Goal: Task Accomplishment & Management: Manage account settings

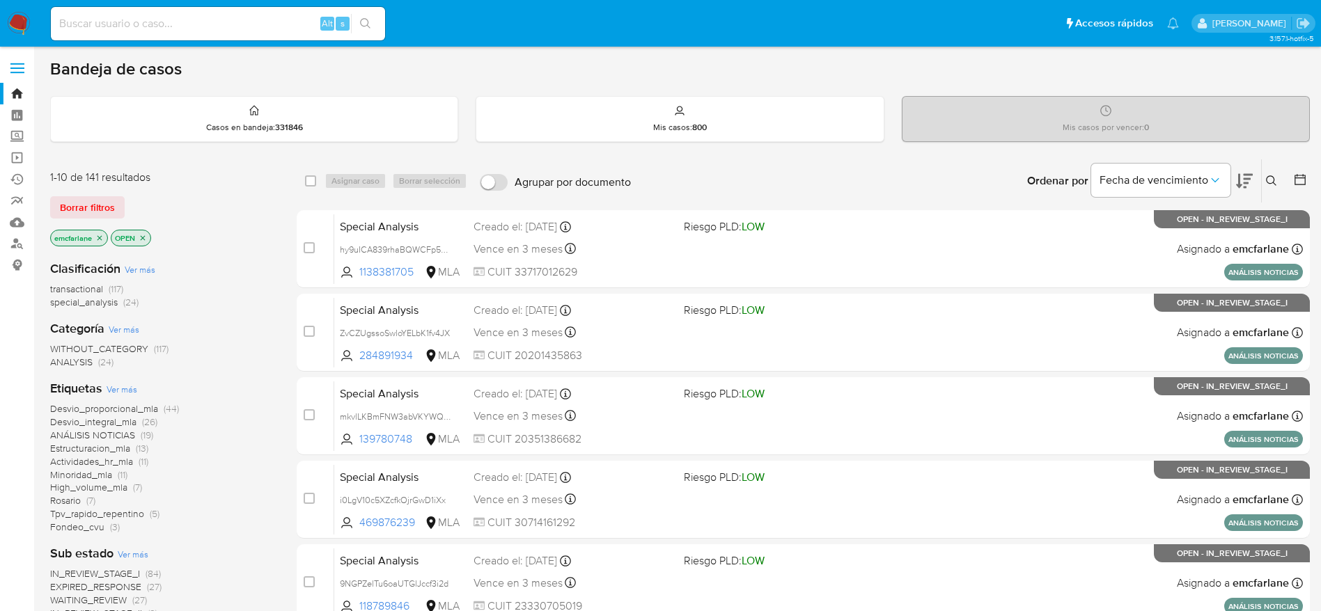
click at [132, 22] on input at bounding box center [218, 24] width 334 height 18
paste input "yQXquBpjkUfzIZKUNWUAuACl"
type input "yQXquBpjkUfzIZKUNWUAuACl"
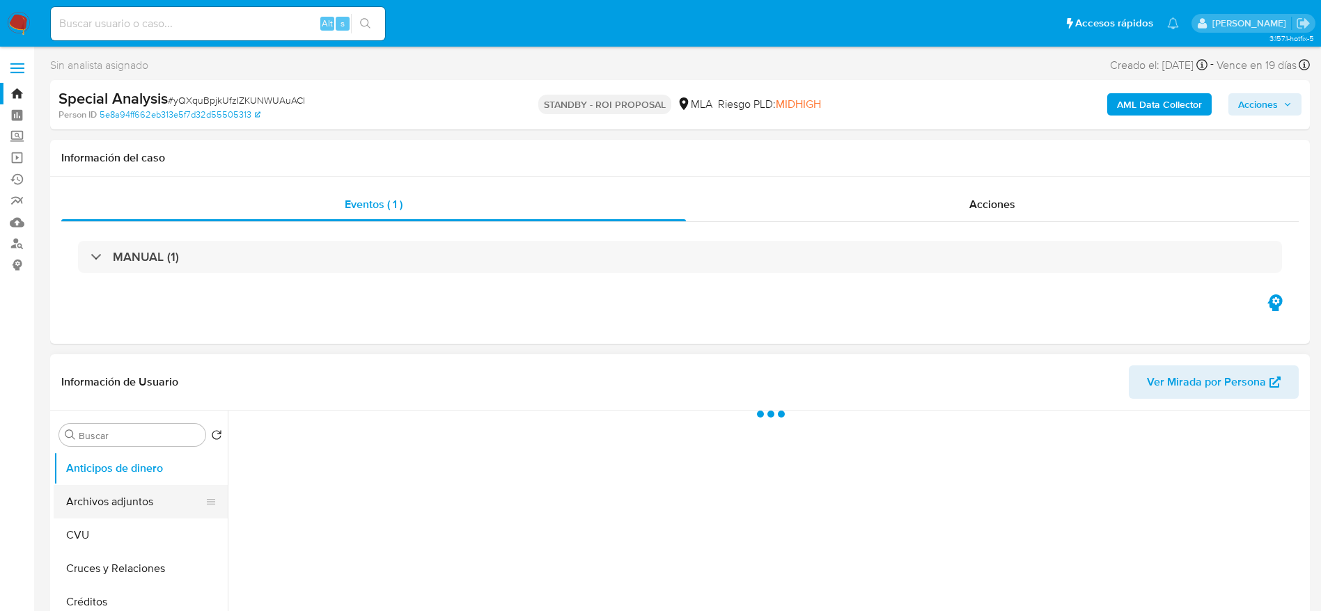
click at [93, 503] on button "Archivos adjuntos" at bounding box center [135, 501] width 163 height 33
select select "10"
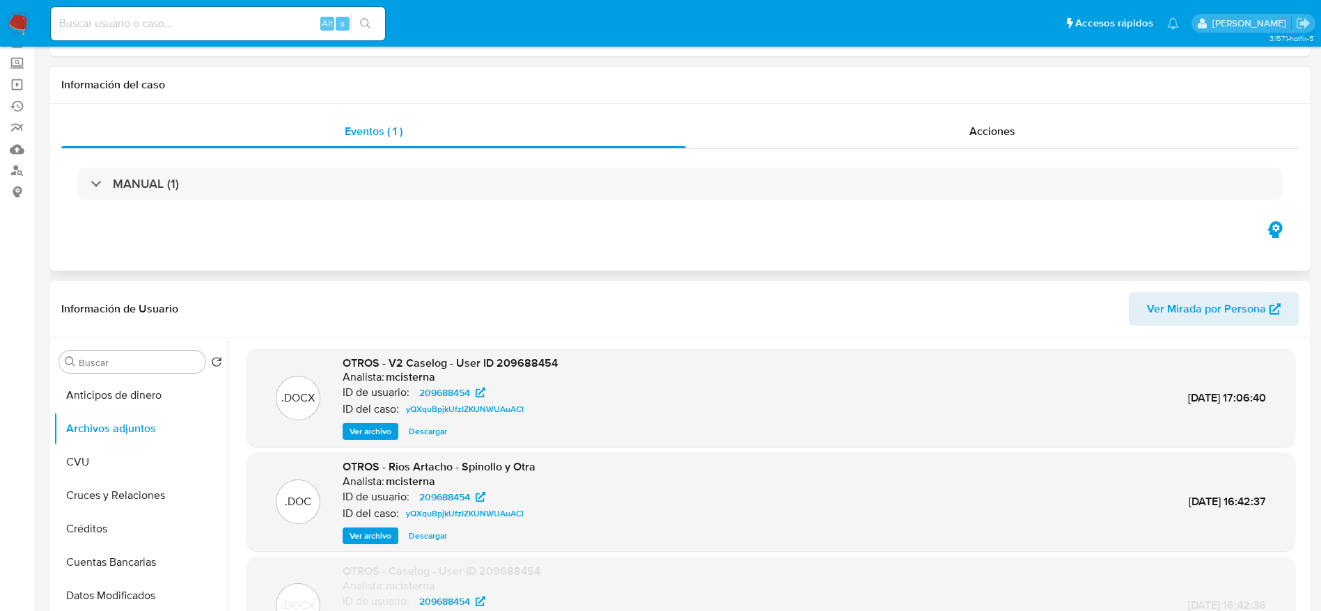
scroll to position [104, 0]
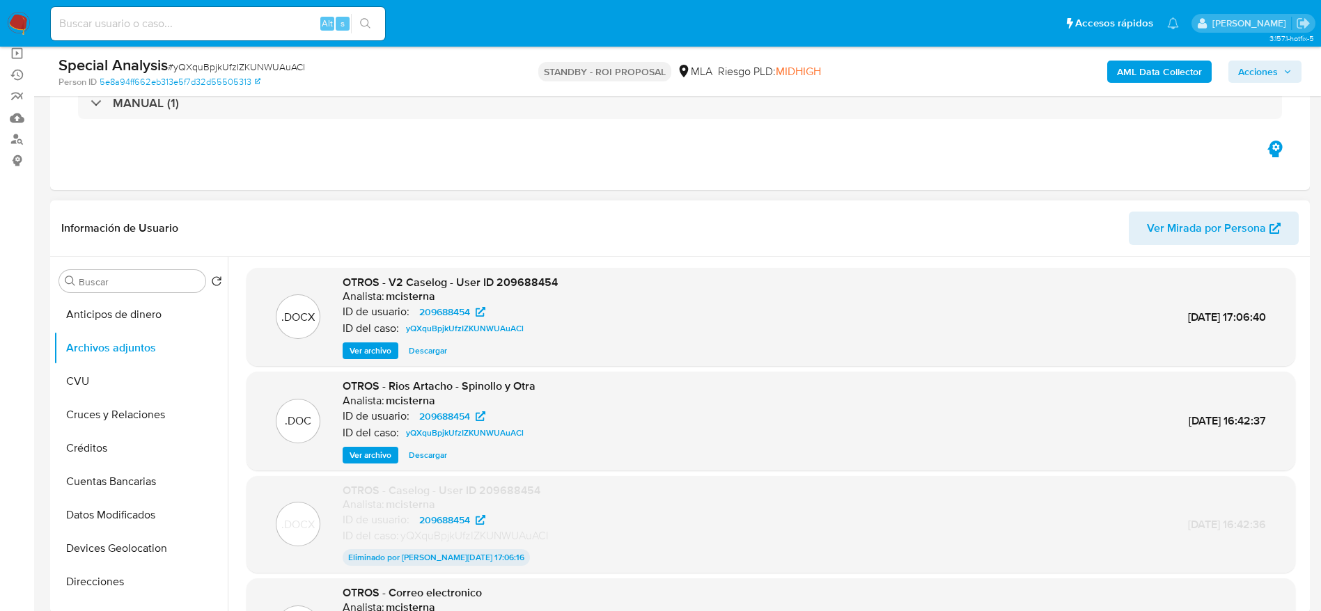
click at [429, 345] on span "Descargar" at bounding box center [428, 351] width 38 height 14
click at [408, 457] on button "Descargar" at bounding box center [428, 455] width 52 height 17
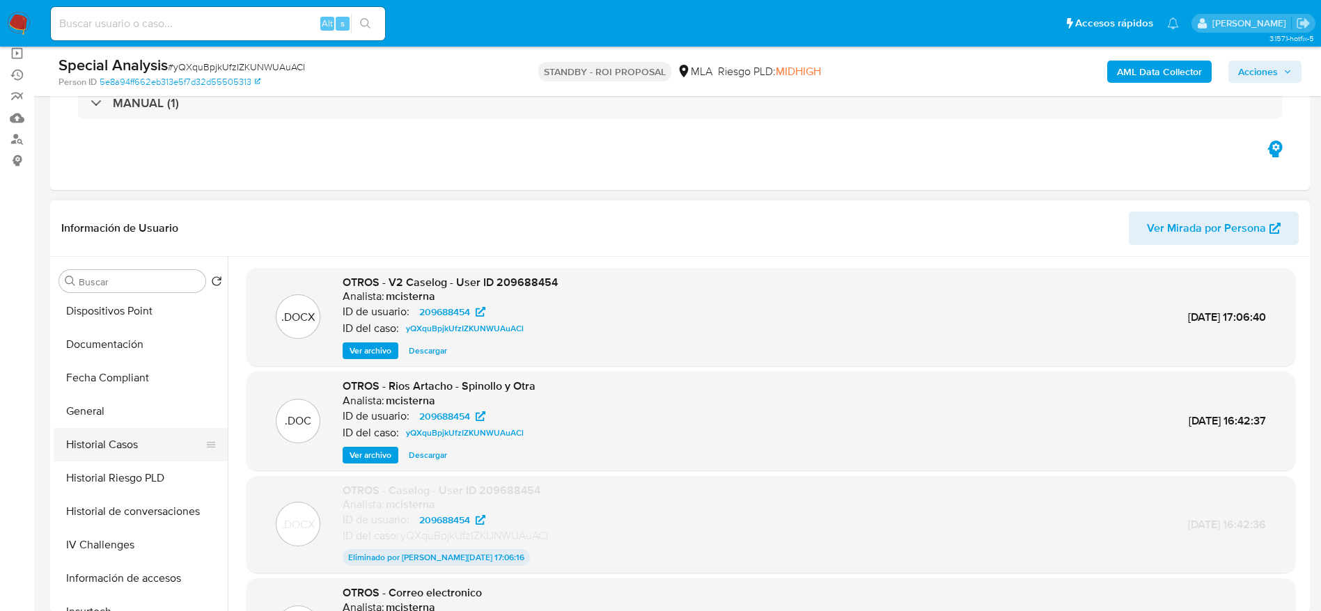
scroll to position [313, 0]
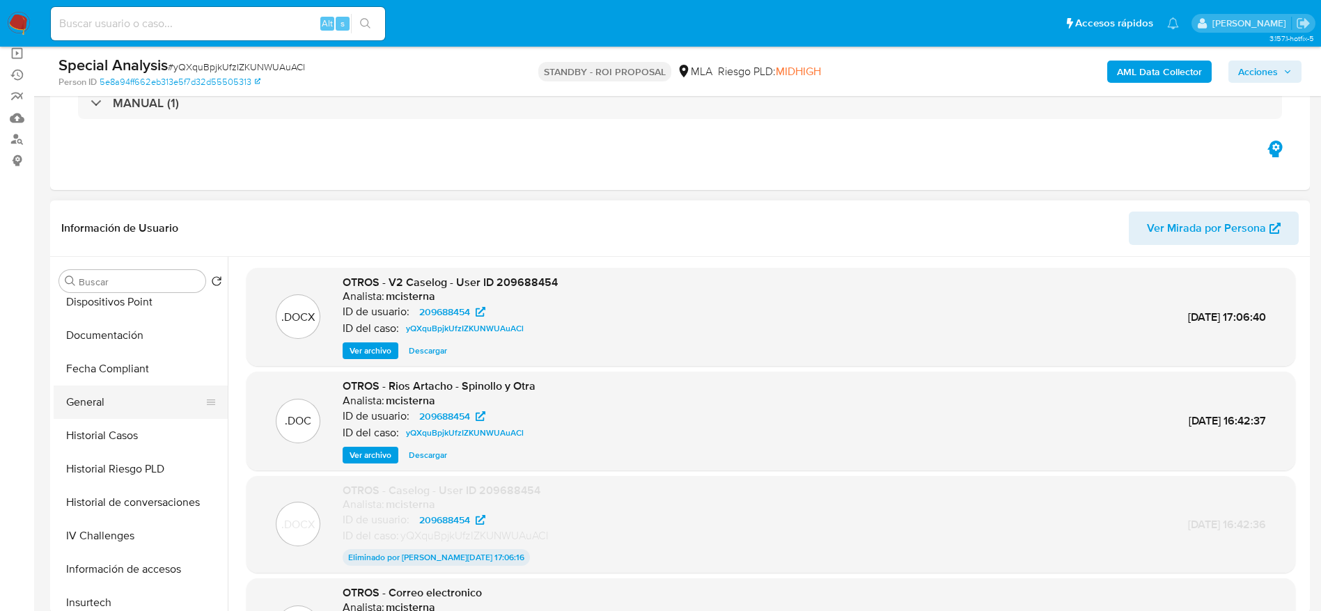
drag, startPoint x: 97, startPoint y: 413, endPoint x: 141, endPoint y: 404, distance: 44.8
click at [97, 412] on button "General" at bounding box center [135, 402] width 163 height 33
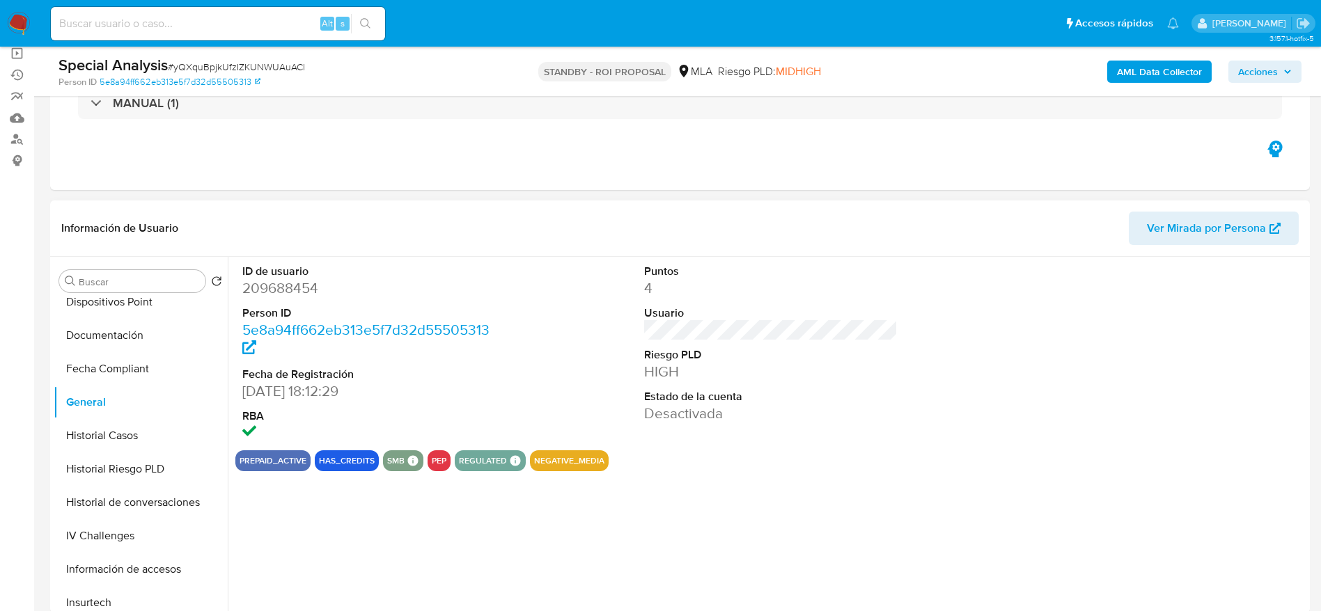
click at [278, 283] on dd "209688454" at bounding box center [369, 287] width 254 height 19
copy dd "209688454"
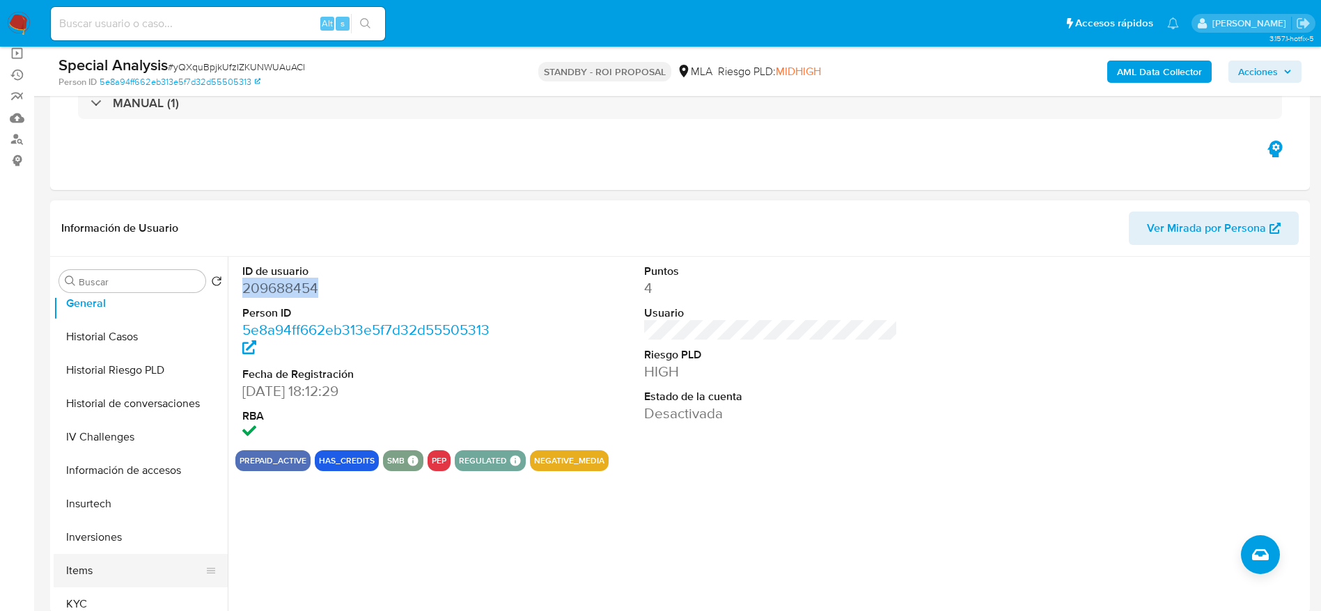
scroll to position [522, 0]
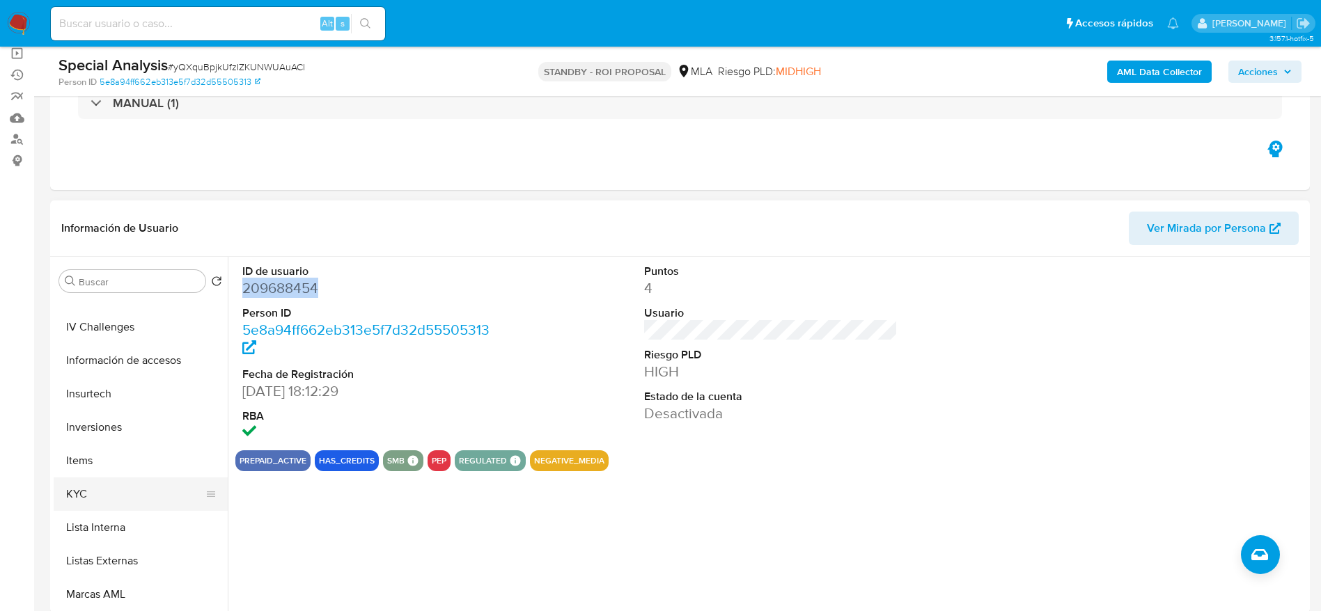
drag, startPoint x: 81, startPoint y: 498, endPoint x: 210, endPoint y: 482, distance: 130.5
click at [81, 498] on button "KYC" at bounding box center [135, 494] width 163 height 33
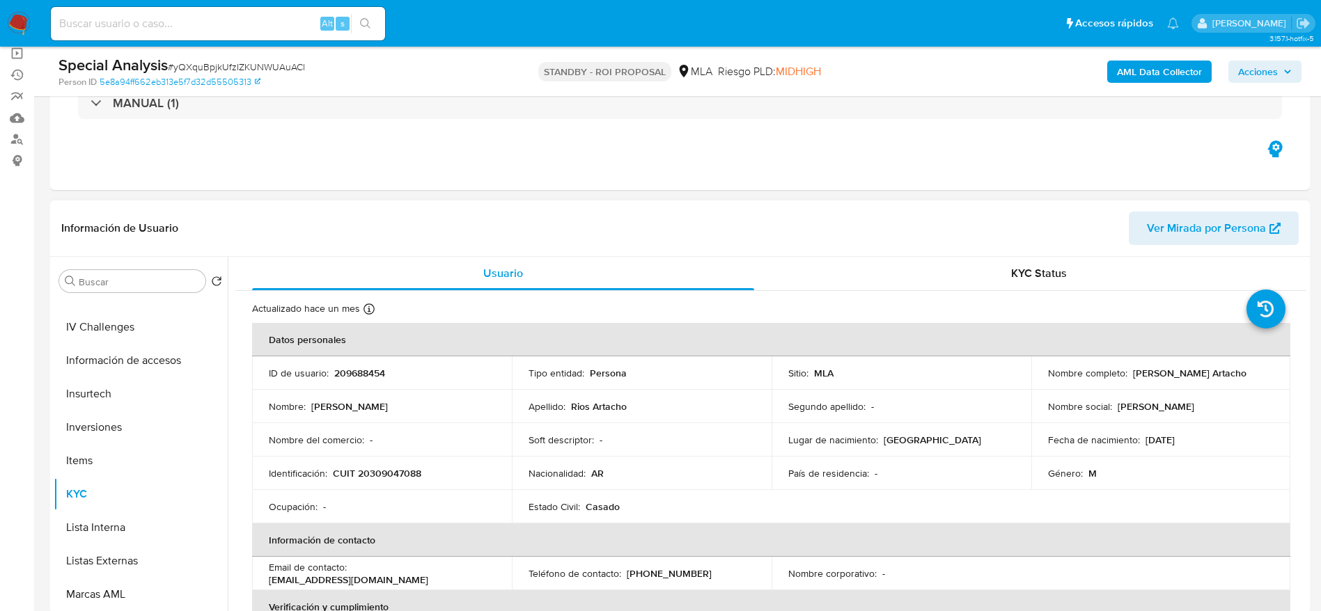
click at [1198, 377] on p "[PERSON_NAME] Artacho" at bounding box center [1189, 373] width 113 height 13
copy p "Artacho"
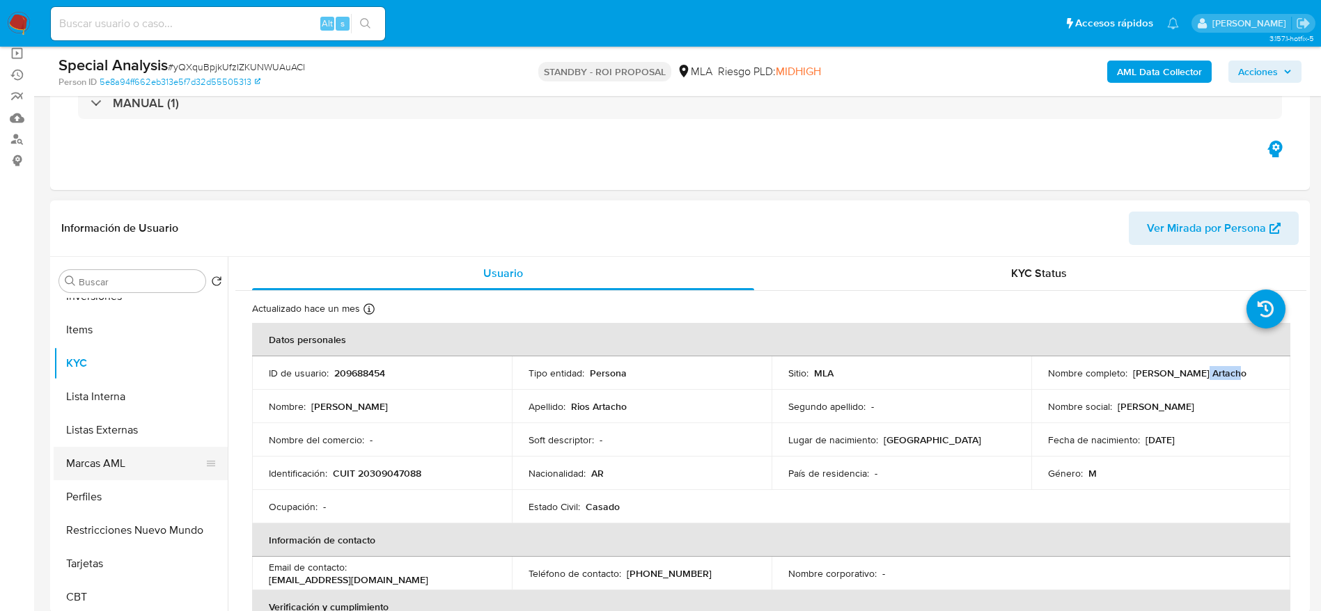
scroll to position [655, 0]
click at [150, 514] on button "Restricciones Nuevo Mundo" at bounding box center [135, 528] width 163 height 33
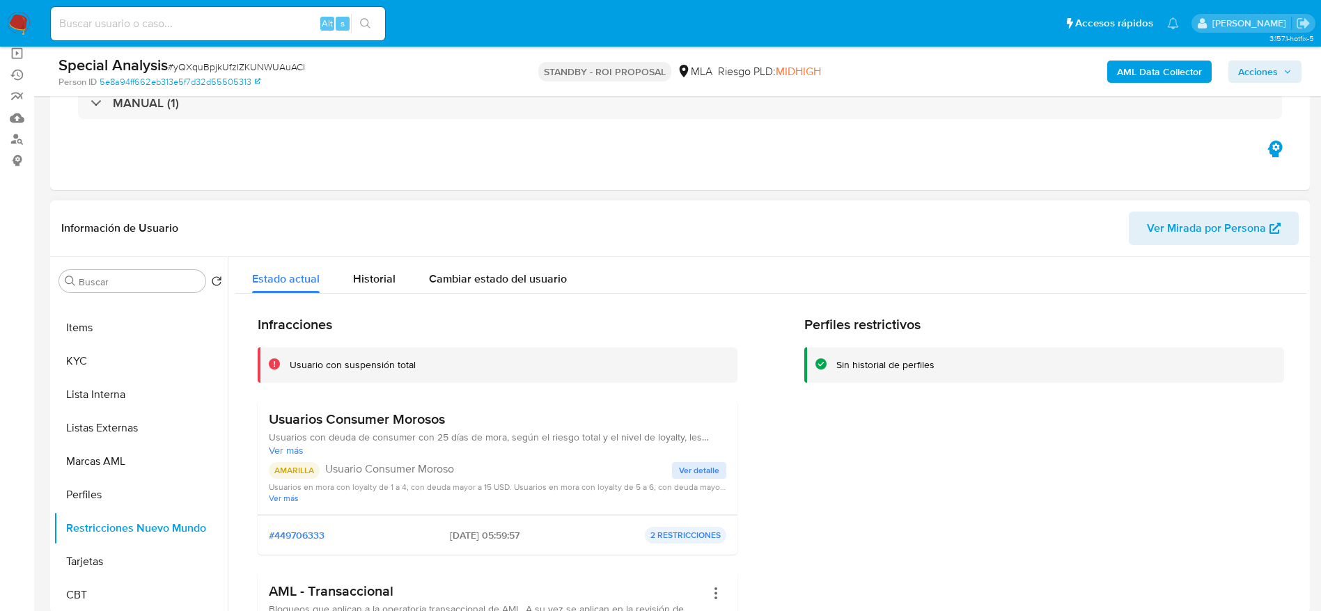
scroll to position [104, 0]
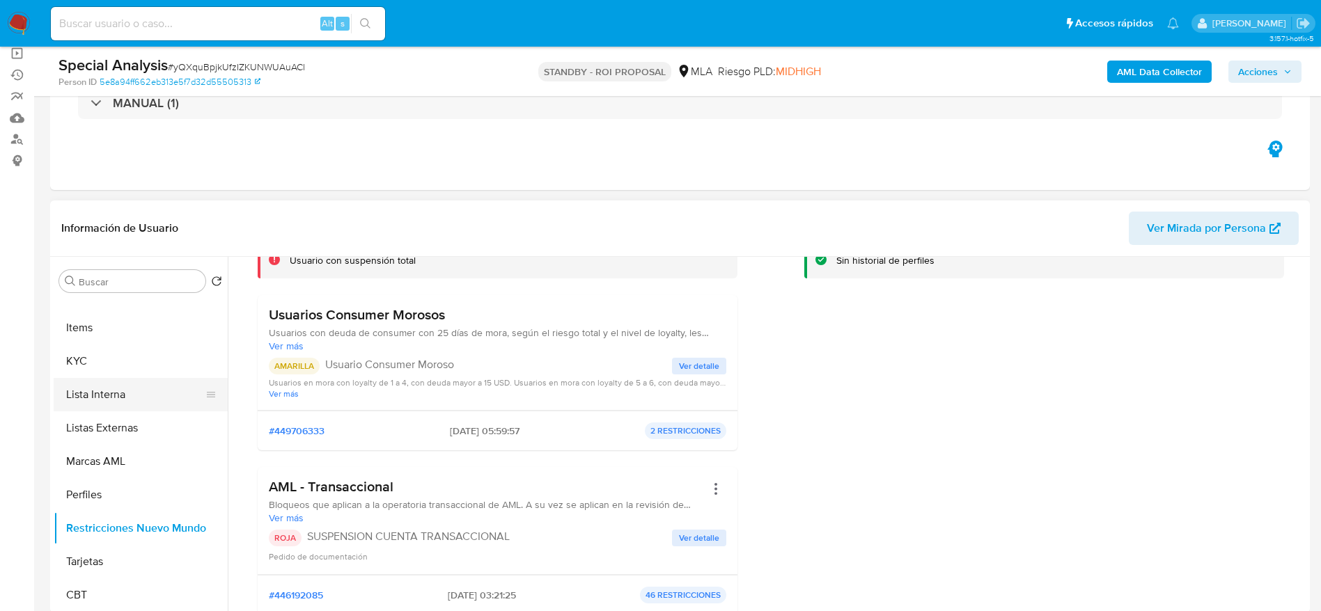
click at [125, 404] on button "Lista Interna" at bounding box center [135, 394] width 163 height 33
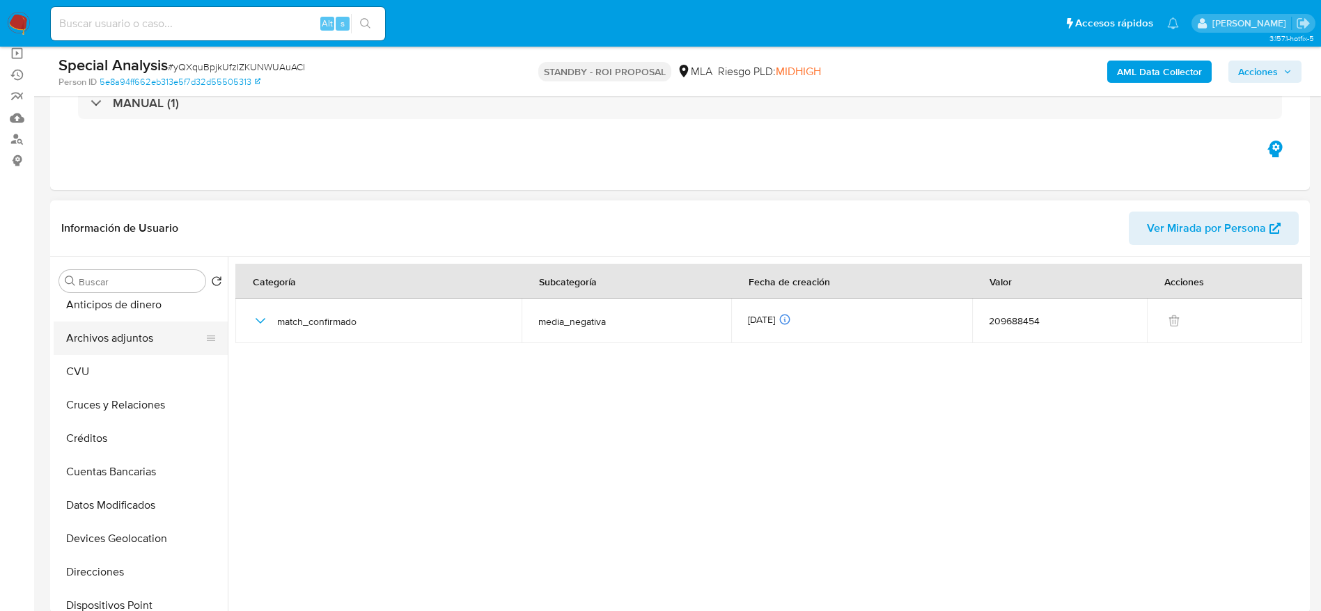
scroll to position [0, 0]
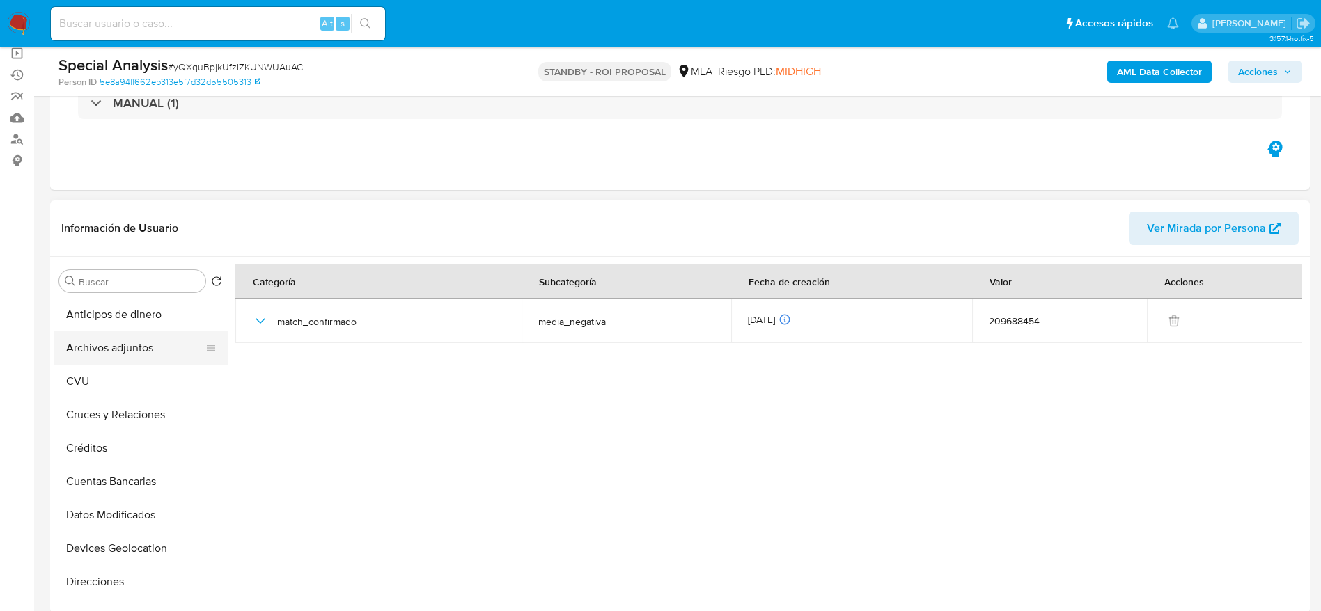
click at [143, 340] on button "Archivos adjuntos" at bounding box center [135, 347] width 163 height 33
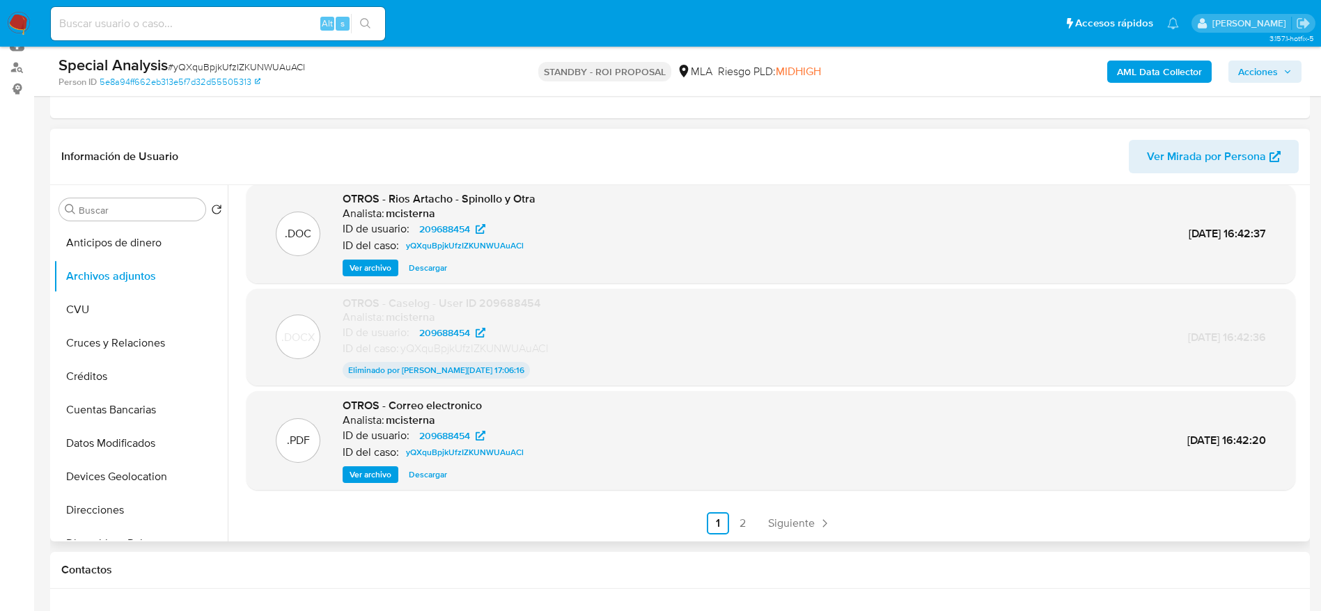
scroll to position [209, 0]
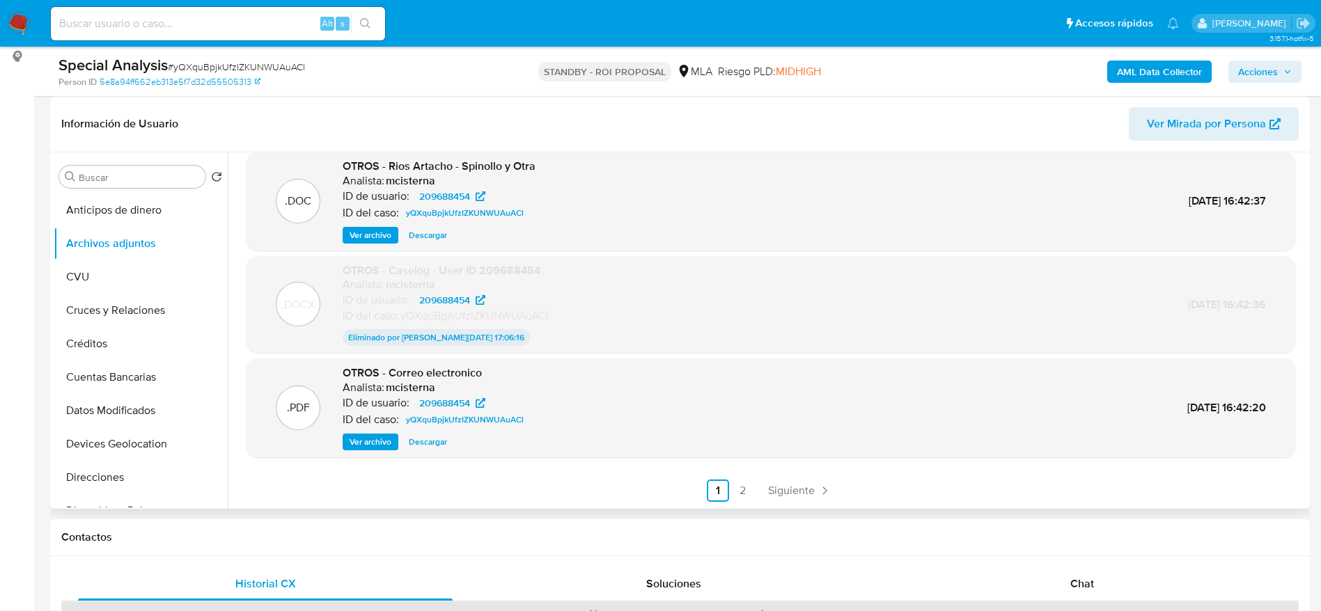
drag, startPoint x: 427, startPoint y: 446, endPoint x: 471, endPoint y: 450, distance: 44.1
click at [427, 446] on span "Descargar" at bounding box center [428, 442] width 38 height 14
click at [801, 487] on span "Siguiente" at bounding box center [791, 490] width 47 height 11
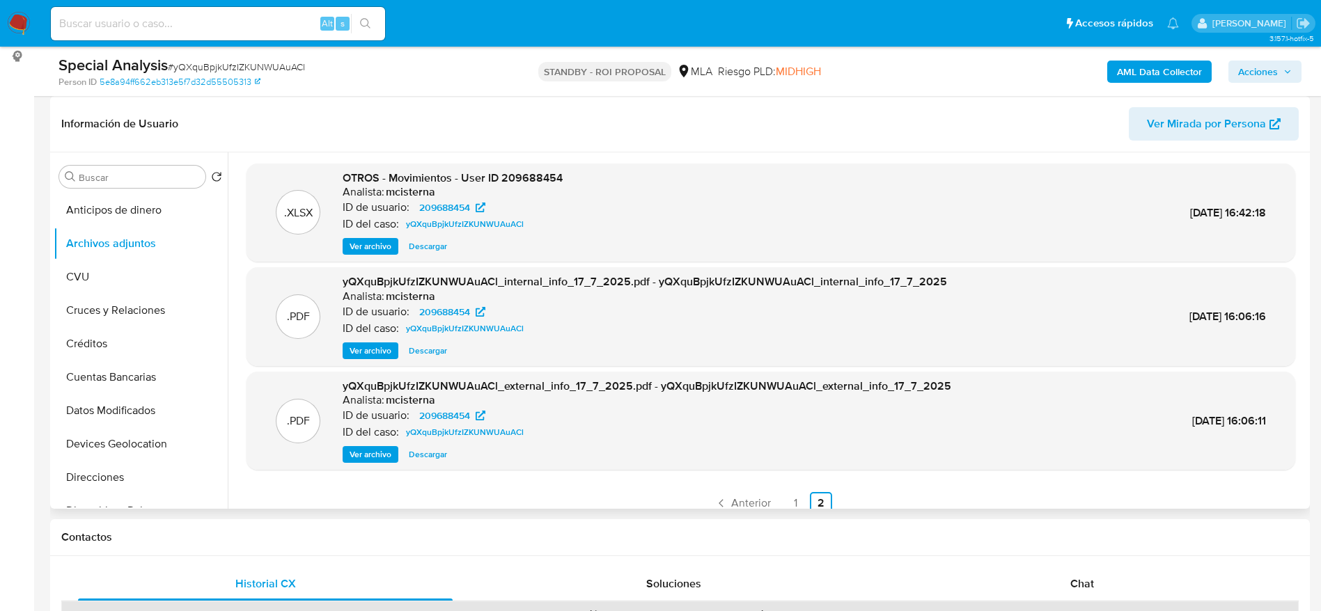
click at [427, 247] on span "Descargar" at bounding box center [428, 246] width 38 height 14
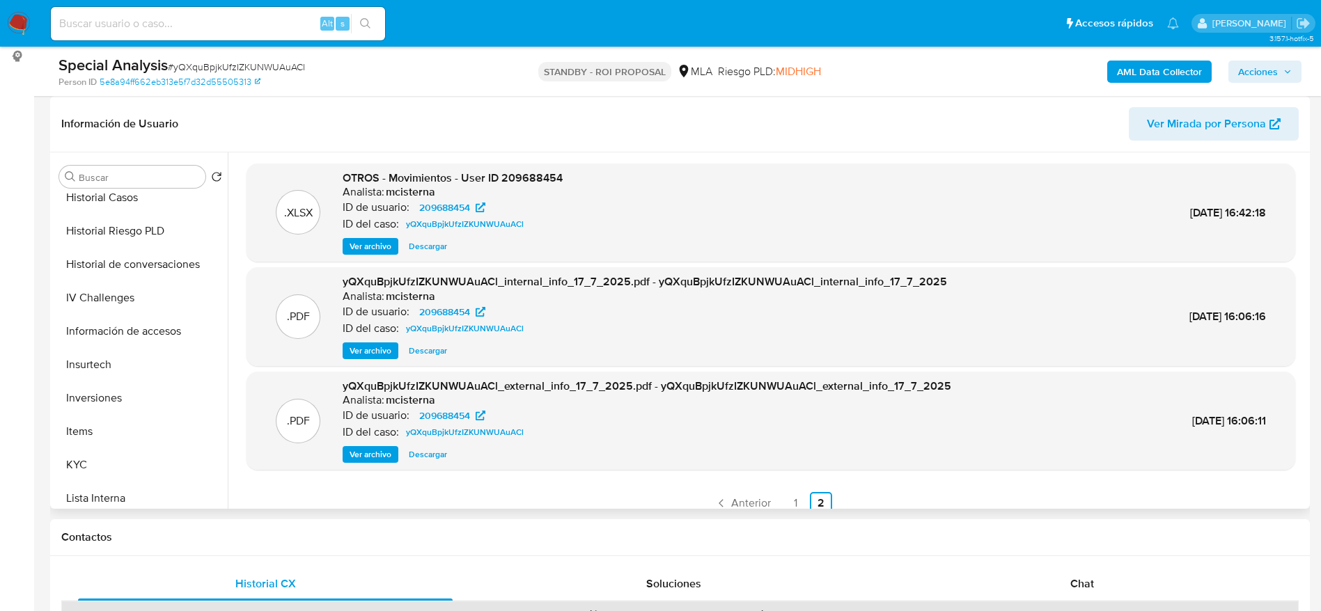
scroll to position [627, 0]
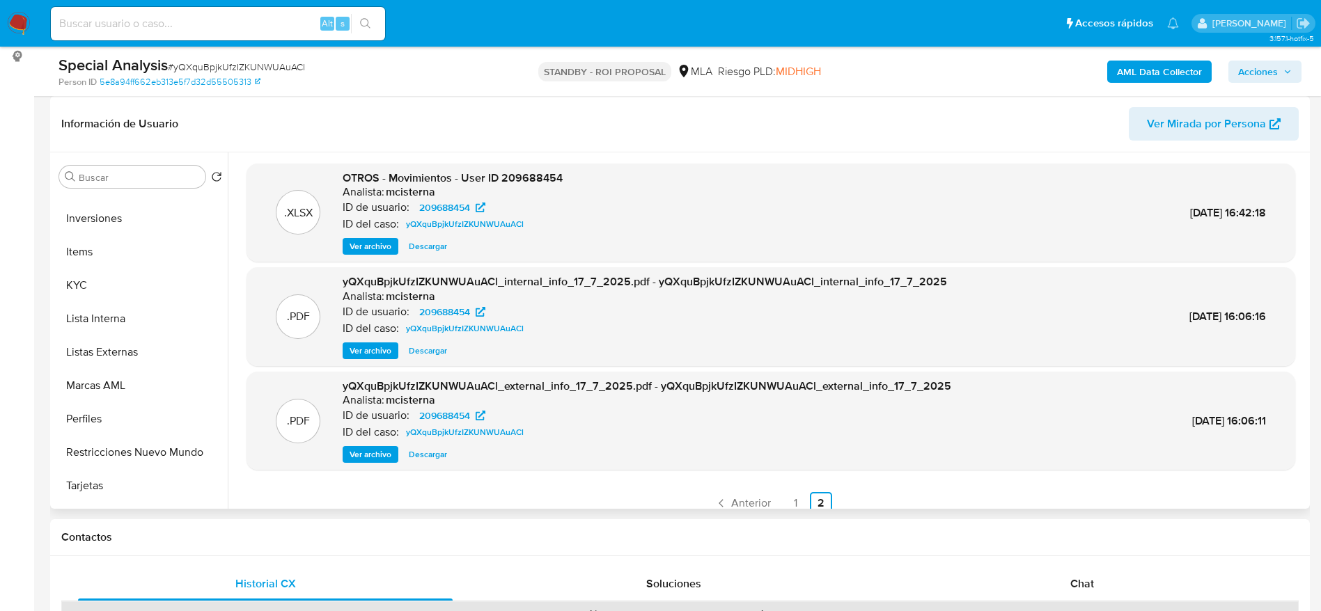
drag, startPoint x: 150, startPoint y: 459, endPoint x: 386, endPoint y: 434, distance: 237.3
click at [150, 459] on button "Restricciones Nuevo Mundo" at bounding box center [141, 452] width 174 height 33
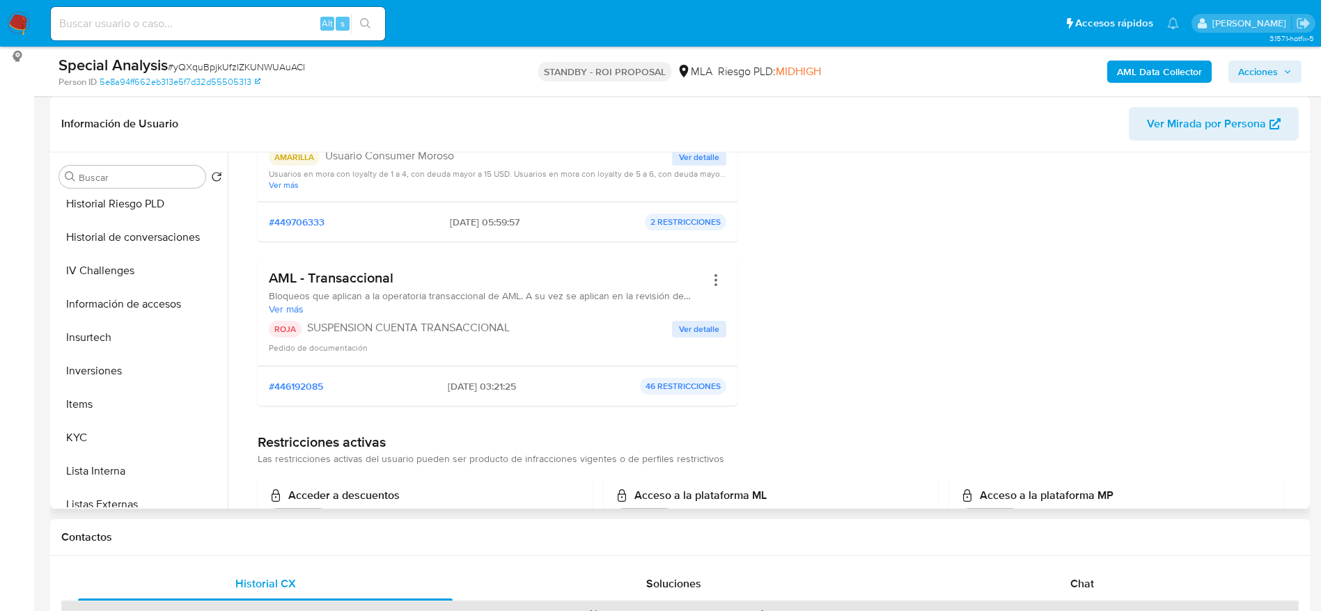
scroll to position [0, 0]
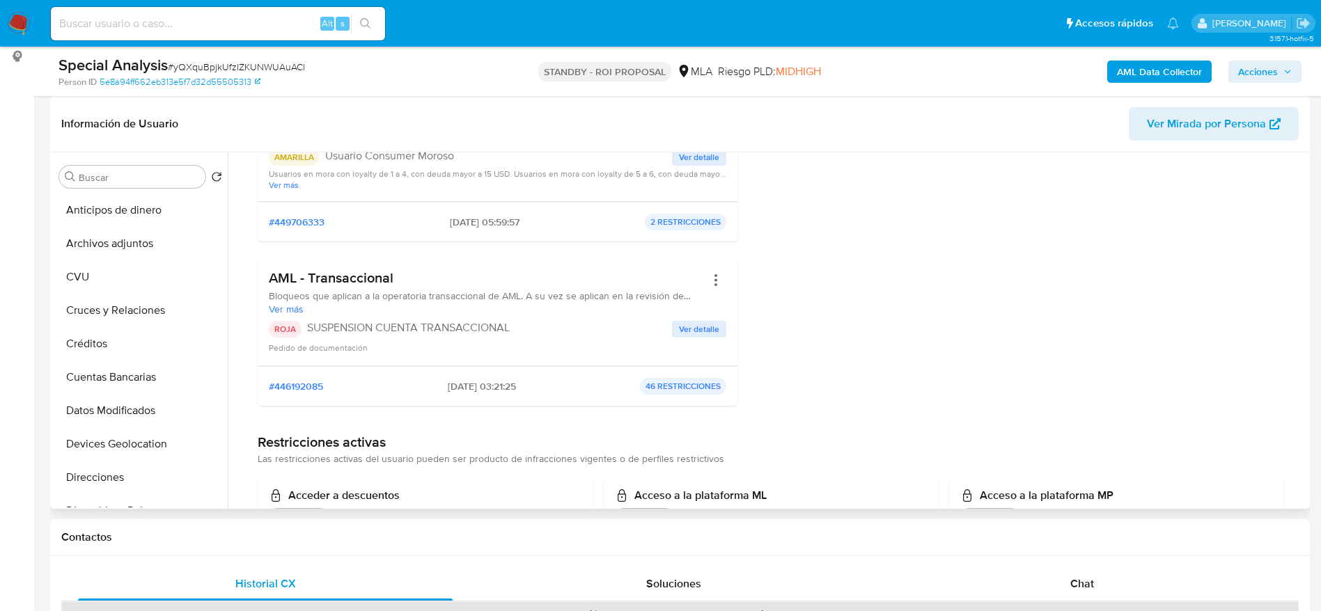
click at [112, 243] on button "Archivos adjuntos" at bounding box center [141, 243] width 174 height 33
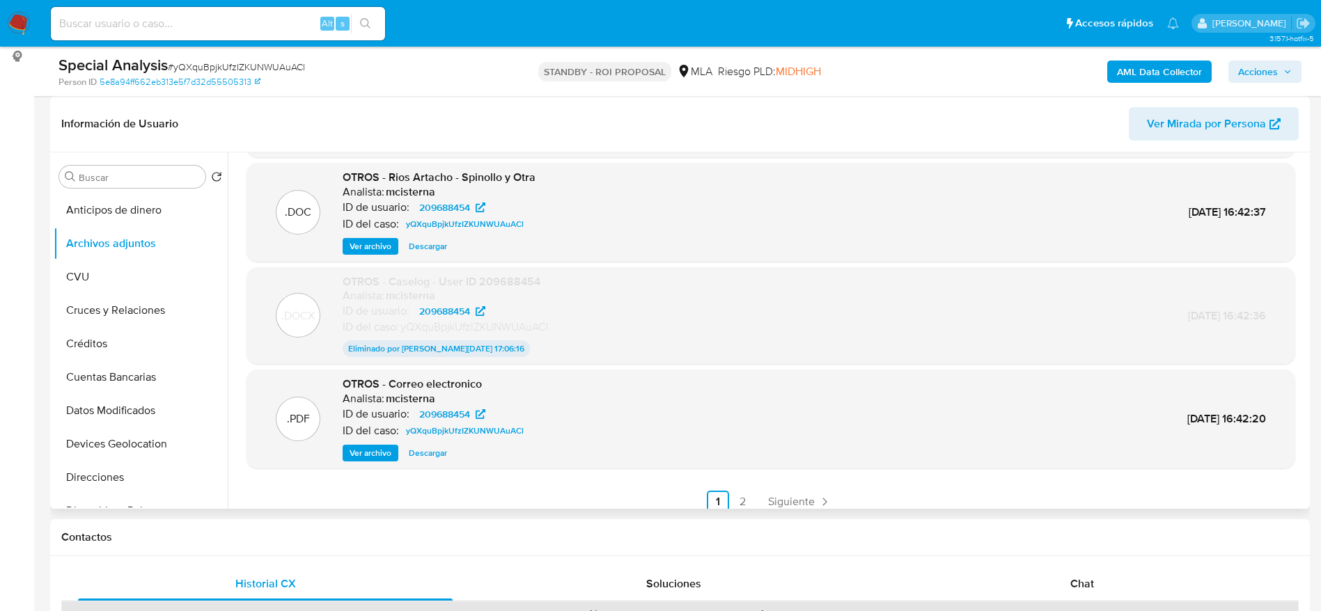
scroll to position [116, 0]
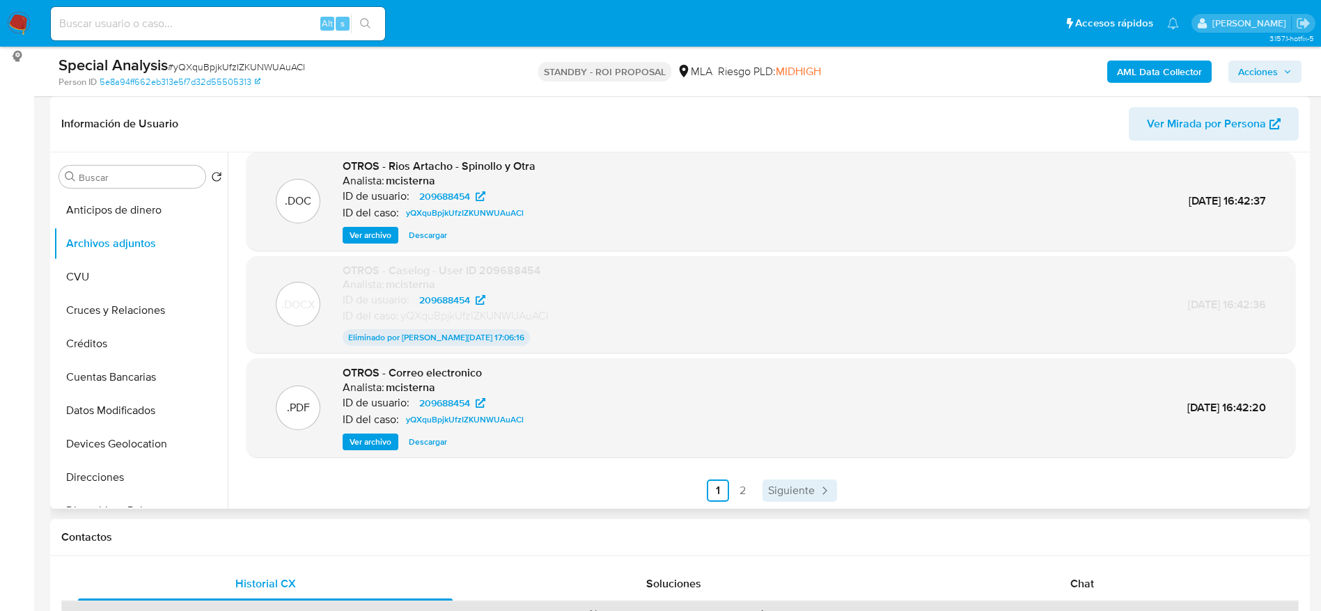
click at [800, 503] on div ".DOCX OTROS - V2 Caselog - User ID 209688454 Analista: mcisterna ID de usuario:…" at bounding box center [767, 330] width 1078 height 356
click at [801, 499] on link "Siguiente" at bounding box center [799, 491] width 74 height 22
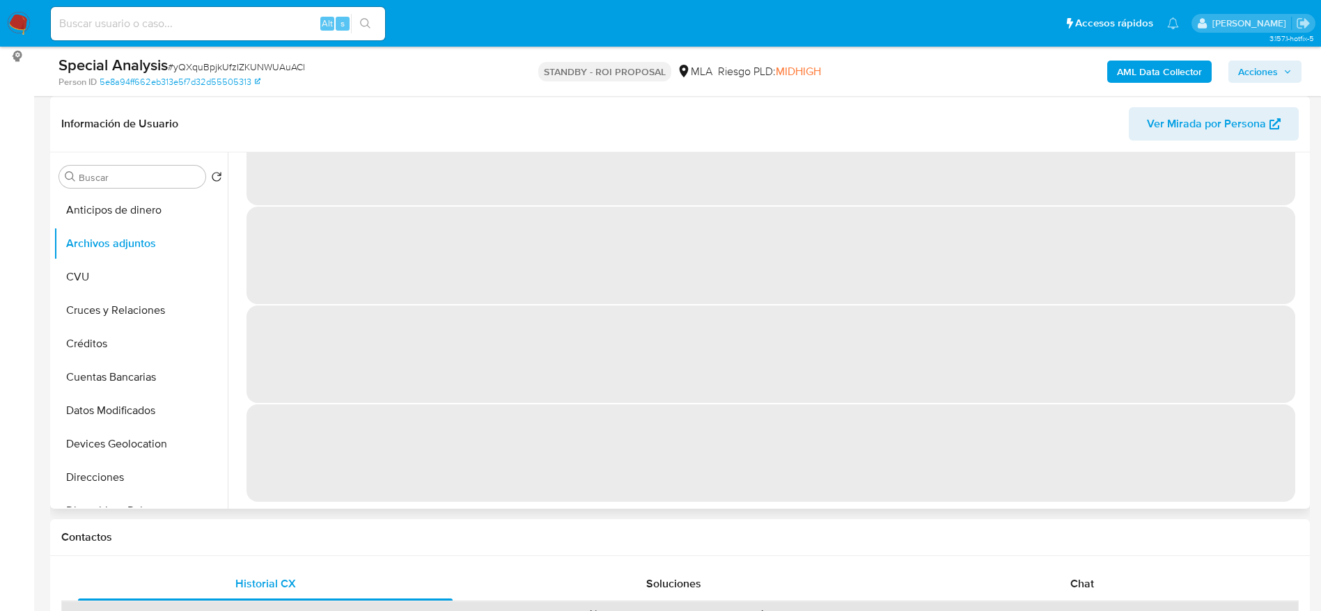
scroll to position [0, 0]
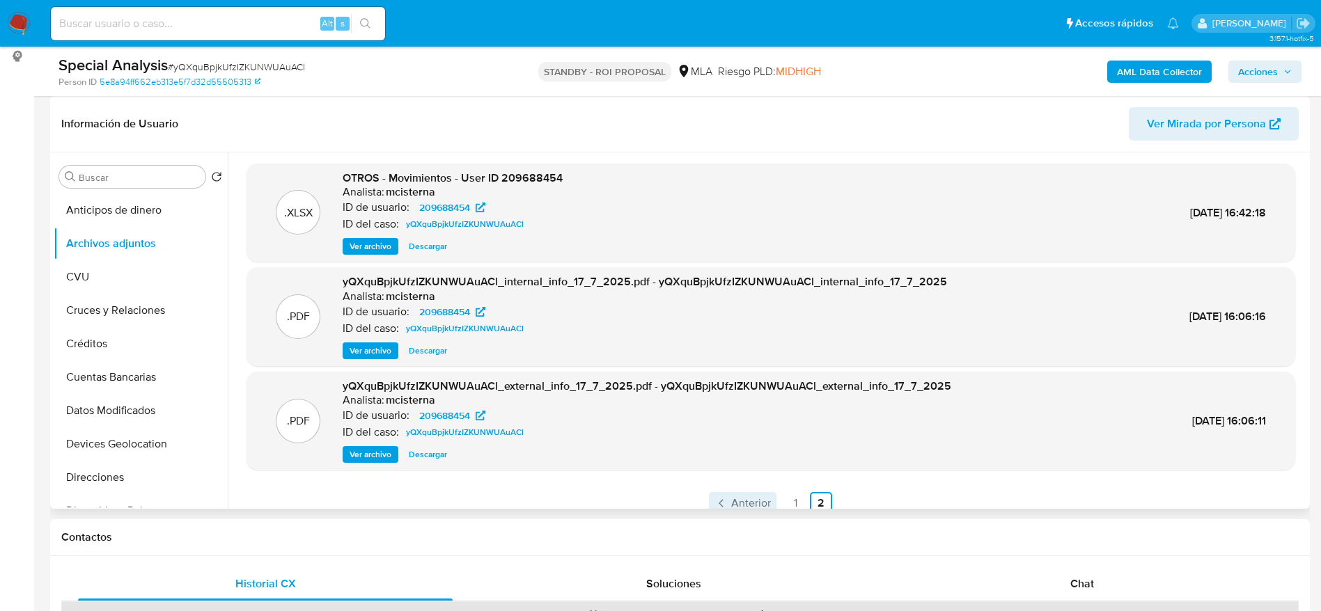
click at [731, 503] on span "Anterior" at bounding box center [751, 503] width 40 height 11
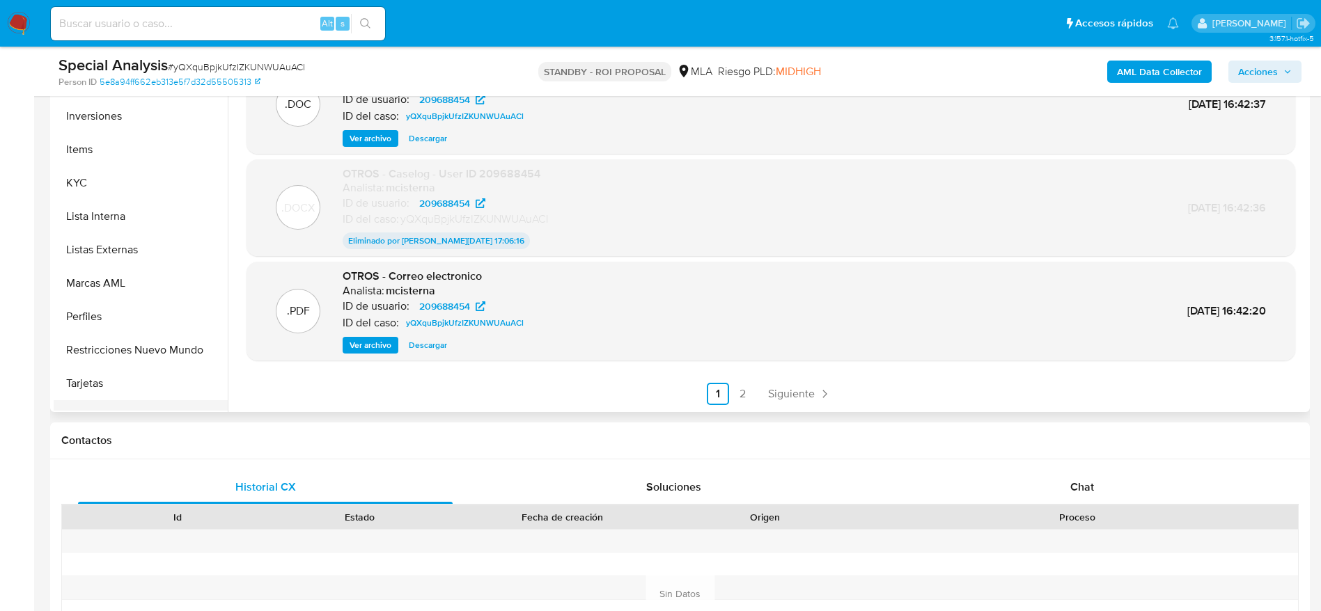
scroll to position [655, 0]
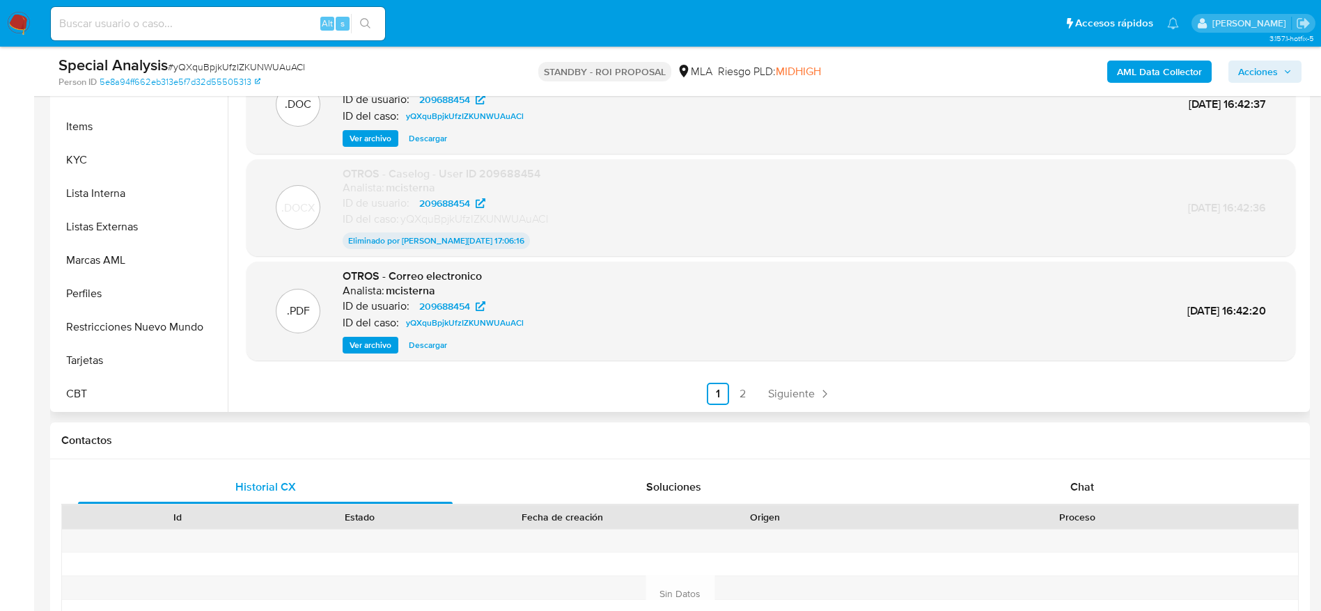
drag, startPoint x: 141, startPoint y: 321, endPoint x: 309, endPoint y: 347, distance: 169.8
click at [141, 322] on button "Restricciones Nuevo Mundo" at bounding box center [141, 326] width 174 height 33
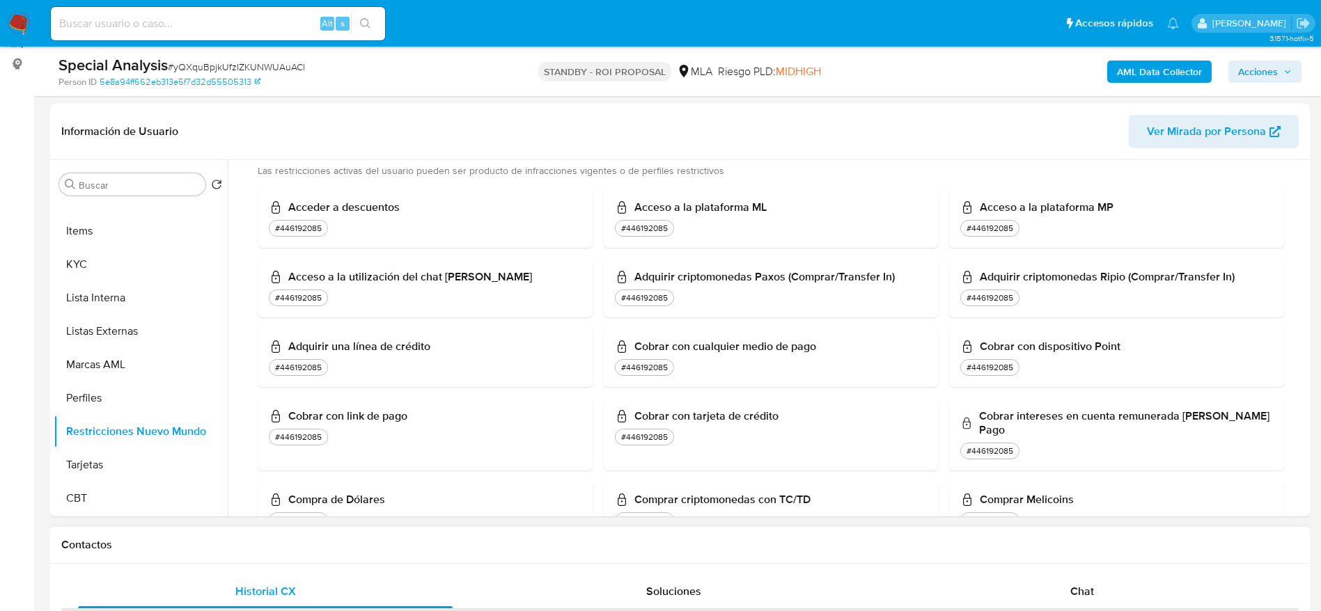
scroll to position [313, 0]
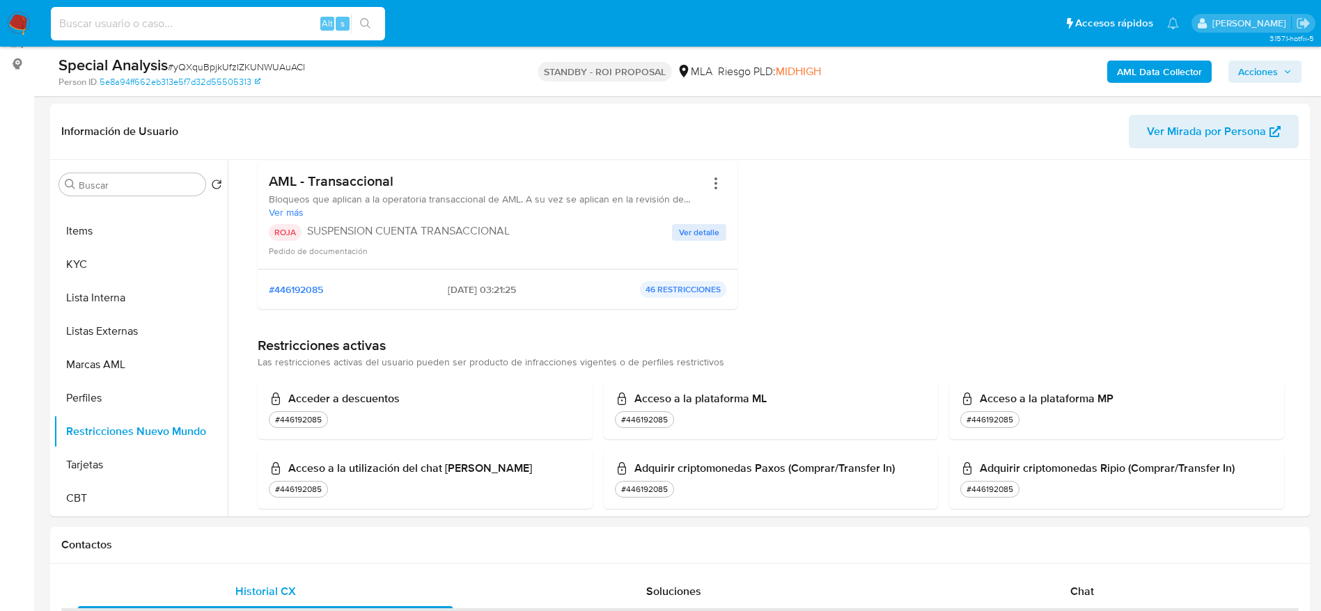
click at [191, 24] on input at bounding box center [218, 24] width 334 height 18
paste input "iTGQI3Y6E5DHpbmbRqqQ9a0Z"
type input "iTGQI3Y6E5DHpbmbRqqQ9a0Z"
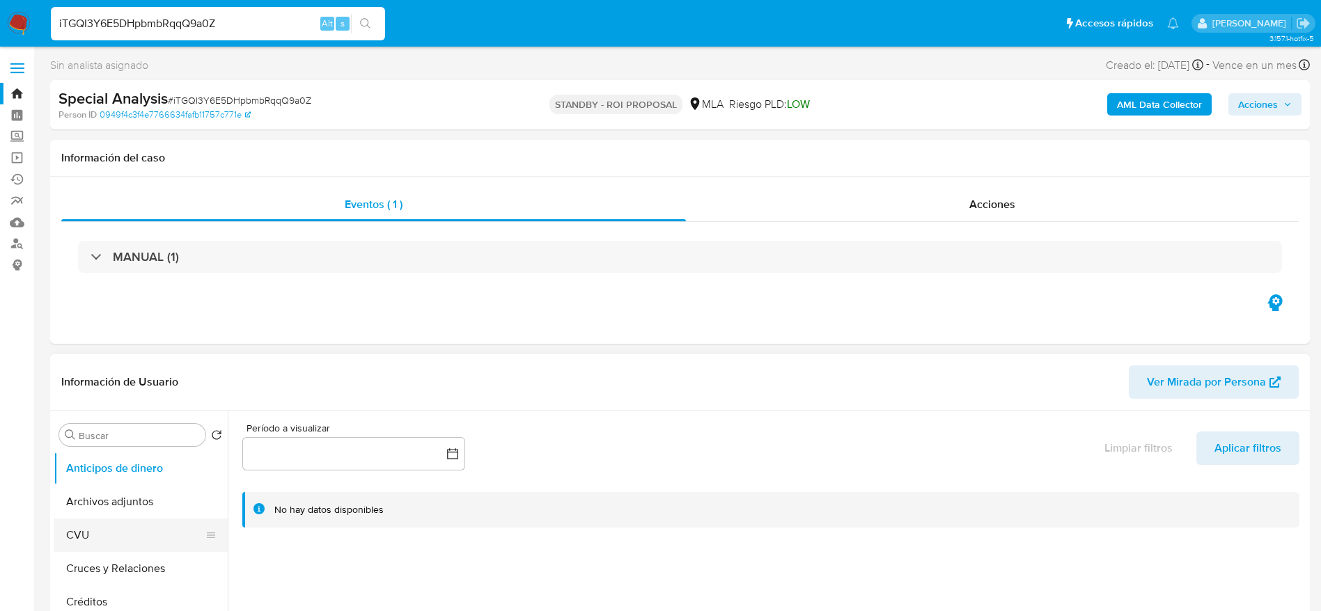
select select "10"
click at [118, 480] on button "Anticipos de dinero" at bounding box center [135, 468] width 163 height 33
drag, startPoint x: 113, startPoint y: 493, endPoint x: 121, endPoint y: 487, distance: 10.0
click at [113, 494] on button "Archivos adjuntos" at bounding box center [135, 501] width 163 height 33
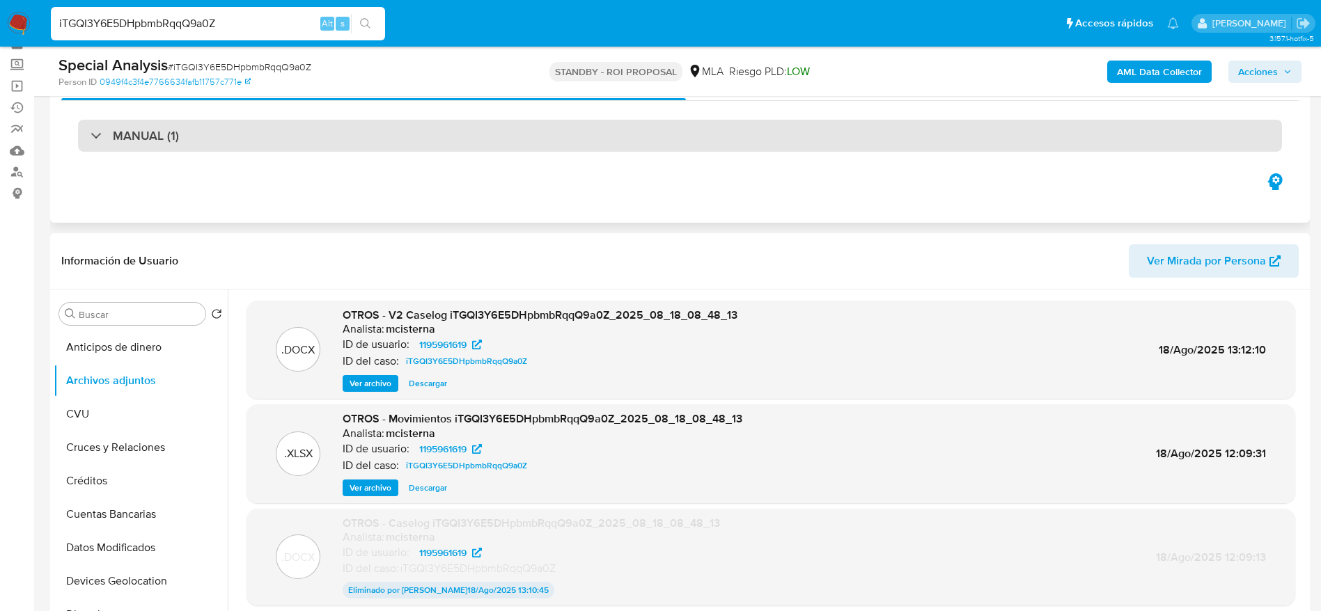
scroll to position [104, 0]
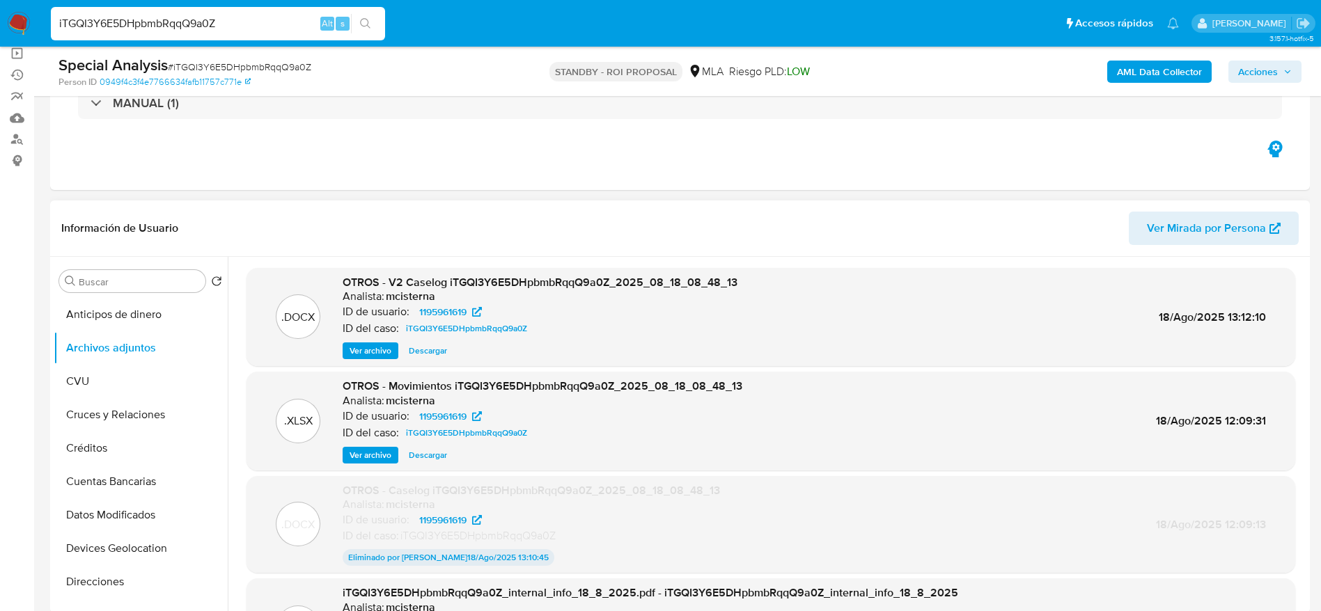
click at [422, 352] on span "Descargar" at bounding box center [428, 351] width 38 height 14
click at [420, 452] on span "Descargar" at bounding box center [428, 455] width 38 height 14
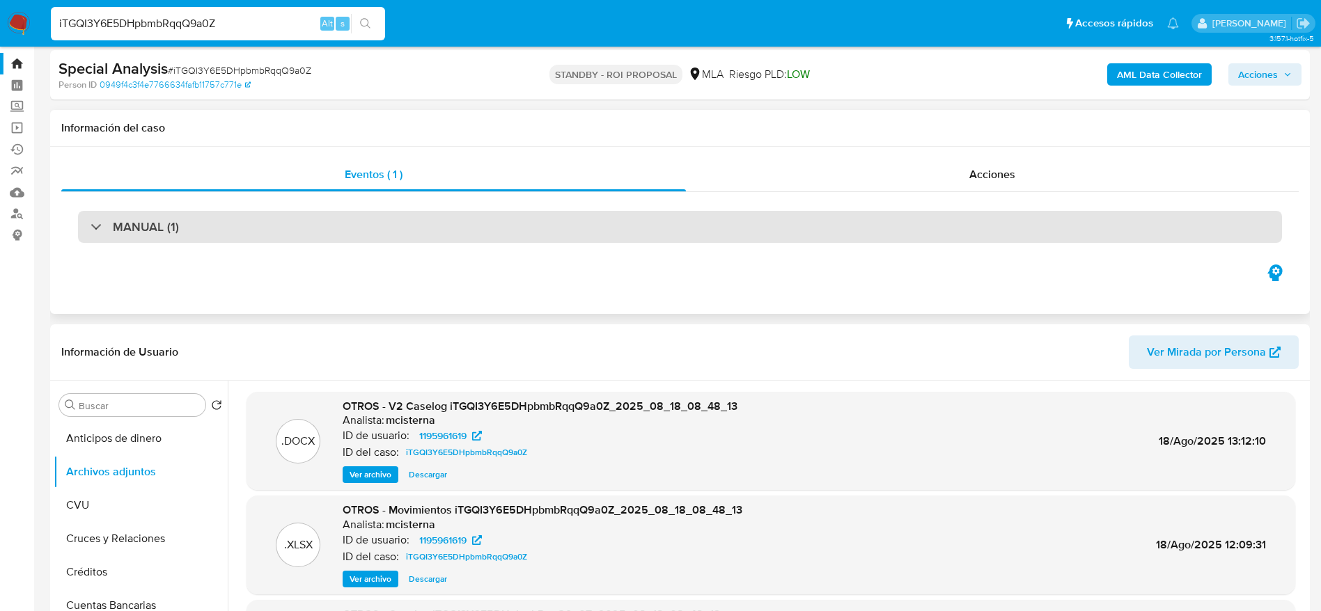
scroll to position [0, 0]
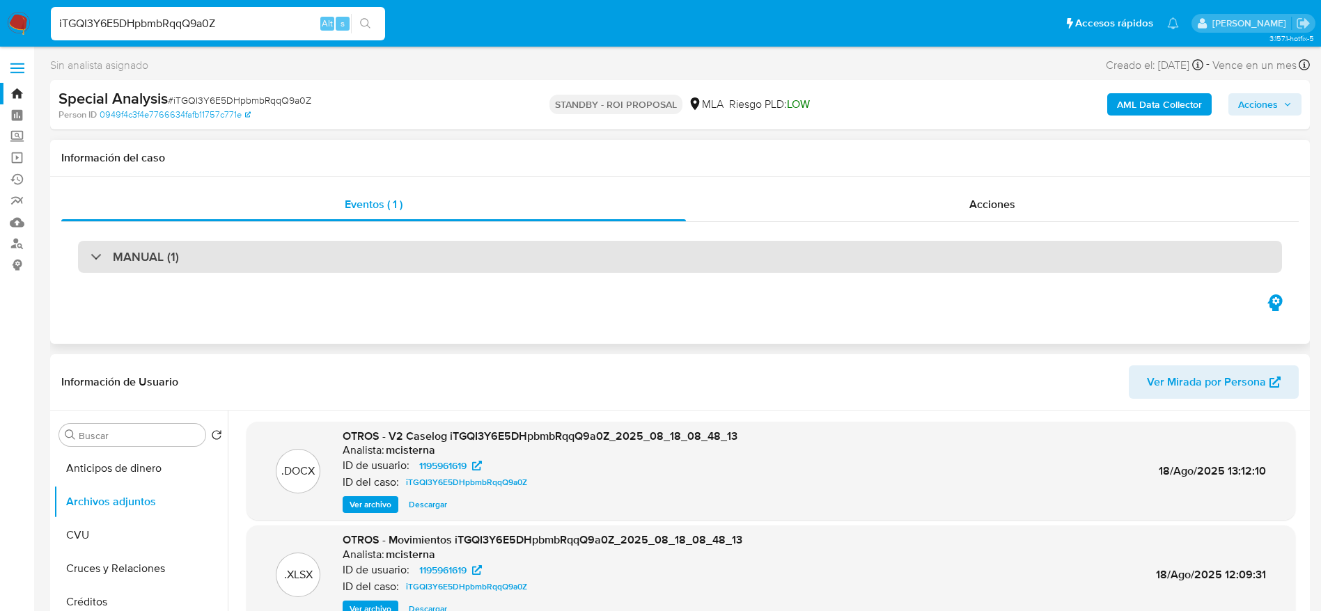
click at [180, 268] on div "MANUAL (1)" at bounding box center [680, 257] width 1204 height 32
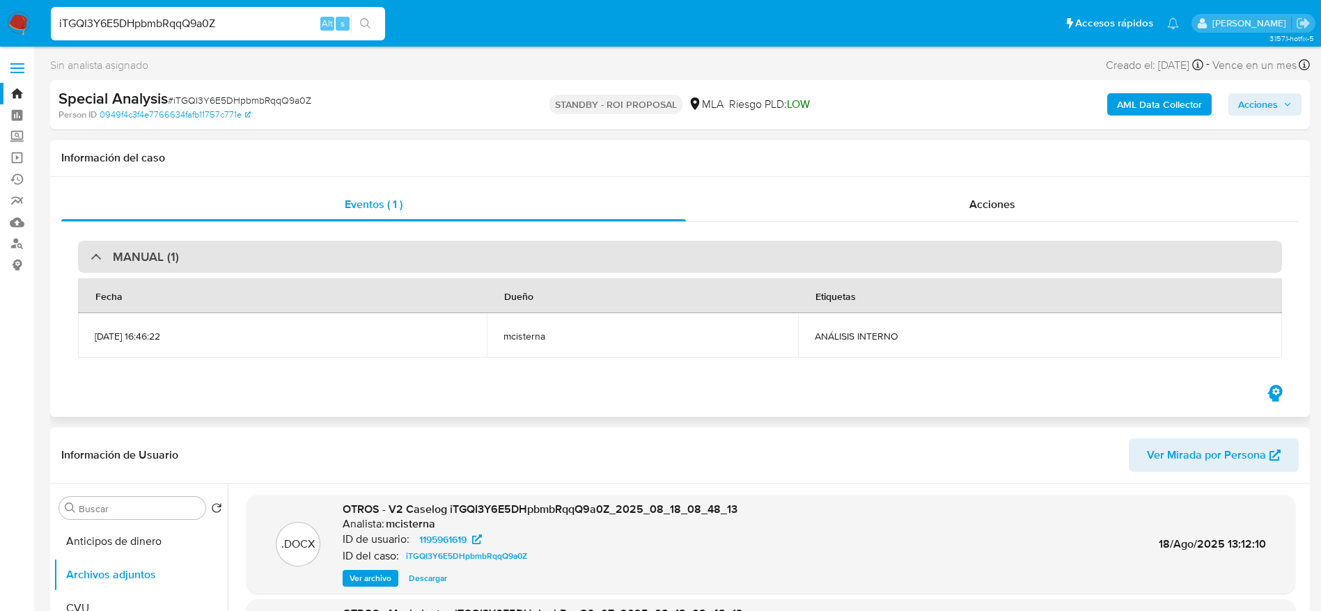
click at [143, 251] on h3 "MANUAL (1)" at bounding box center [146, 256] width 66 height 15
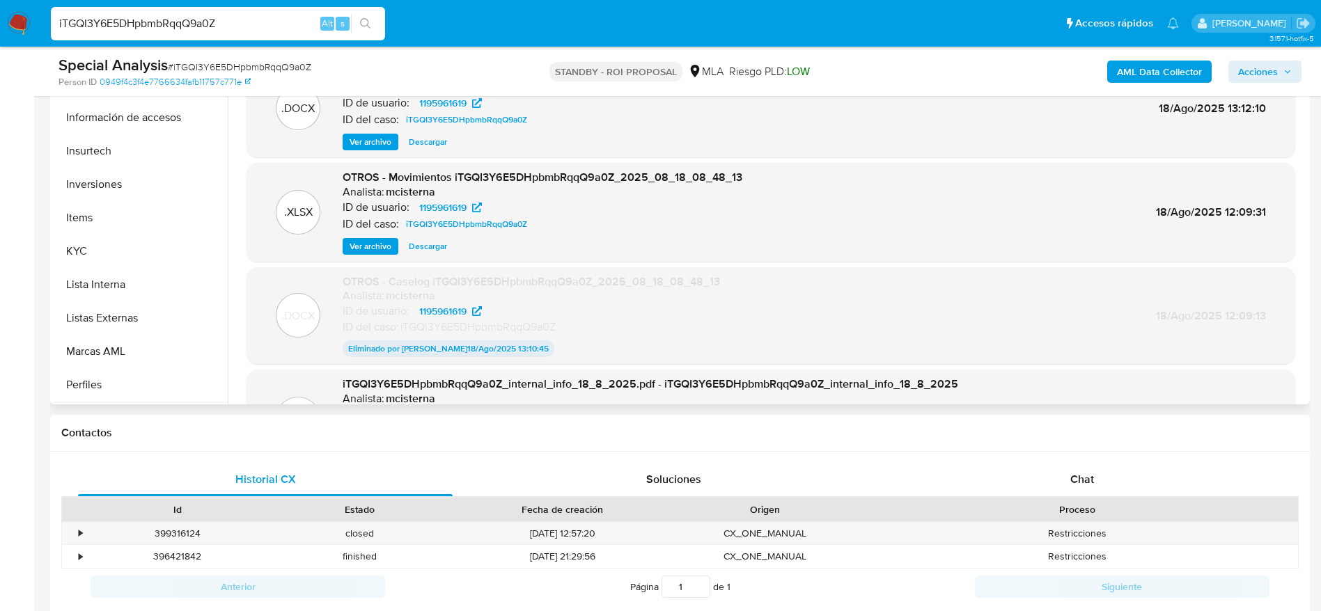
scroll to position [655, 0]
click at [134, 310] on button "Restricciones Nuevo Mundo" at bounding box center [141, 319] width 174 height 33
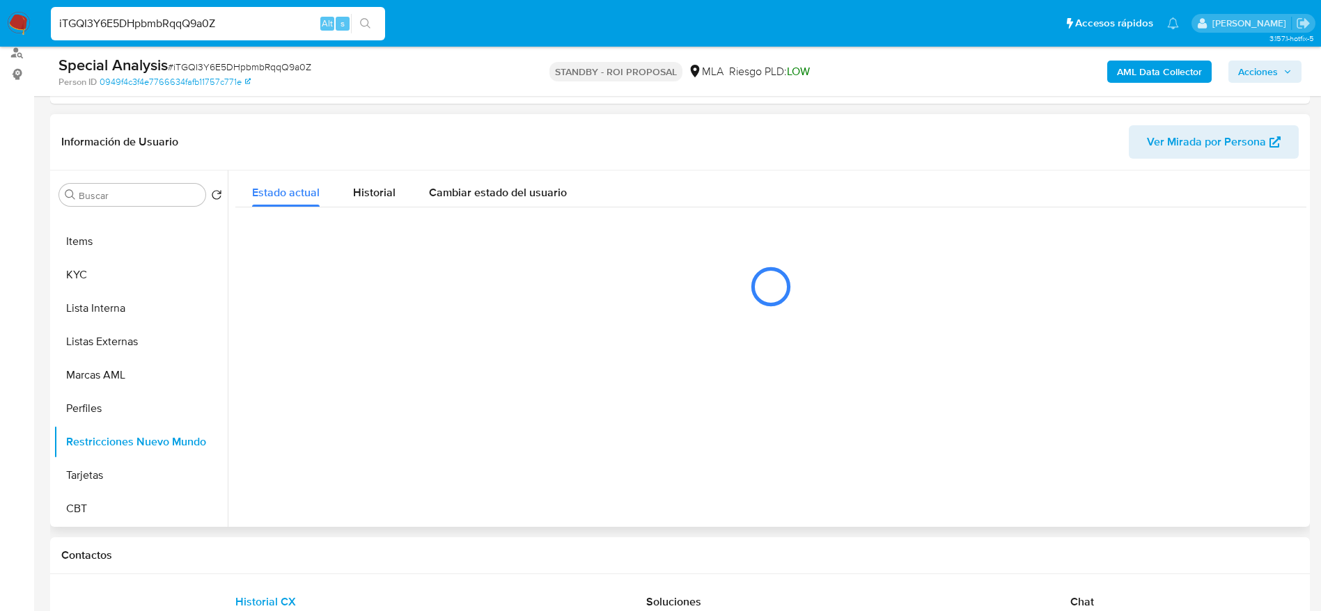
scroll to position [209, 0]
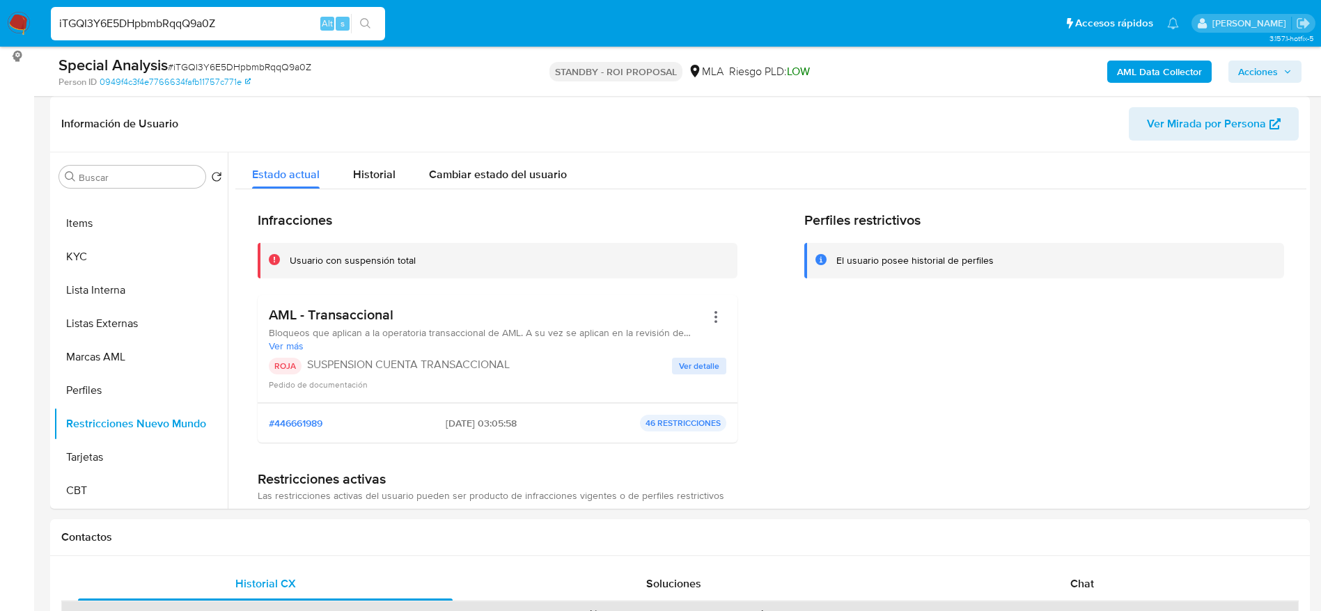
click at [241, 26] on input "iTGQI3Y6E5DHpbmbRqqQ9a0Z" at bounding box center [218, 24] width 334 height 18
paste input "smhCSDAOdWk0TwhDihDan9kc"
type input "smhCSDAOdWk0TwhDihDan9kc"
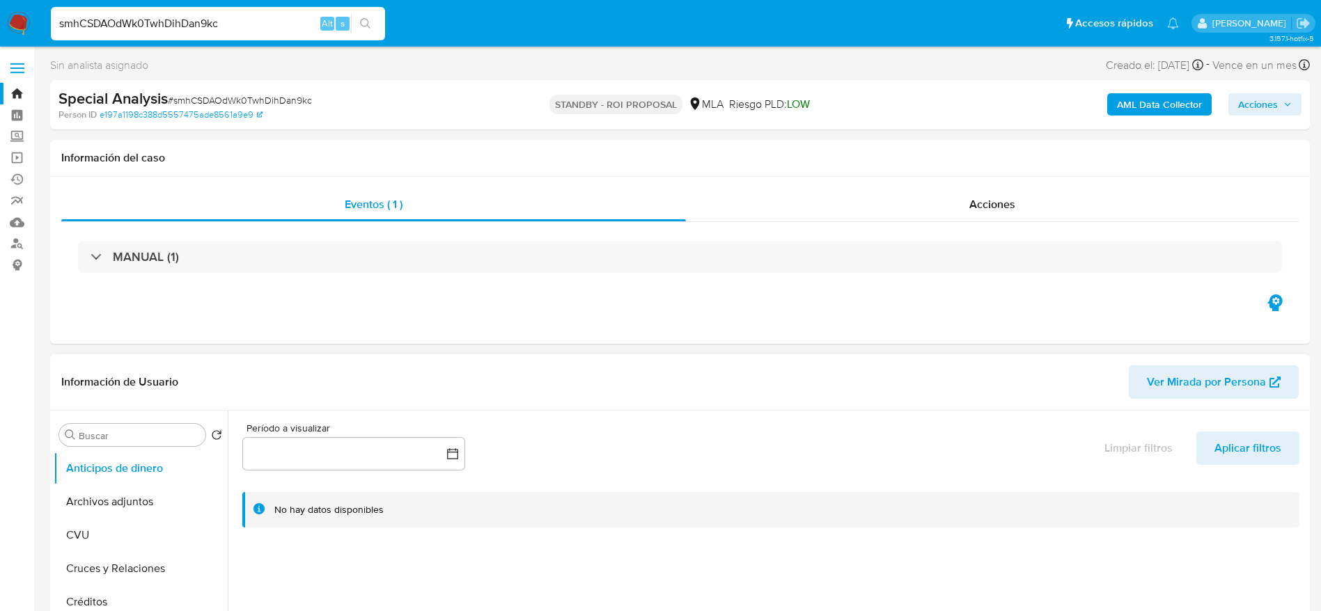
select select "10"
drag, startPoint x: 136, startPoint y: 496, endPoint x: 601, endPoint y: 321, distance: 496.4
click at [136, 497] on button "Archivos adjuntos" at bounding box center [141, 501] width 174 height 33
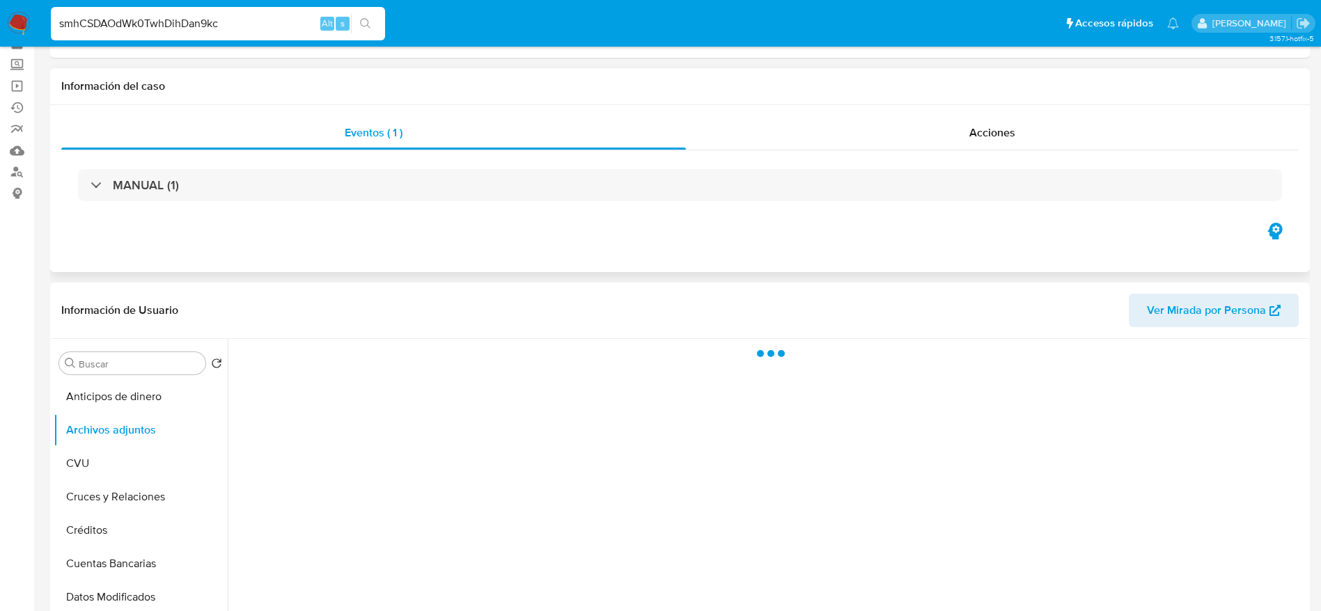
scroll to position [104, 0]
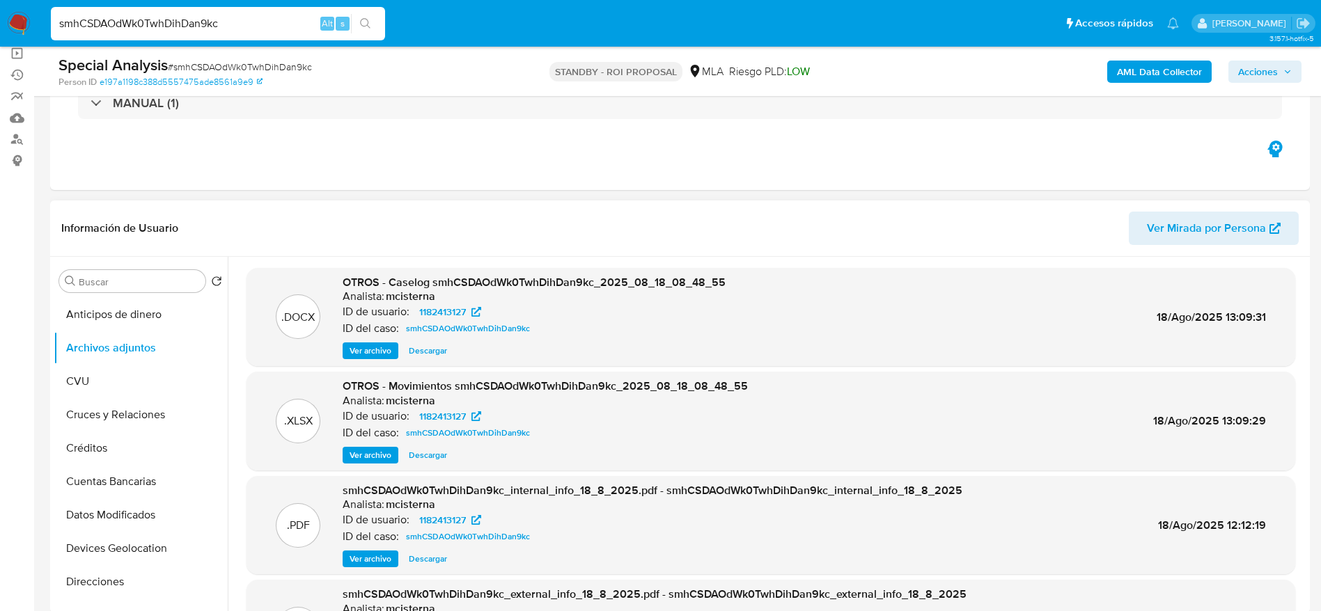
click at [445, 347] on span "Descargar" at bounding box center [428, 351] width 38 height 14
click at [422, 451] on span "Descargar" at bounding box center [428, 455] width 38 height 14
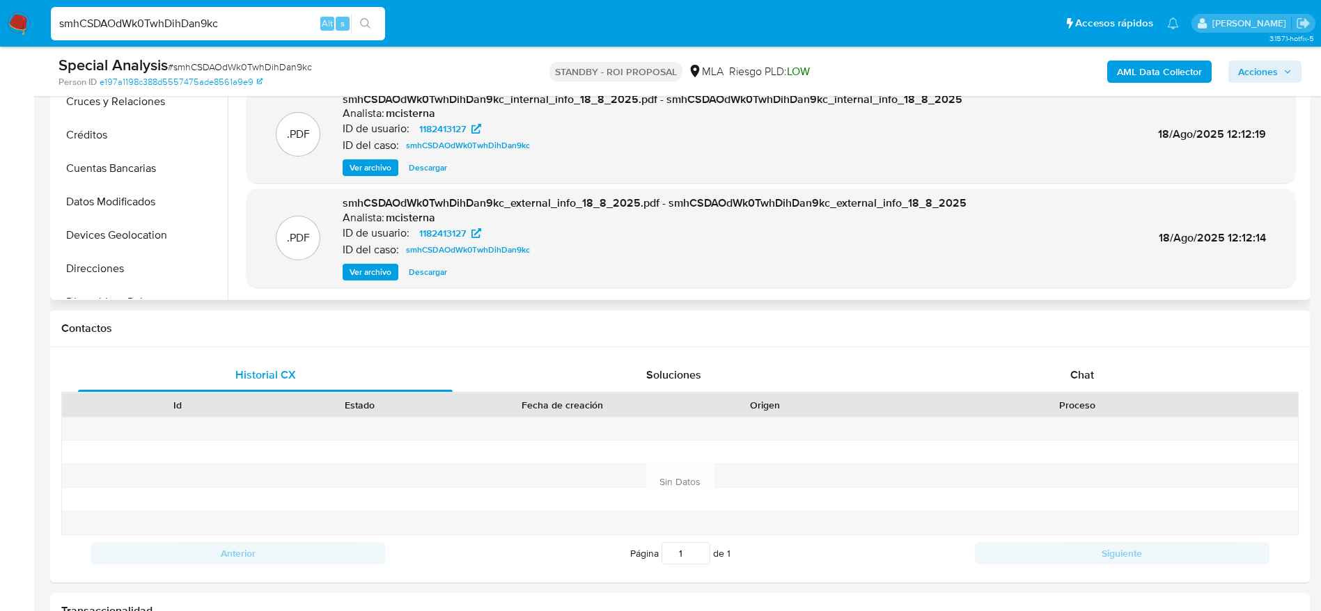
scroll to position [0, 0]
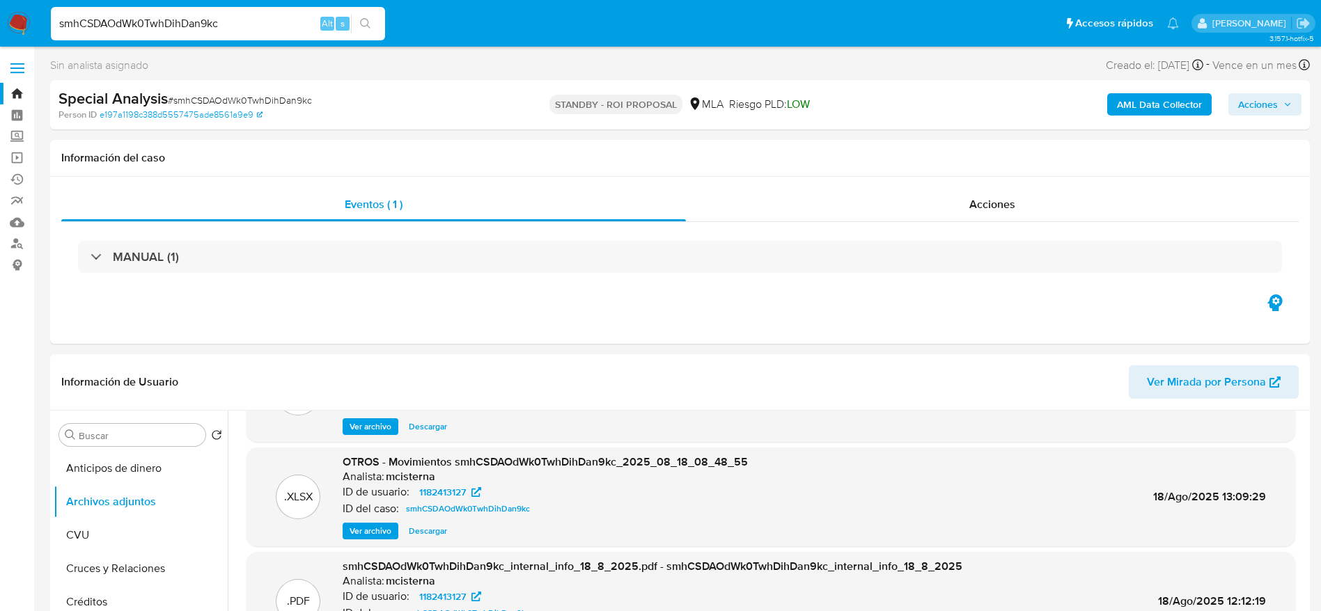
click at [746, 72] on div "Sin analista asignado Asignado el: 02/07/2025 16:40:20 Creado el: 02/07/2025 Cr…" at bounding box center [679, 68] width 1259 height 24
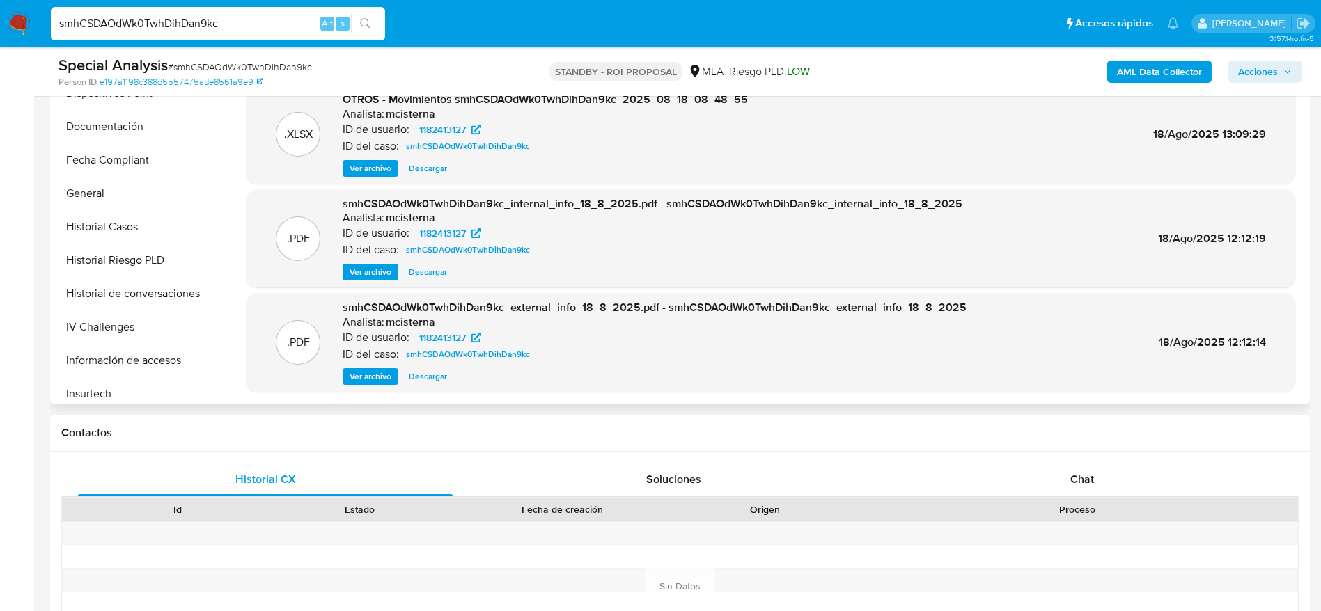
scroll to position [418, 0]
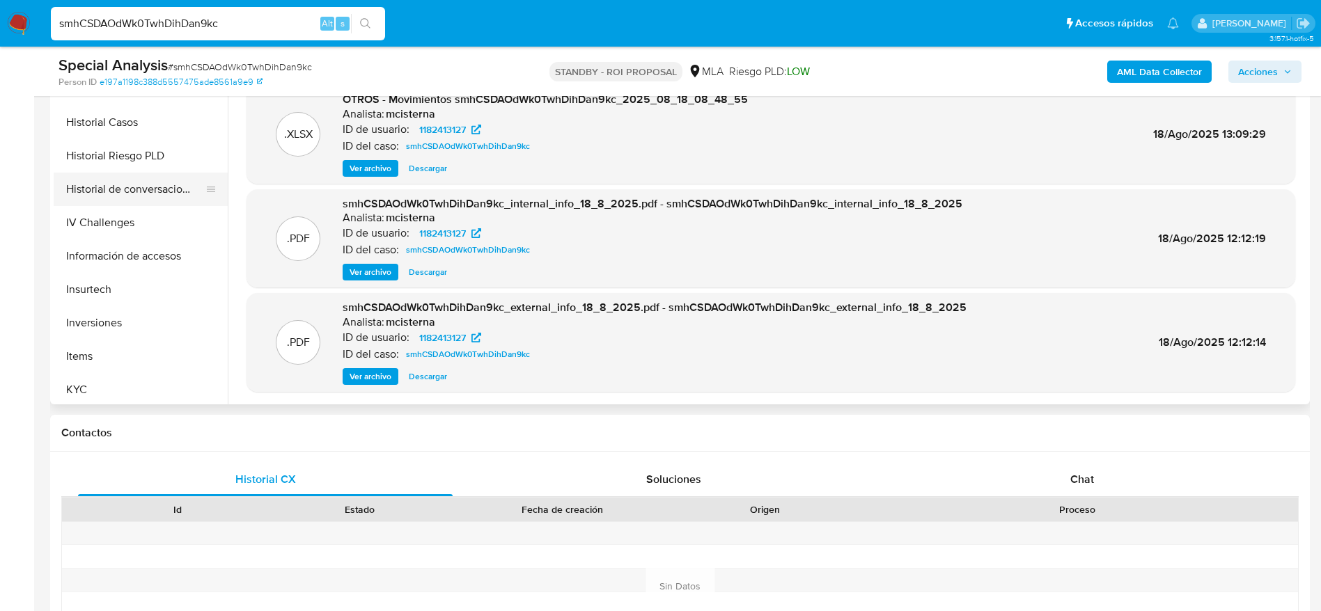
click at [144, 182] on button "Historial de conversaciones" at bounding box center [135, 189] width 163 height 33
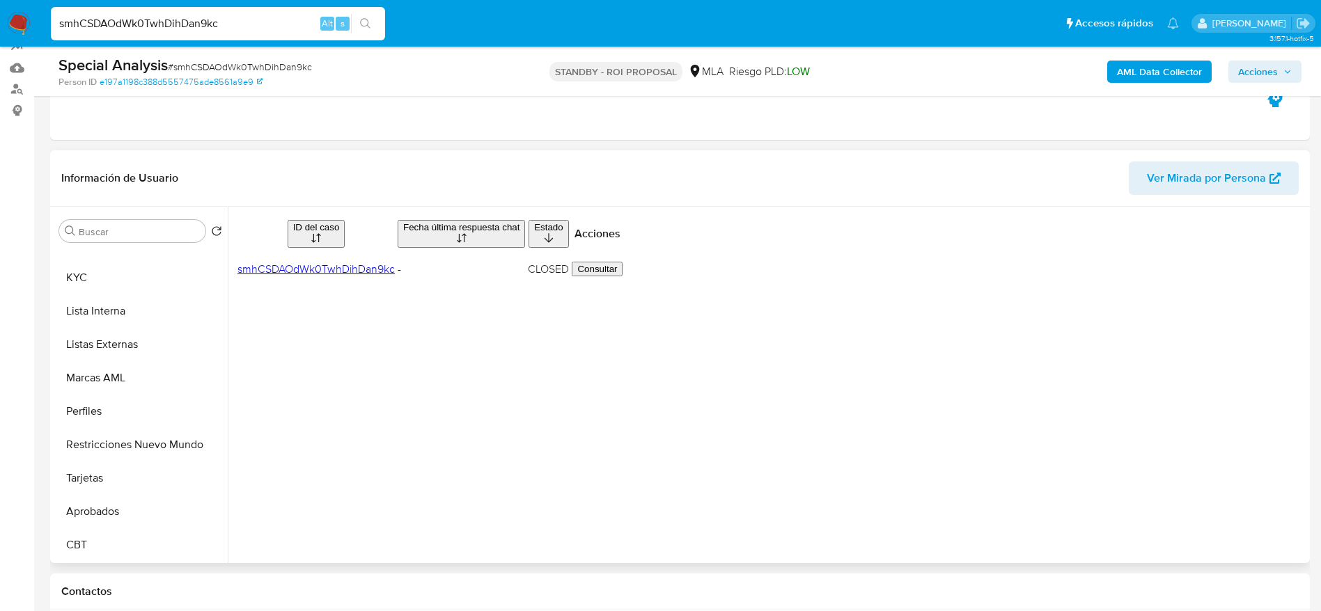
scroll to position [104, 0]
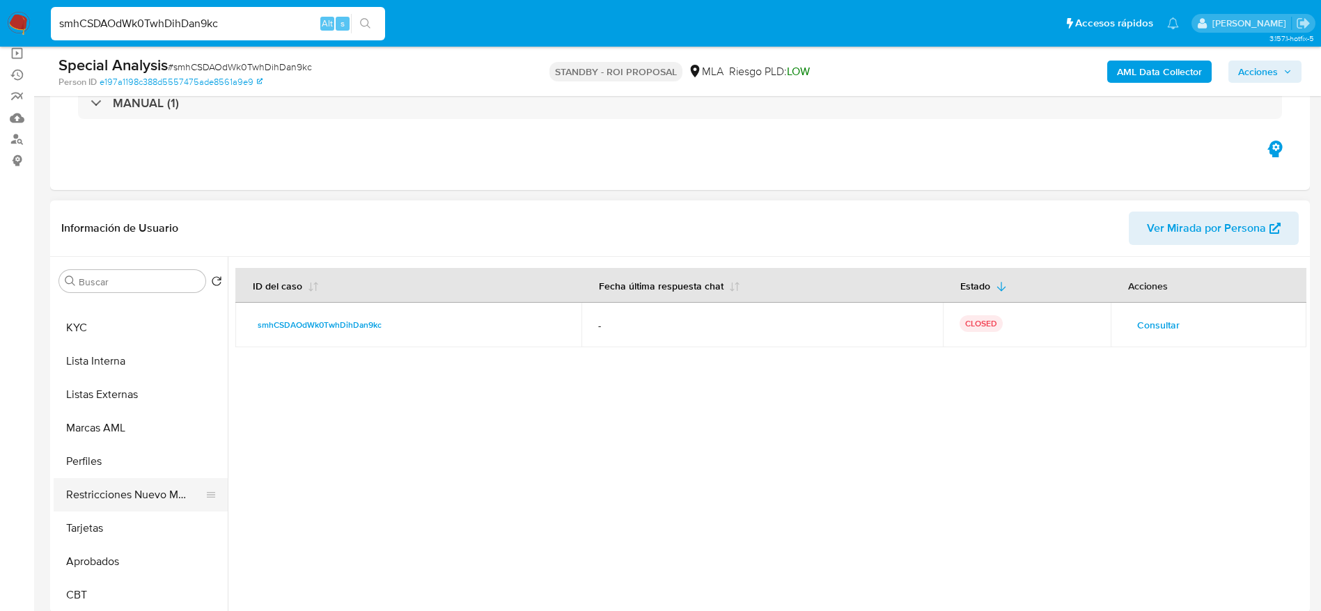
click at [150, 498] on button "Restricciones Nuevo Mundo" at bounding box center [135, 494] width 163 height 33
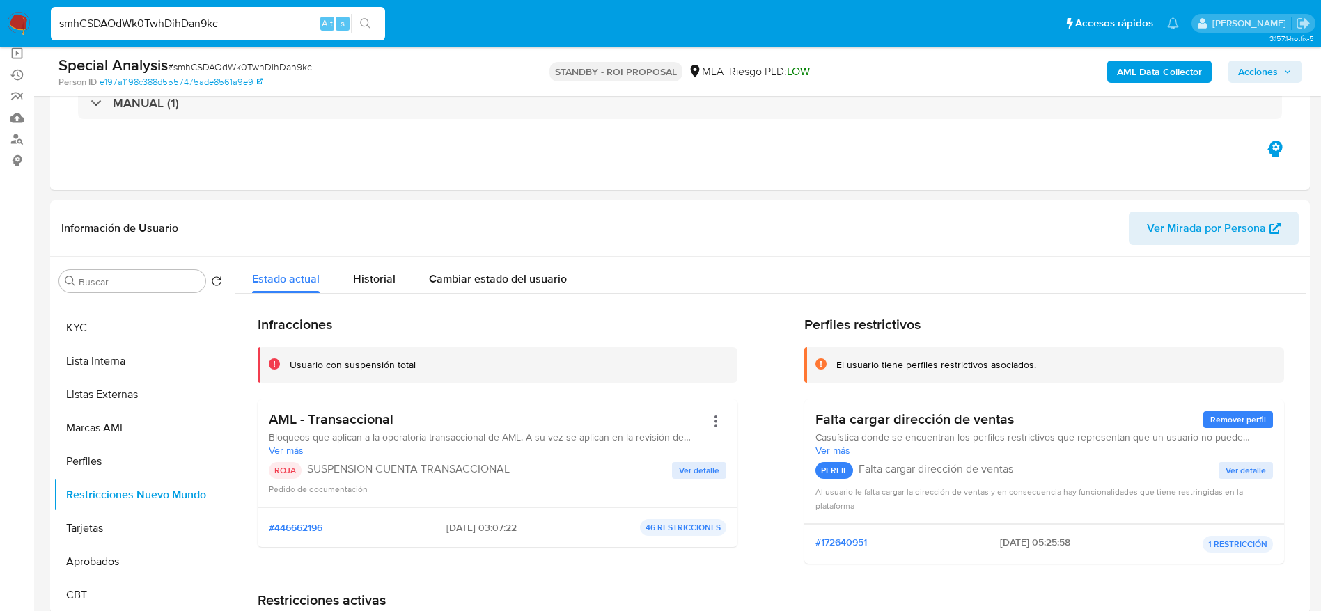
click at [234, 34] on div "smhCSDAOdWk0TwhDihDan9kc Alt s" at bounding box center [218, 23] width 334 height 33
click at [246, 20] on input "smhCSDAOdWk0TwhDihDan9kc" at bounding box center [218, 24] width 334 height 18
paste input "ikkKRXkKXx4VX1KnEzIDJXVO"
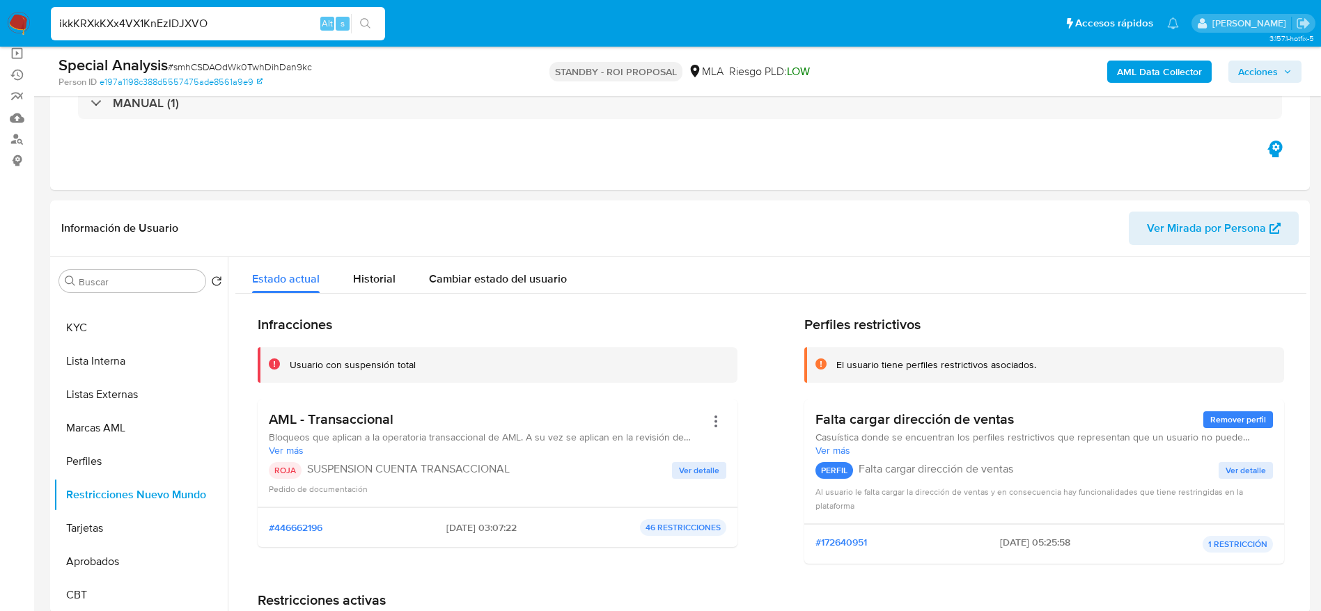
type input "ikkKRXkKXx4VX1KnEzIDJXVO"
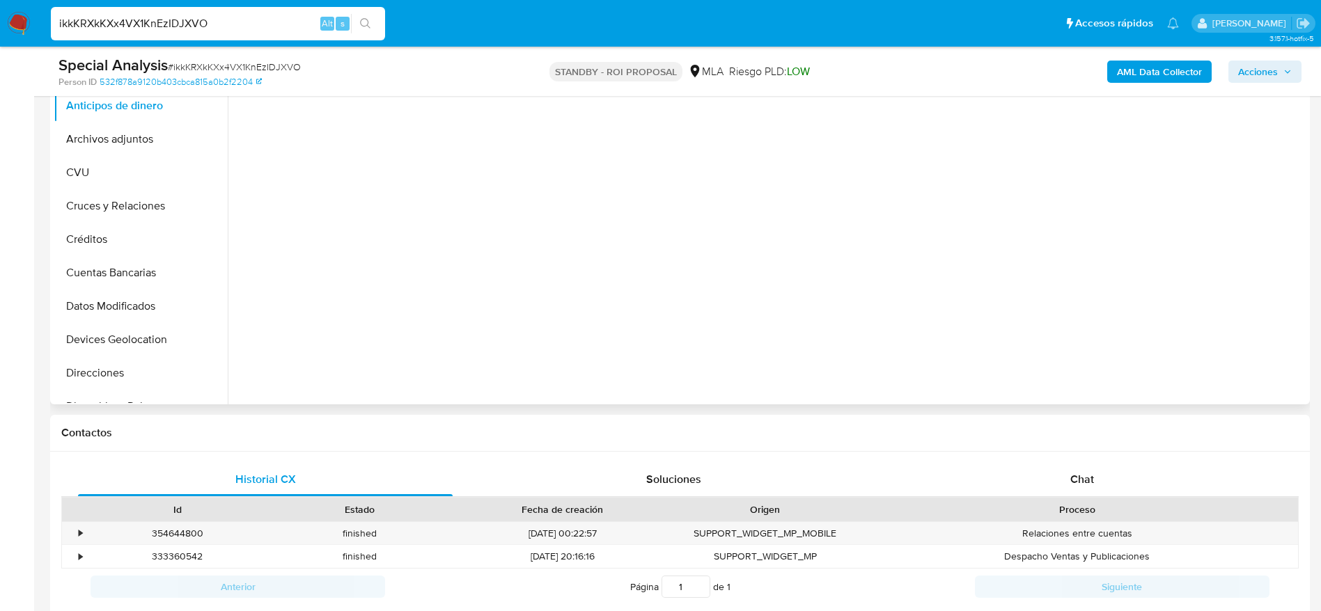
scroll to position [655, 0]
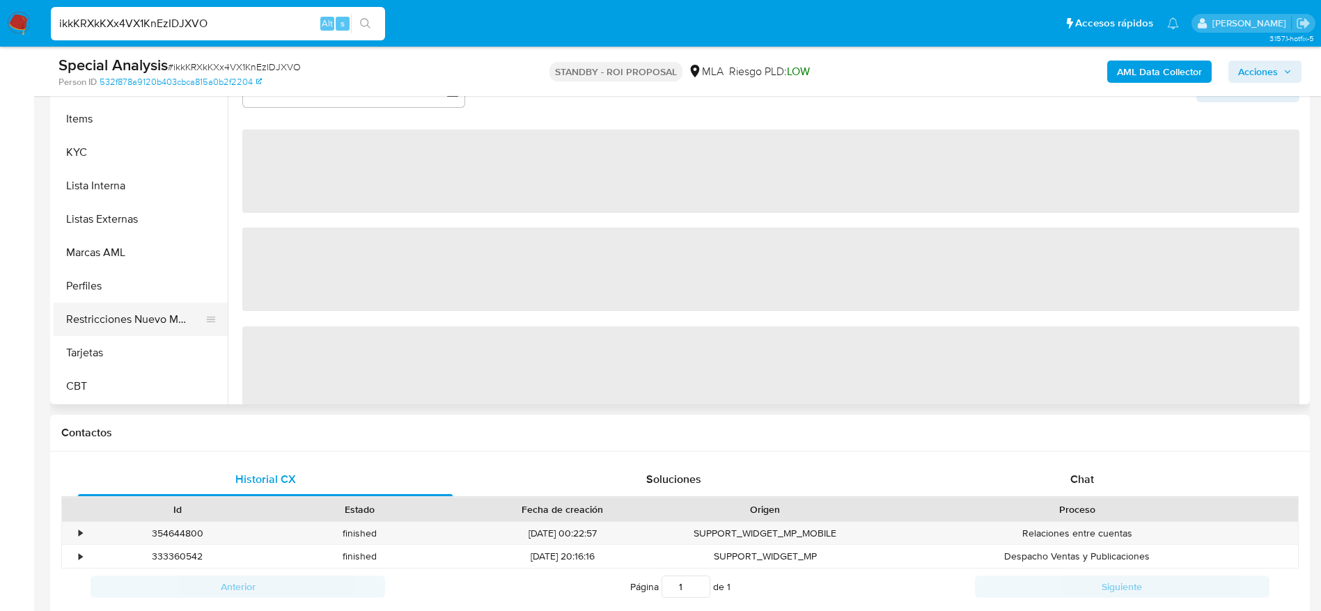
click at [152, 306] on button "Restricciones Nuevo Mundo" at bounding box center [135, 319] width 163 height 33
select select "10"
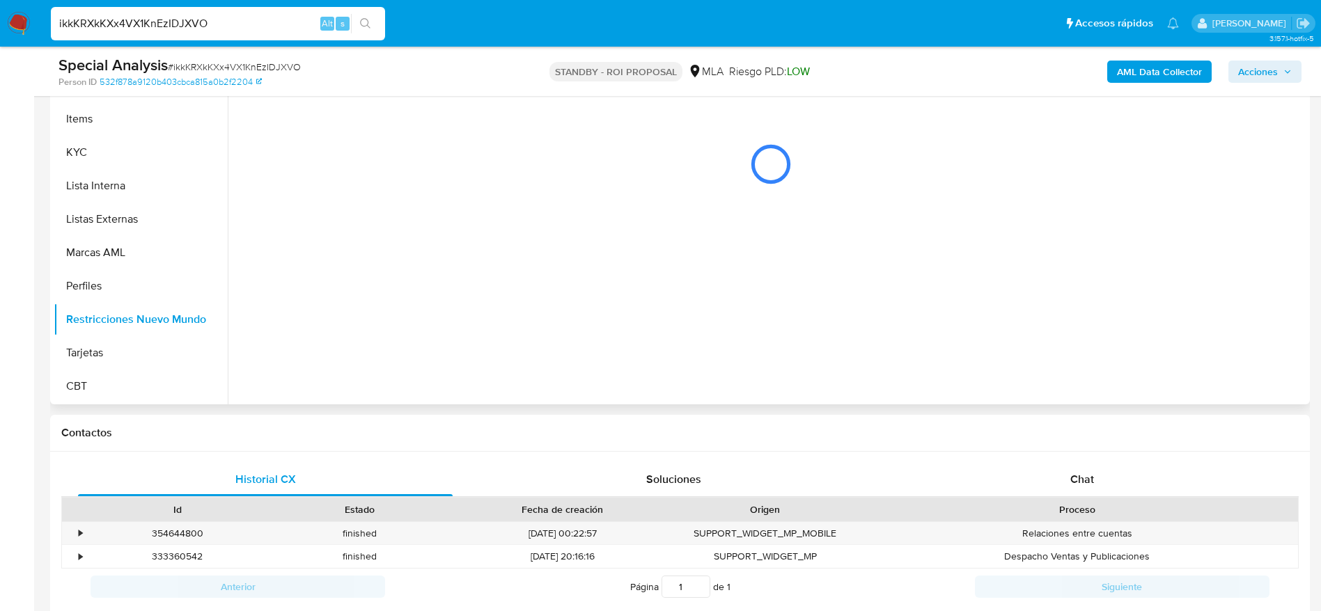
scroll to position [104, 0]
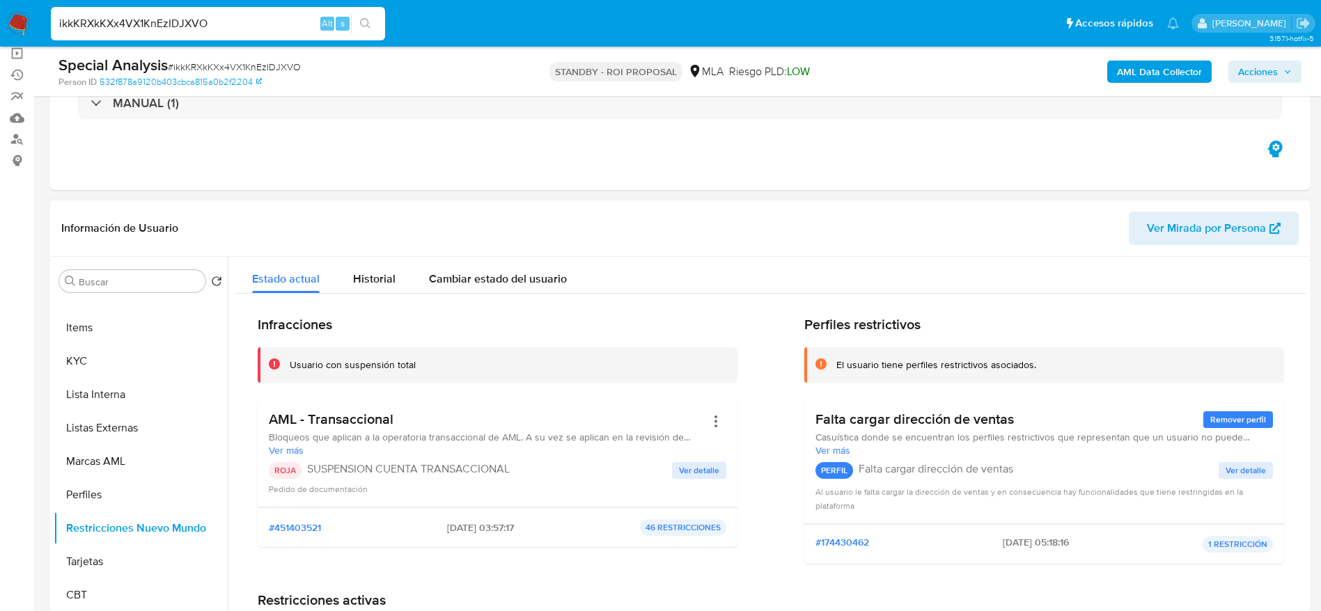
drag, startPoint x: 430, startPoint y: 532, endPoint x: 486, endPoint y: 535, distance: 56.5
click at [486, 535] on div "#451403521 2025-08-20 - 03:57:17 46 RESTRICCIONES" at bounding box center [497, 527] width 457 height 17
click at [508, 567] on div "Infracciones Usuario con suspensión total AML - Transaccional Bloqueos que apli…" at bounding box center [498, 445] width 480 height 259
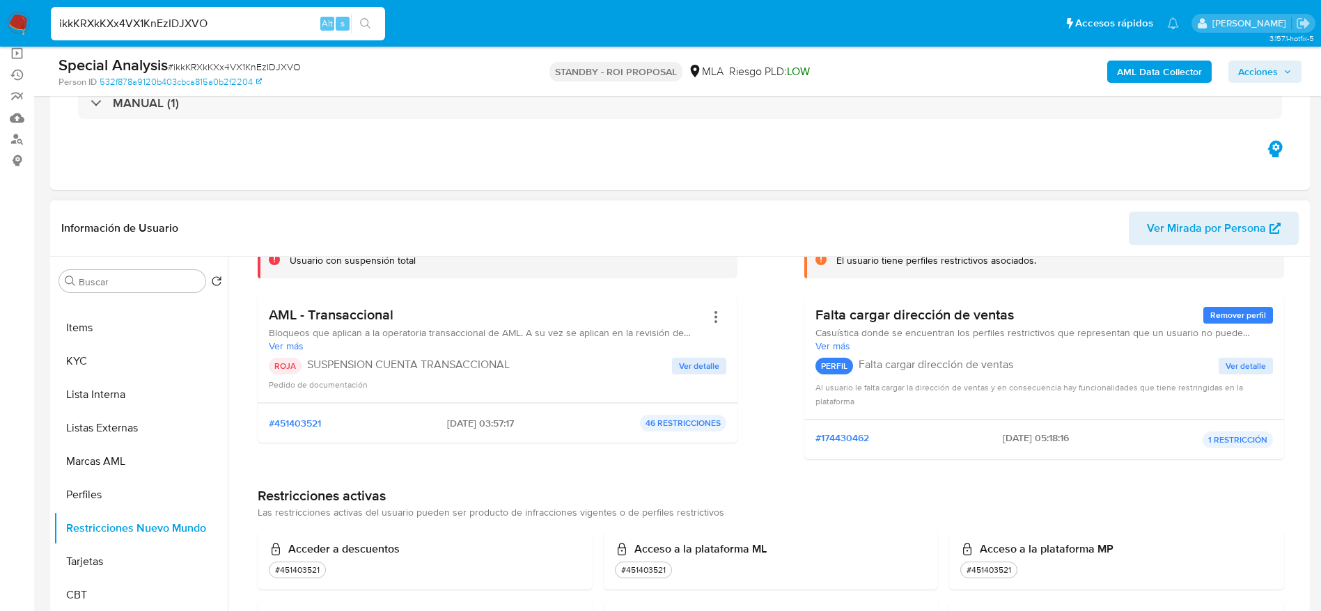
click at [557, 425] on div "#451403521 2025-08-20 - 03:57:17 46 RESTRICCIONES" at bounding box center [497, 423] width 457 height 17
click at [237, 22] on input "ikkKRXkKXx4VX1KnEzIDJXVO" at bounding box center [218, 24] width 334 height 18
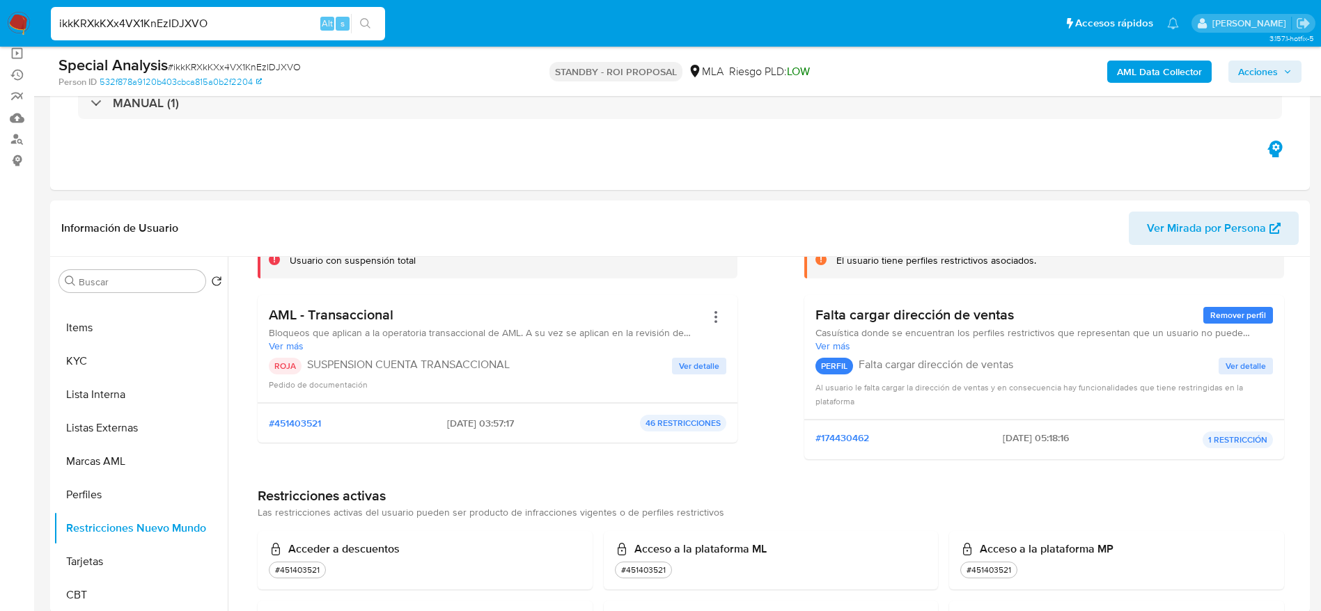
paste input "yQXquBpjkUfzIZKUNWUAuACl"
type input "yQXquBpjkUfzIZKUNWUAuACl"
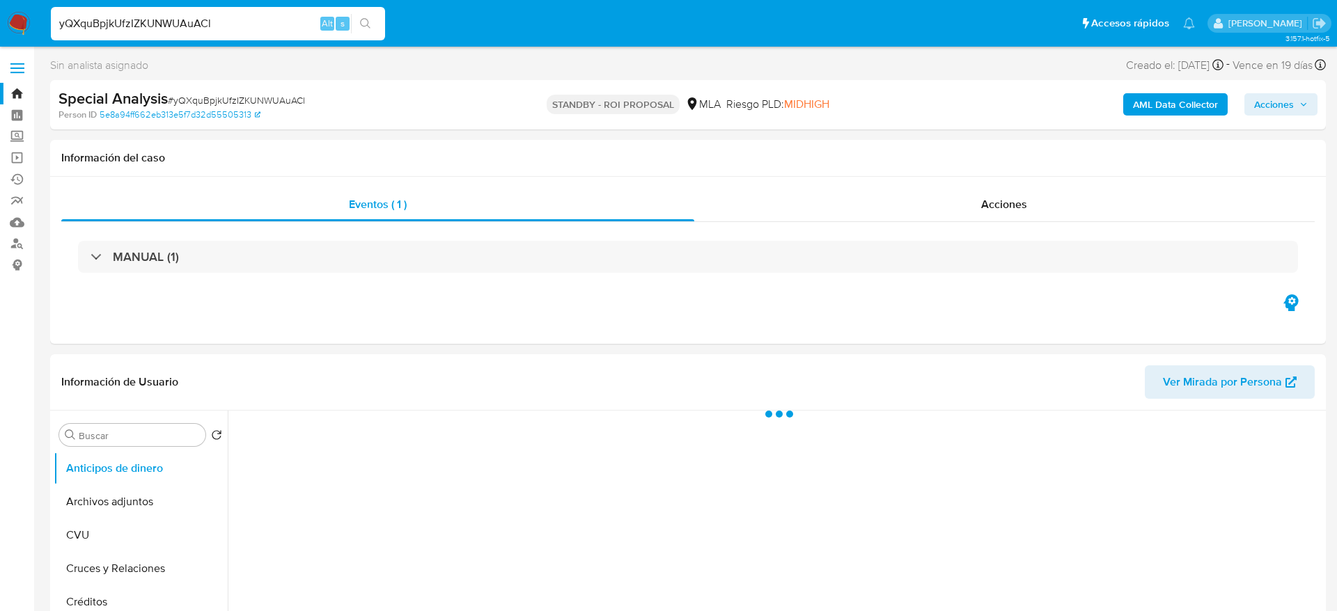
select select "10"
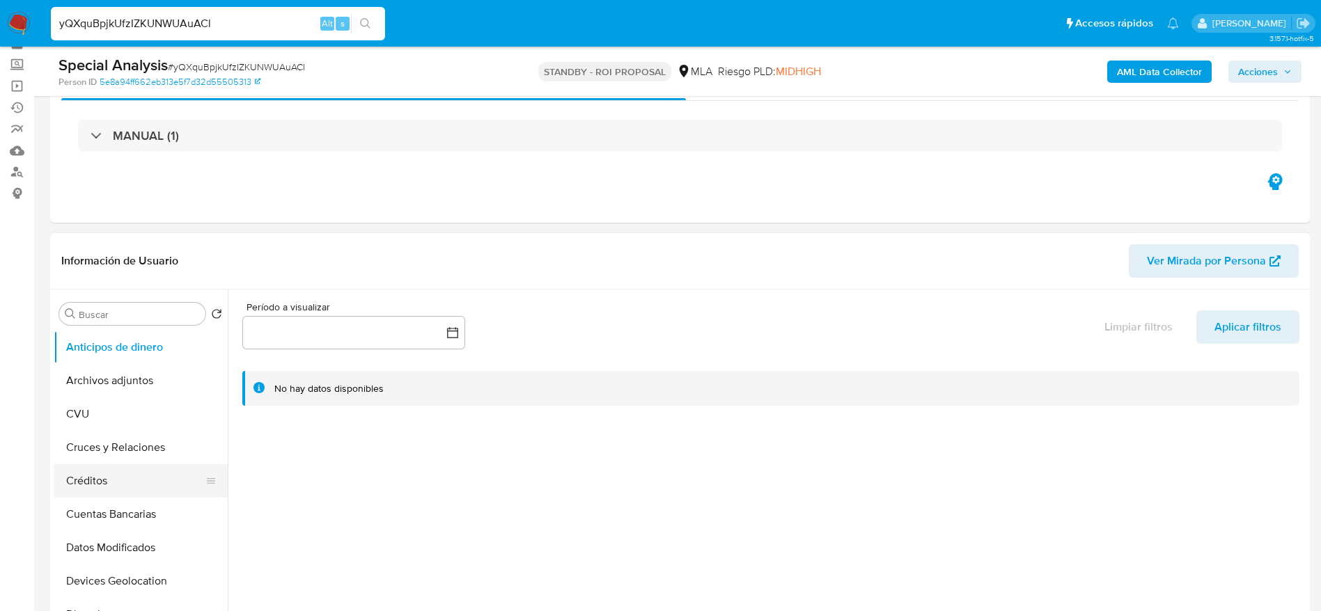
scroll to position [104, 0]
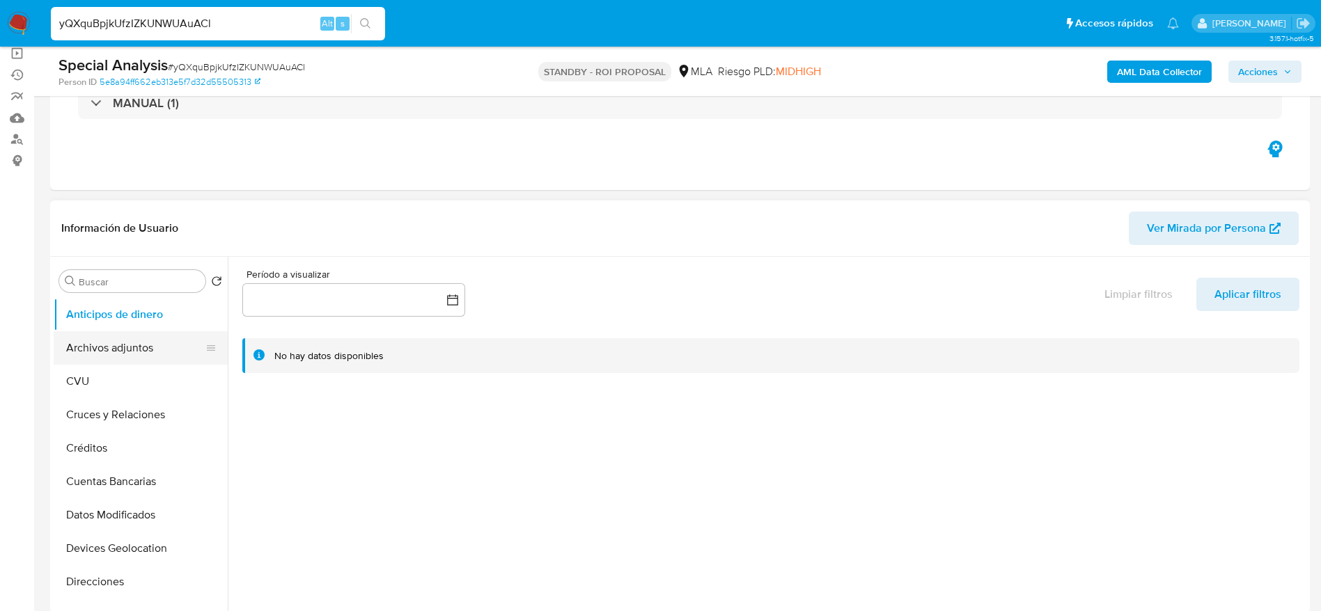
click at [133, 349] on button "Archivos adjuntos" at bounding box center [135, 347] width 163 height 33
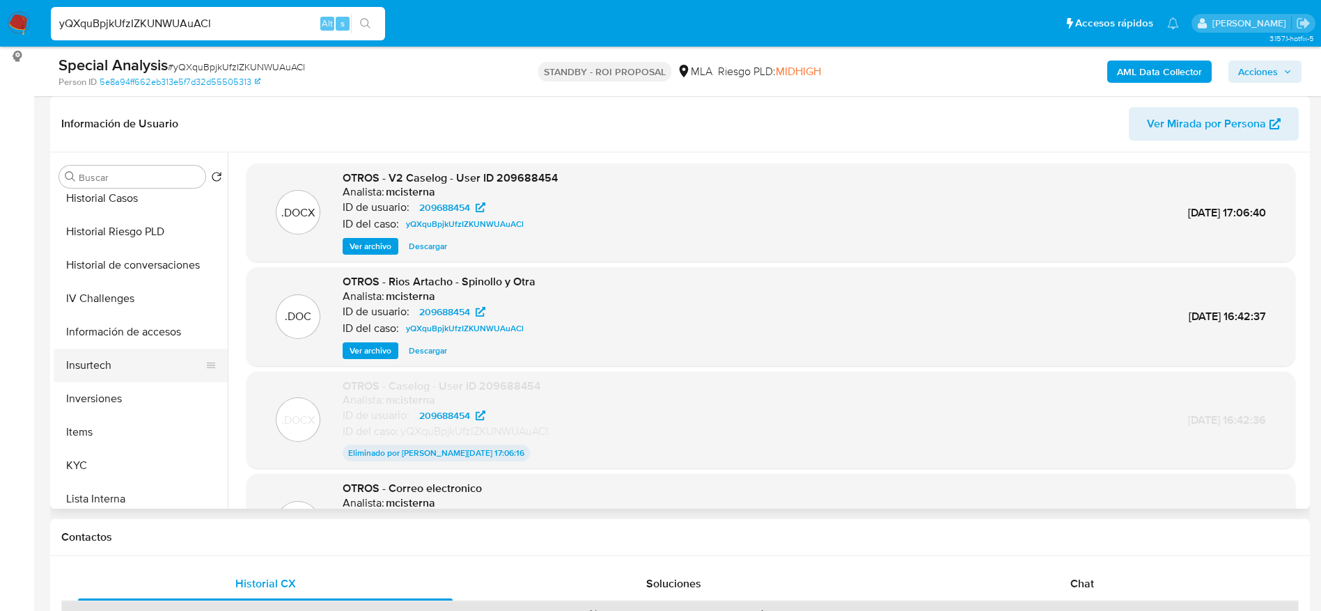
scroll to position [655, 0]
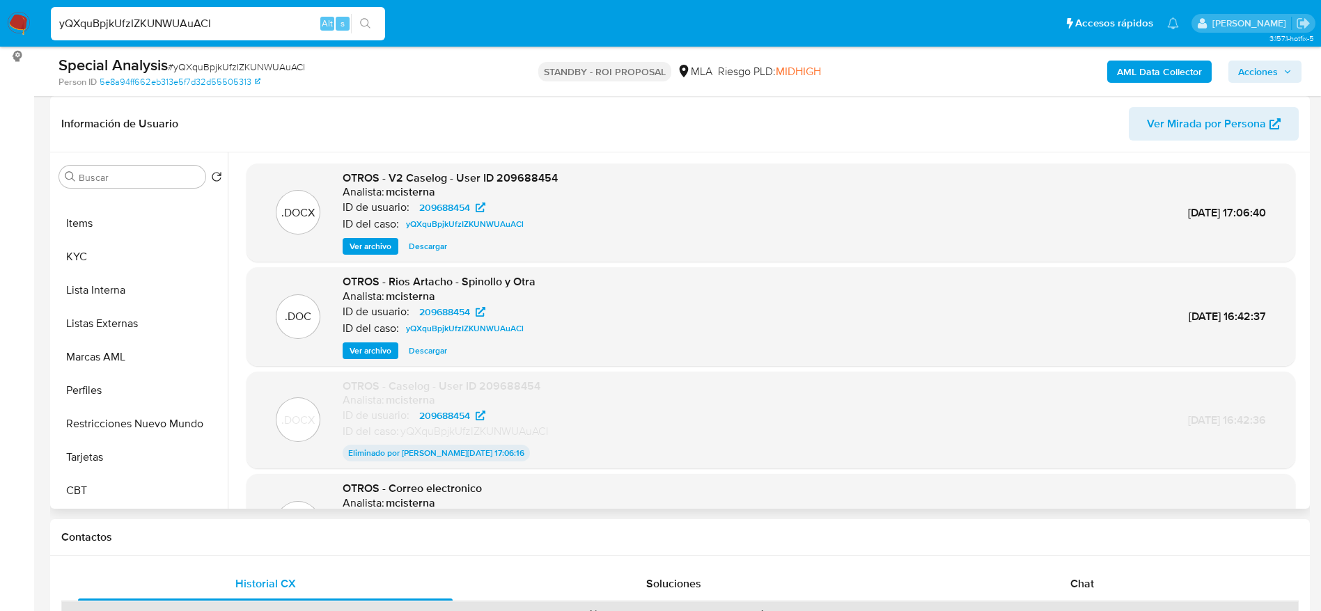
click at [125, 425] on button "Restricciones Nuevo Mundo" at bounding box center [141, 423] width 174 height 33
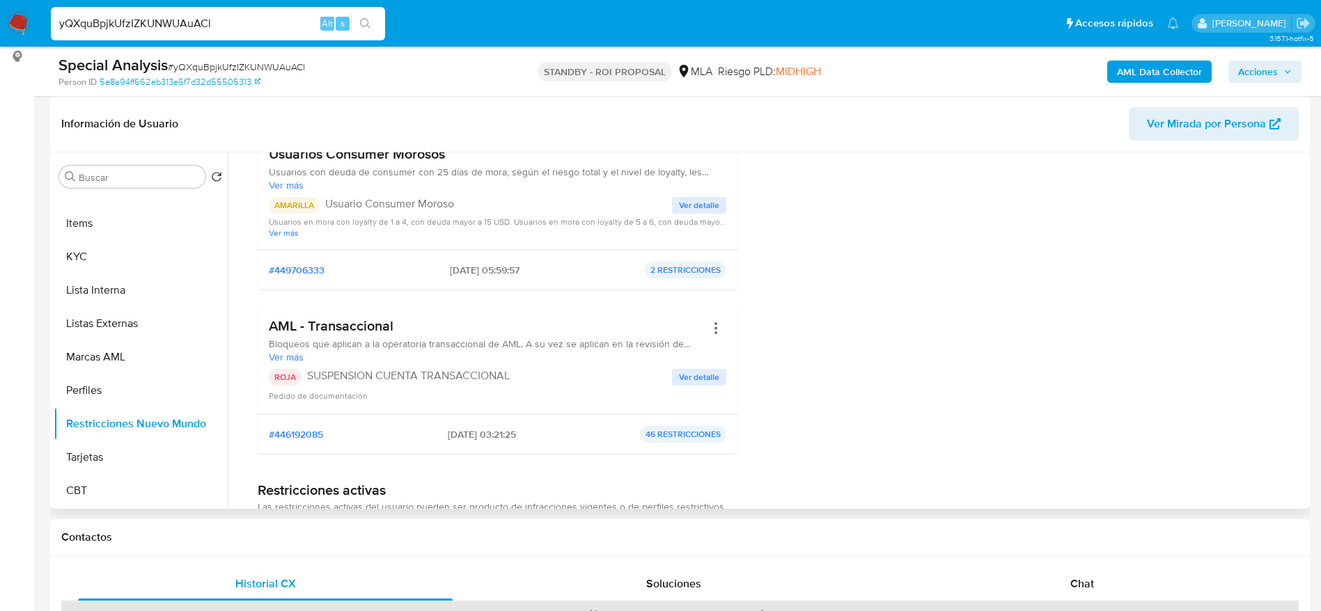
scroll to position [209, 0]
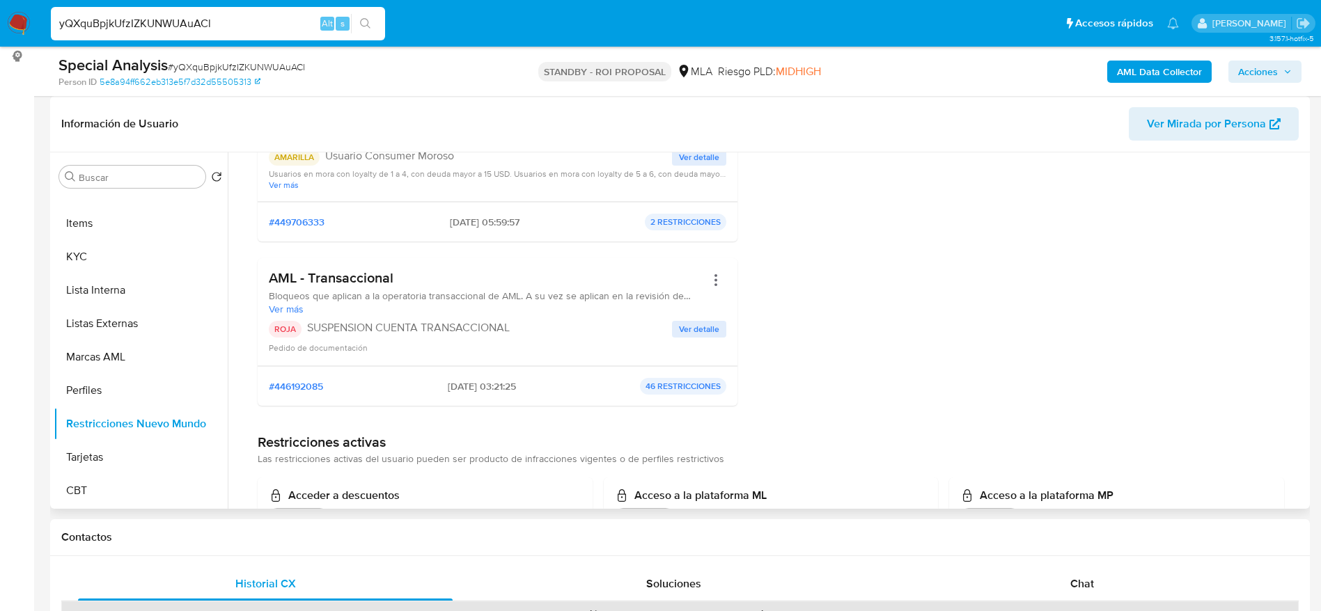
drag, startPoint x: 425, startPoint y: 386, endPoint x: 481, endPoint y: 402, distance: 58.1
click at [481, 402] on div "#446192085 2025-07-17 - 03:21:25 46 RESTRICCIONES" at bounding box center [498, 386] width 480 height 40
click at [510, 414] on div "Infracciones Usuario con suspensión total Usuarios Consumer Morosos Usuarios co…" at bounding box center [498, 210] width 480 height 414
click at [169, 26] on input "yQXquBpjkUfzIZKUNWUAuACl" at bounding box center [218, 24] width 334 height 18
drag, startPoint x: 169, startPoint y: 26, endPoint x: 85, endPoint y: 40, distance: 85.4
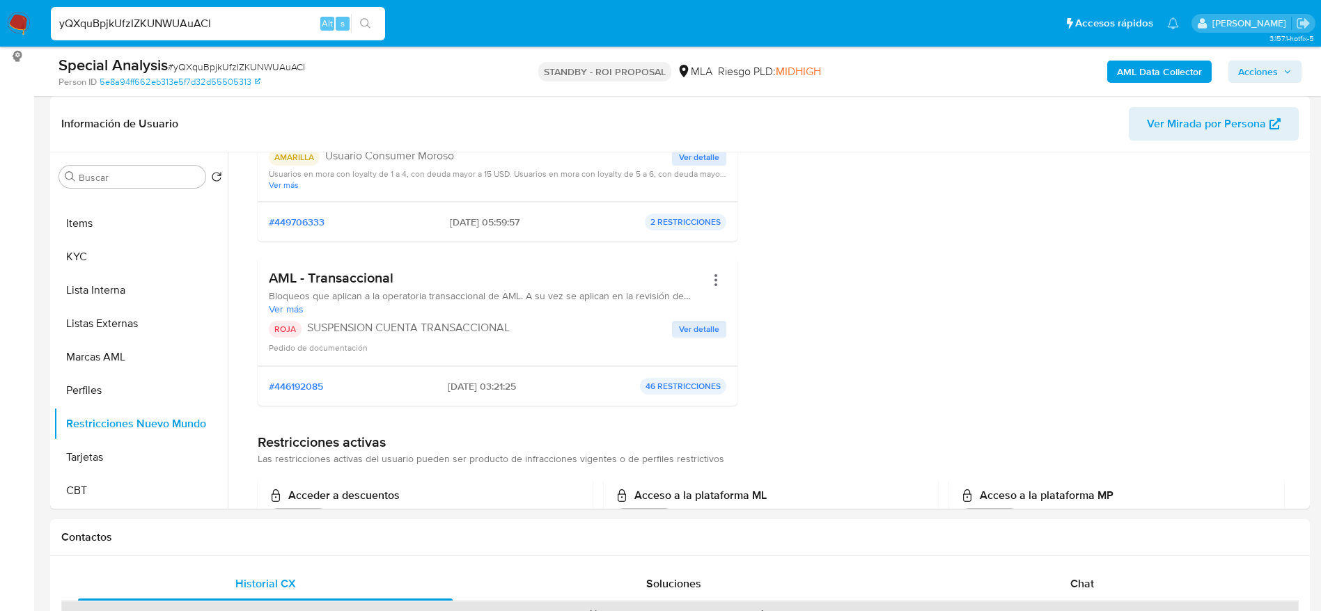
click at [169, 25] on input "yQXquBpjkUfzIZKUNWUAuACl" at bounding box center [218, 24] width 334 height 18
drag, startPoint x: 31, startPoint y: 23, endPoint x: 15, endPoint y: 25, distance: 16.1
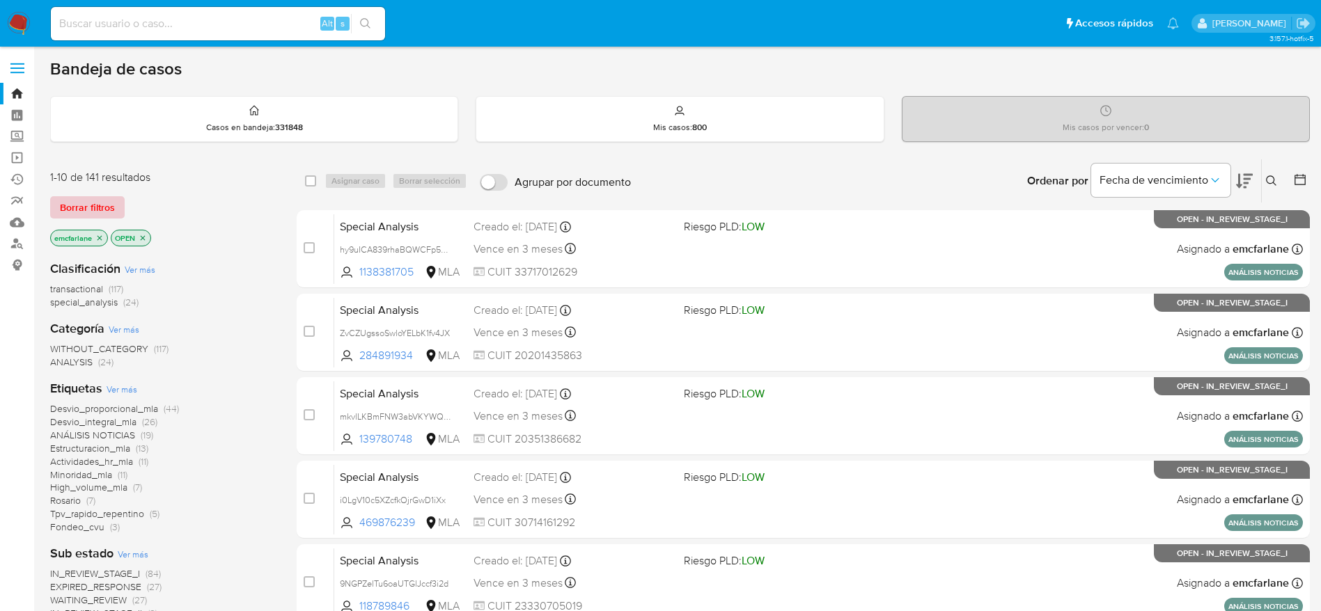
click at [74, 214] on span "Borrar filtros" at bounding box center [87, 207] width 55 height 19
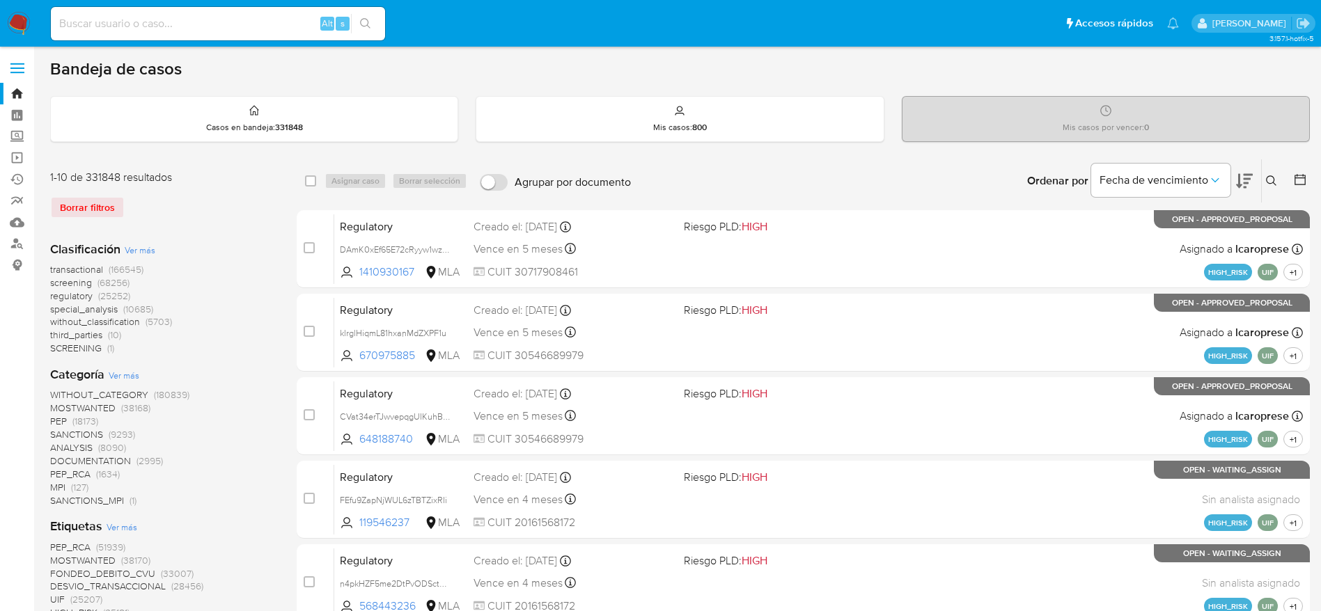
drag, startPoint x: 1274, startPoint y: 174, endPoint x: 1222, endPoint y: 205, distance: 59.9
click at [1274, 175] on button at bounding box center [1272, 181] width 23 height 17
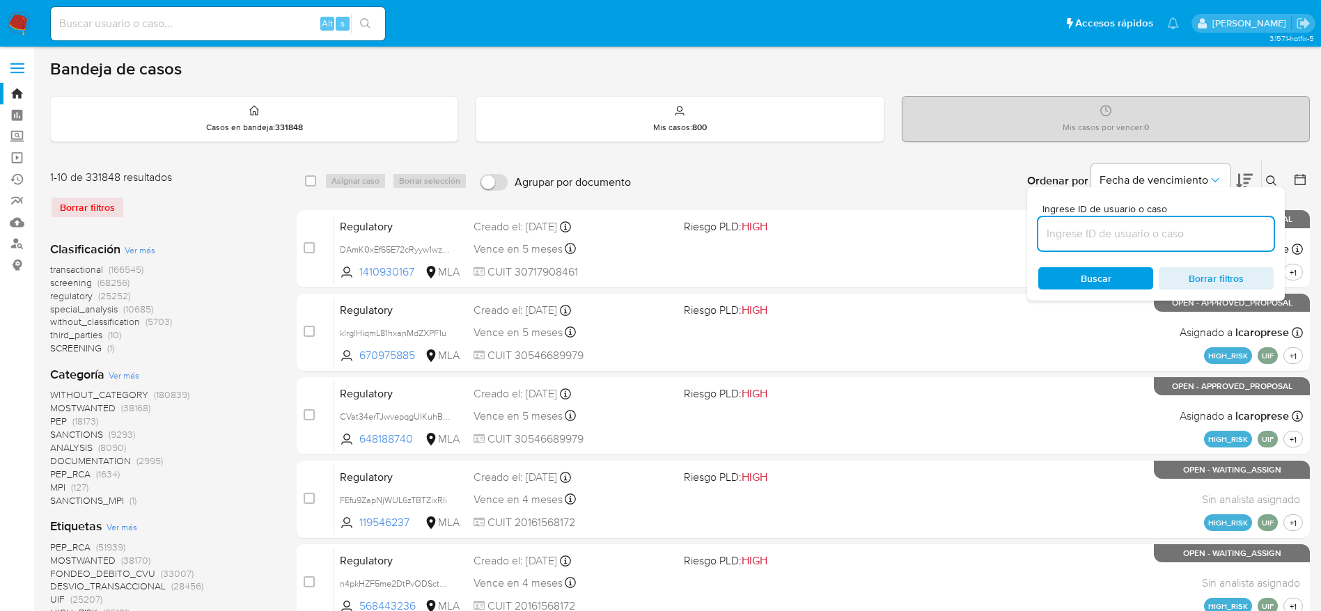
click at [1174, 237] on input at bounding box center [1155, 234] width 235 height 18
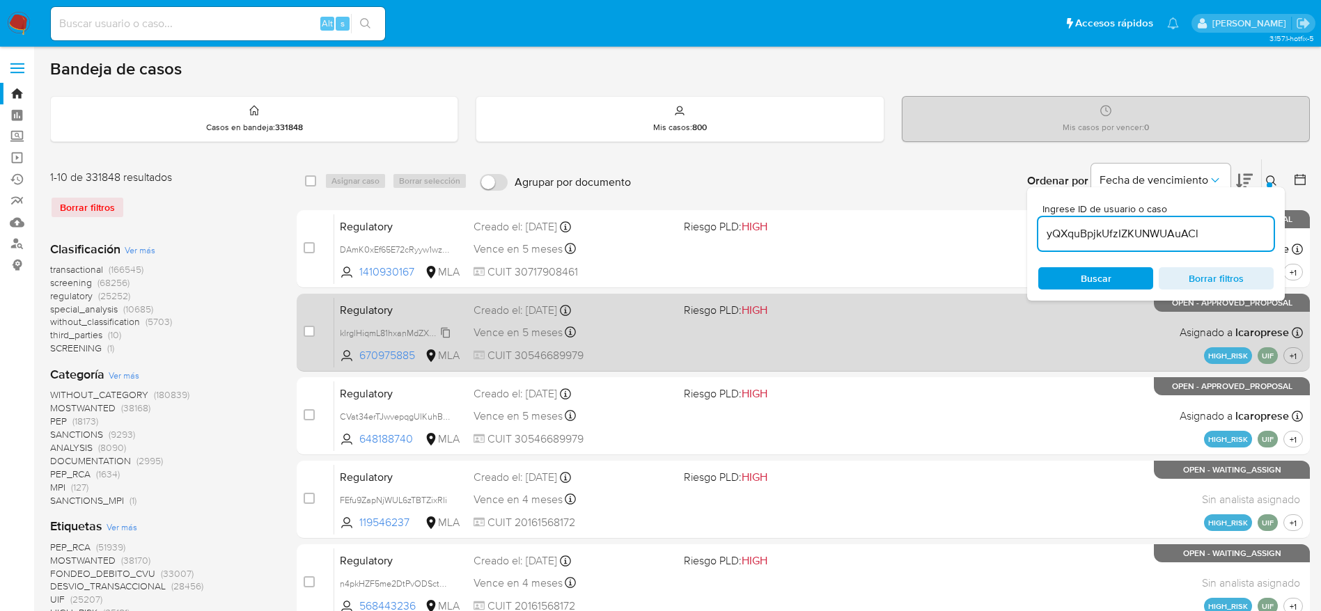
type input "yQXquBpjkUfzIZKUNWUAuACl"
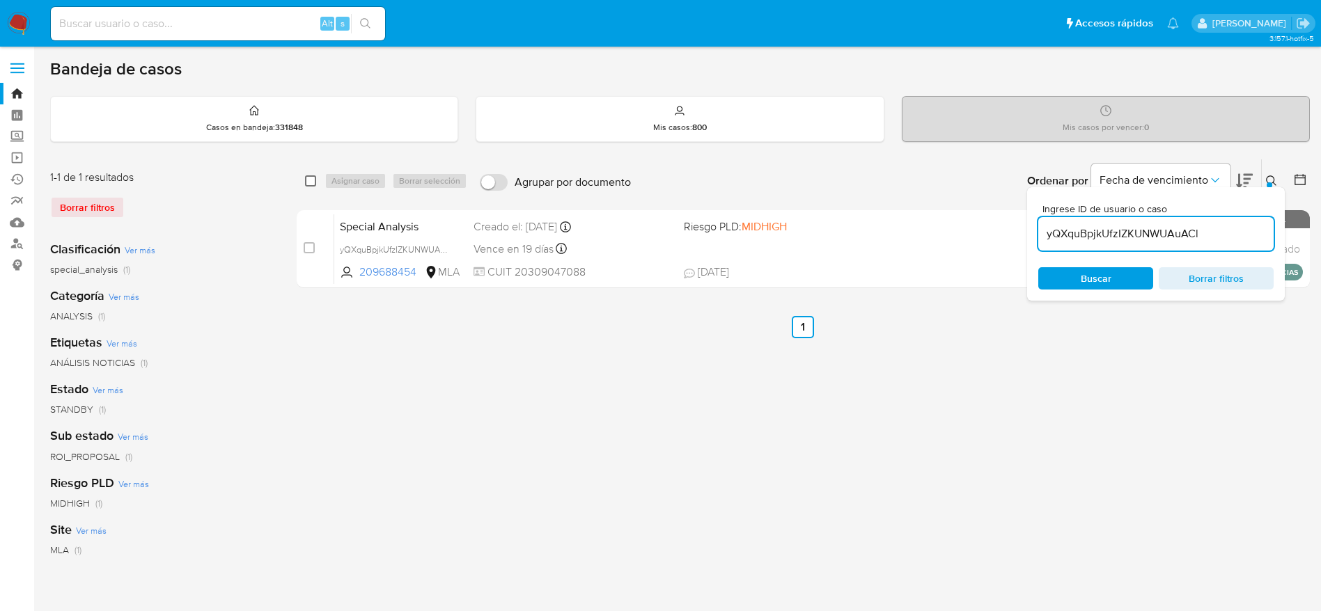
click at [309, 176] on input "checkbox" at bounding box center [310, 180] width 11 height 11
checkbox input "true"
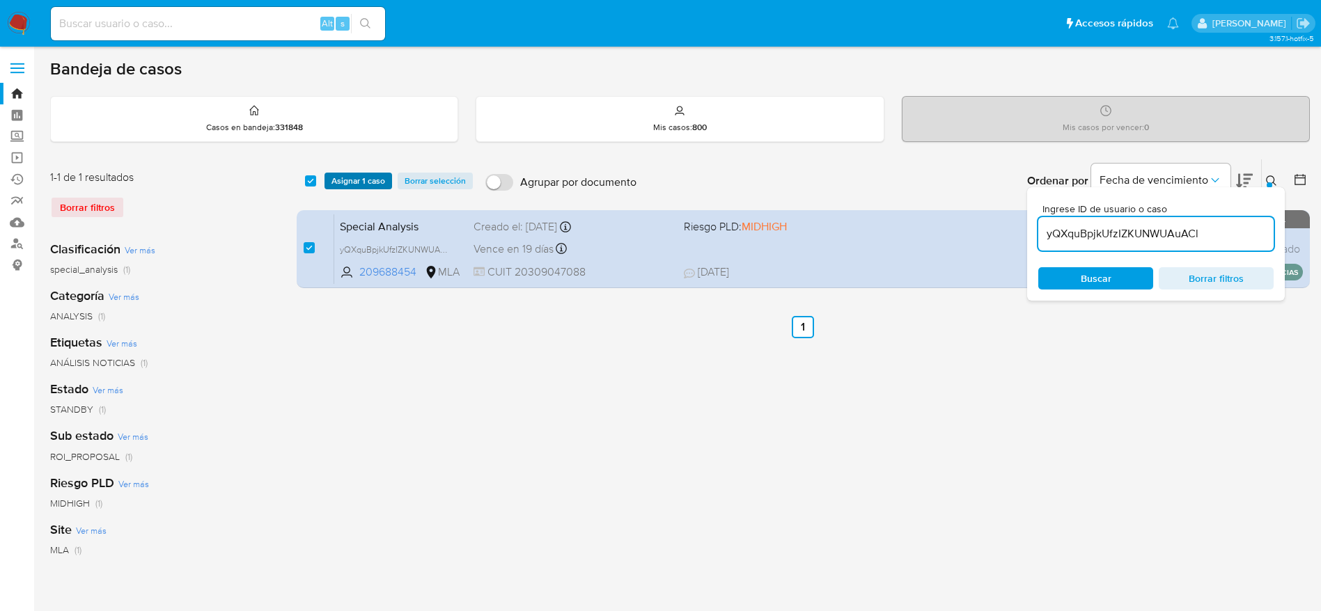
click at [336, 176] on span "Asignar 1 caso" at bounding box center [358, 181] width 54 height 14
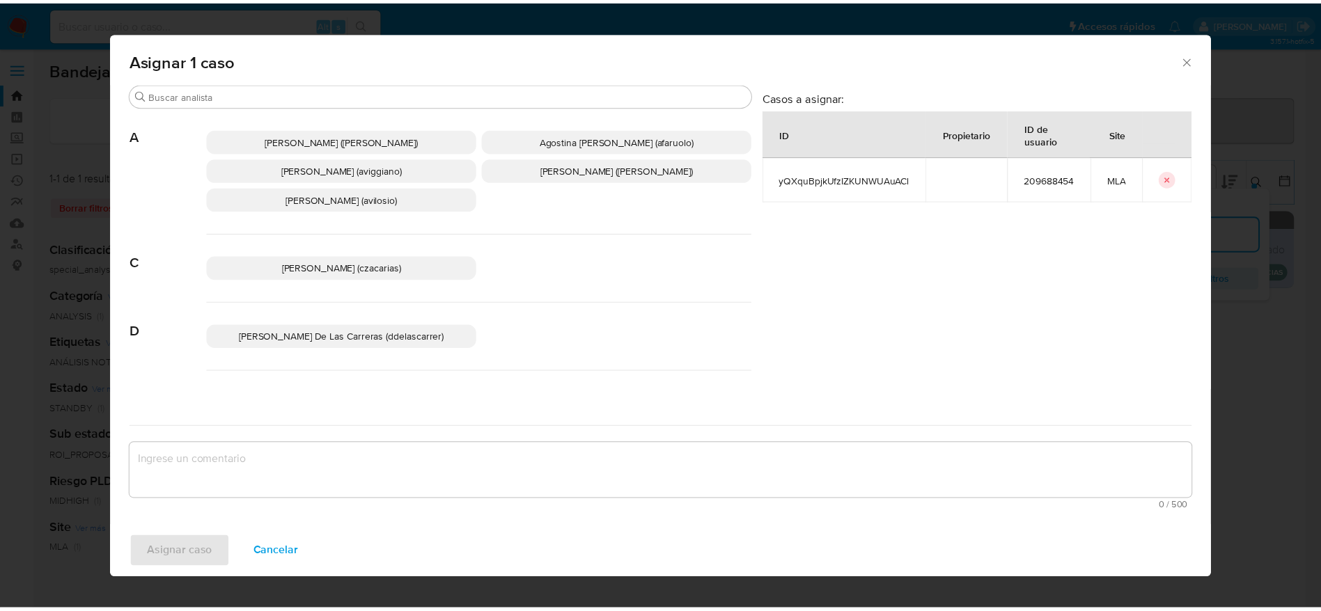
scroll to position [104, 0]
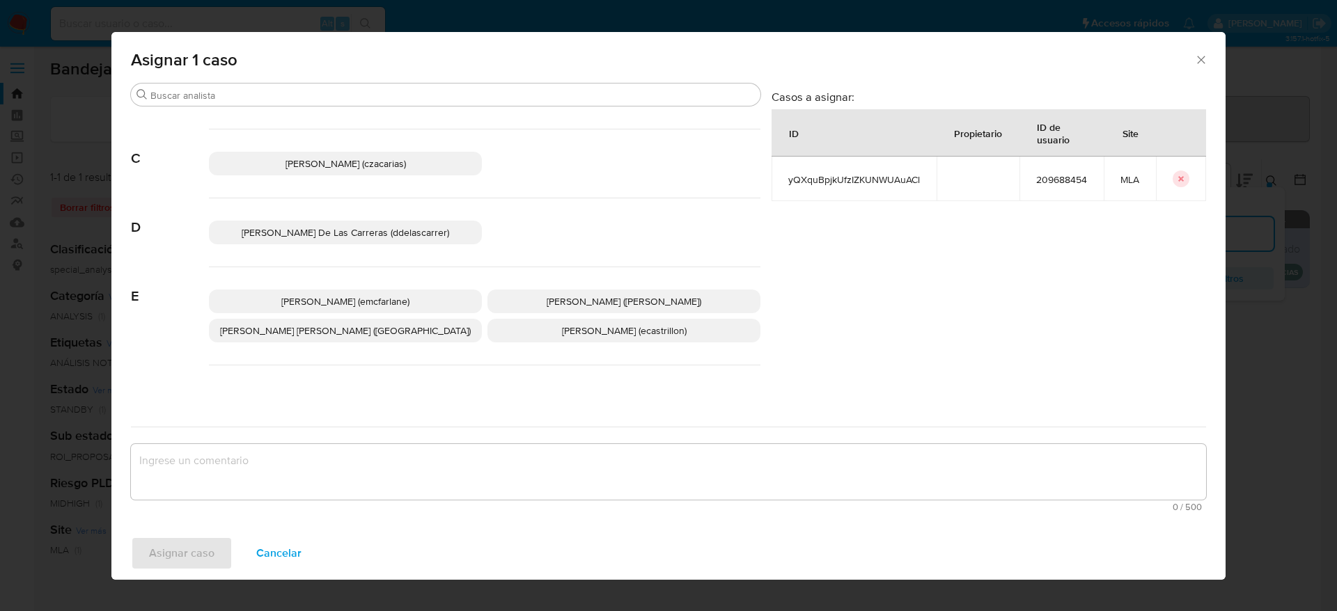
drag, startPoint x: 343, startPoint y: 296, endPoint x: 333, endPoint y: 348, distance: 53.1
click at [343, 297] on span "Elaine Mc Farlane (emcfarlane)" at bounding box center [345, 301] width 128 height 14
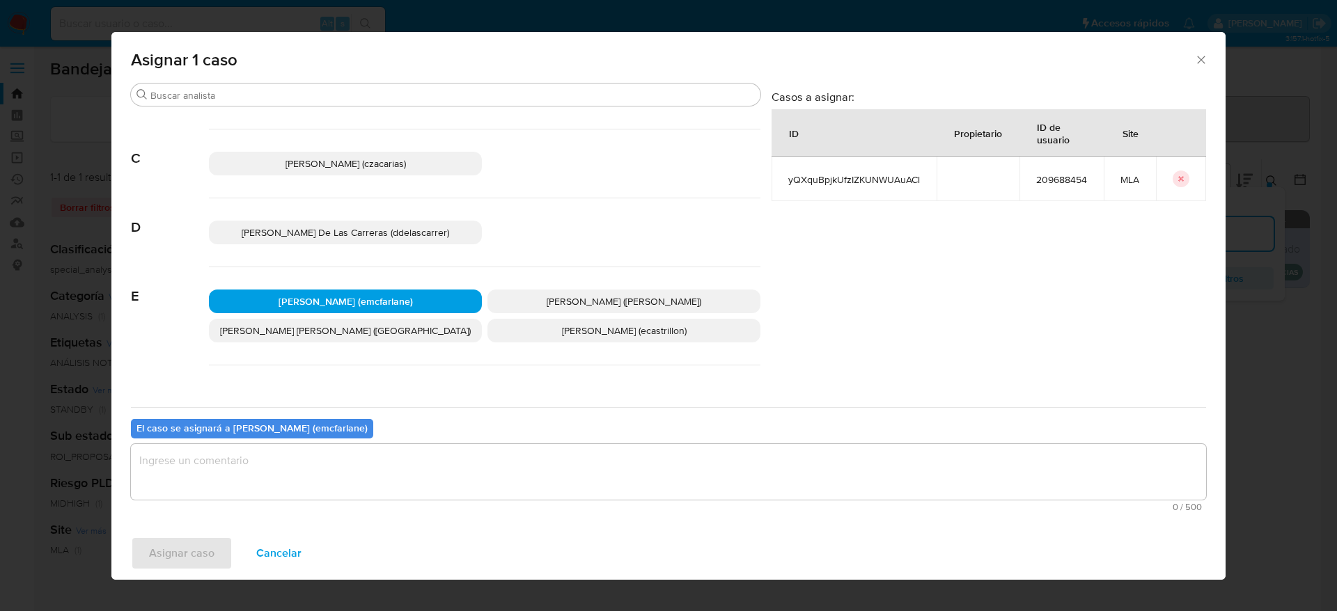
click at [305, 471] on textarea "assign-modal" at bounding box center [668, 472] width 1075 height 56
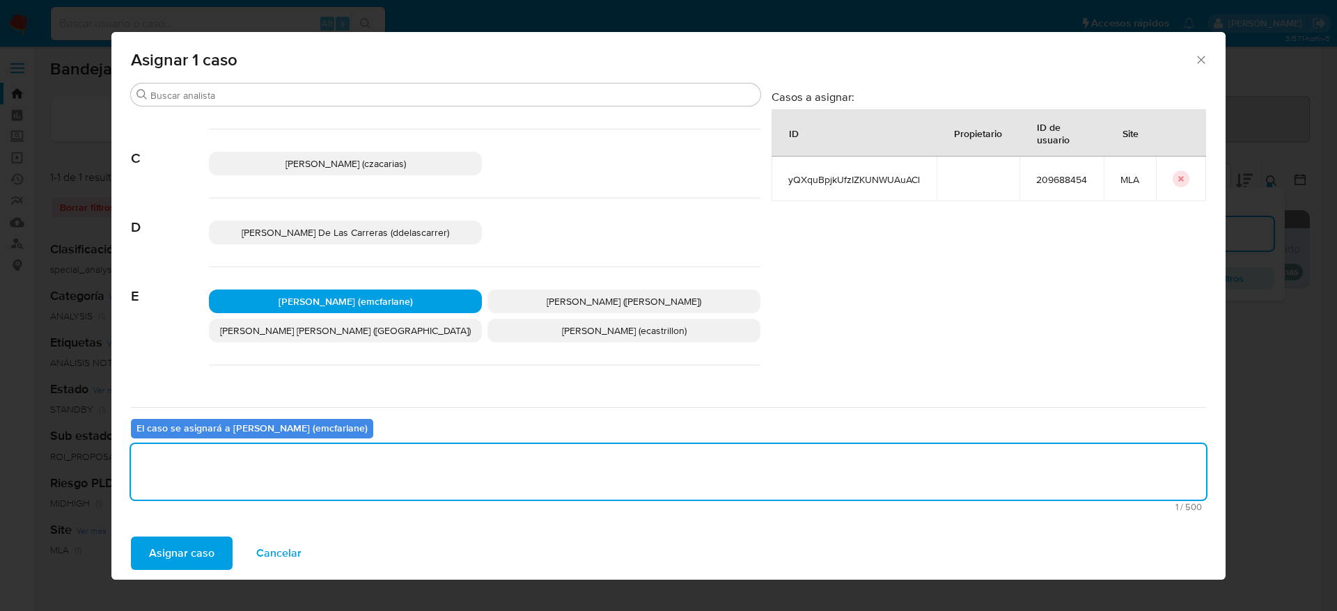
click at [214, 546] on button "Asignar caso" at bounding box center [182, 553] width 102 height 33
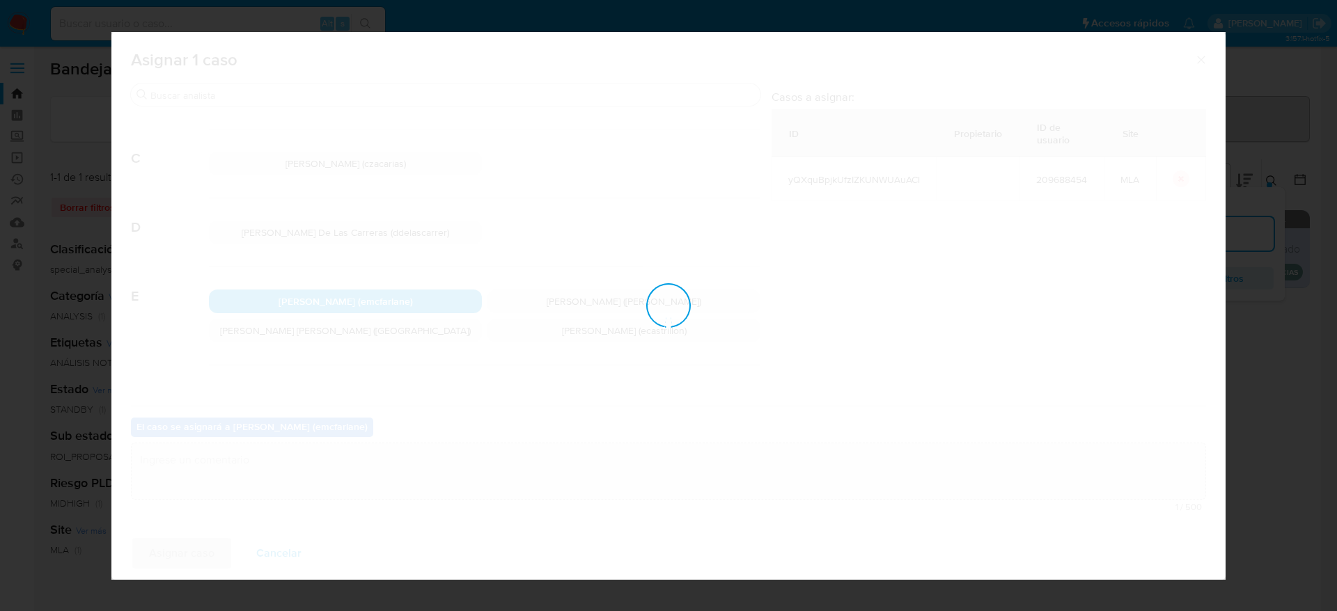
checkbox input "false"
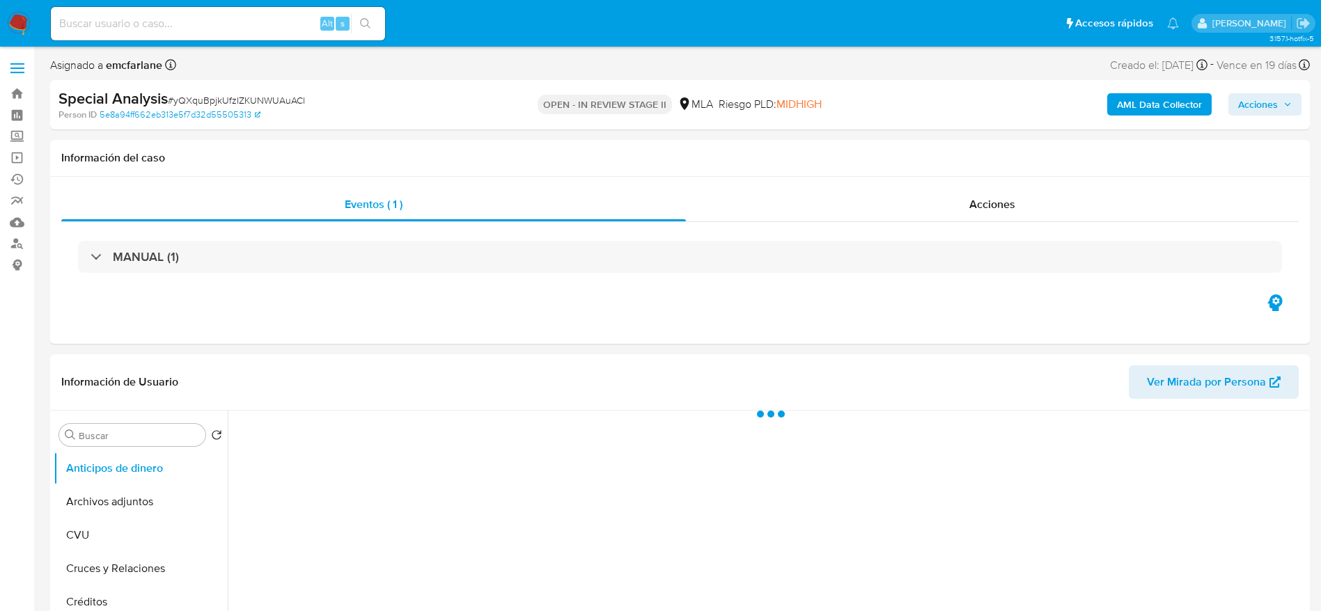
drag, startPoint x: 1270, startPoint y: 96, endPoint x: 1256, endPoint y: 104, distance: 16.8
click at [1270, 96] on span "Acciones" at bounding box center [1258, 104] width 40 height 22
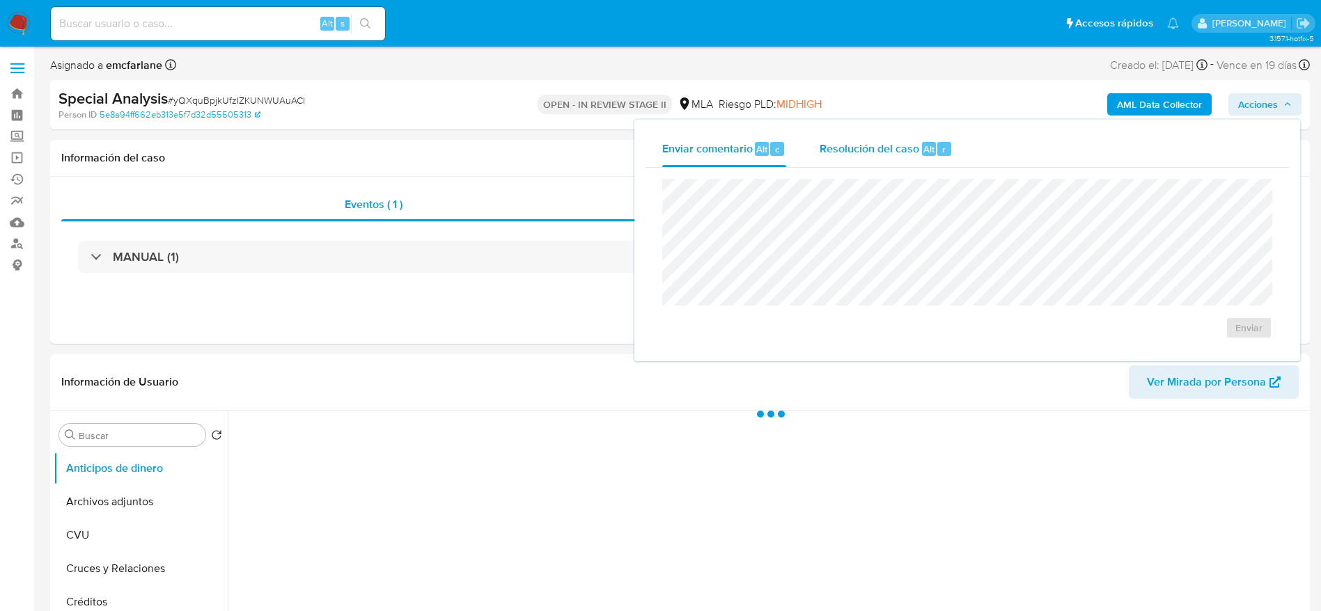
click at [931, 156] on div "Resolución del caso Alt r" at bounding box center [885, 149] width 133 height 36
select select "10"
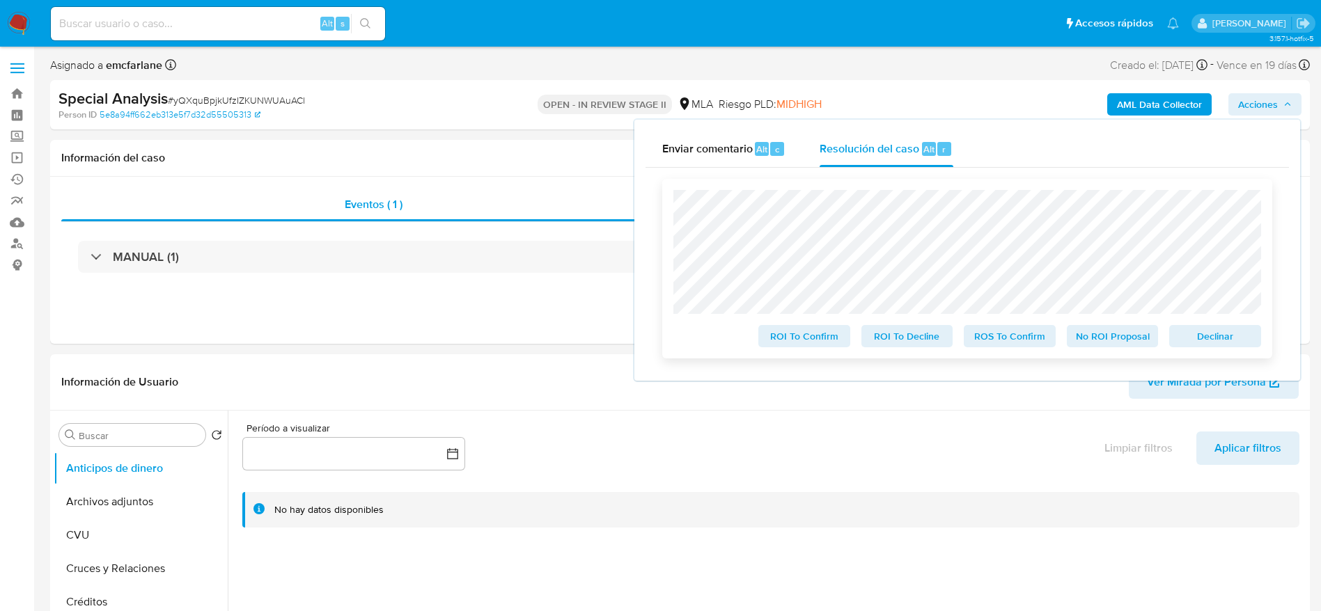
drag, startPoint x: 1248, startPoint y: 336, endPoint x: 254, endPoint y: 500, distance: 1007.5
click at [1246, 337] on span "Declinar" at bounding box center [1215, 335] width 72 height 19
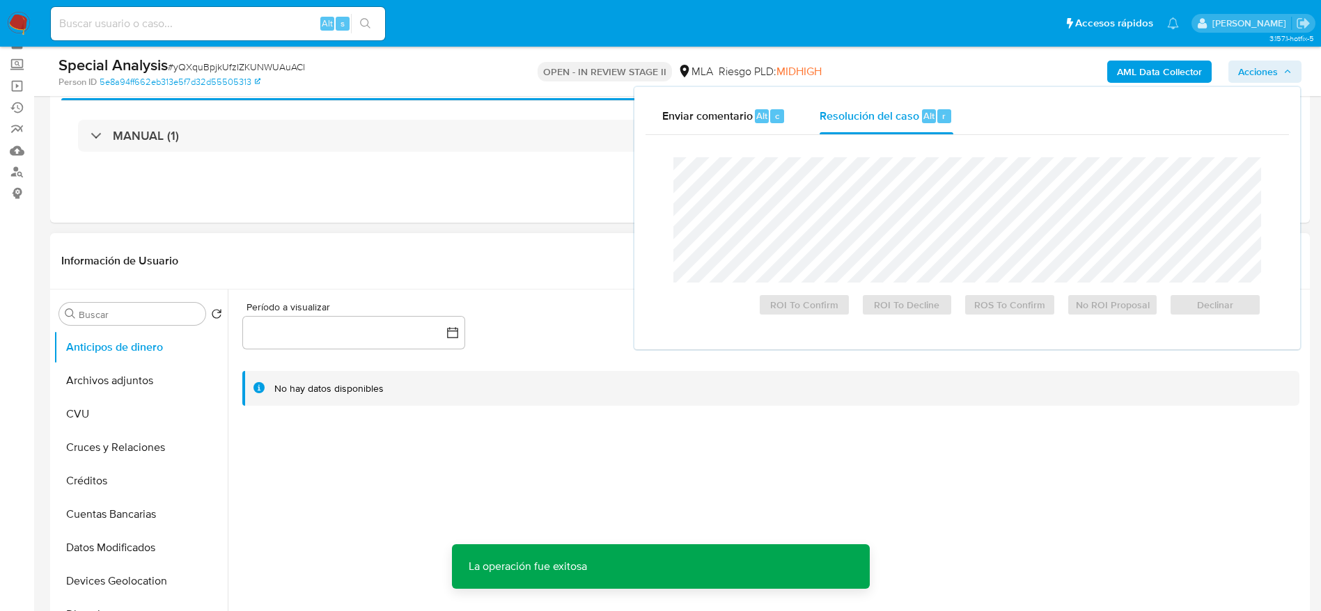
scroll to position [209, 0]
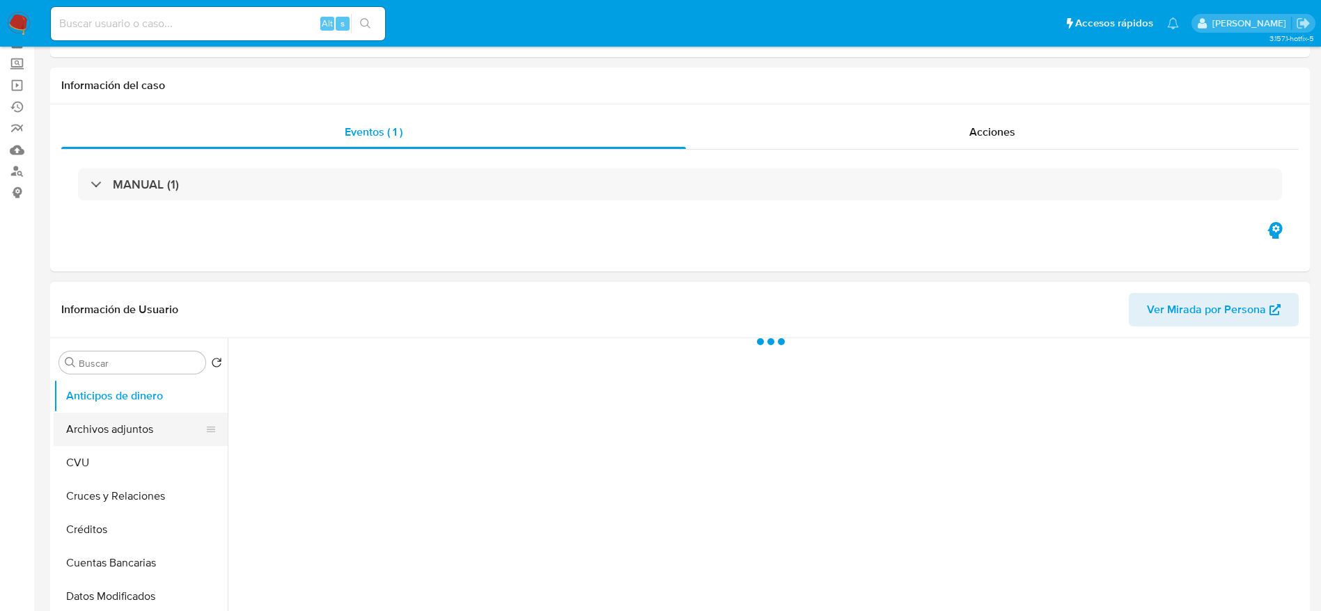
scroll to position [104, 0]
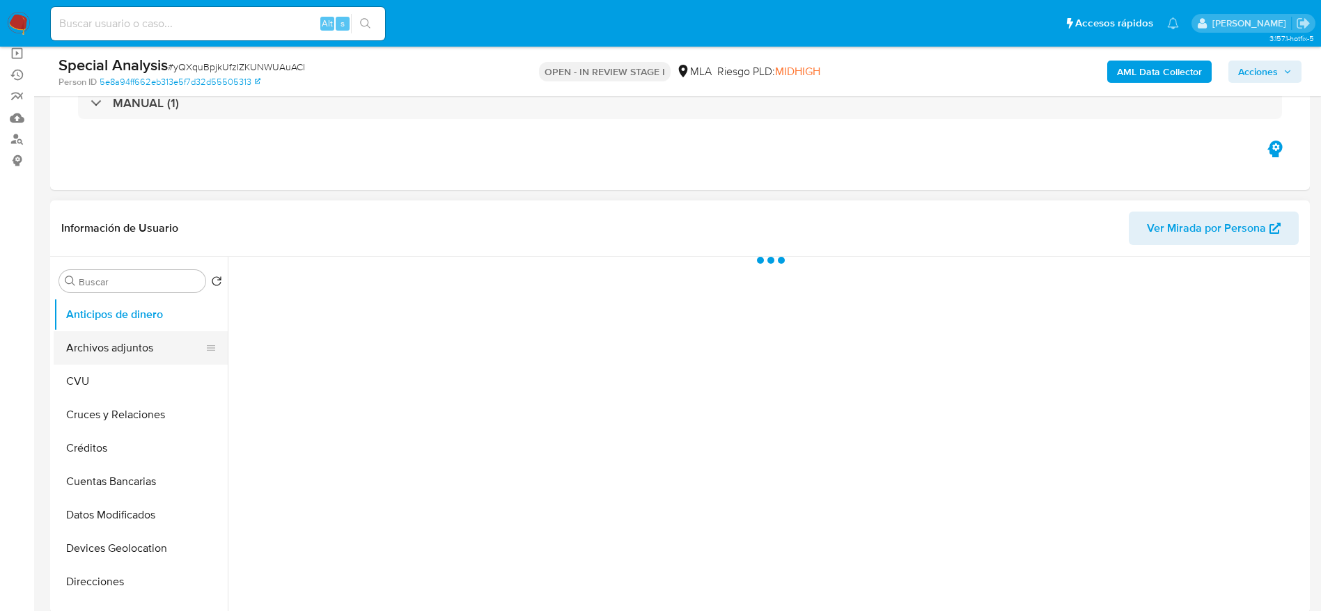
click at [110, 332] on button "Archivos adjuntos" at bounding box center [135, 347] width 163 height 33
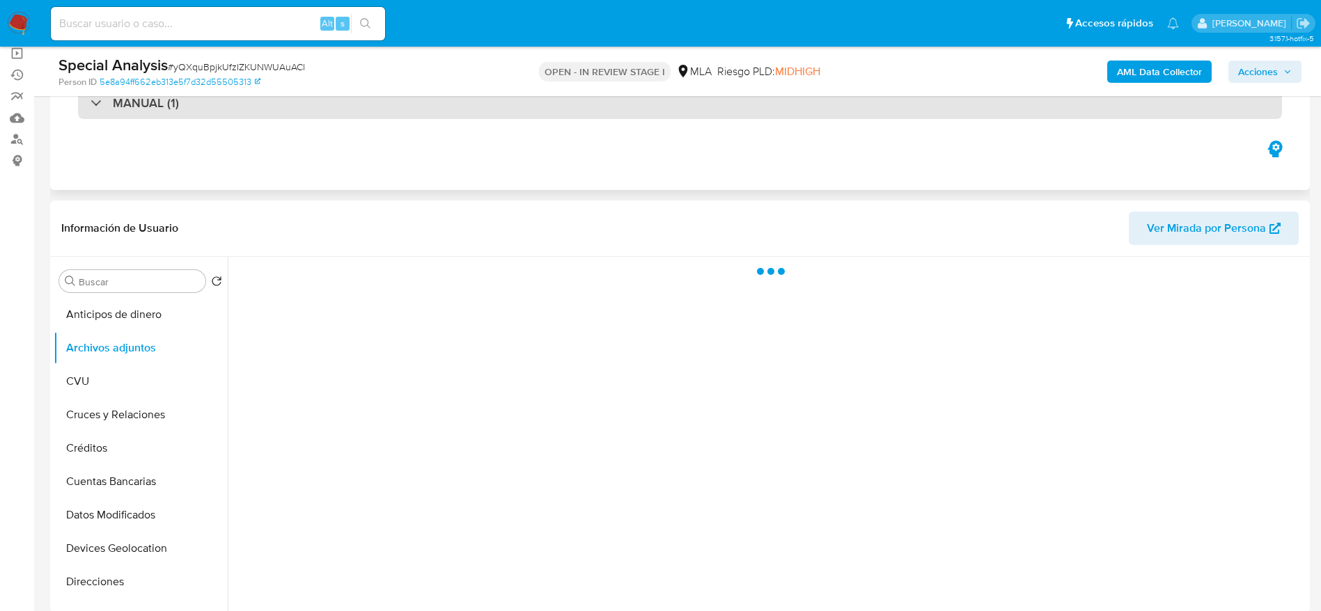
select select "10"
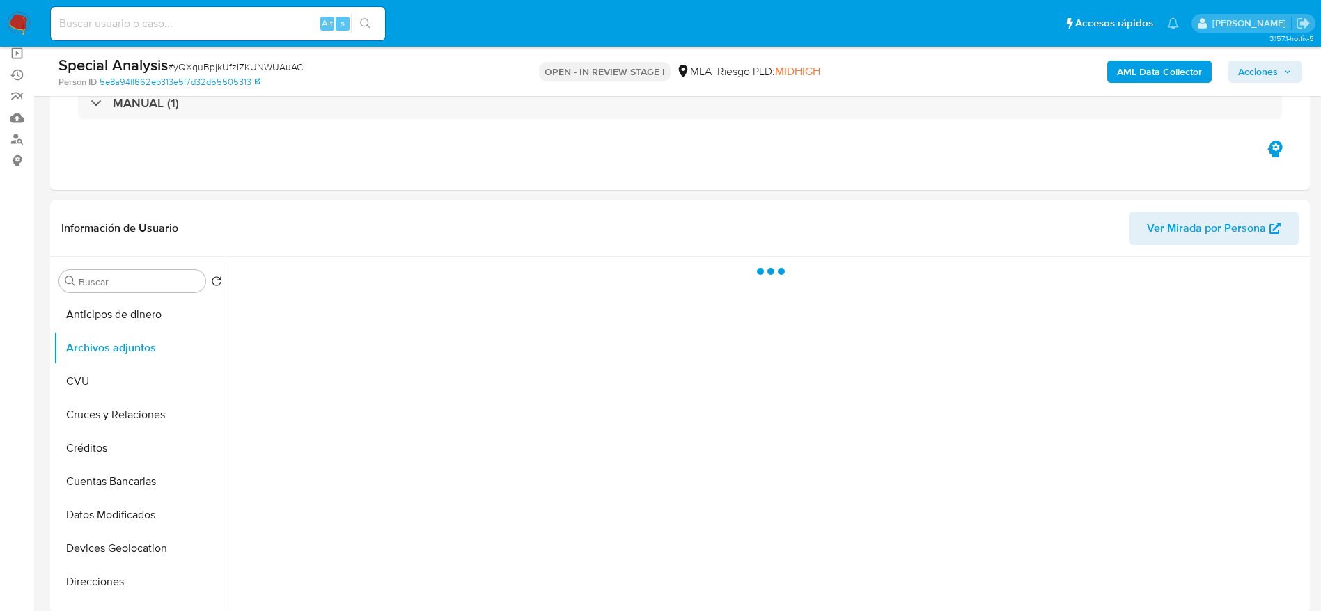
click at [219, 69] on span "# yQXquBpjkUfzIZKUNWUAuACl" at bounding box center [236, 67] width 137 height 14
copy span "yQXquBpjkUfzIZKUNWUAuACl"
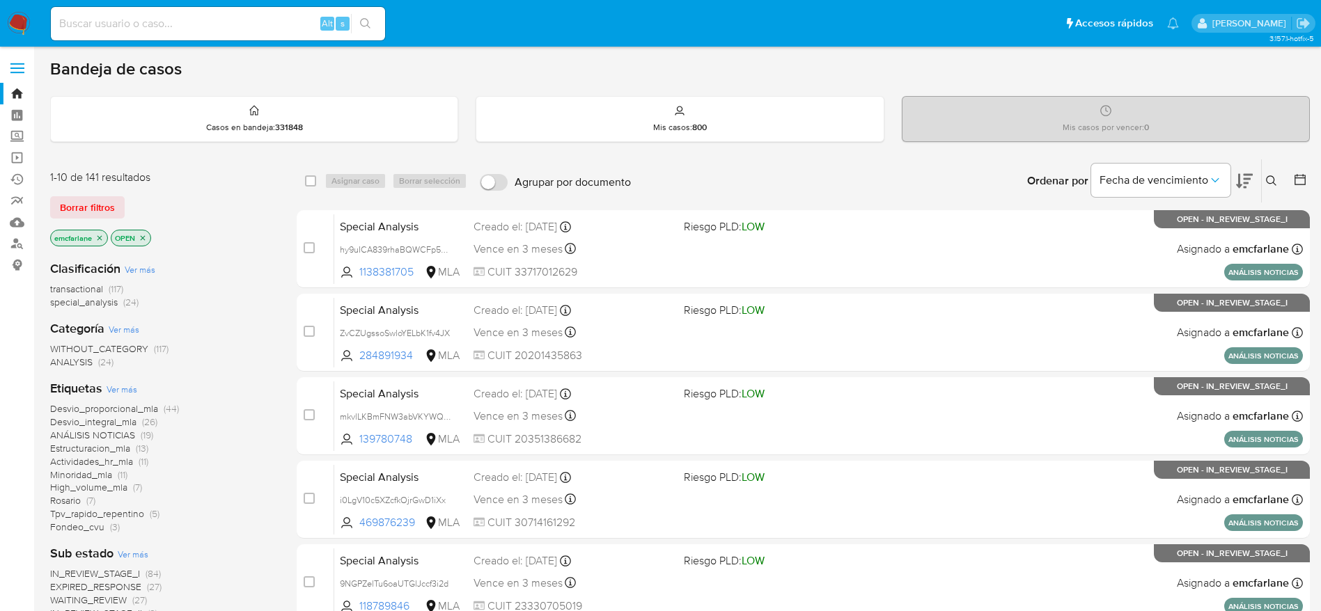
click at [107, 208] on span "Borrar filtros" at bounding box center [87, 207] width 55 height 19
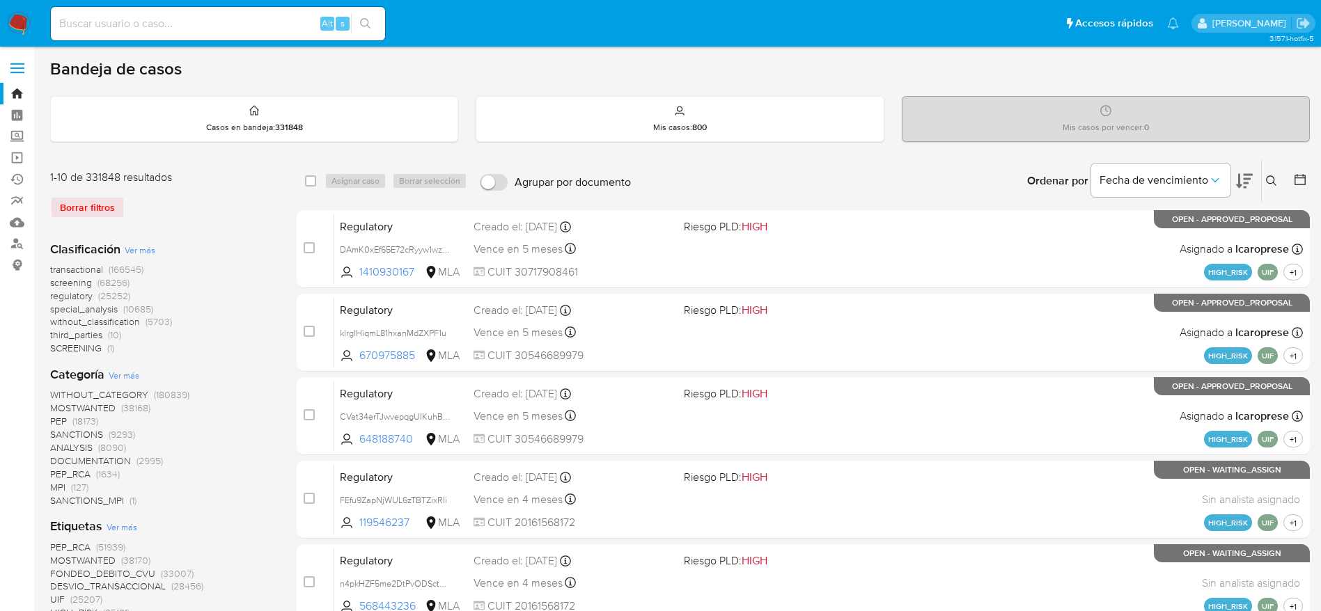
click at [1271, 183] on icon at bounding box center [1271, 180] width 10 height 10
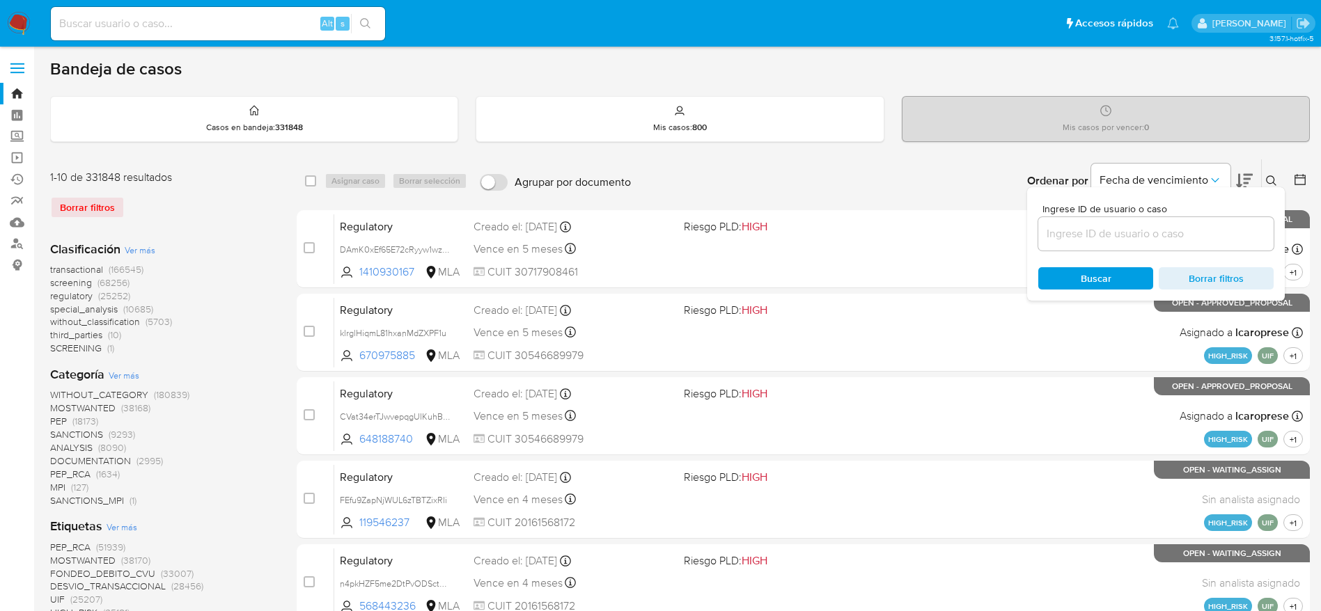
click at [1174, 237] on input at bounding box center [1155, 234] width 235 height 18
type input "yQXquBpjkUfzIZKUNWUAuACl"
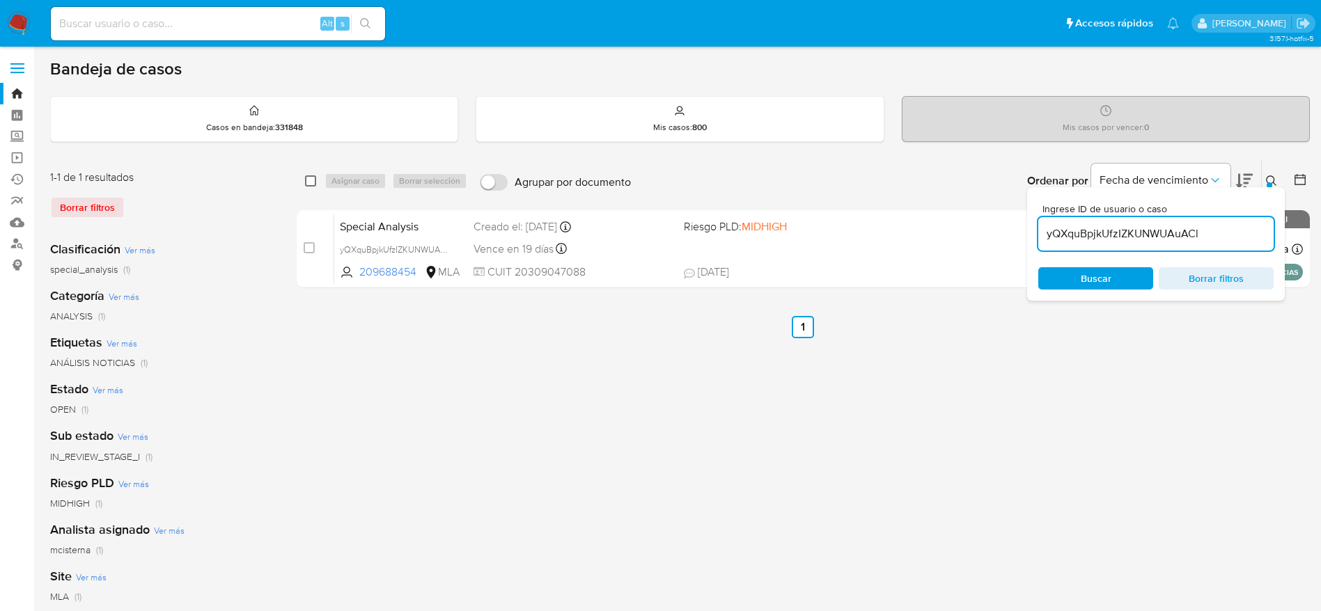
drag, startPoint x: 312, startPoint y: 182, endPoint x: 336, endPoint y: 181, distance: 24.4
click at [312, 183] on input "checkbox" at bounding box center [310, 180] width 11 height 11
checkbox input "true"
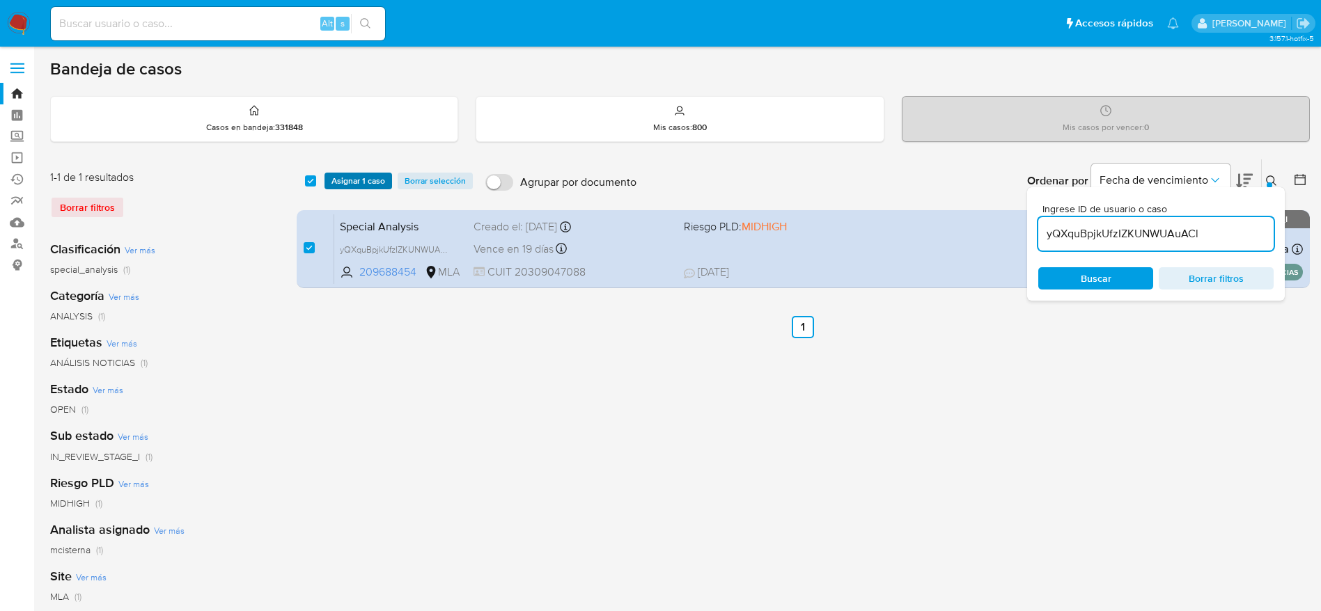
click at [349, 175] on span "Asignar 1 caso" at bounding box center [358, 181] width 54 height 14
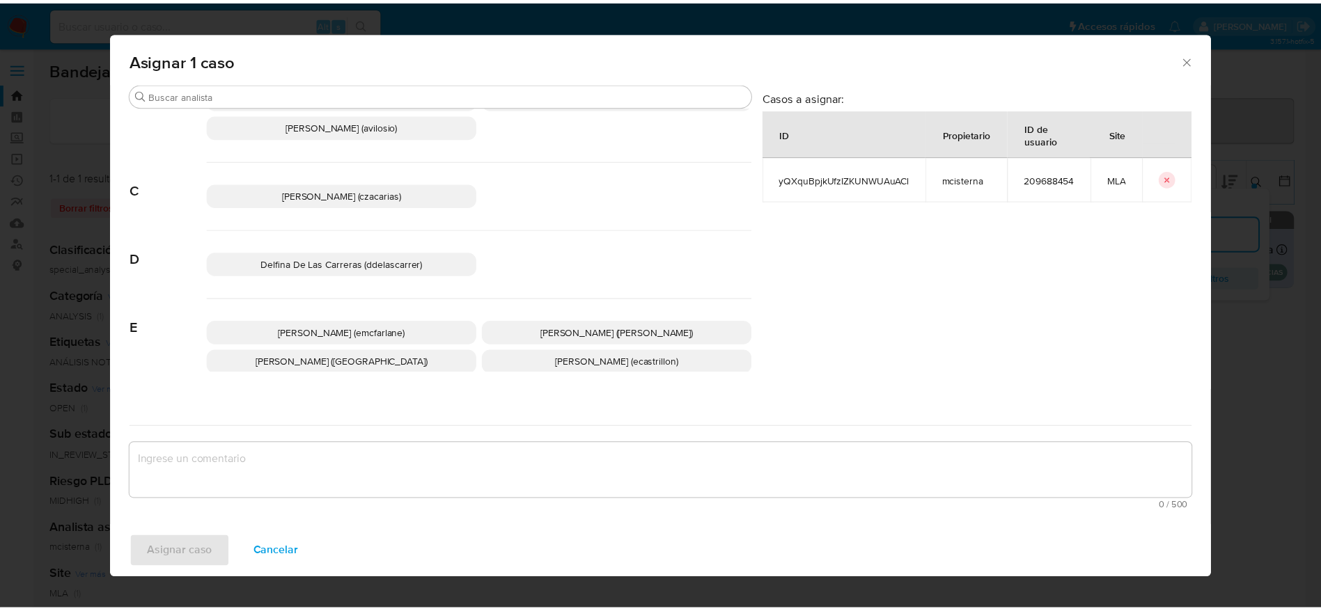
scroll to position [104, 0]
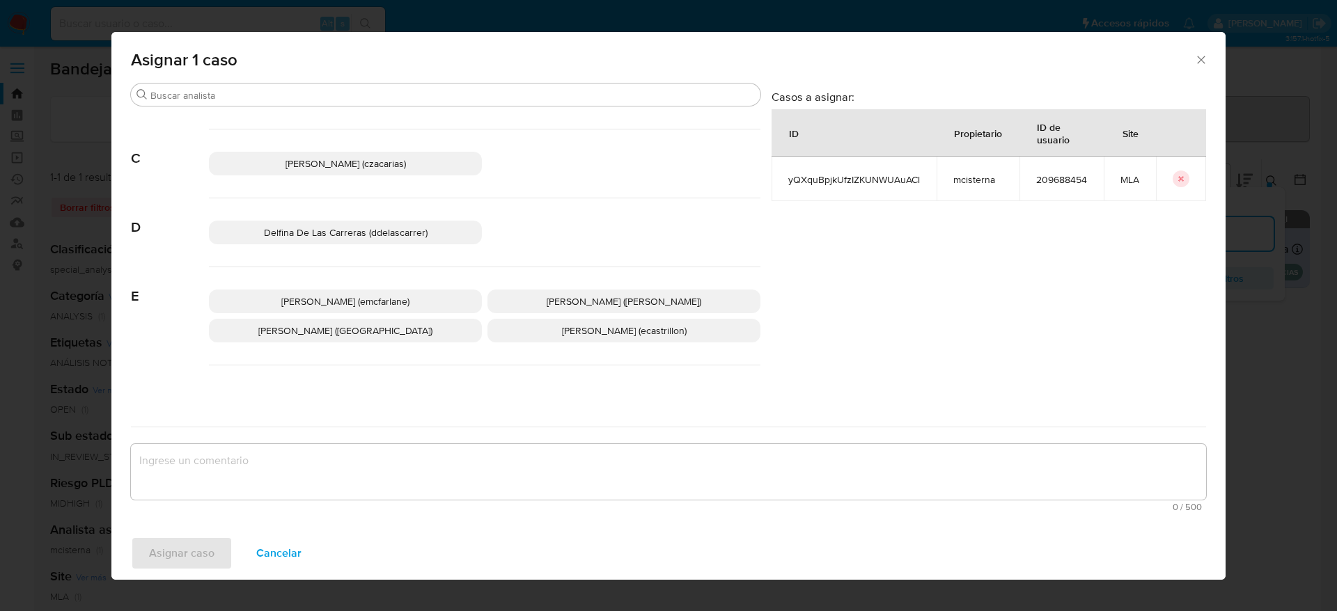
click at [342, 310] on p "Elaine Mc Farlane (emcfarlane)" at bounding box center [345, 302] width 273 height 24
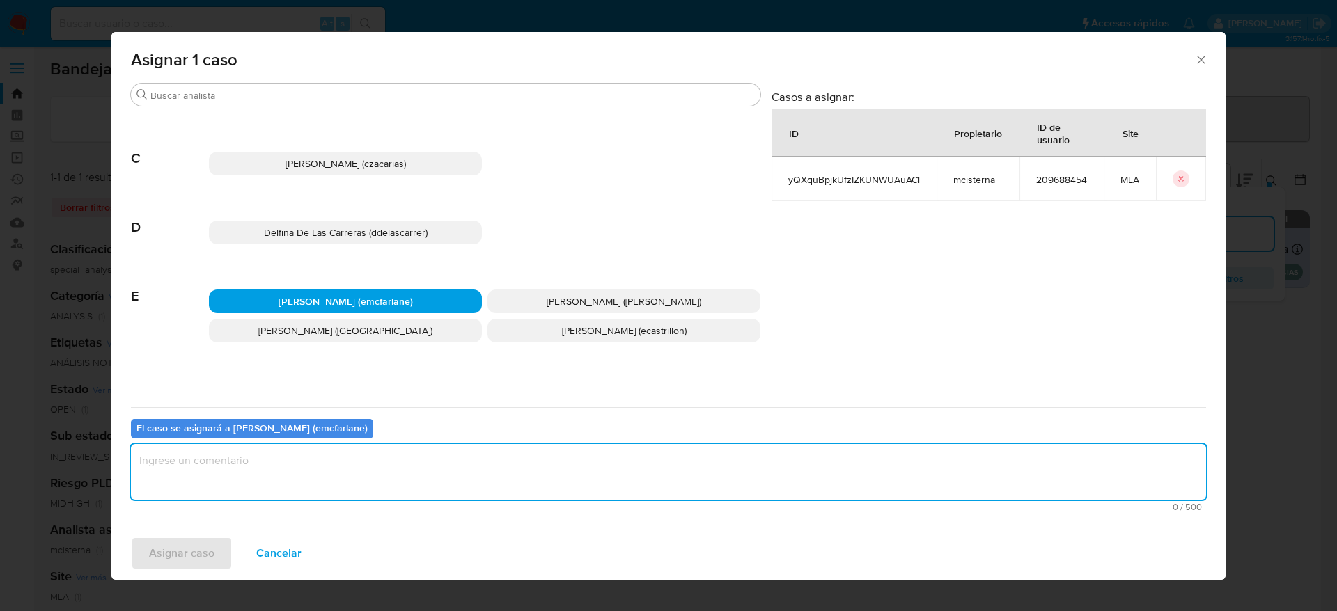
click at [315, 448] on textarea "assign-modal" at bounding box center [668, 472] width 1075 height 56
click at [192, 562] on span "Asignar caso" at bounding box center [181, 553] width 65 height 31
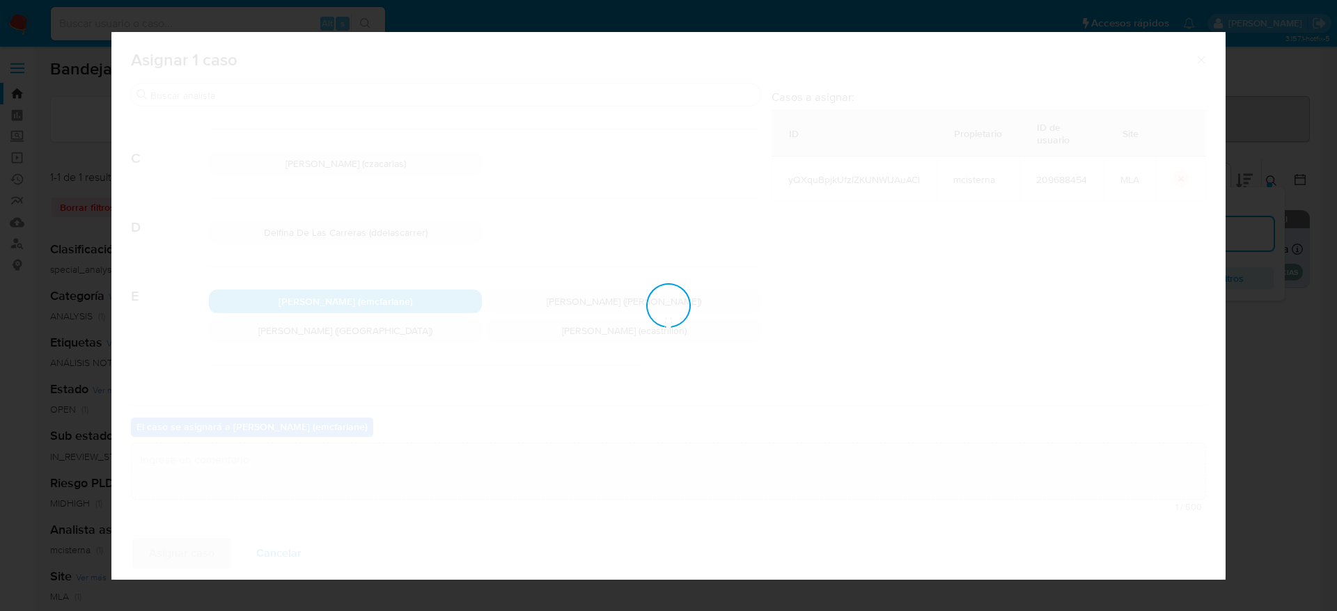
checkbox input "false"
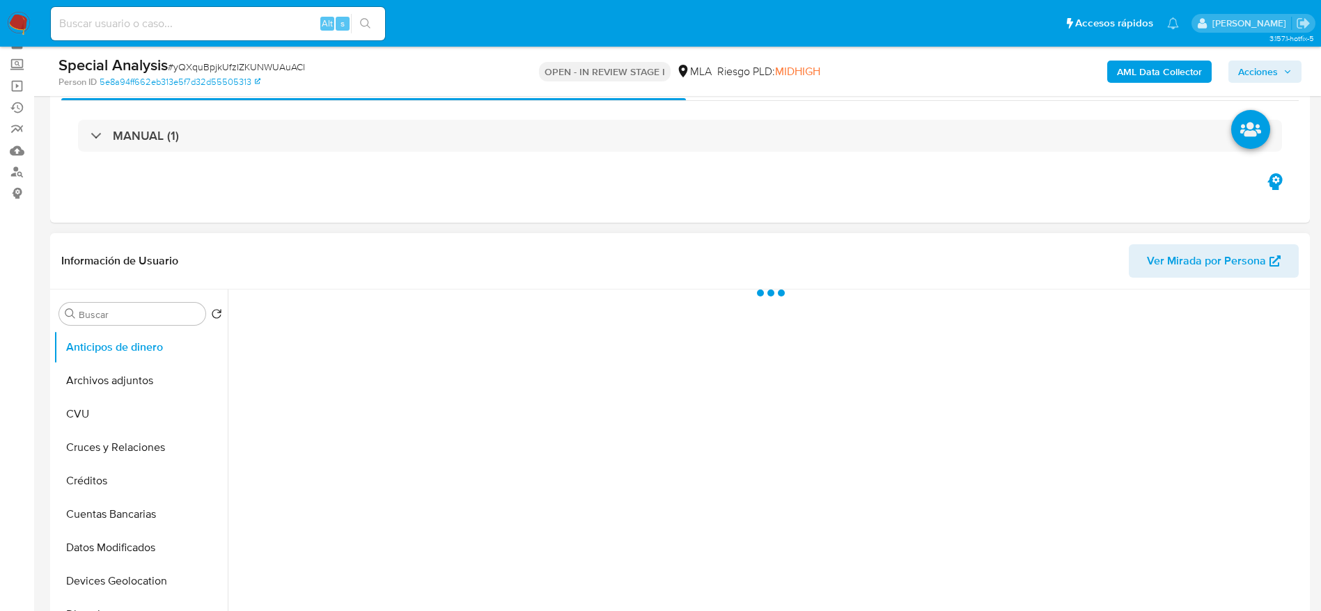
scroll to position [104, 0]
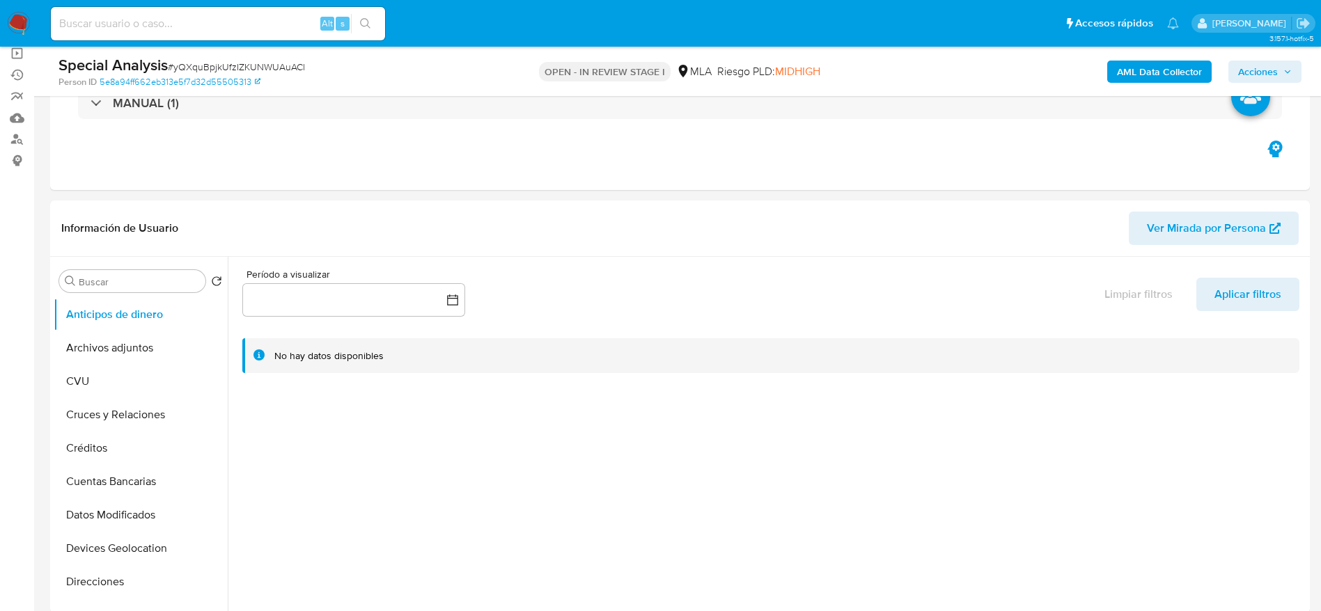
select select "10"
drag, startPoint x: 119, startPoint y: 353, endPoint x: 353, endPoint y: 336, distance: 234.6
click at [122, 353] on button "Archivos adjuntos" at bounding box center [141, 347] width 174 height 33
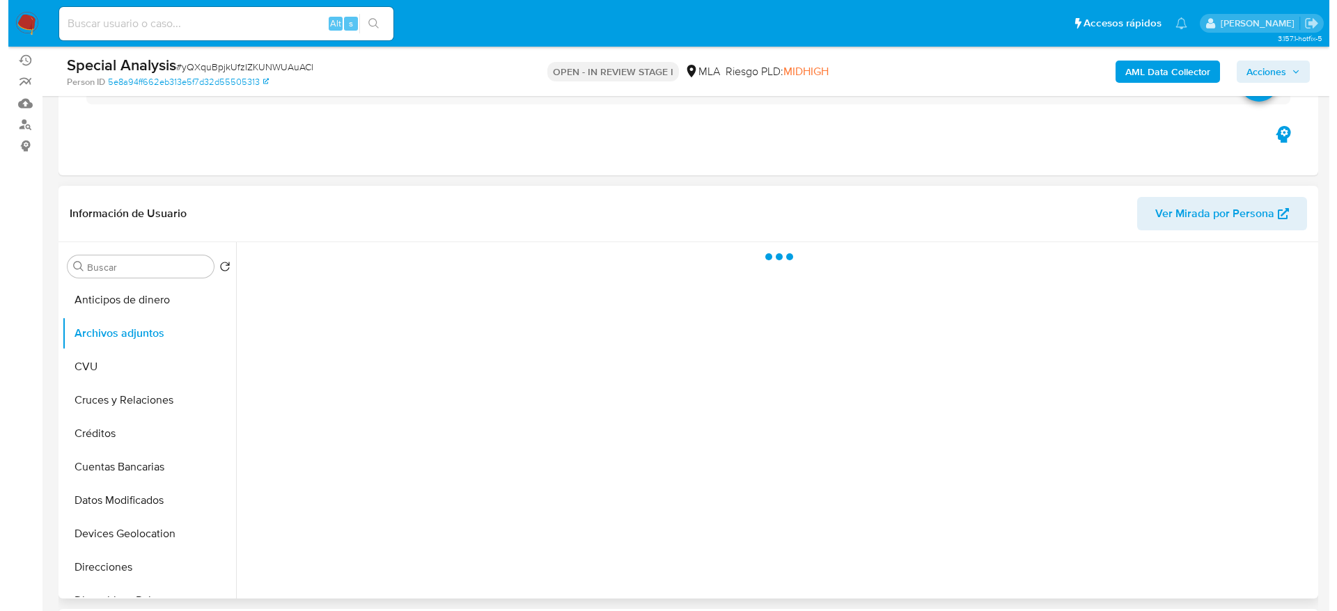
scroll to position [209, 0]
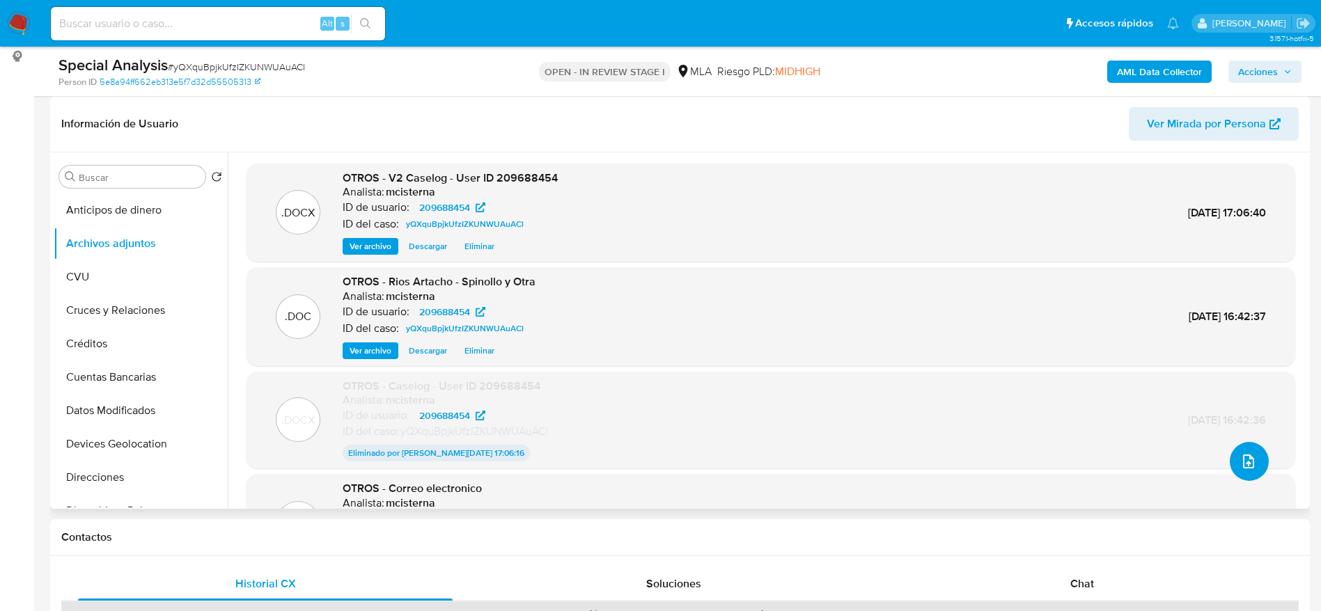
click at [1249, 462] on icon "upload-file" at bounding box center [1248, 461] width 17 height 17
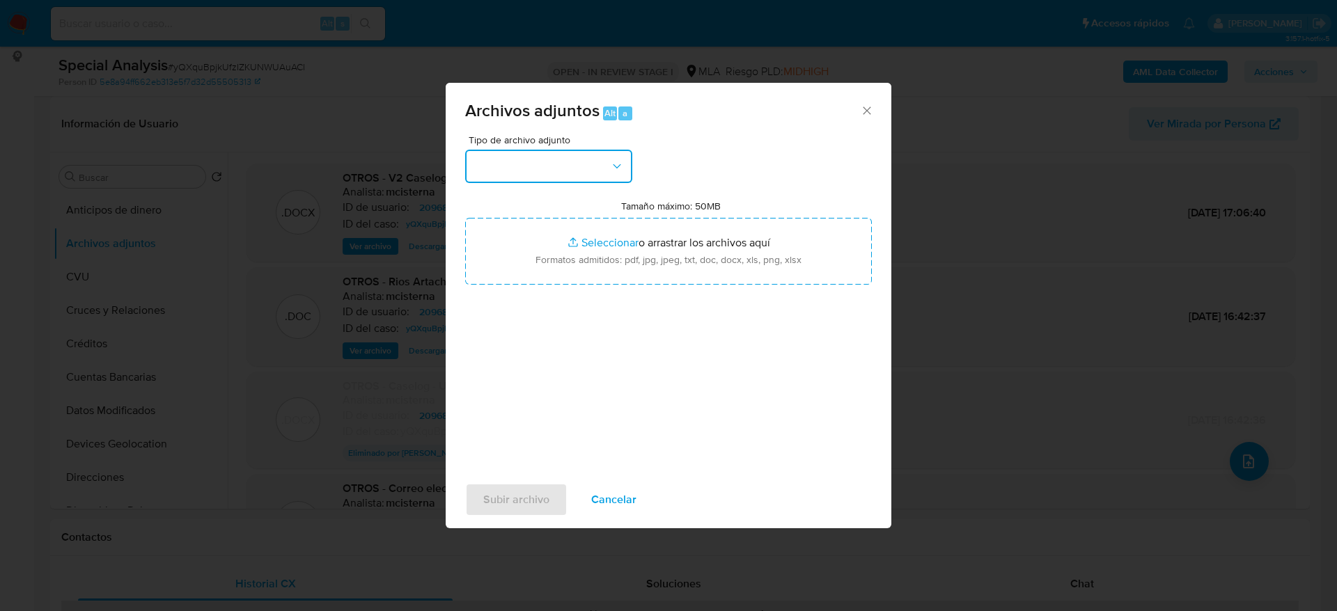
click at [544, 168] on button "button" at bounding box center [548, 166] width 167 height 33
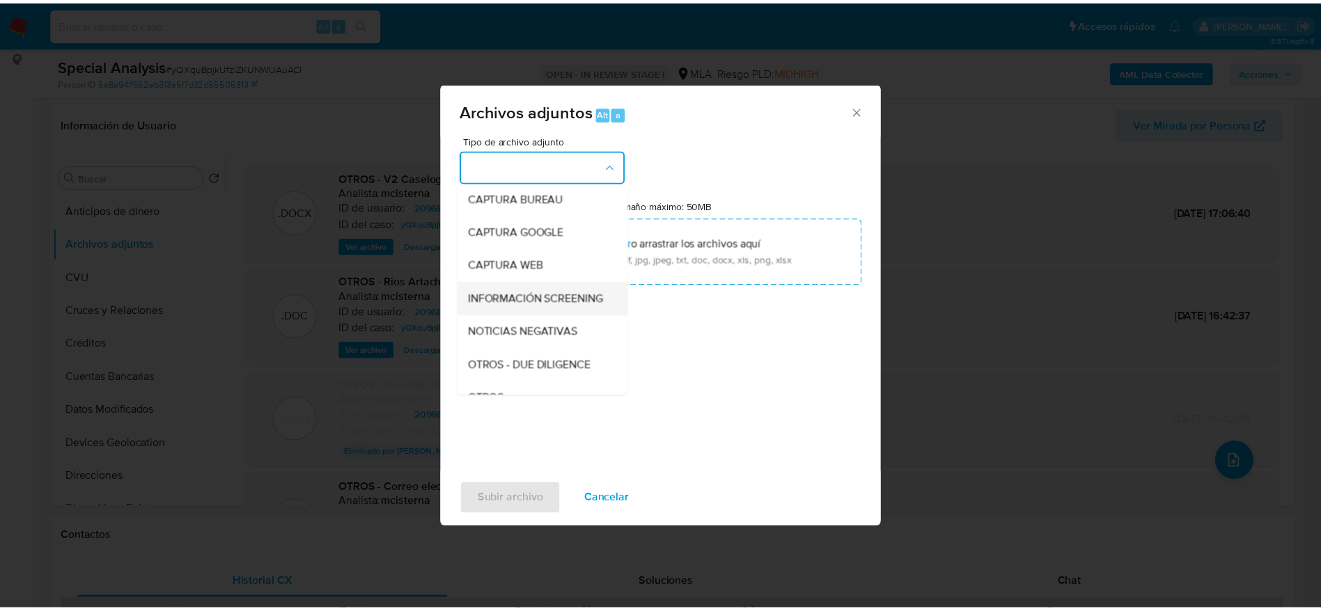
scroll to position [104, 0]
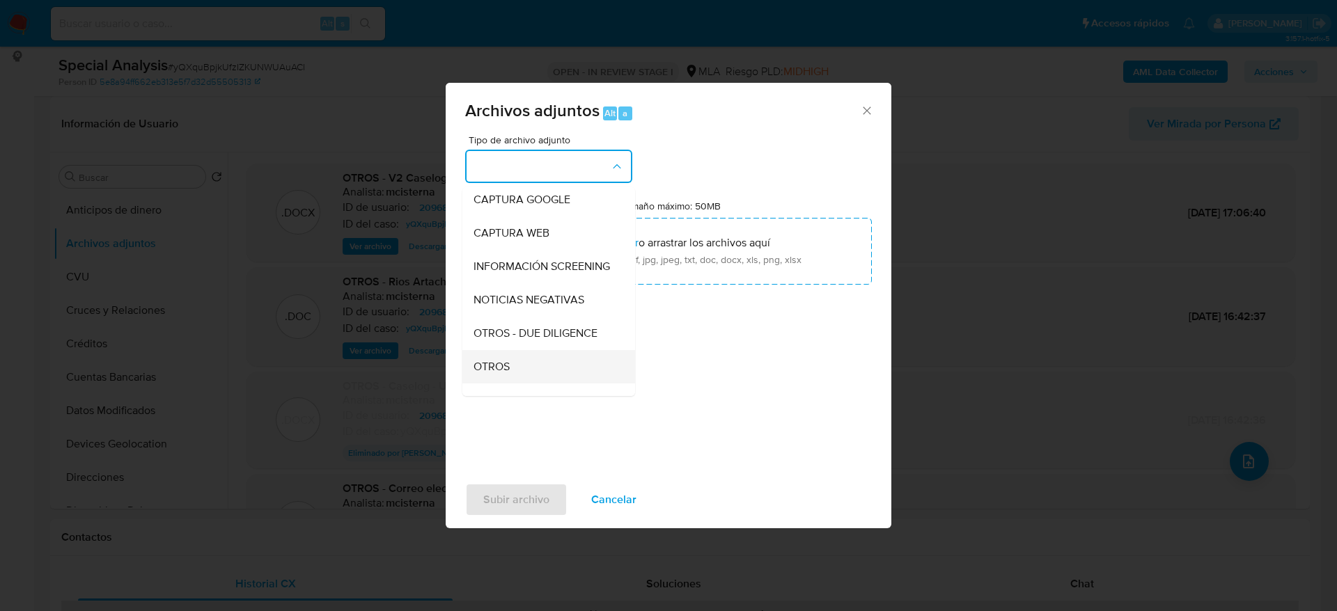
click at [504, 374] on span "OTROS" at bounding box center [491, 367] width 36 height 14
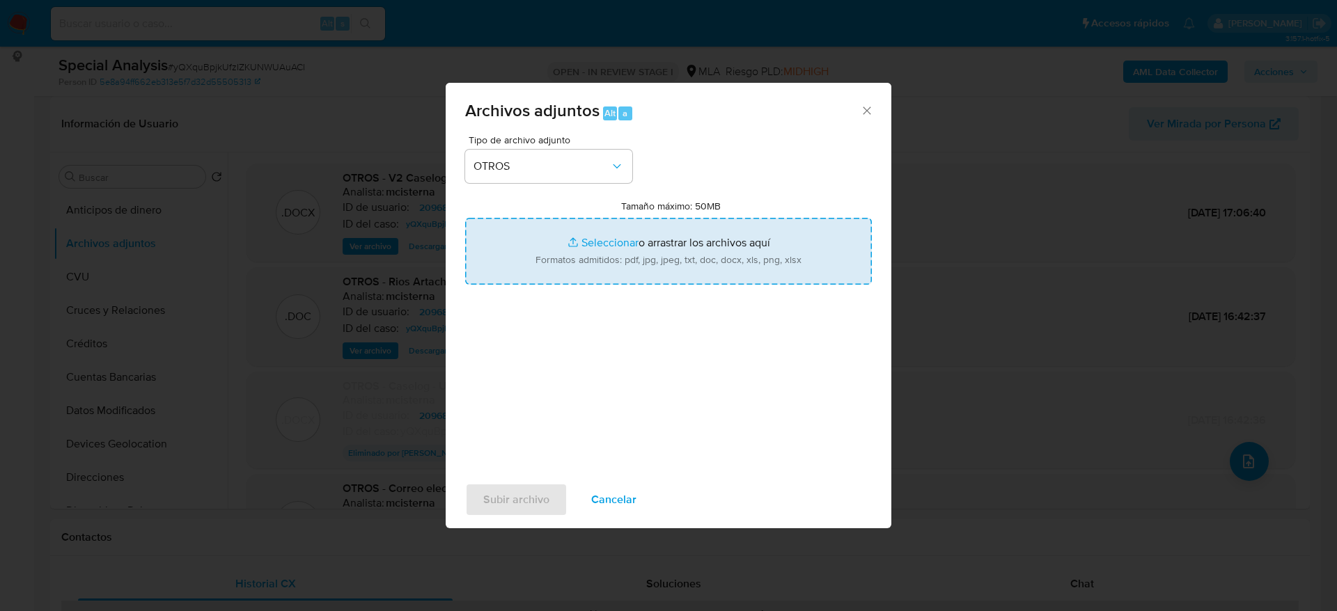
type input "C:\fakepath\V3 Caselog - User ID 209688454.docx"
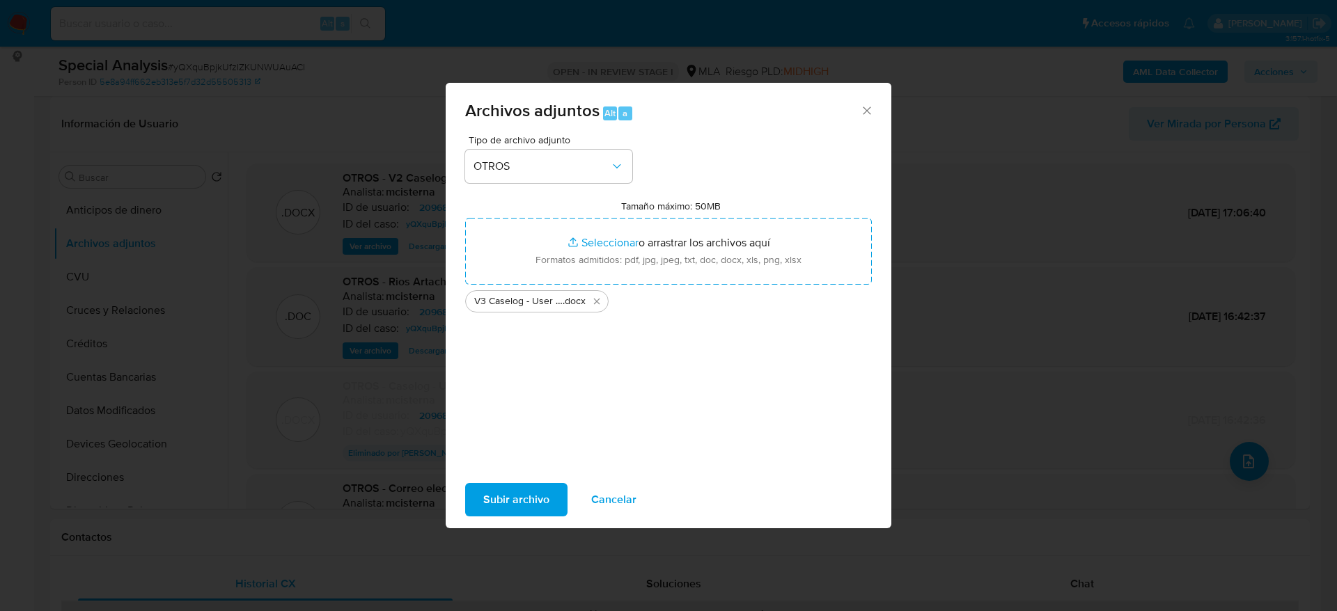
click at [546, 487] on span "Subir archivo" at bounding box center [516, 500] width 66 height 31
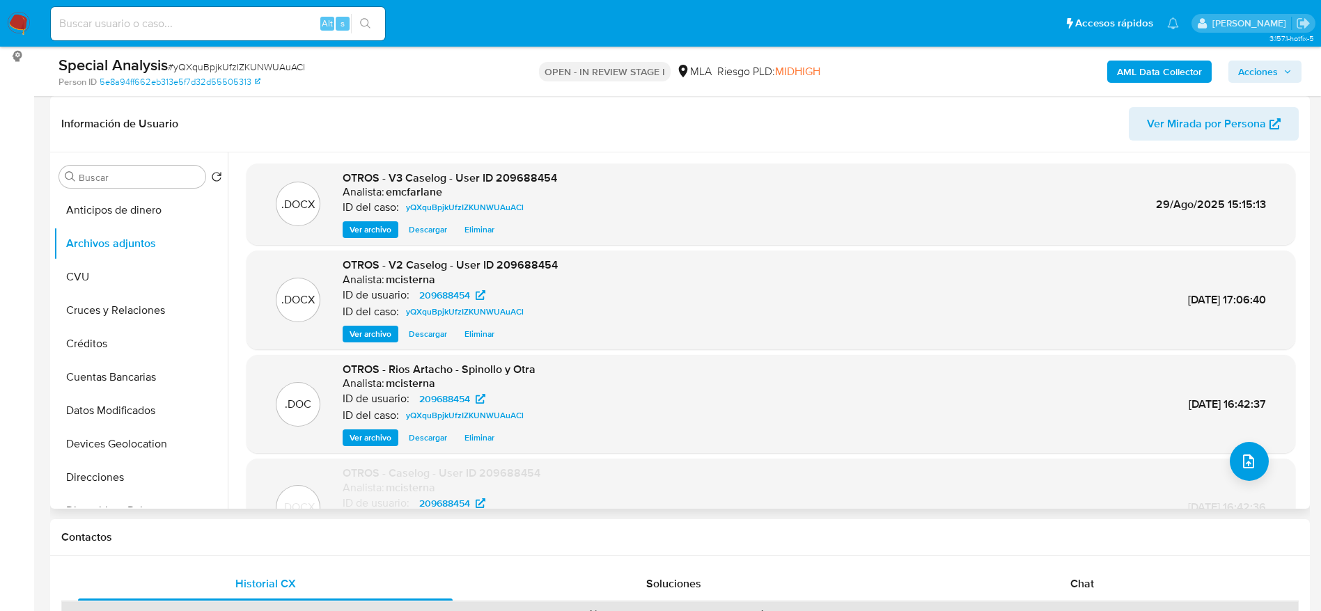
click at [480, 334] on span "Eliminar" at bounding box center [479, 334] width 30 height 14
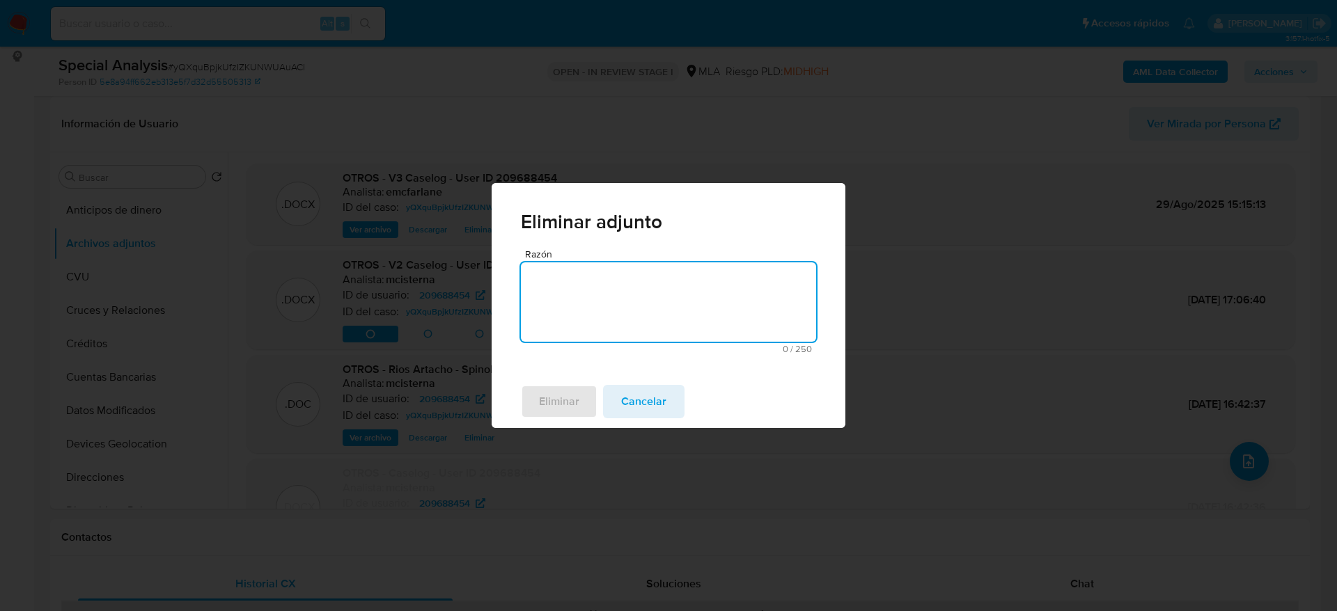
click at [577, 259] on div "Razón 0 / 250 250 caracteres restantes" at bounding box center [668, 301] width 295 height 104
click at [574, 320] on textarea "Razón" at bounding box center [668, 301] width 295 height 79
click at [565, 395] on span "Eliminar" at bounding box center [559, 401] width 40 height 31
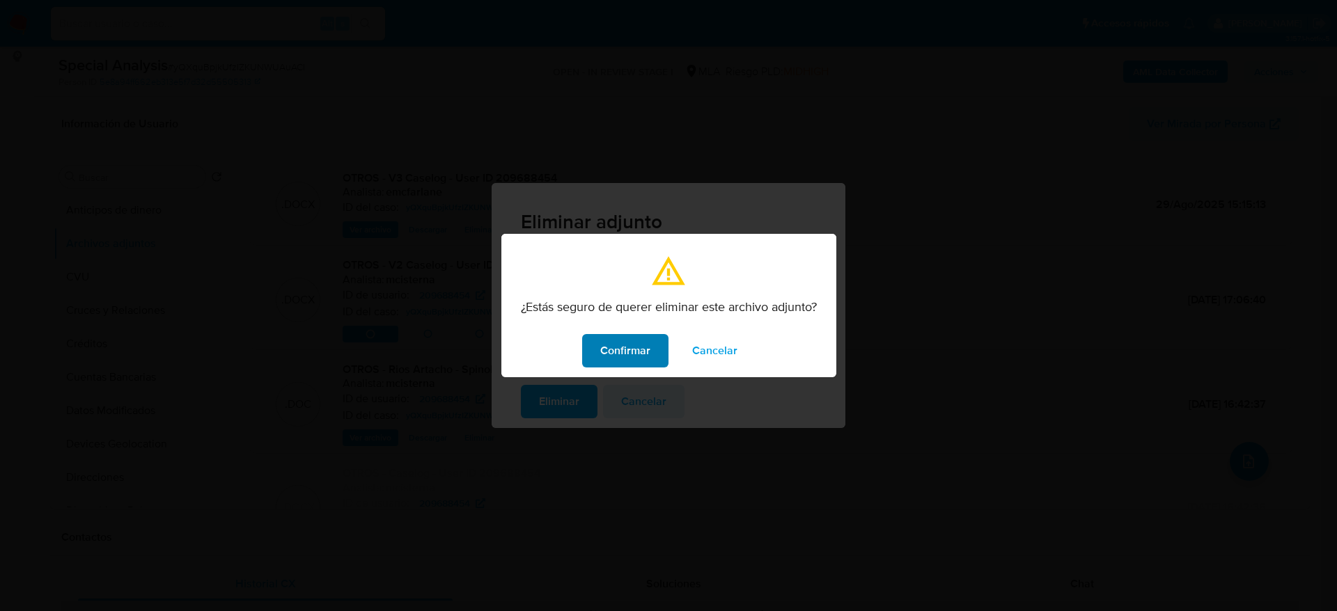
click at [629, 348] on span "Confirmar" at bounding box center [625, 351] width 50 height 31
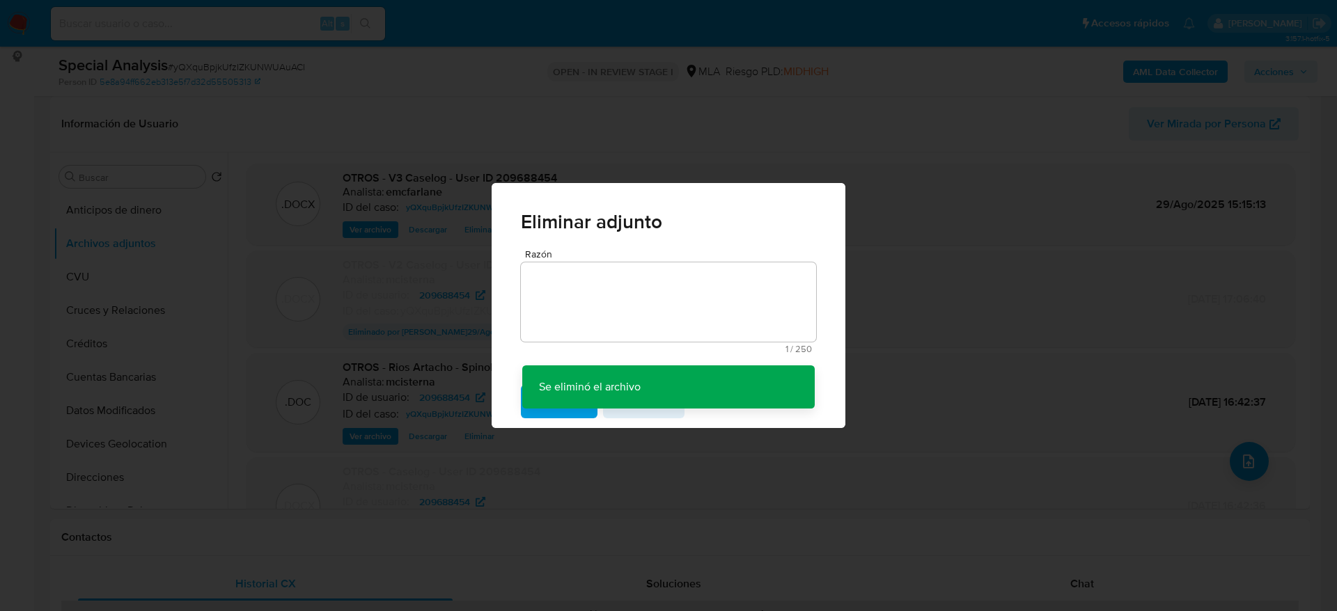
click at [880, 136] on div "Eliminar adjunto Razón 1 / 250 249 caracteres restantes Se eliminó el archivo S…" at bounding box center [668, 305] width 1337 height 611
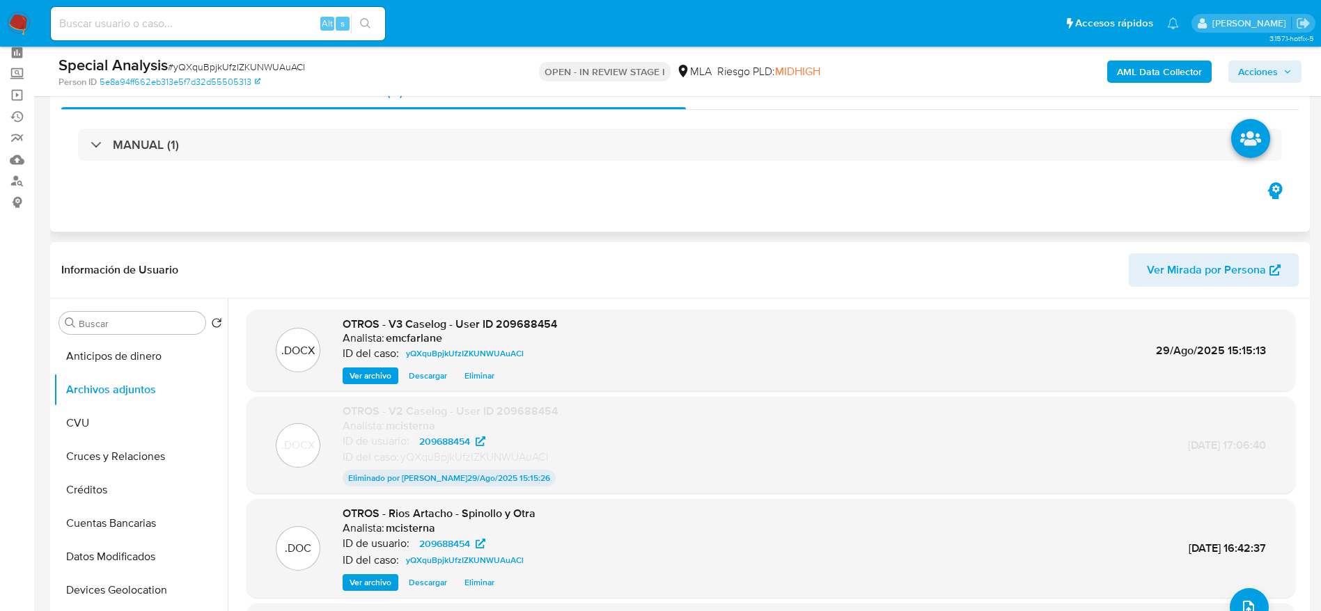
scroll to position [0, 0]
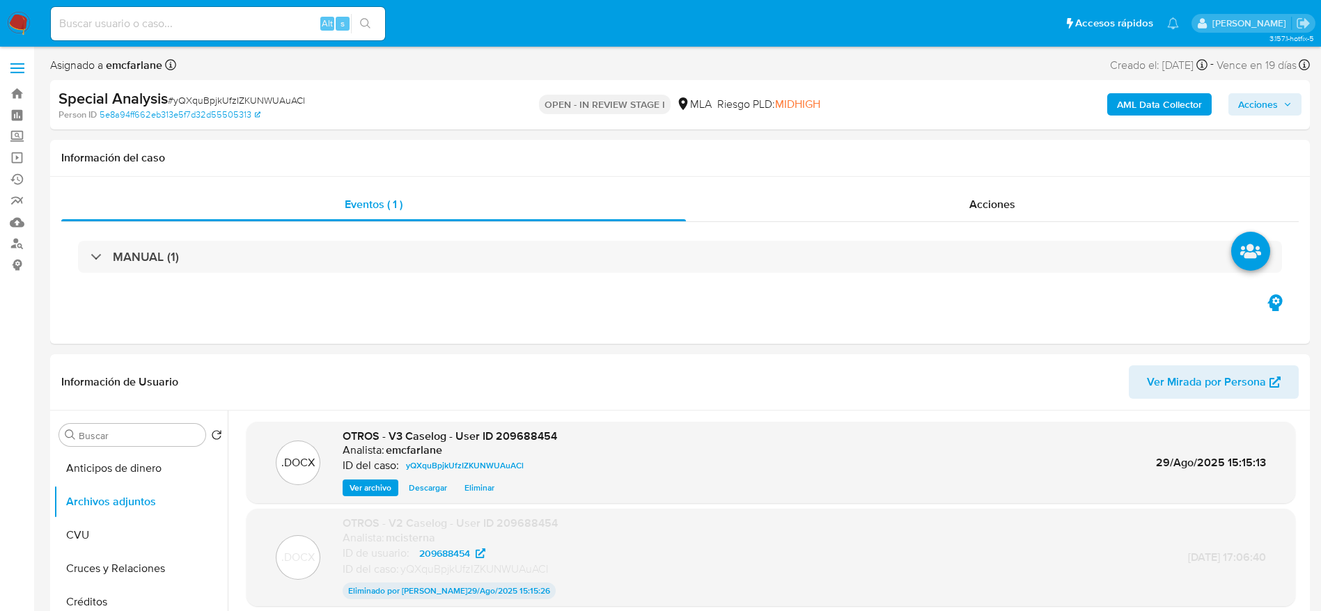
drag, startPoint x: 1261, startPoint y: 101, endPoint x: 1147, endPoint y: 116, distance: 115.8
click at [1261, 101] on span "Acciones" at bounding box center [1258, 104] width 40 height 22
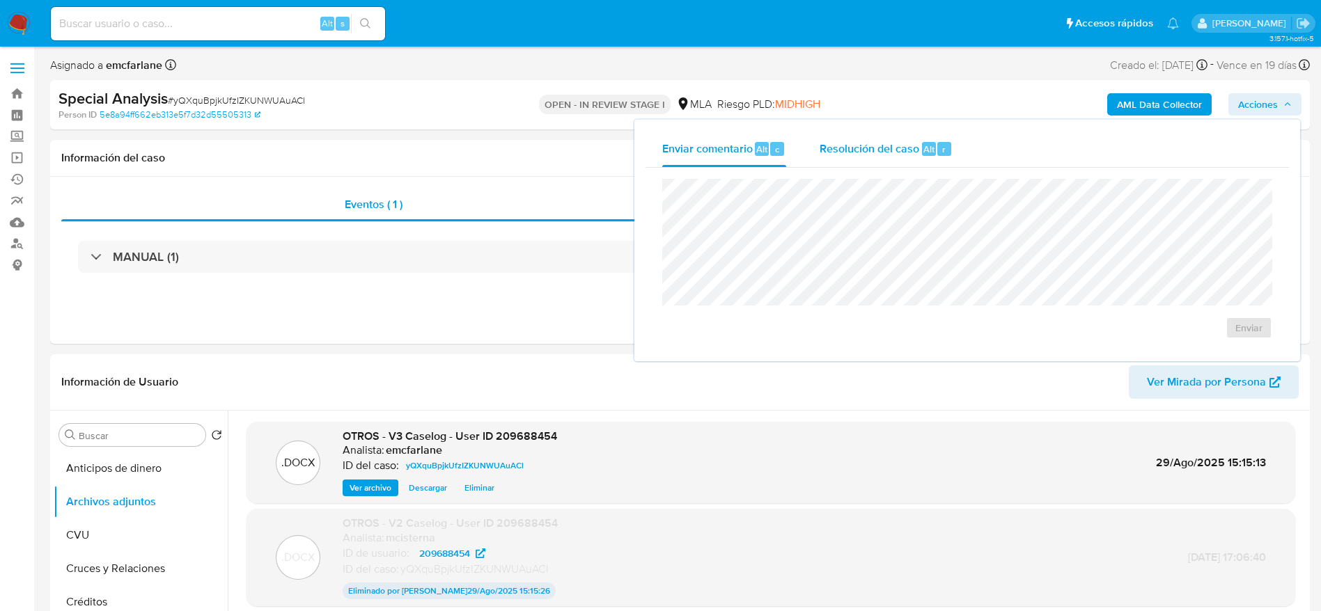
drag, startPoint x: 966, startPoint y: 142, endPoint x: 923, endPoint y: 156, distance: 45.4
click at [966, 141] on button "Resolución del caso Alt r" at bounding box center [886, 149] width 166 height 36
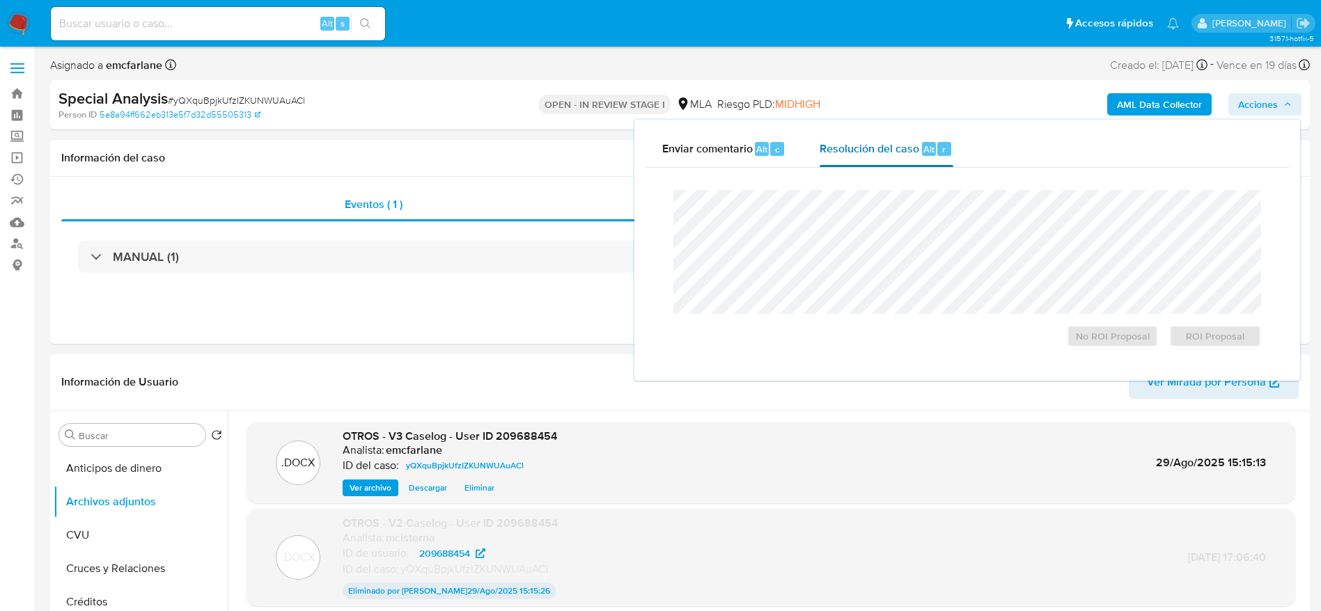
drag, startPoint x: 923, startPoint y: 155, endPoint x: 924, endPoint y: 166, distance: 10.5
click at [923, 157] on div "Resolución del caso Alt r" at bounding box center [885, 149] width 133 height 36
click at [1248, 346] on span "ROI Proposal" at bounding box center [1215, 335] width 72 height 19
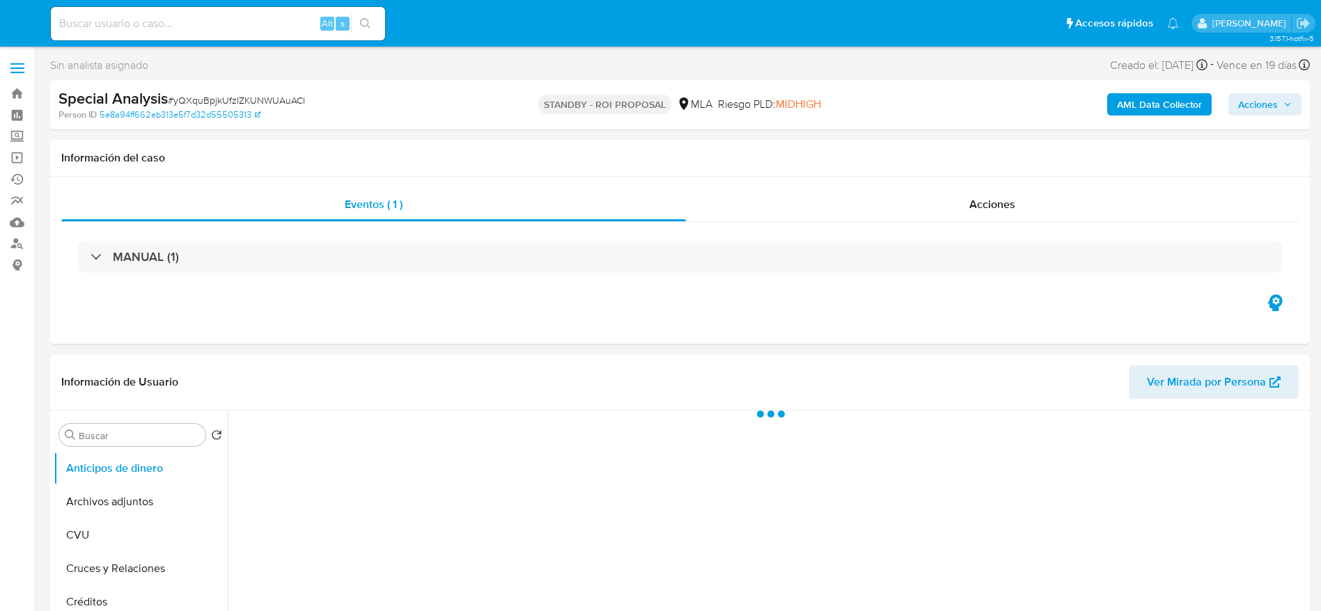
select select "10"
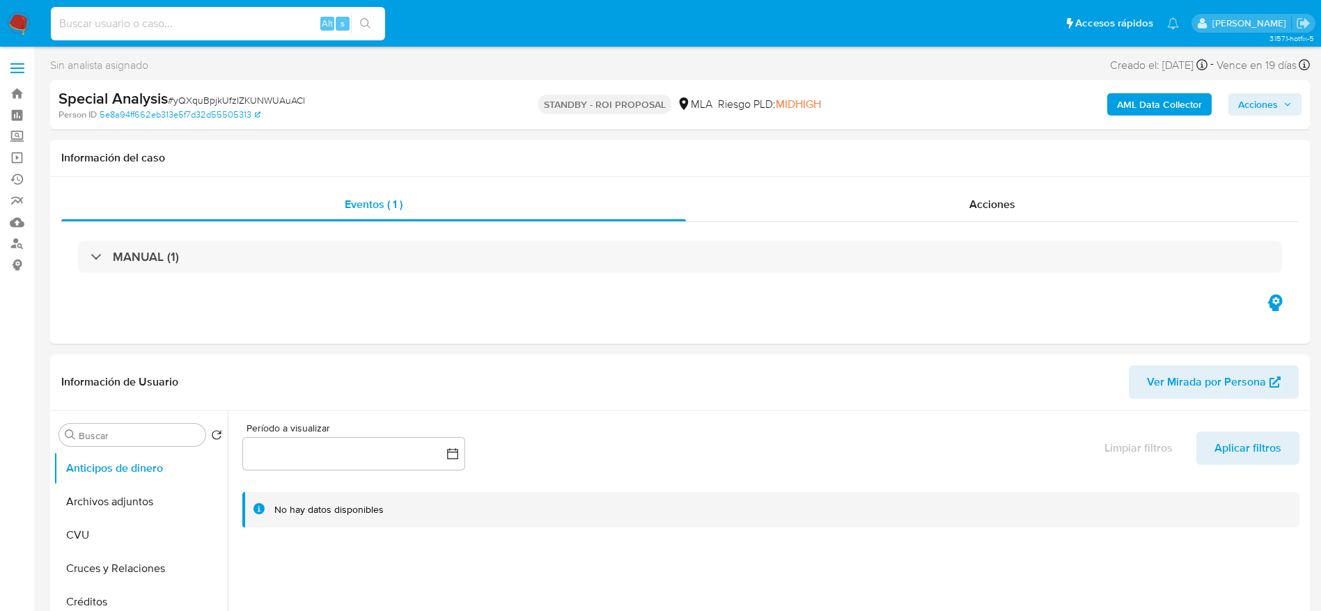
click at [240, 26] on input at bounding box center [218, 24] width 334 height 18
paste input "yQXquBpjkUfzIZKUNWUAuACl"
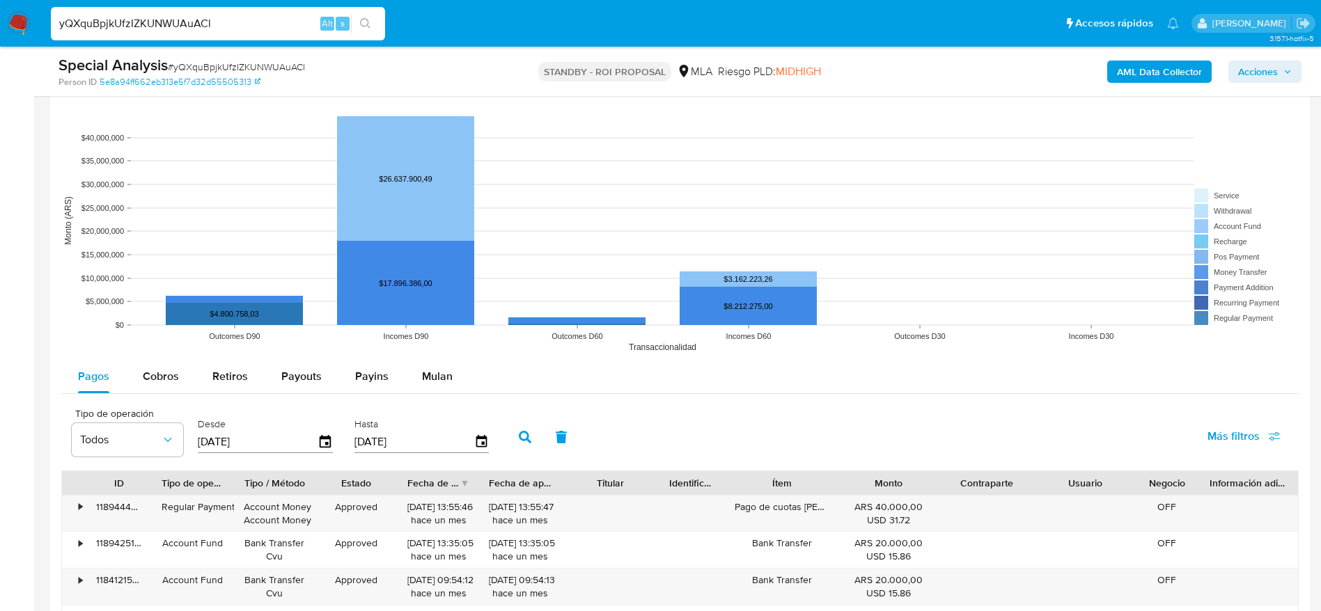
scroll to position [1768, 0]
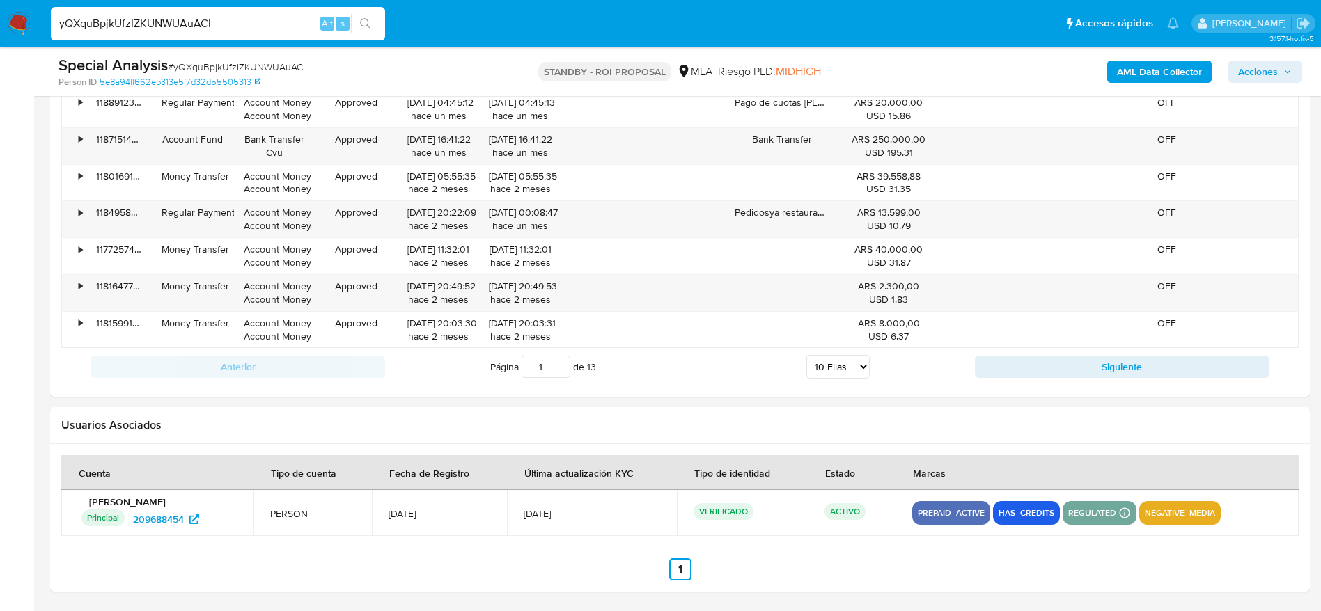
click at [241, 25] on input "yQXquBpjkUfzIZKUNWUAuACl" at bounding box center [218, 24] width 334 height 18
click at [241, 24] on input "yQXquBpjkUfzIZKUNWUAuACl" at bounding box center [218, 24] width 334 height 18
paste input "ikkKRXkKXx4VX1KnEzIDJXVO"
type input "ikkKRXkKXx4VX1KnEzIDJXVO"
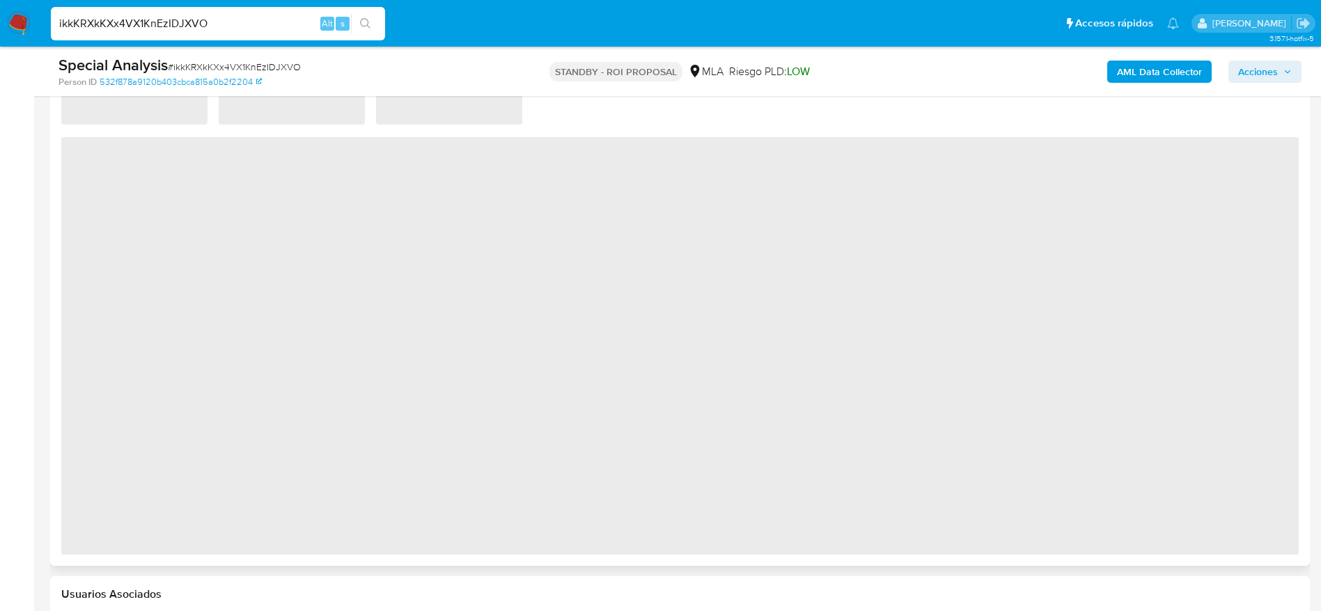
scroll to position [1250, 0]
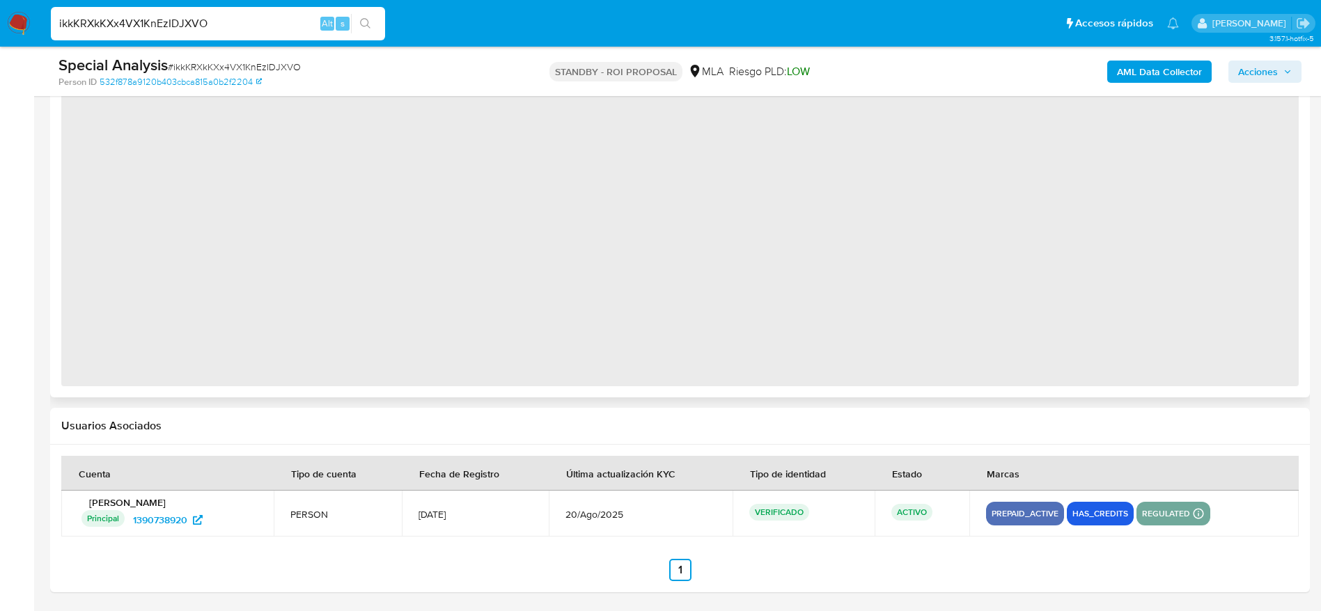
select select "10"
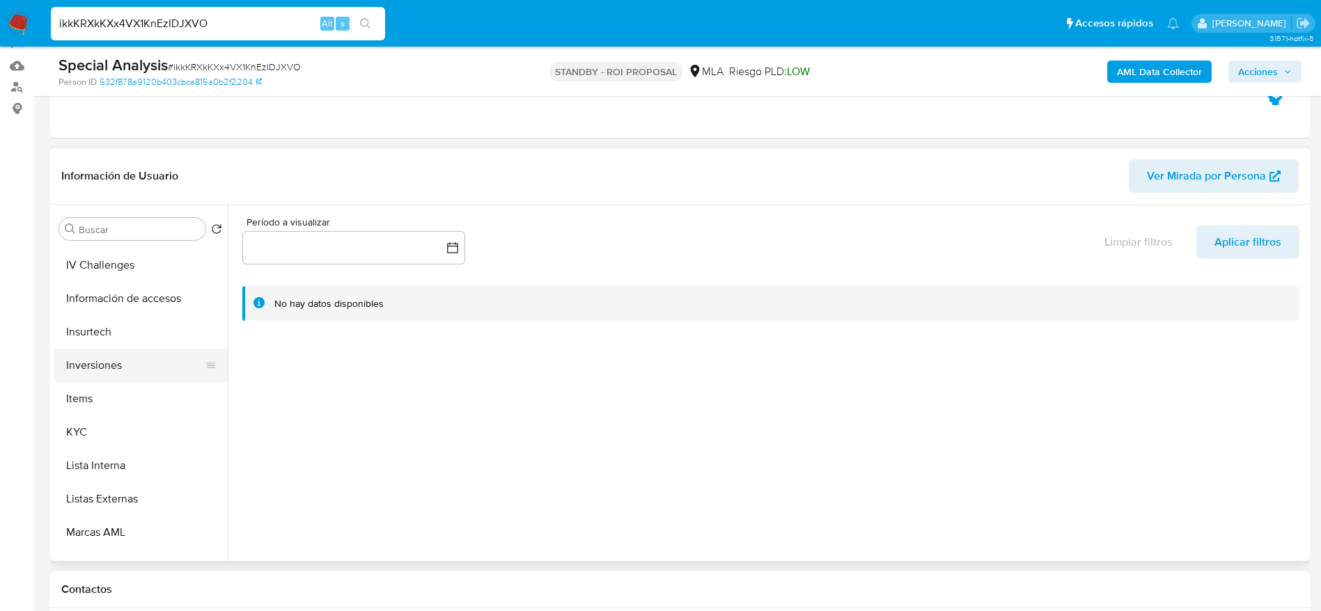
scroll to position [655, 0]
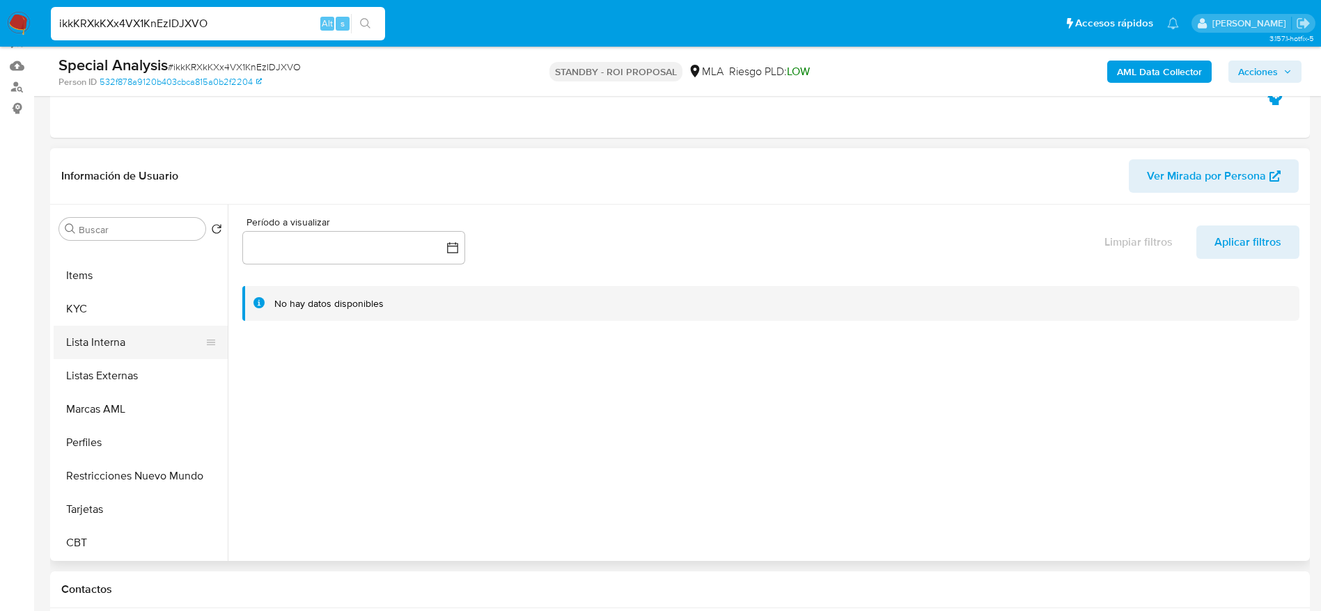
click at [122, 336] on button "Lista Interna" at bounding box center [135, 342] width 163 height 33
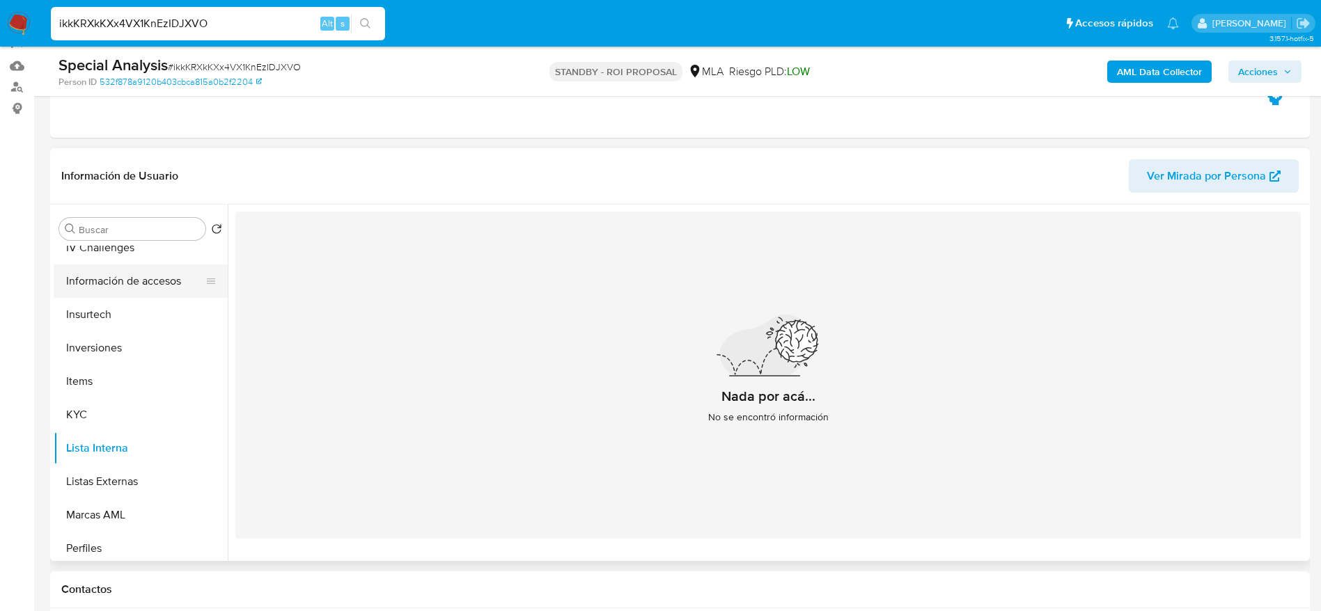
scroll to position [446, 0]
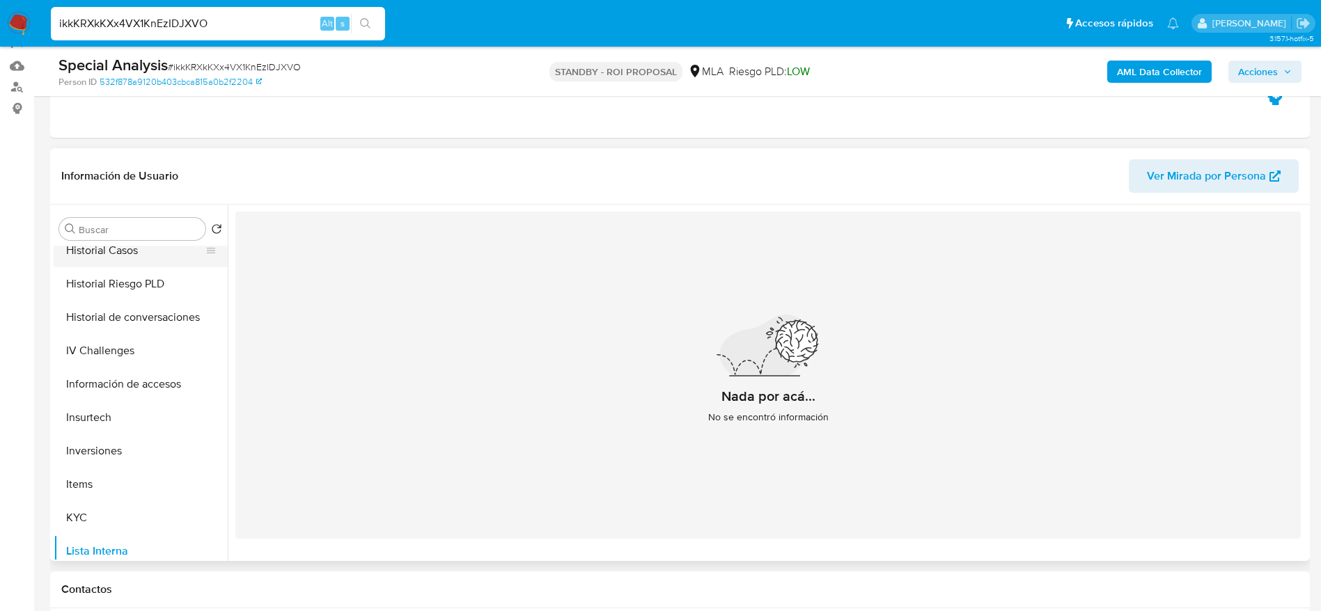
click at [111, 258] on button "Historial Casos" at bounding box center [135, 250] width 163 height 33
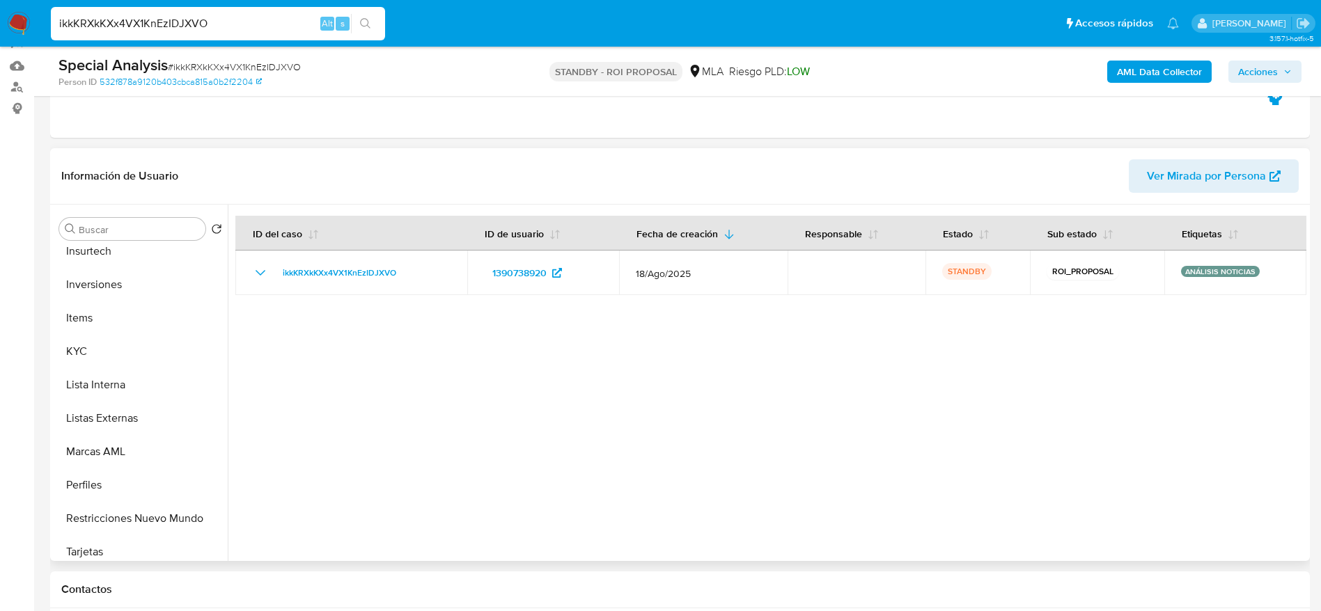
scroll to position [655, 0]
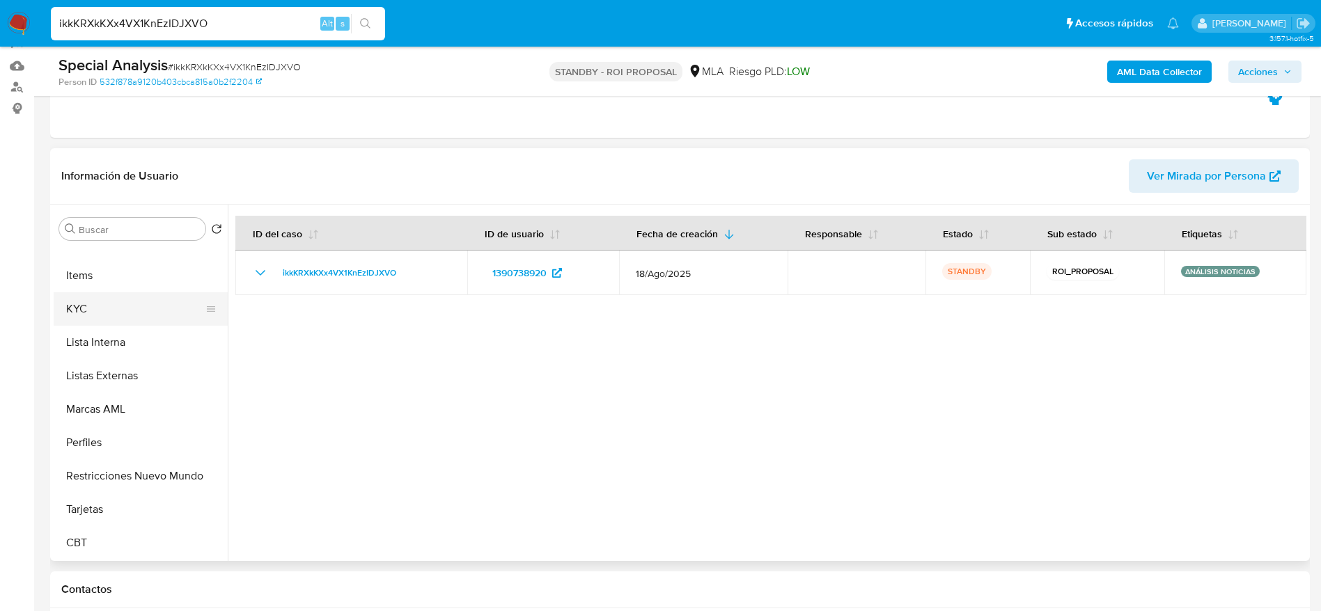
click at [98, 299] on button "KYC" at bounding box center [135, 308] width 163 height 33
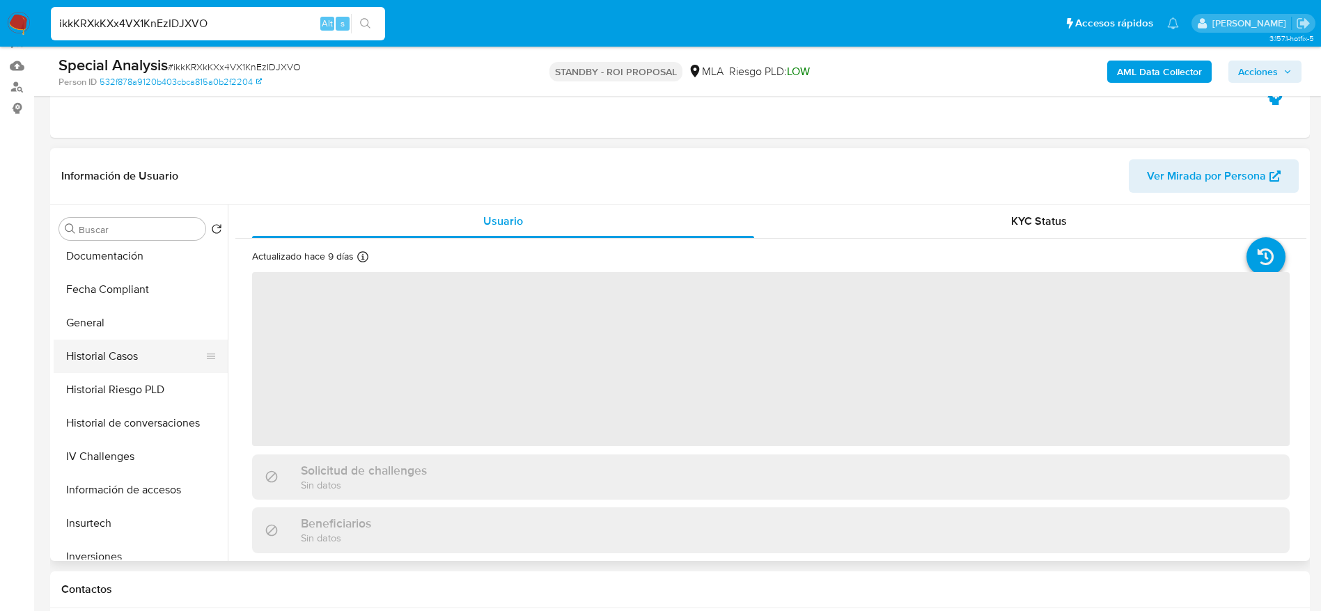
scroll to position [237, 0]
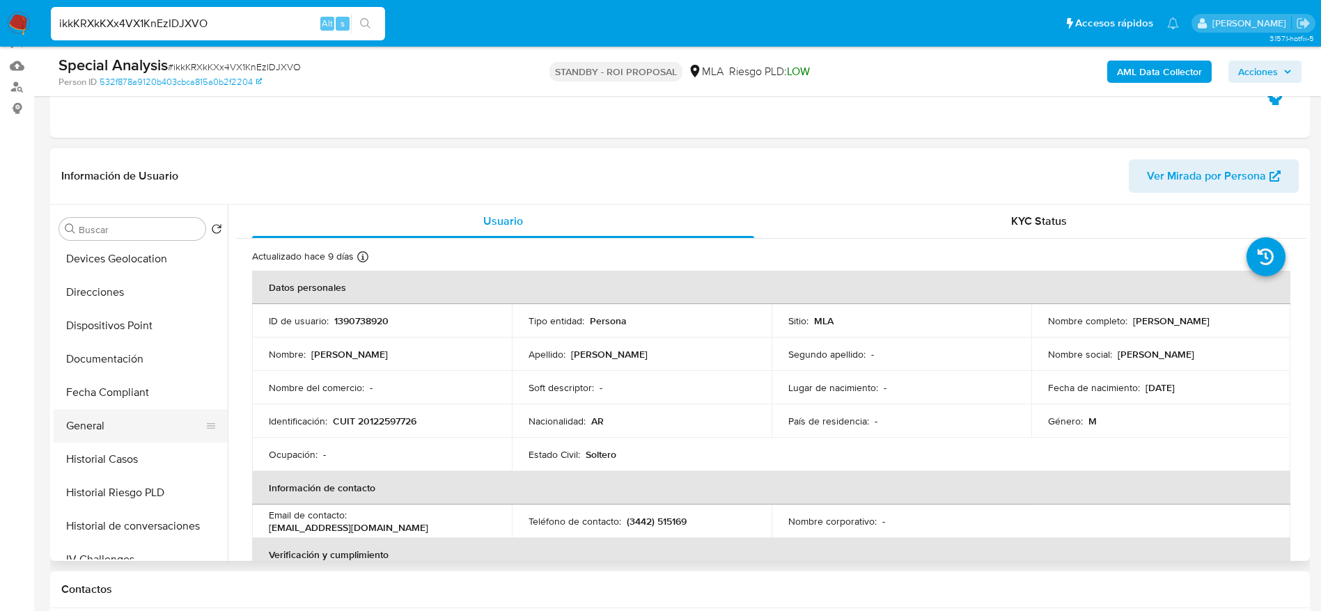
click at [107, 424] on button "General" at bounding box center [135, 425] width 163 height 33
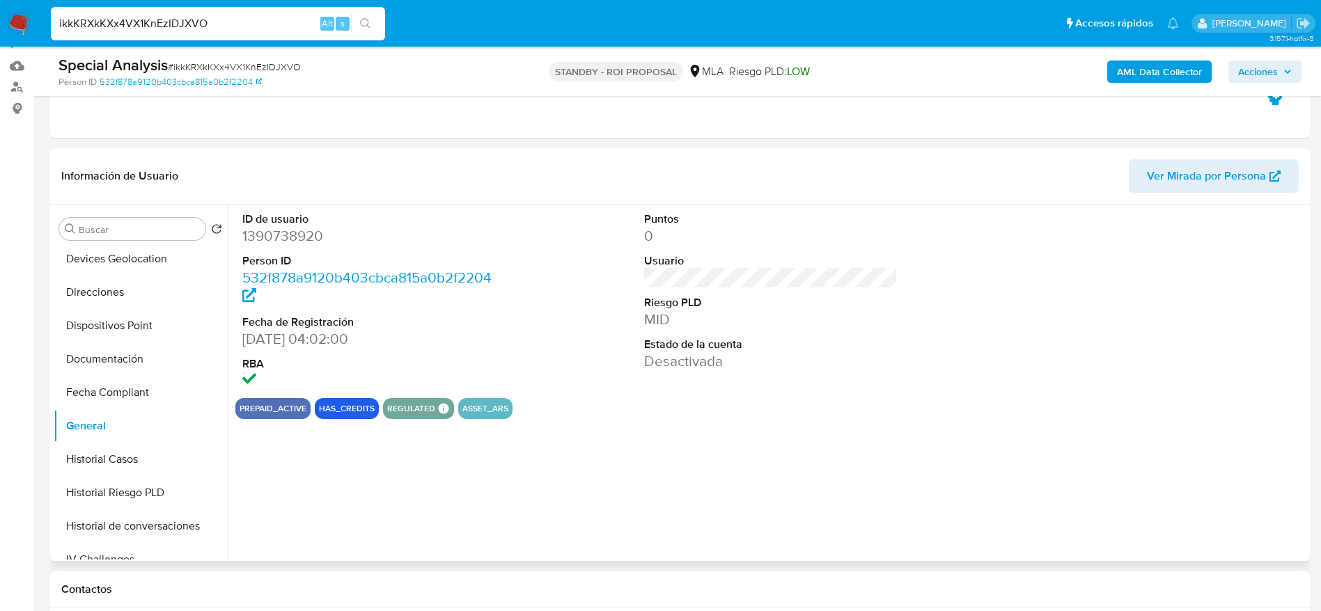
click at [282, 228] on dd "1390738920" at bounding box center [369, 235] width 254 height 19
copy dd "1390738920"
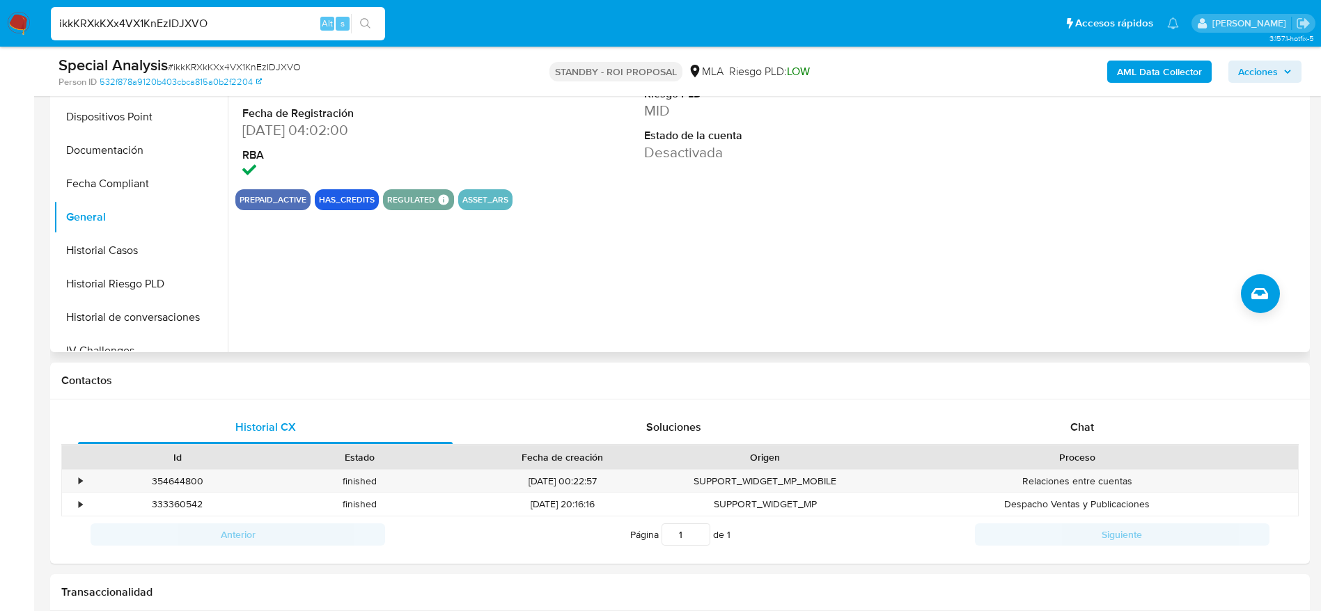
scroll to position [655, 0]
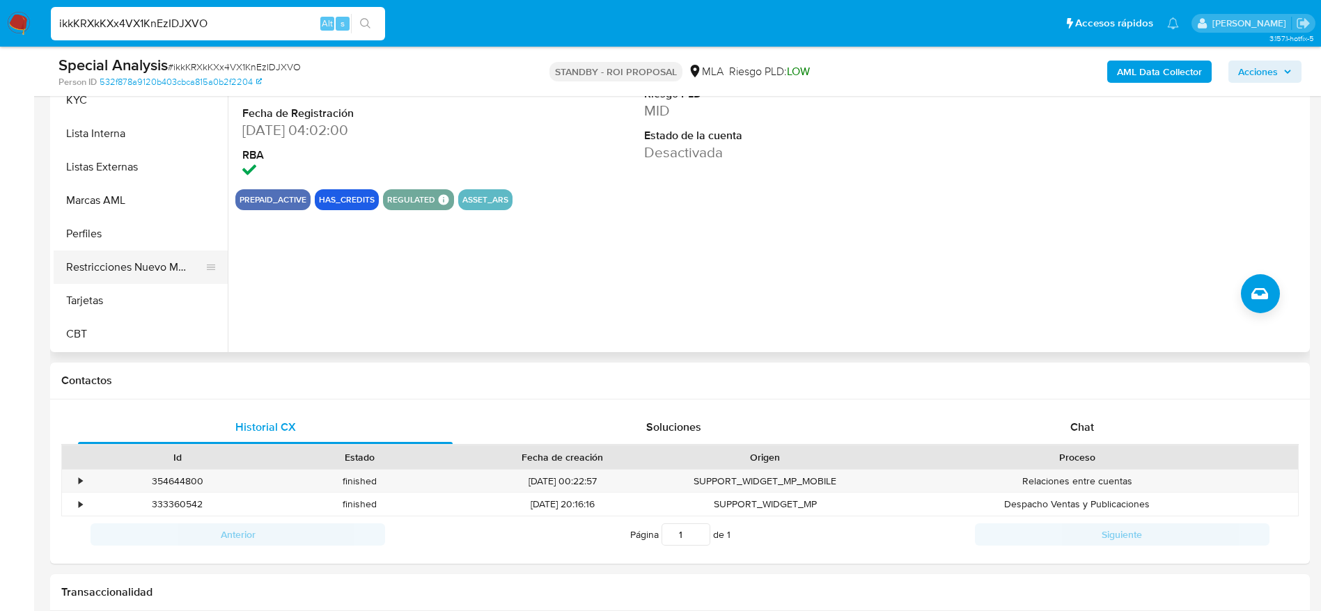
click at [132, 280] on button "Restricciones Nuevo Mundo" at bounding box center [135, 267] width 163 height 33
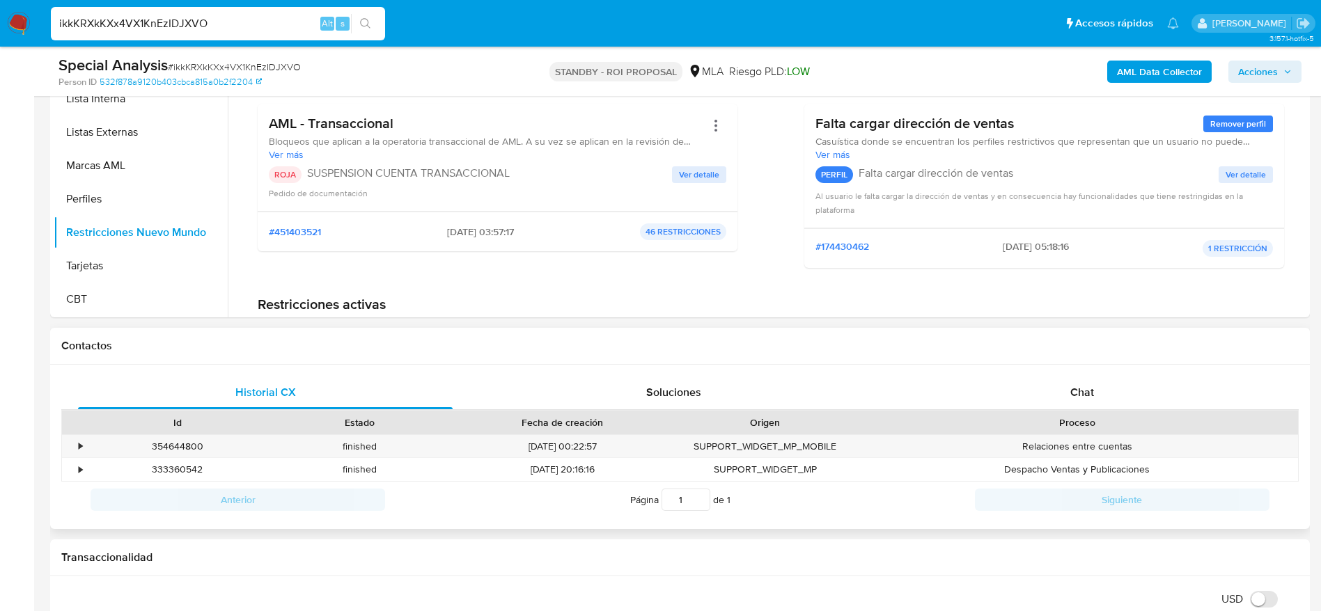
scroll to position [157, 0]
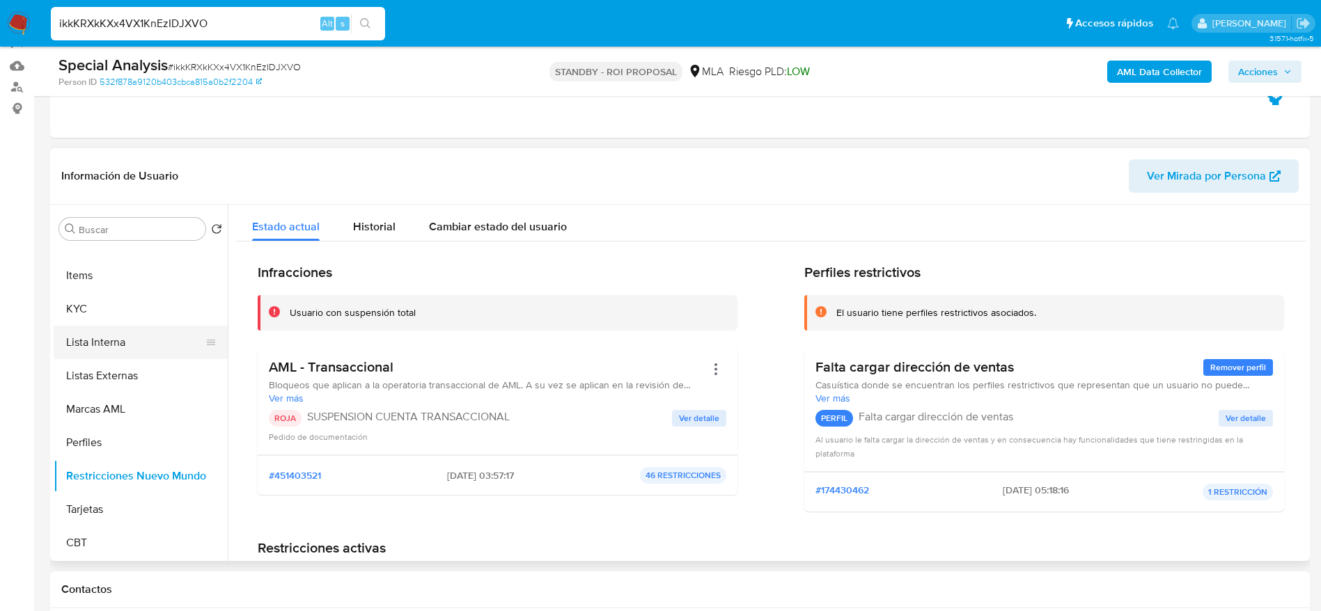
click at [123, 338] on button "Lista Interna" at bounding box center [135, 342] width 163 height 33
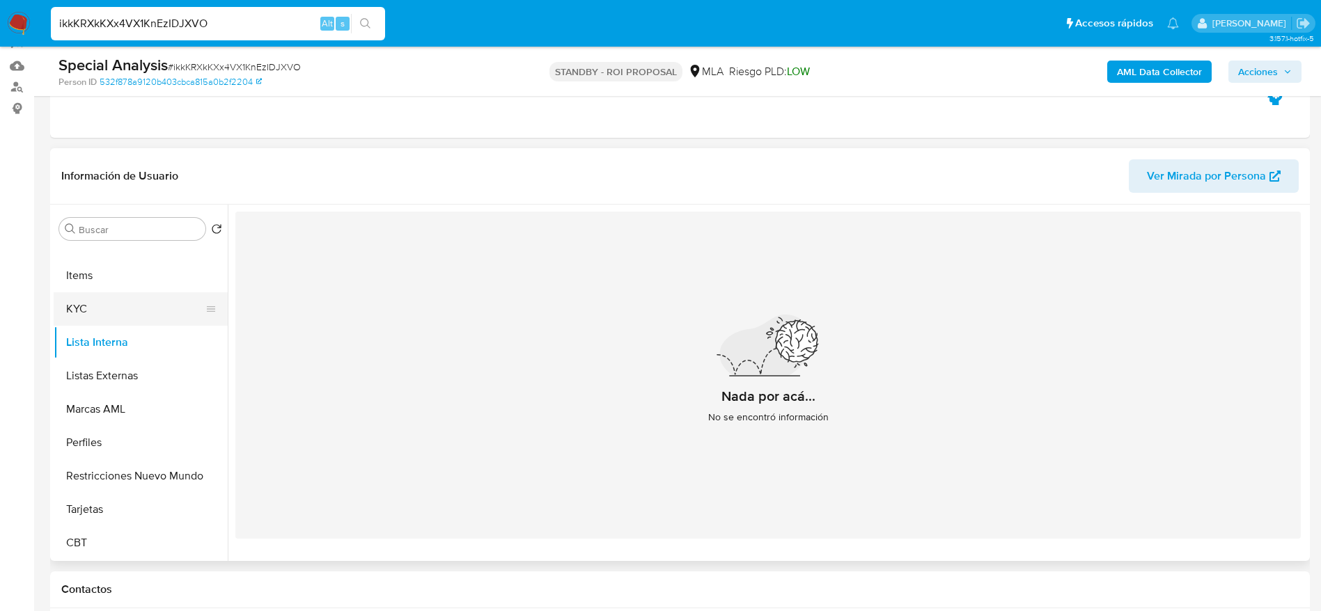
click at [71, 315] on button "KYC" at bounding box center [135, 308] width 163 height 33
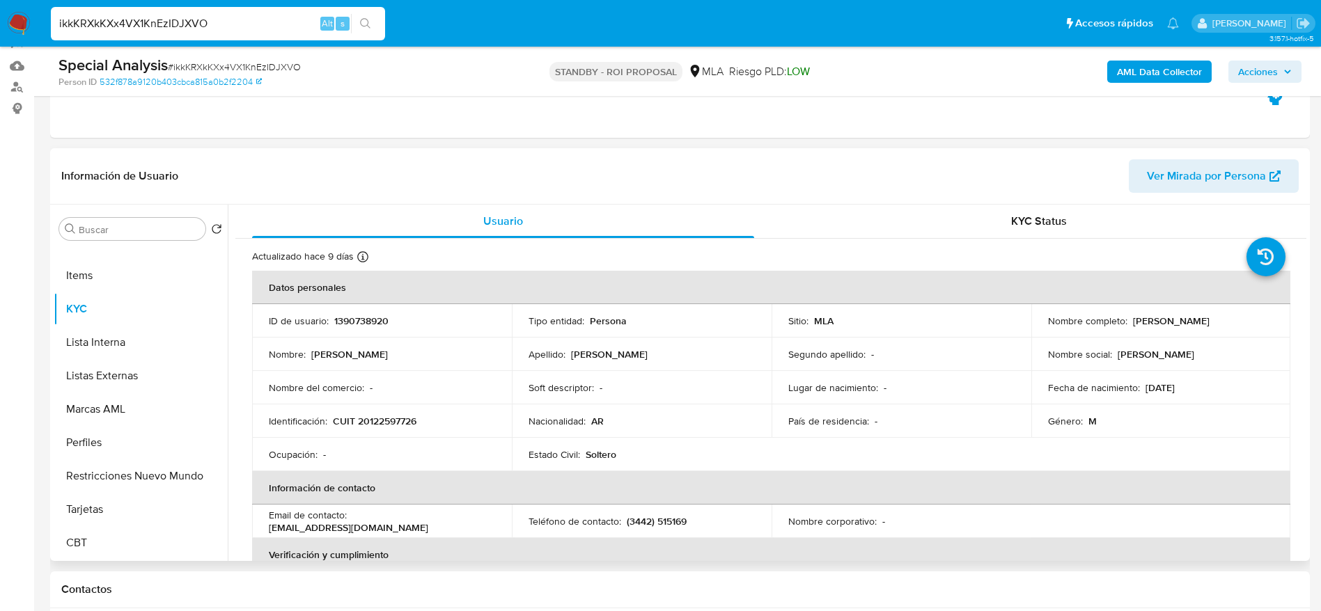
click at [363, 326] on p "1390738920" at bounding box center [361, 321] width 54 height 13
copy p "1390738920"
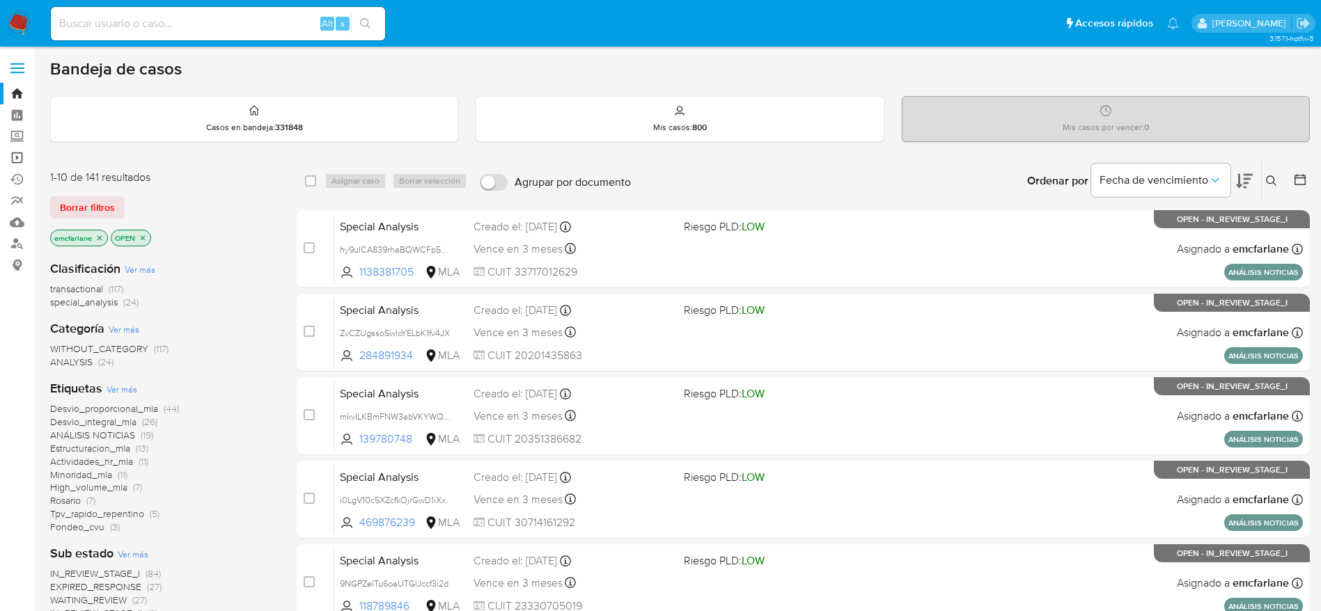
click at [19, 152] on link "Operaciones masivas" at bounding box center [83, 158] width 166 height 22
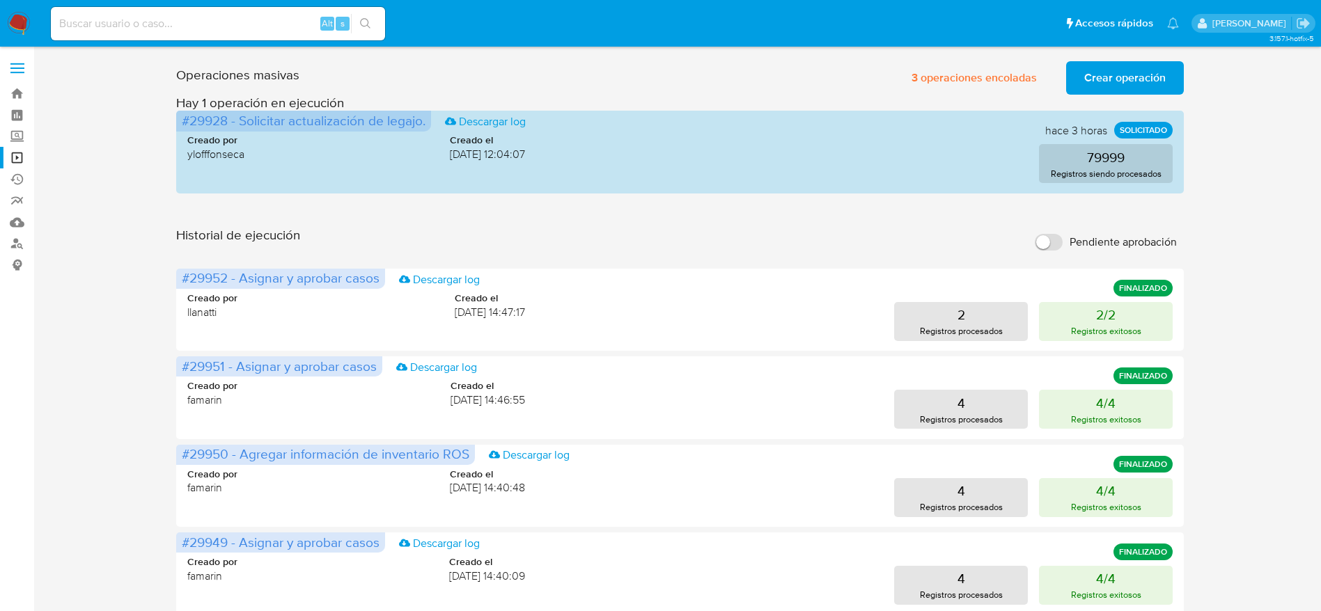
click at [1120, 72] on span "Crear operación" at bounding box center [1124, 78] width 81 height 31
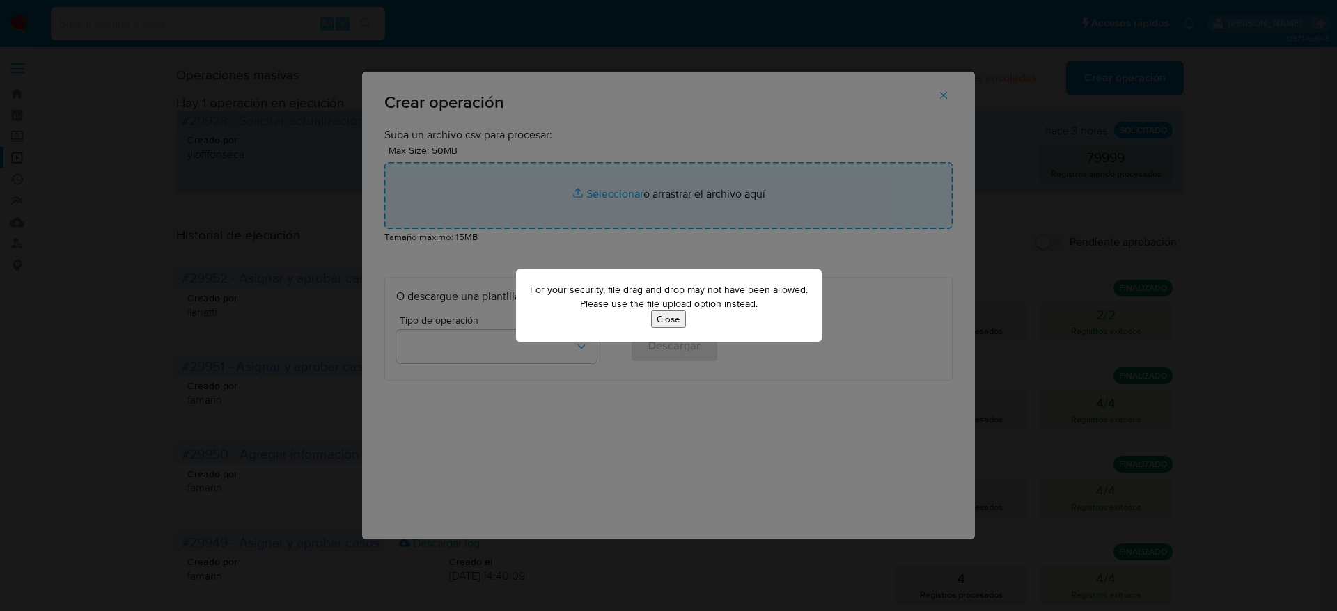
click at [677, 318] on button "Close" at bounding box center [668, 318] width 35 height 17
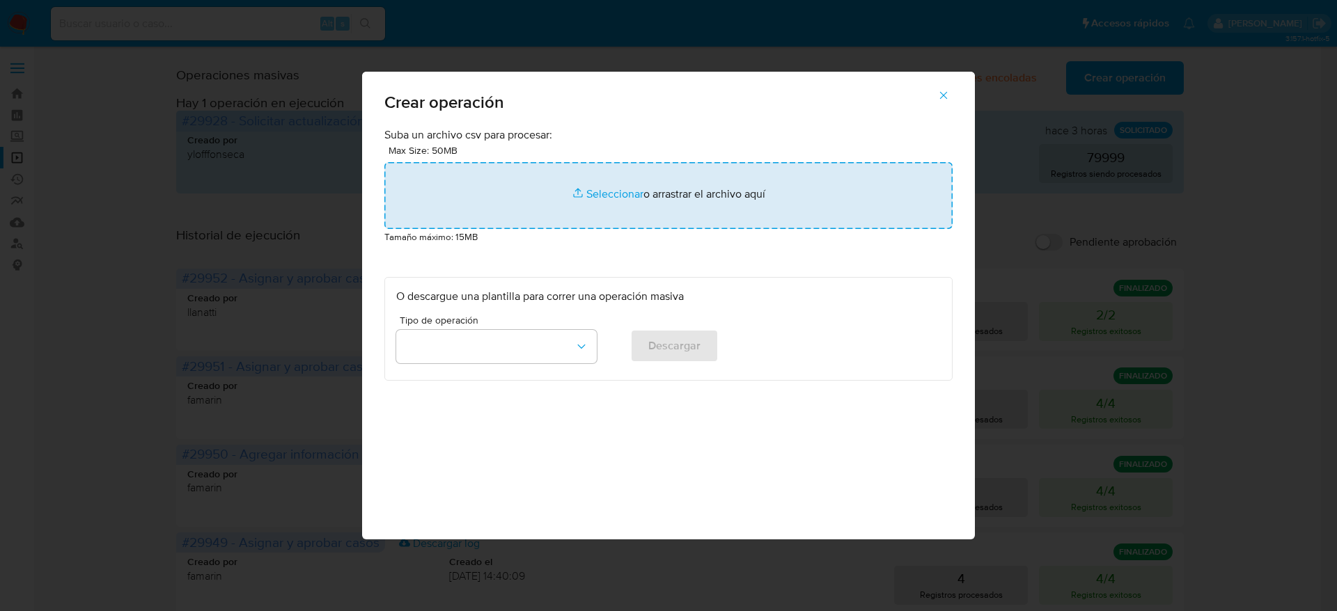
click at [633, 206] on input "file" at bounding box center [668, 195] width 568 height 67
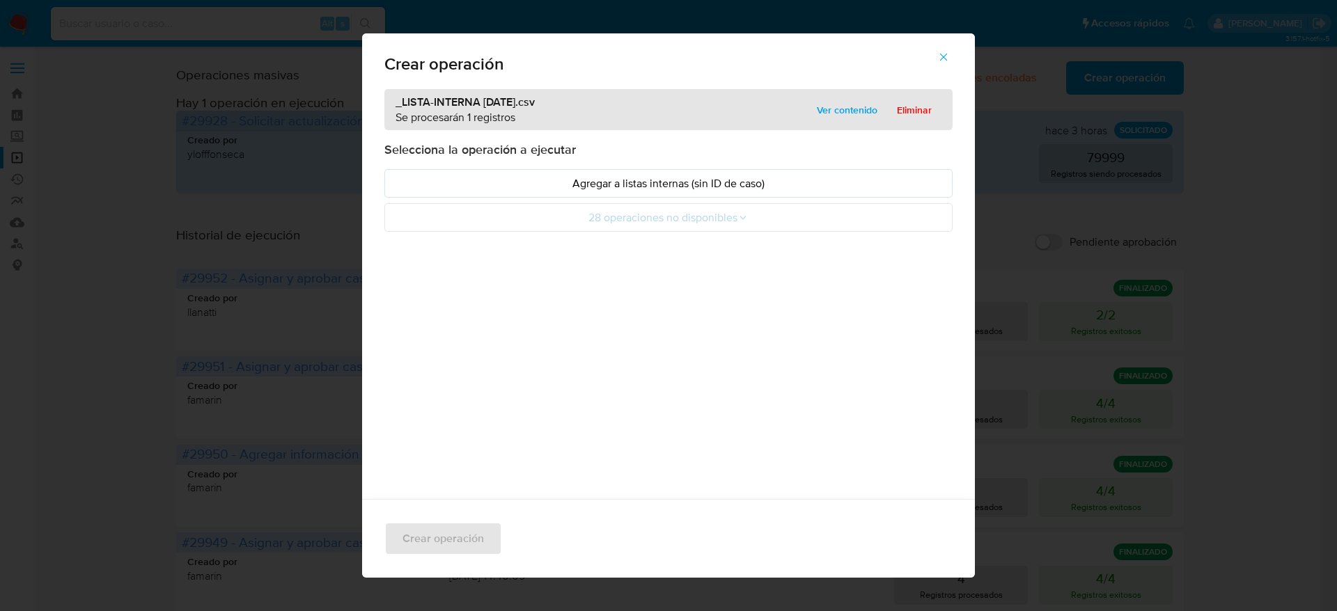
click at [824, 120] on span "Ver contenido" at bounding box center [847, 109] width 61 height 19
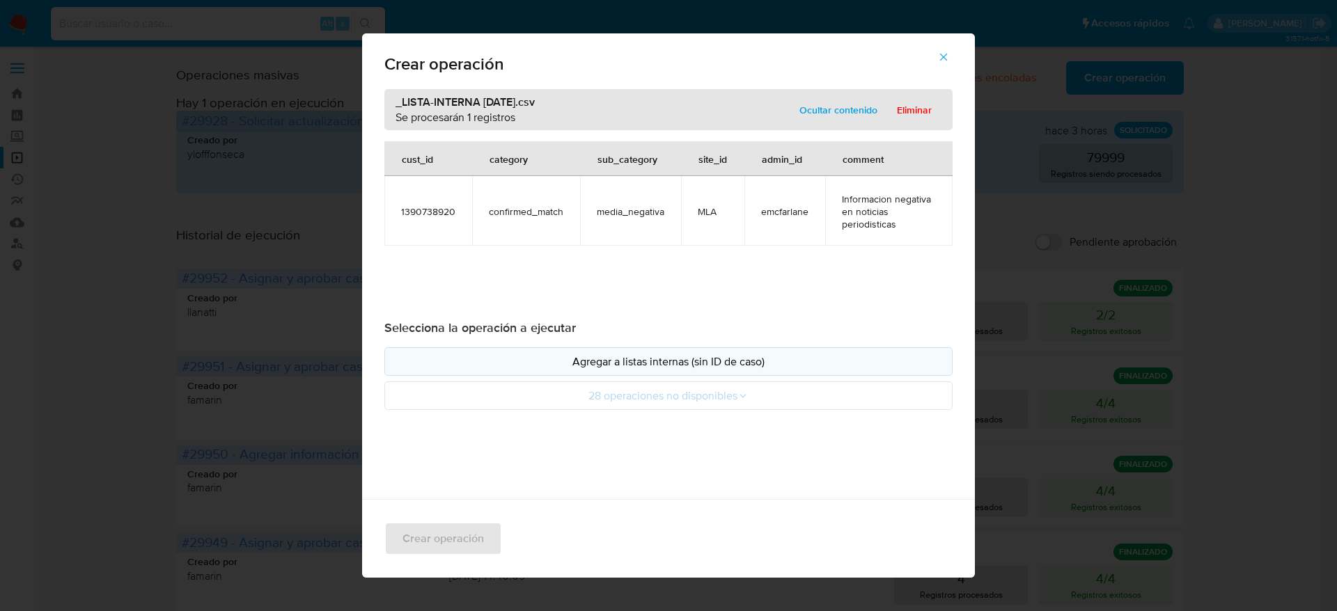
click at [626, 362] on p "Agregar a listas internas (sin ID de caso)" at bounding box center [668, 362] width 544 height 16
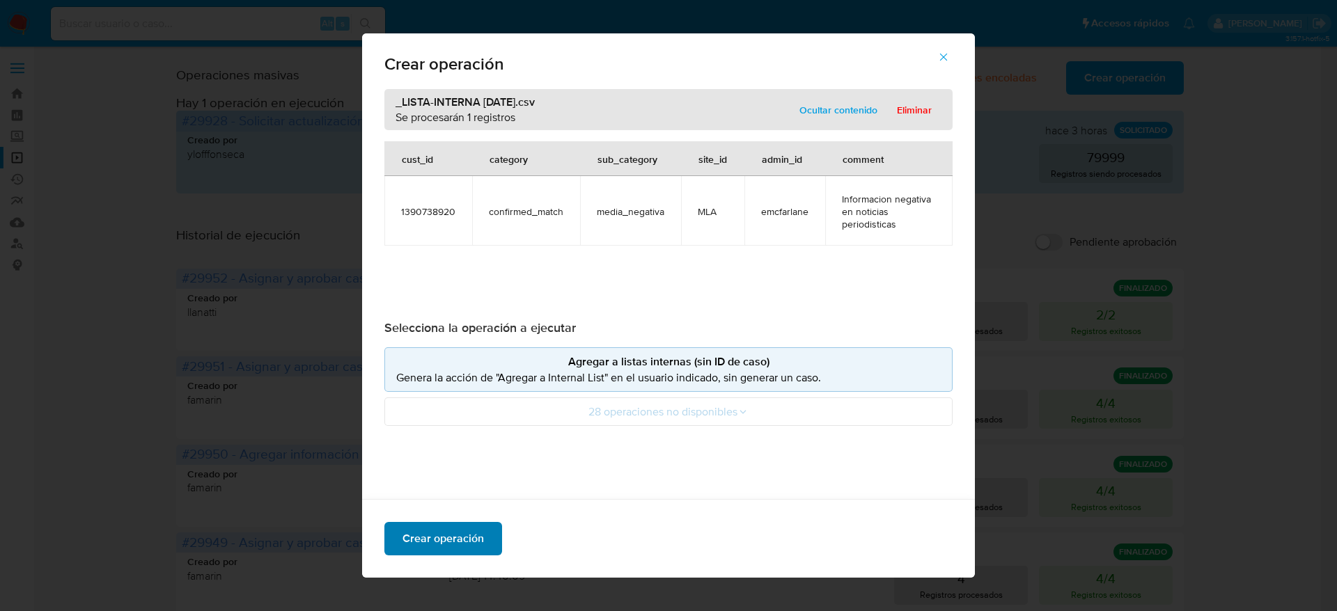
click at [450, 535] on span "Crear operación" at bounding box center [442, 539] width 81 height 31
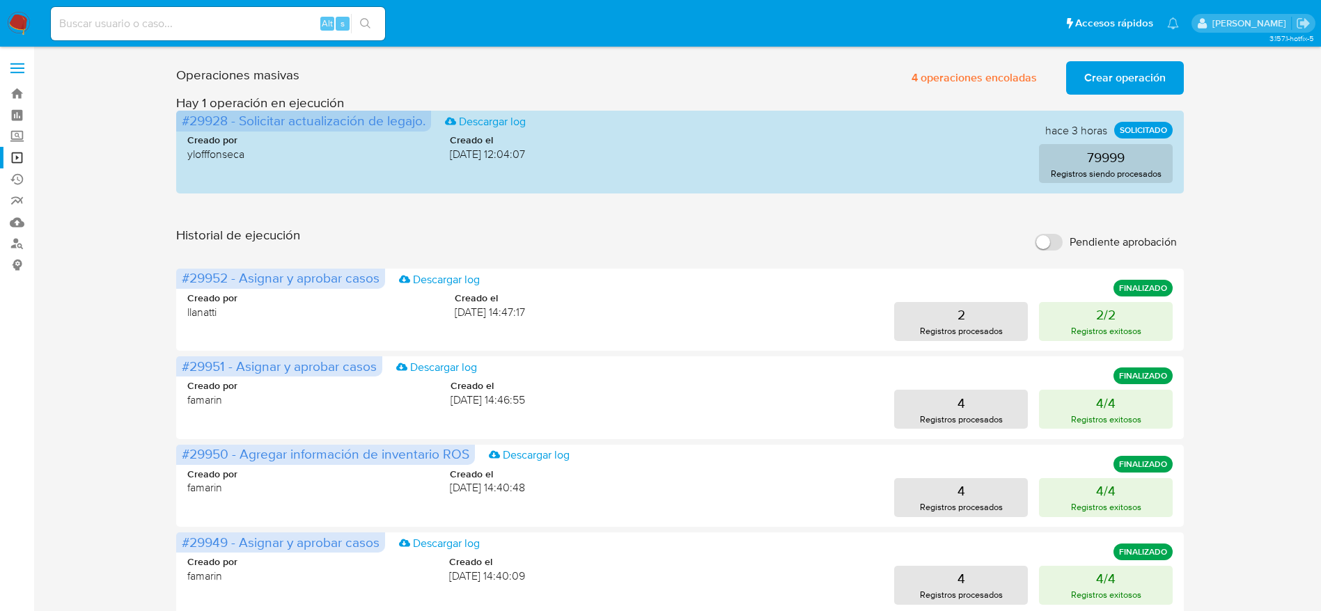
click at [19, 22] on img at bounding box center [19, 24] width 24 height 24
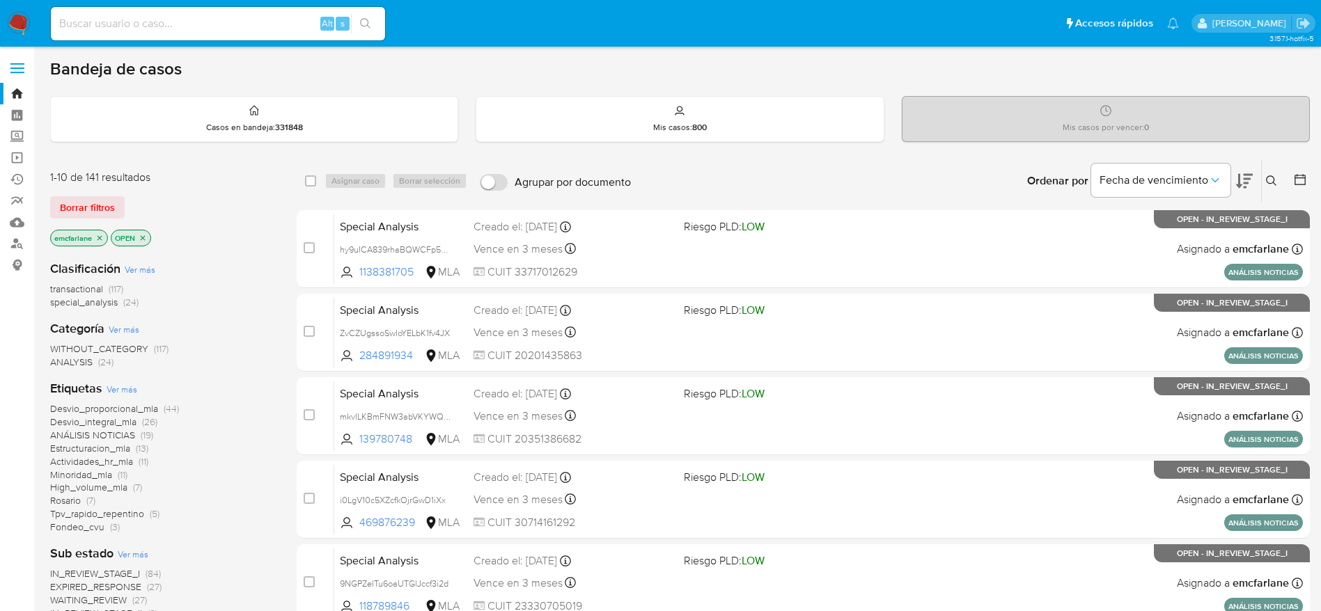
click at [19, 19] on img at bounding box center [19, 24] width 24 height 24
click at [19, 241] on link "Buscador de personas" at bounding box center [83, 244] width 166 height 22
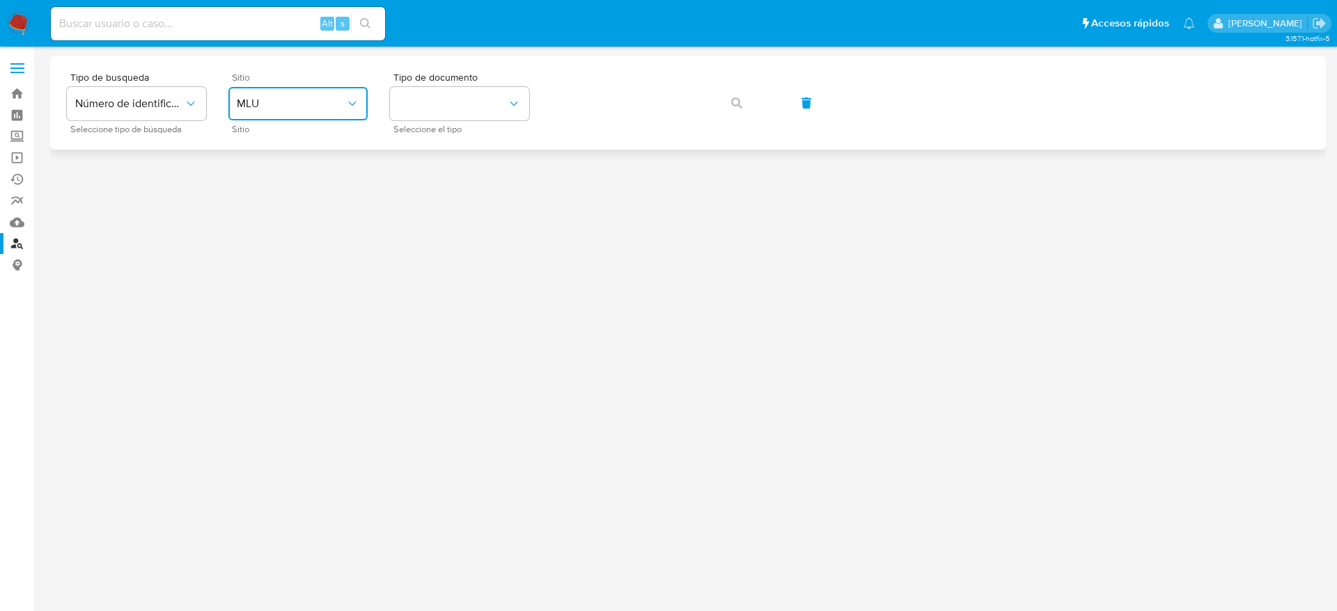
click at [289, 99] on span "MLU" at bounding box center [291, 104] width 109 height 14
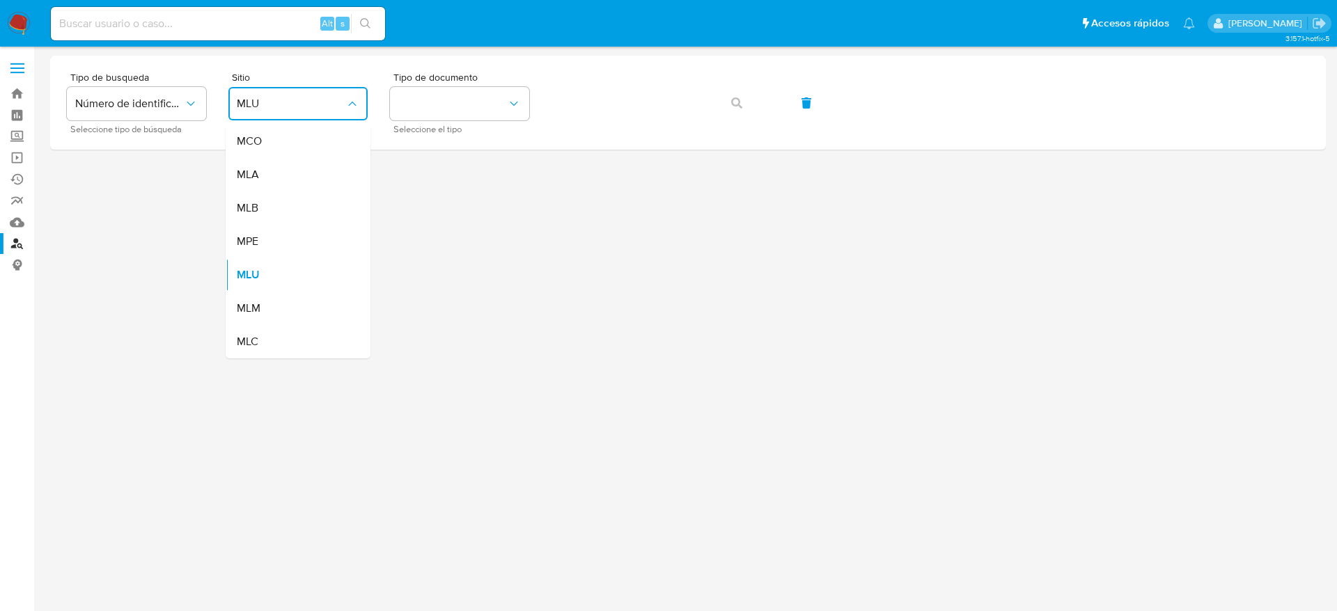
drag, startPoint x: 267, startPoint y: 175, endPoint x: 286, endPoint y: 174, distance: 19.5
click at [270, 174] on div "MLA" at bounding box center [294, 174] width 114 height 33
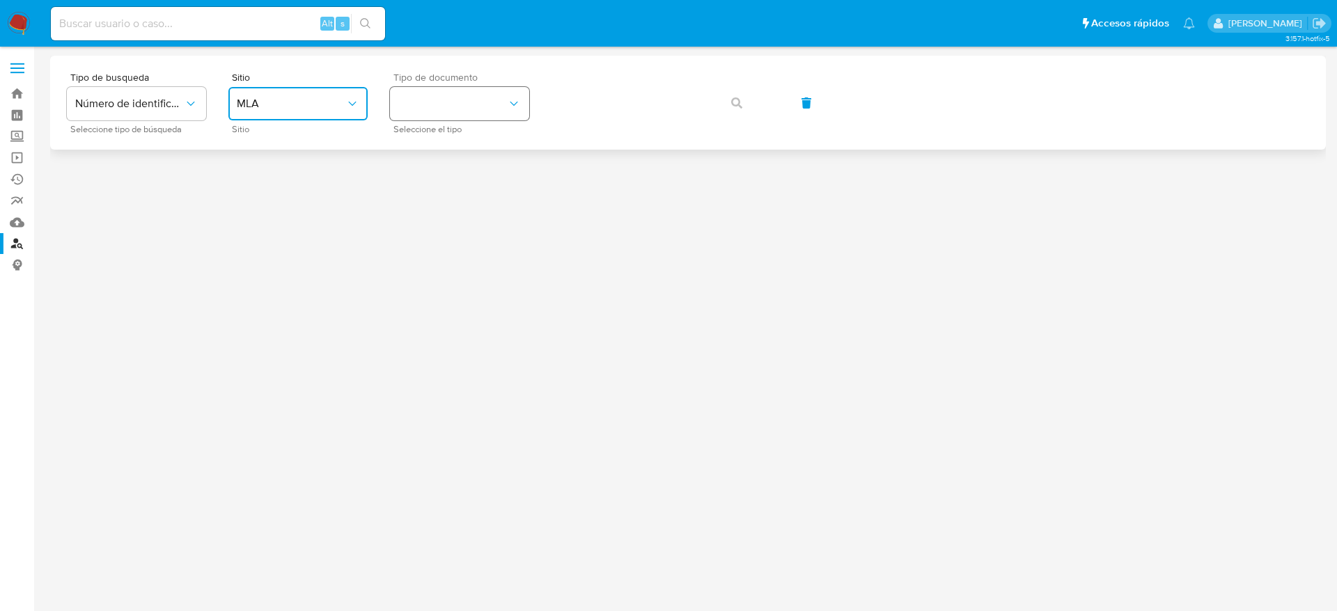
click at [494, 115] on button "identificationType" at bounding box center [459, 103] width 139 height 33
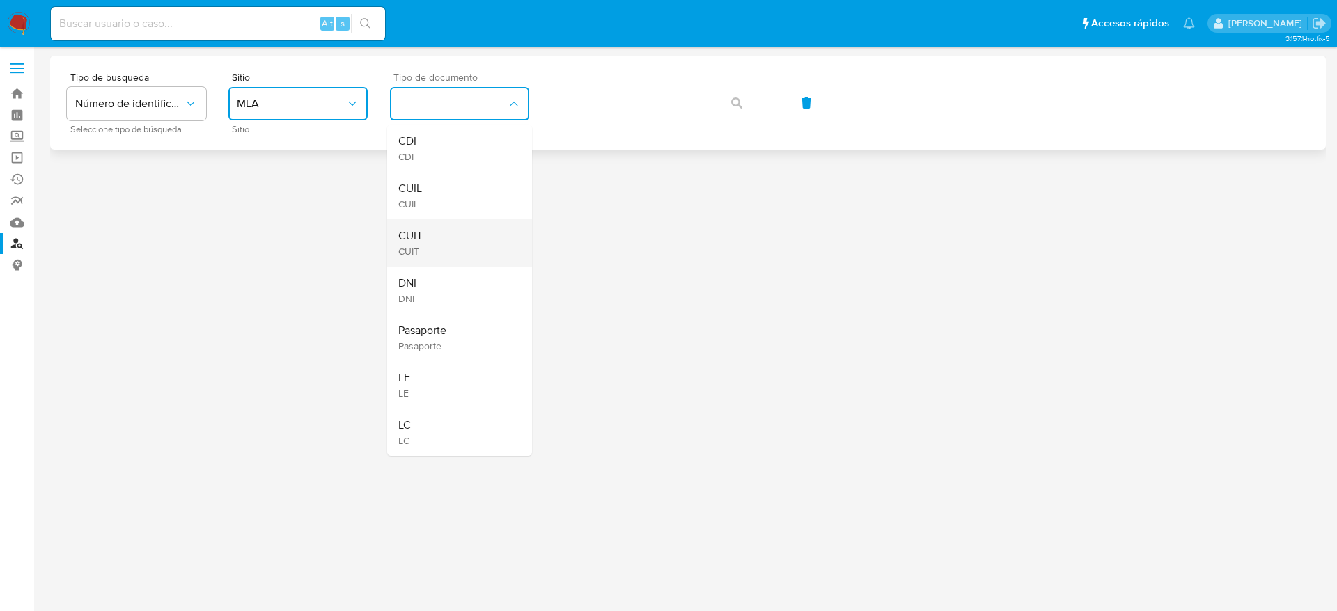
click at [477, 236] on div "CUIT CUIT" at bounding box center [455, 242] width 114 height 47
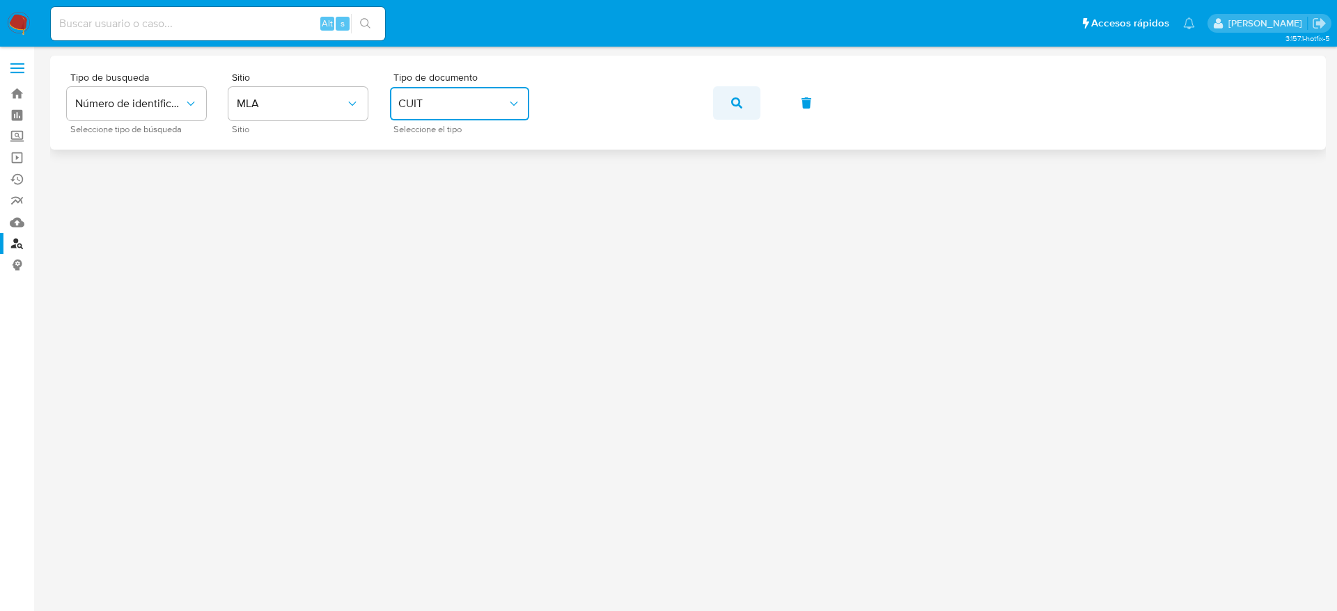
click at [740, 97] on icon "button" at bounding box center [736, 102] width 11 height 11
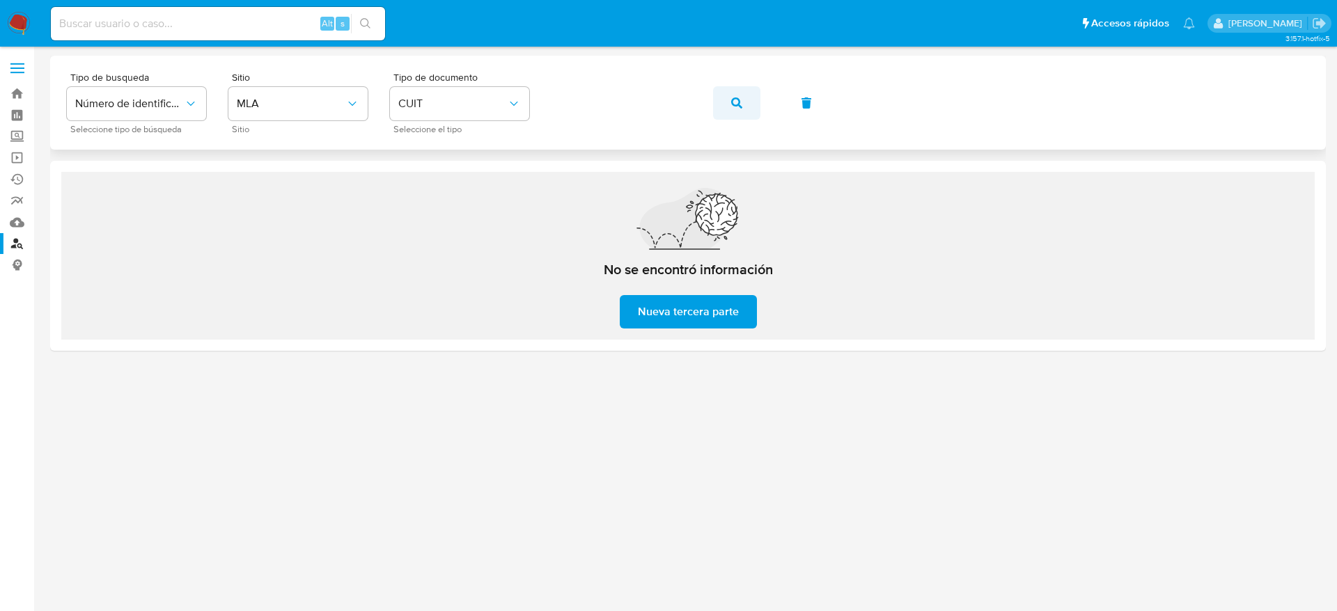
click at [734, 98] on icon "button" at bounding box center [736, 102] width 11 height 11
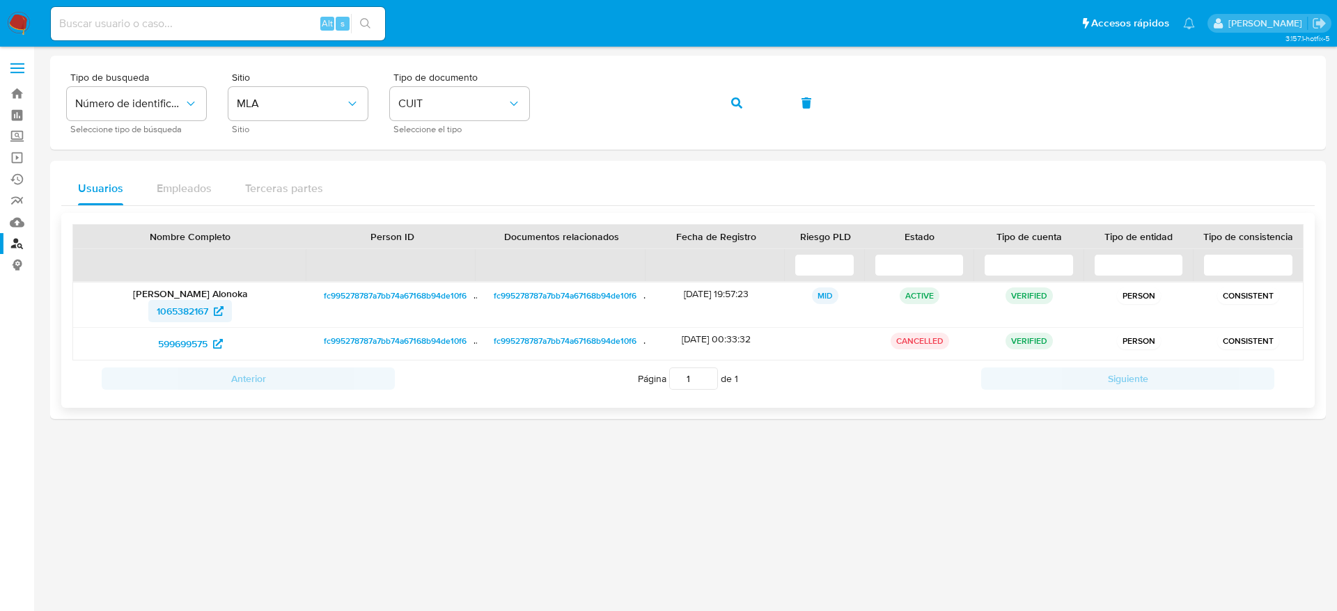
drag, startPoint x: 131, startPoint y: 315, endPoint x: 212, endPoint y: 315, distance: 80.8
click at [212, 315] on div "1065382167" at bounding box center [190, 311] width 214 height 22
click at [164, 310] on span "1065382167" at bounding box center [183, 311] width 52 height 22
click at [507, 79] on div "Tipo de busqueda Número de identificación Seleccione tipo de búsqueda Sitio MLA…" at bounding box center [688, 102] width 1242 height 61
click at [727, 109] on button "button" at bounding box center [736, 102] width 47 height 33
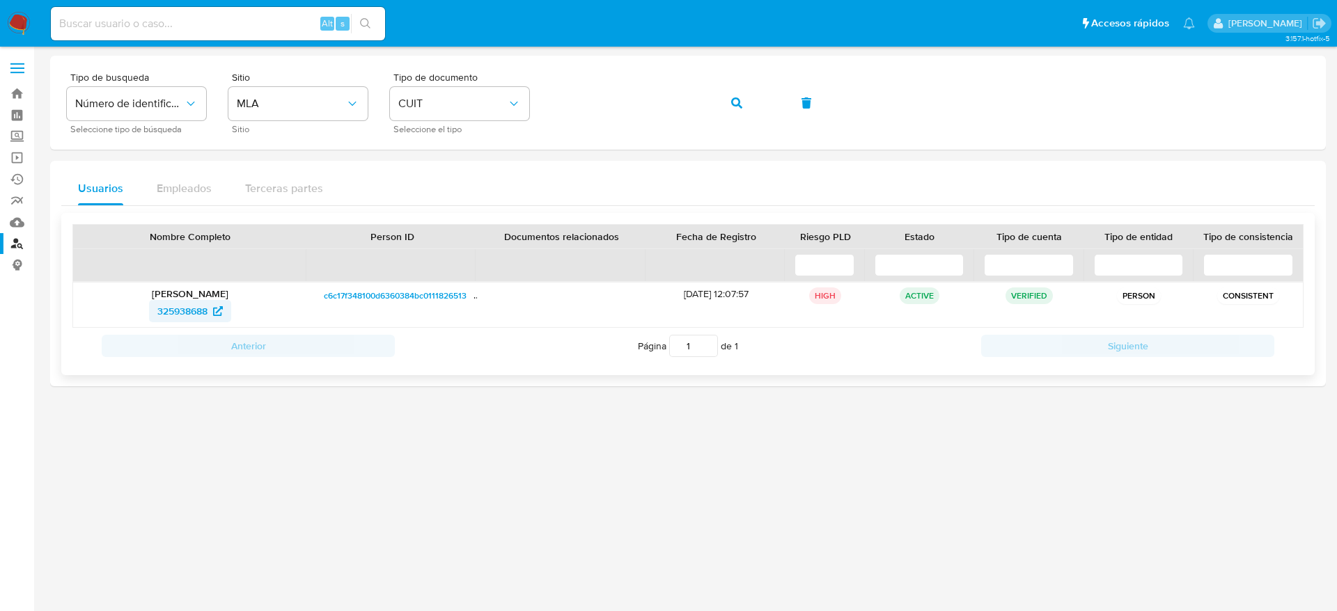
click at [180, 310] on span "325938688" at bounding box center [182, 311] width 50 height 22
drag, startPoint x: 150, startPoint y: 308, endPoint x: 213, endPoint y: 304, distance: 63.5
click at [213, 304] on div "325938688" at bounding box center [190, 311] width 214 height 22
click at [21, 20] on img at bounding box center [19, 24] width 24 height 24
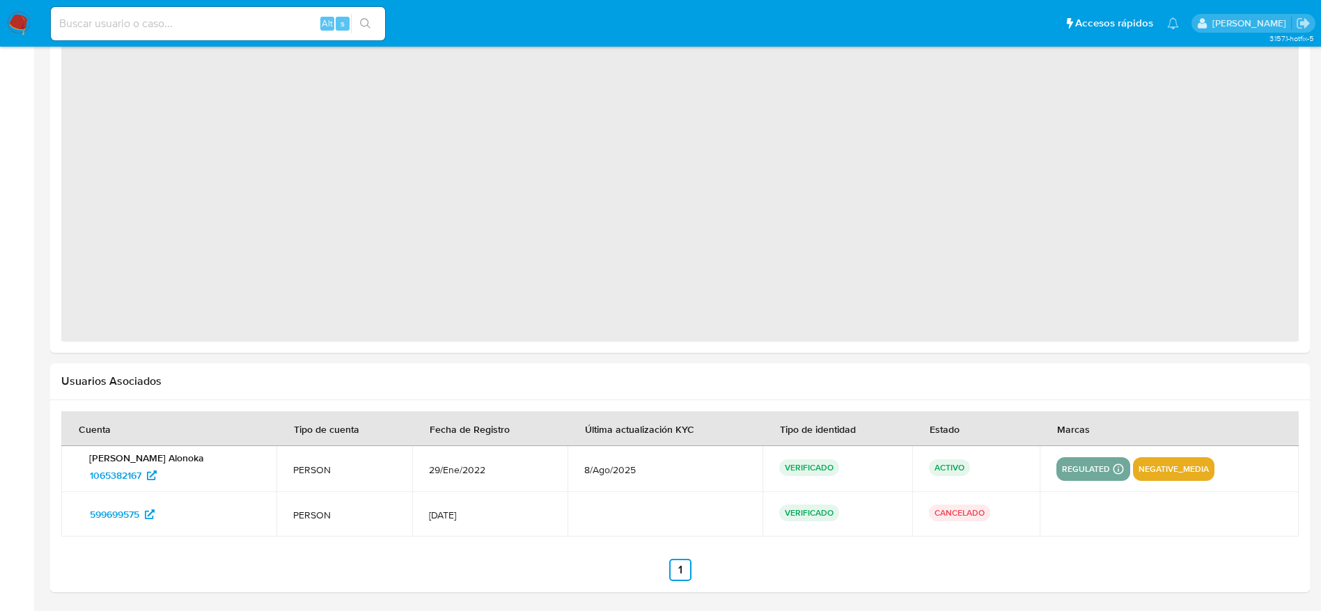
select select "10"
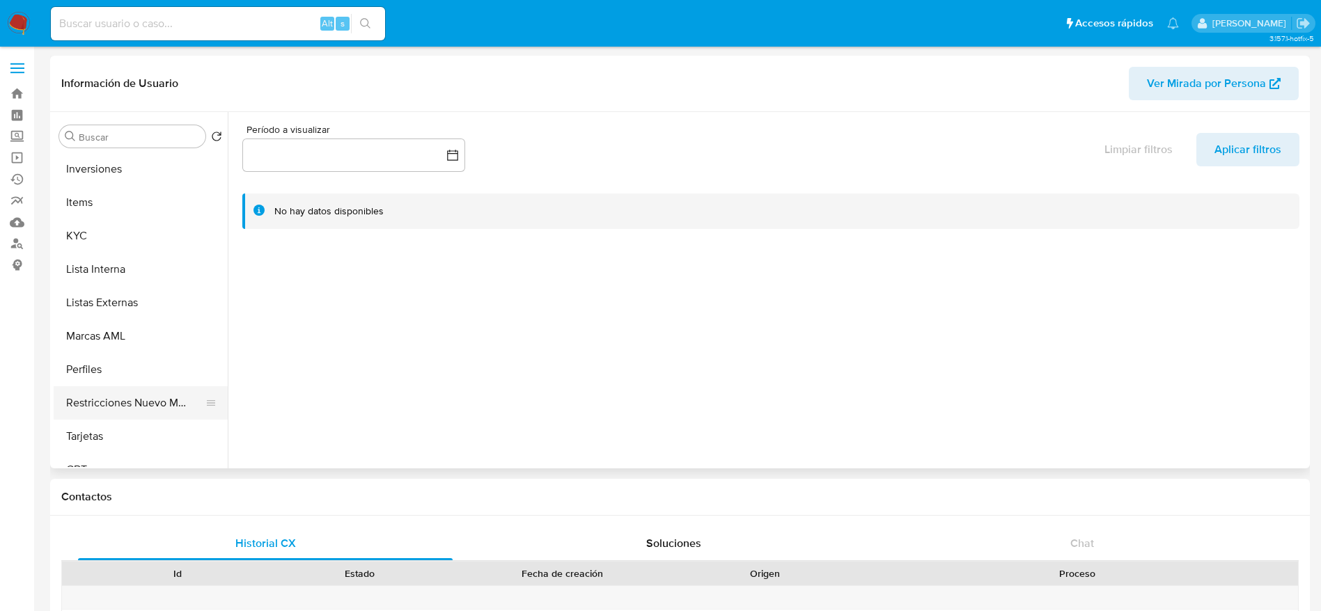
scroll to position [655, 0]
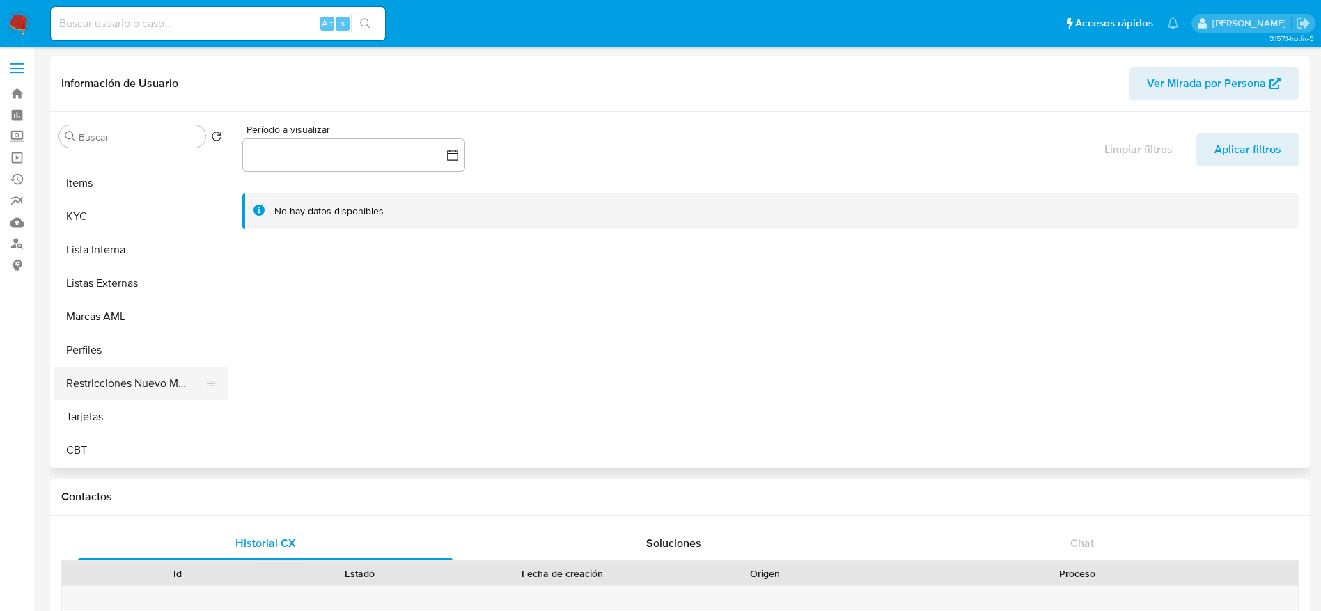
click at [130, 391] on button "Restricciones Nuevo Mundo" at bounding box center [135, 383] width 163 height 33
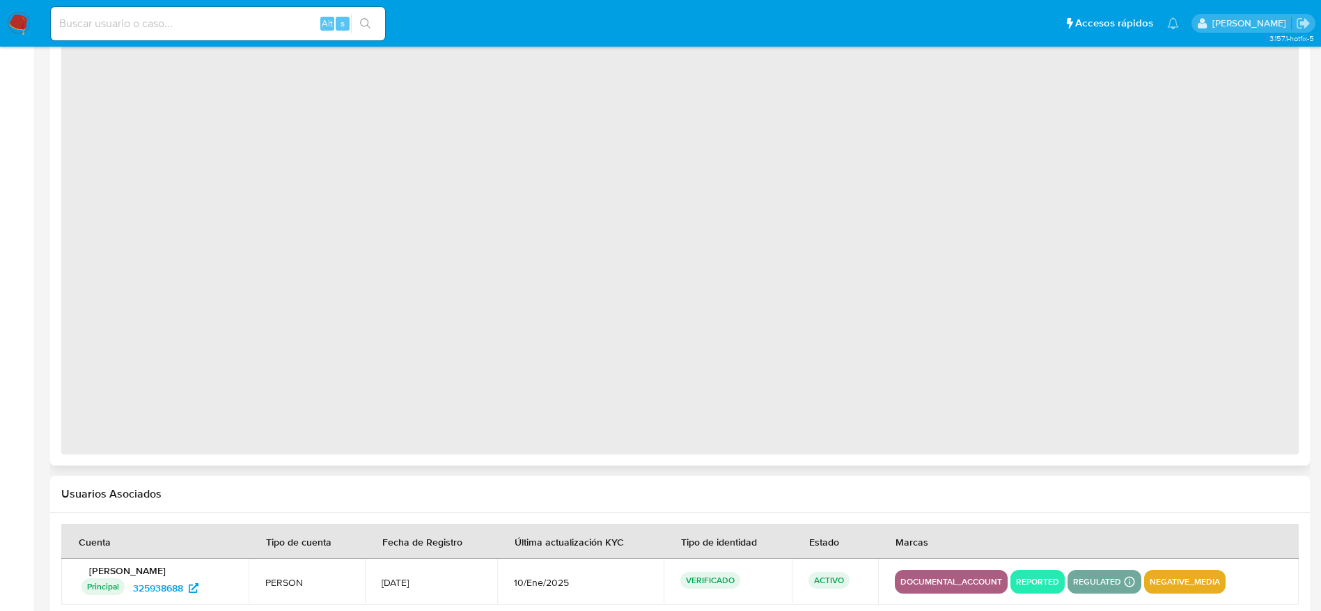
select select "10"
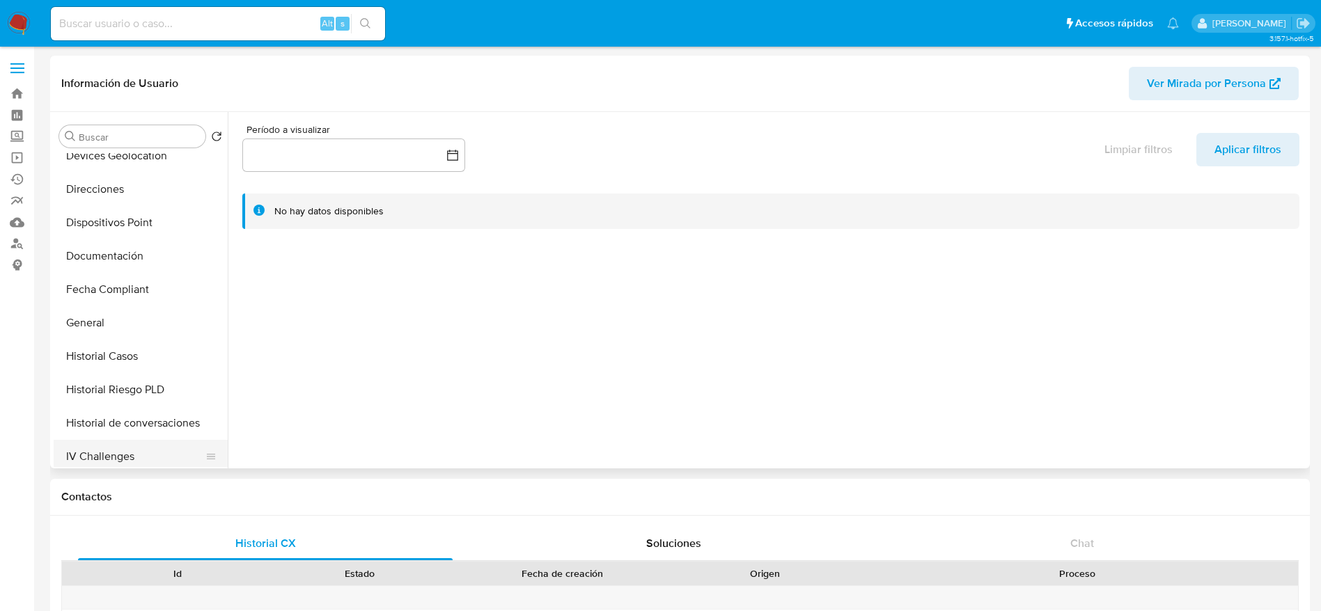
scroll to position [313, 0]
click at [116, 291] on button "Historial Casos" at bounding box center [135, 290] width 163 height 33
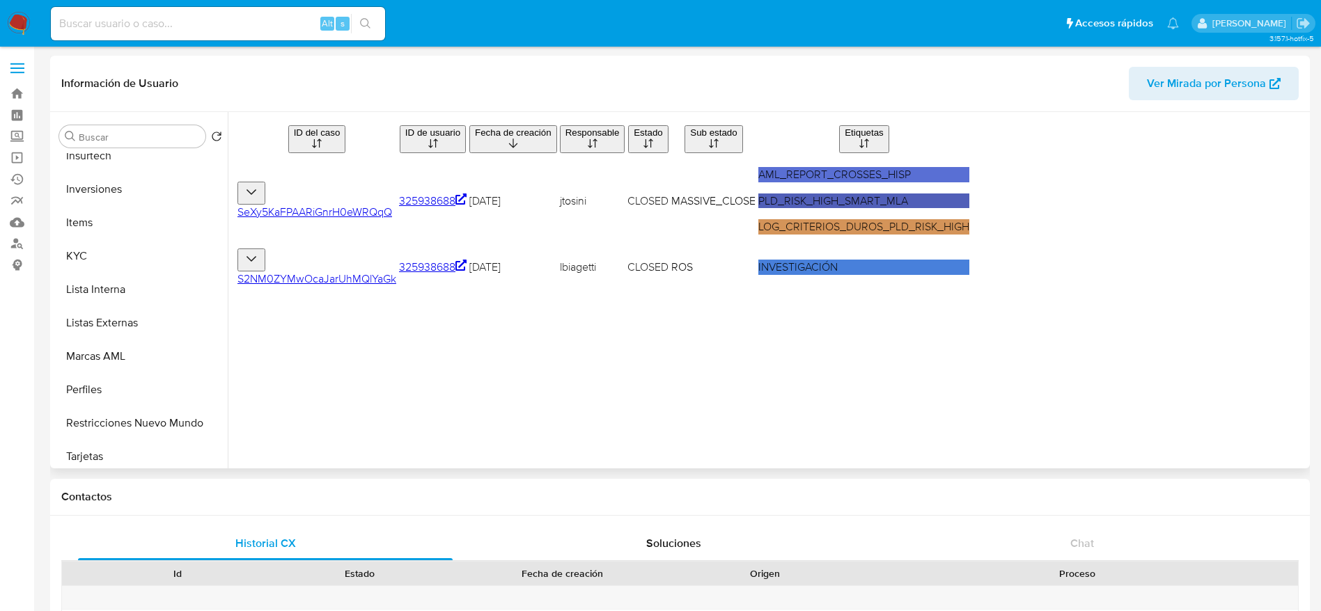
scroll to position [655, 0]
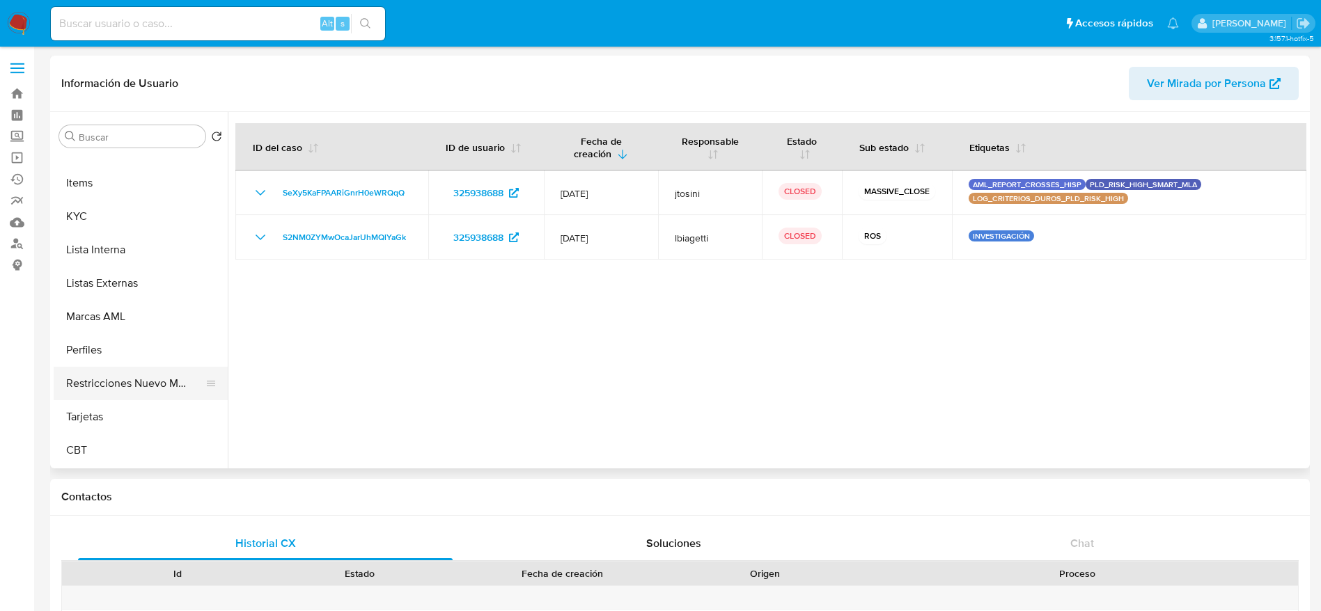
click at [141, 372] on button "Restricciones Nuevo Mundo" at bounding box center [135, 383] width 163 height 33
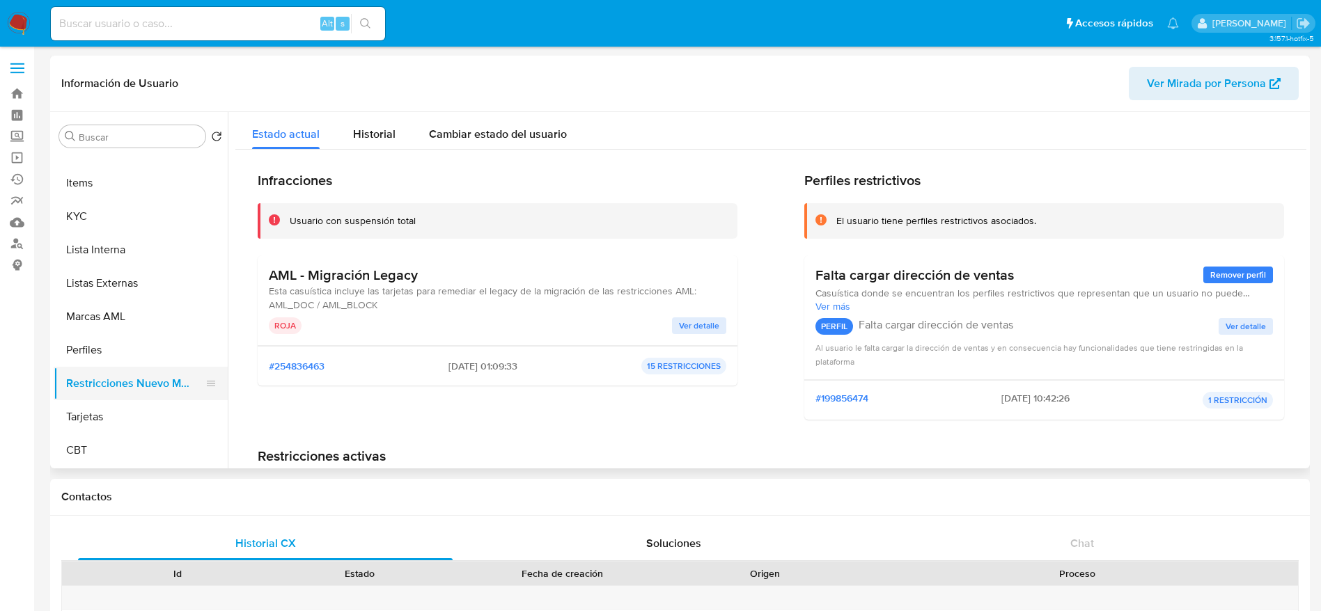
scroll to position [0, 0]
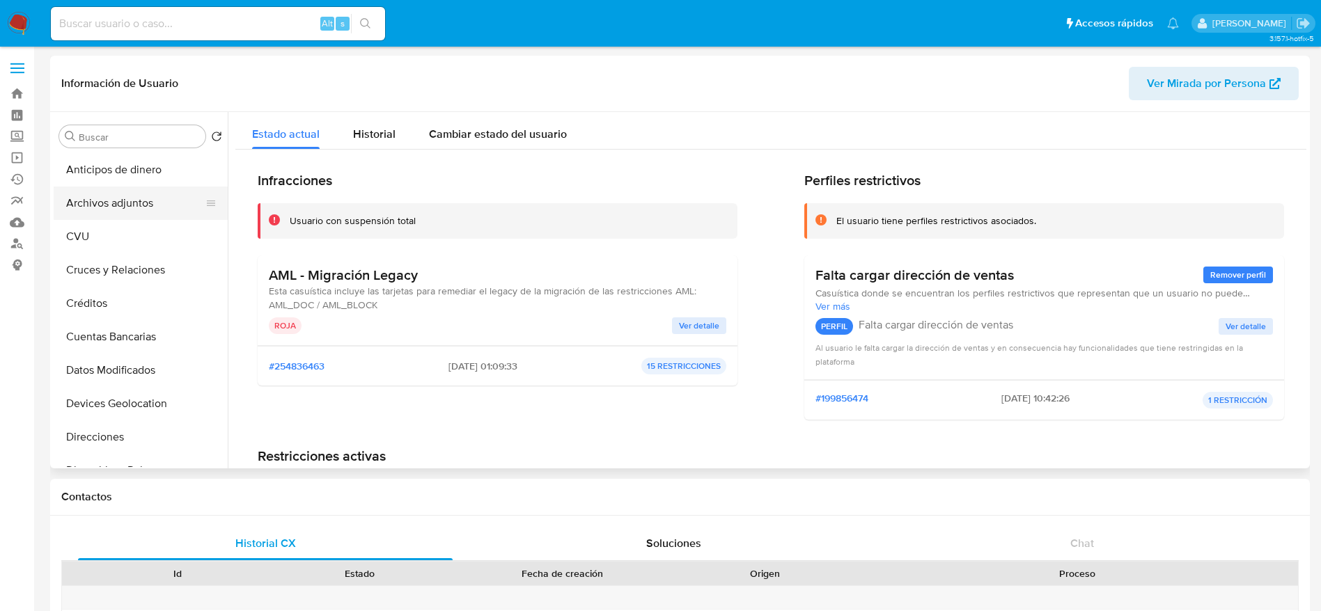
click at [132, 212] on button "Archivos adjuntos" at bounding box center [135, 203] width 163 height 33
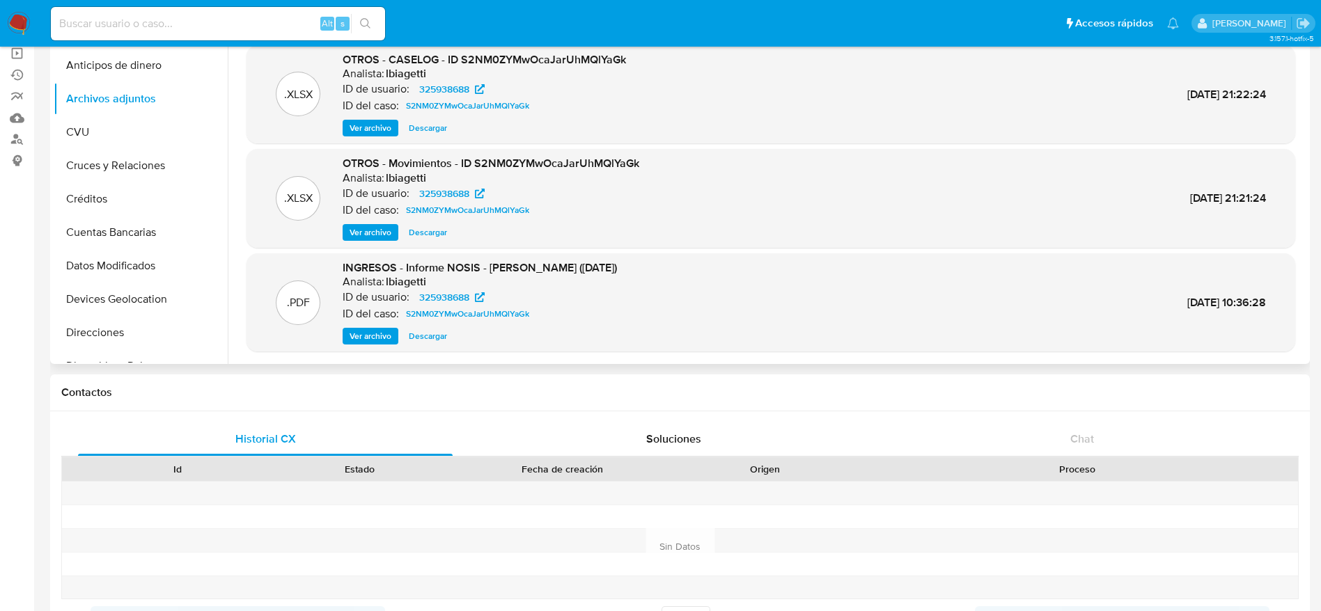
scroll to position [655, 0]
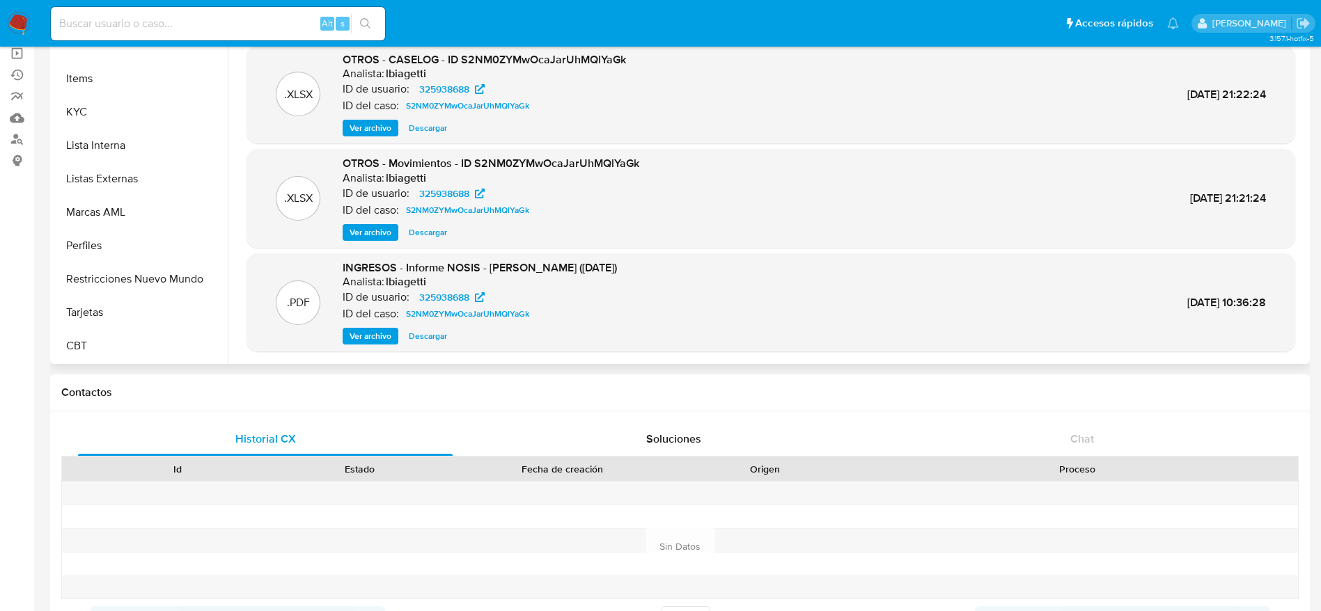
drag, startPoint x: 151, startPoint y: 283, endPoint x: 638, endPoint y: 319, distance: 487.9
click at [152, 283] on button "Restricciones Nuevo Mundo" at bounding box center [141, 278] width 174 height 33
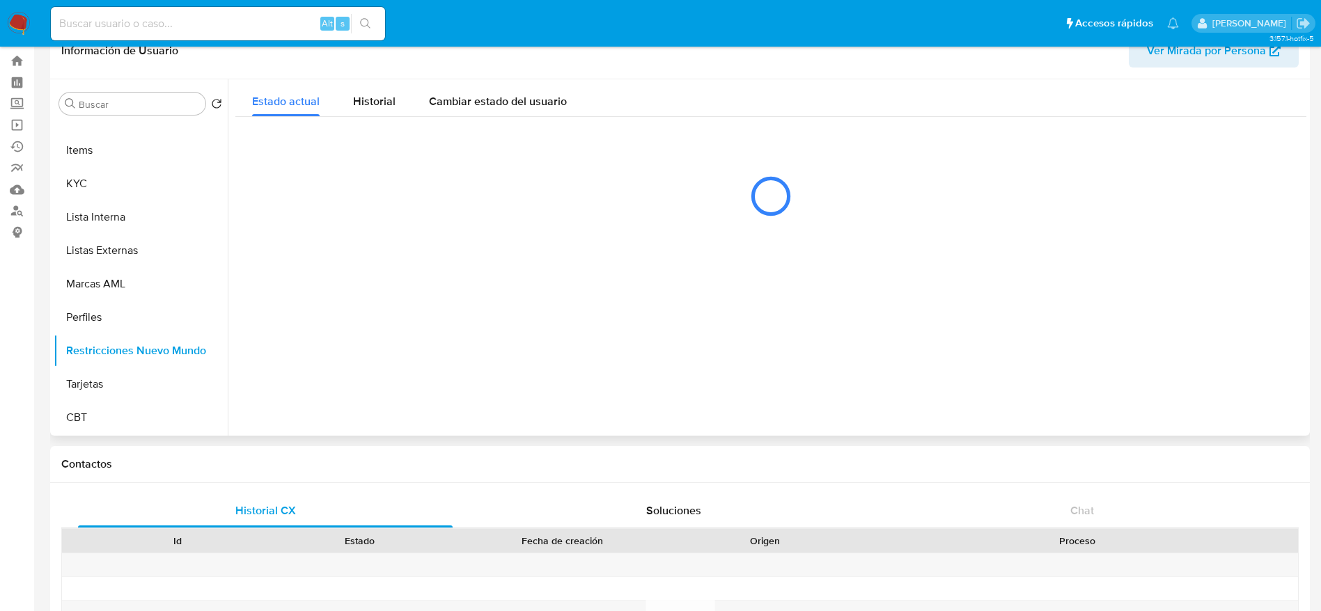
scroll to position [0, 0]
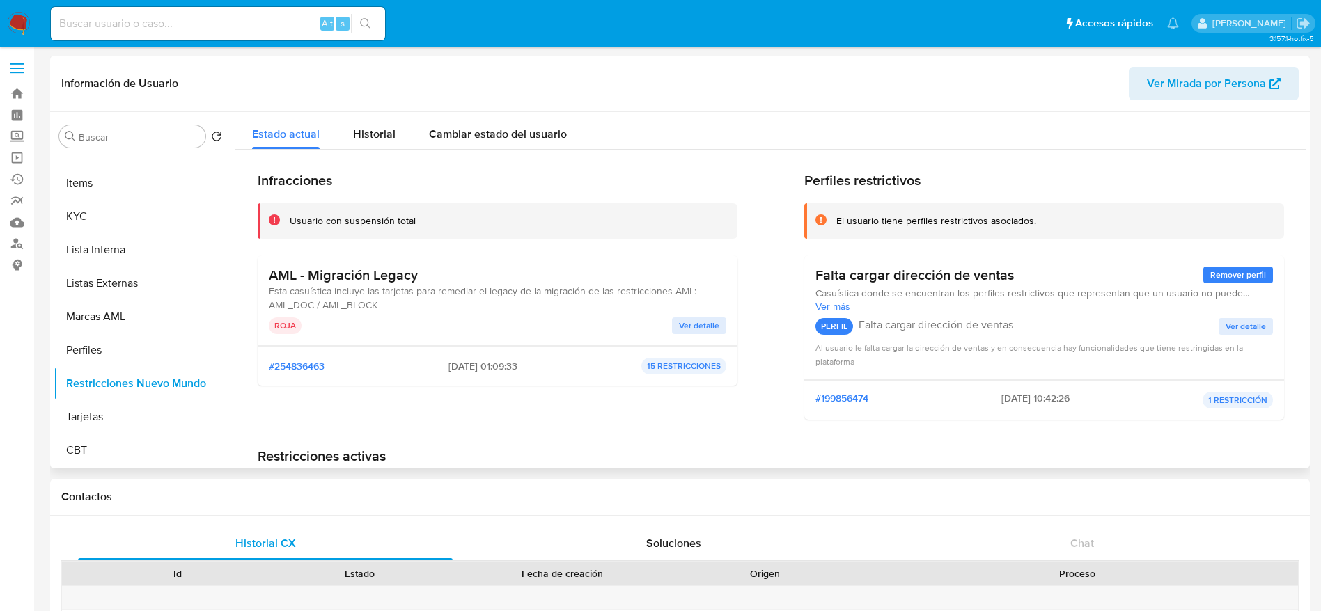
click at [713, 319] on span "Ver detalle" at bounding box center [699, 326] width 40 height 14
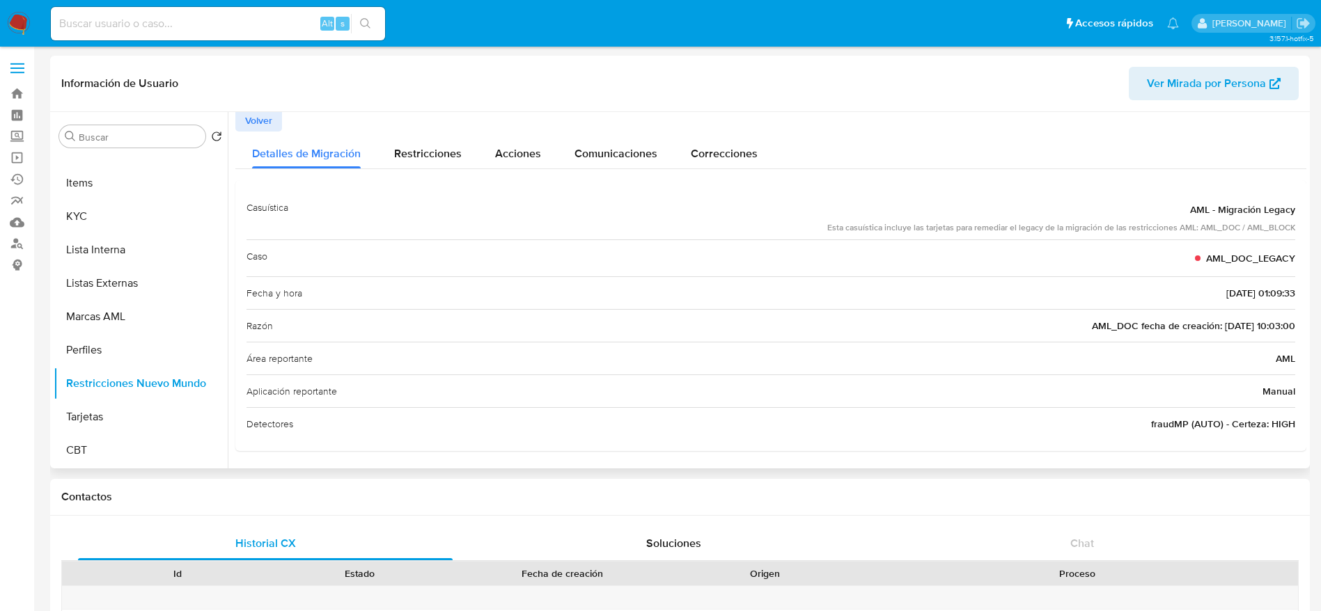
scroll to position [3, 0]
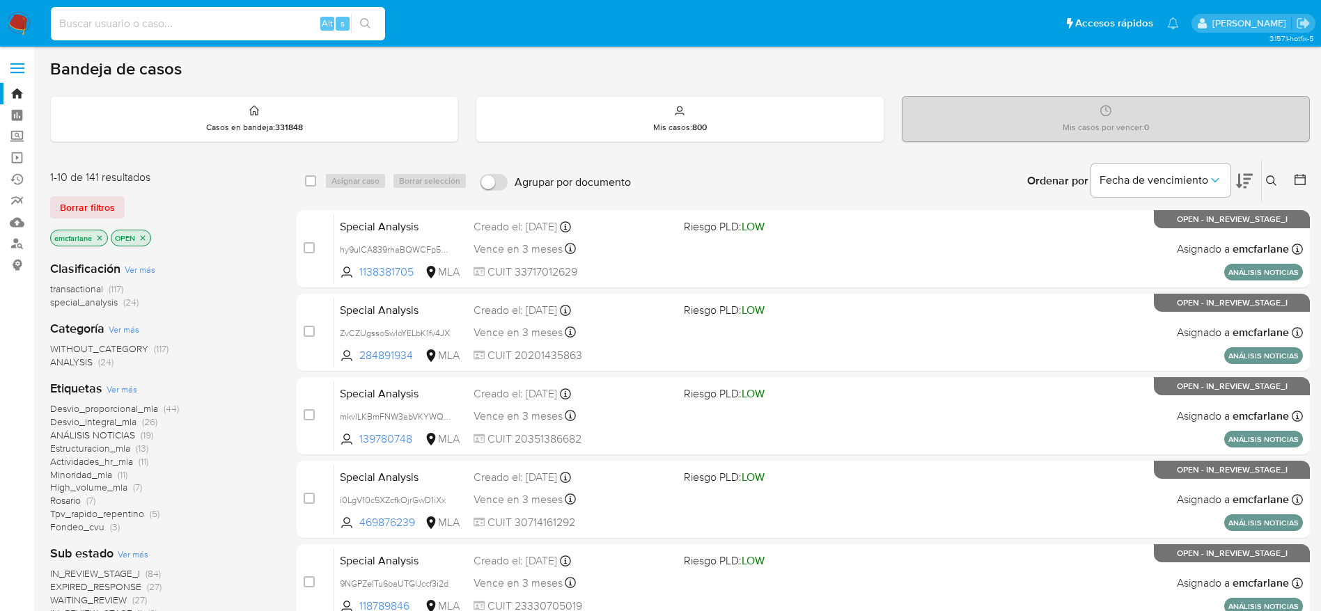
click at [172, 16] on input at bounding box center [218, 24] width 334 height 18
paste input "yQXquBpjkUfzIZKUNWUAuACl"
type input "yQXquBpjkUfzIZKUNWUAuACl"
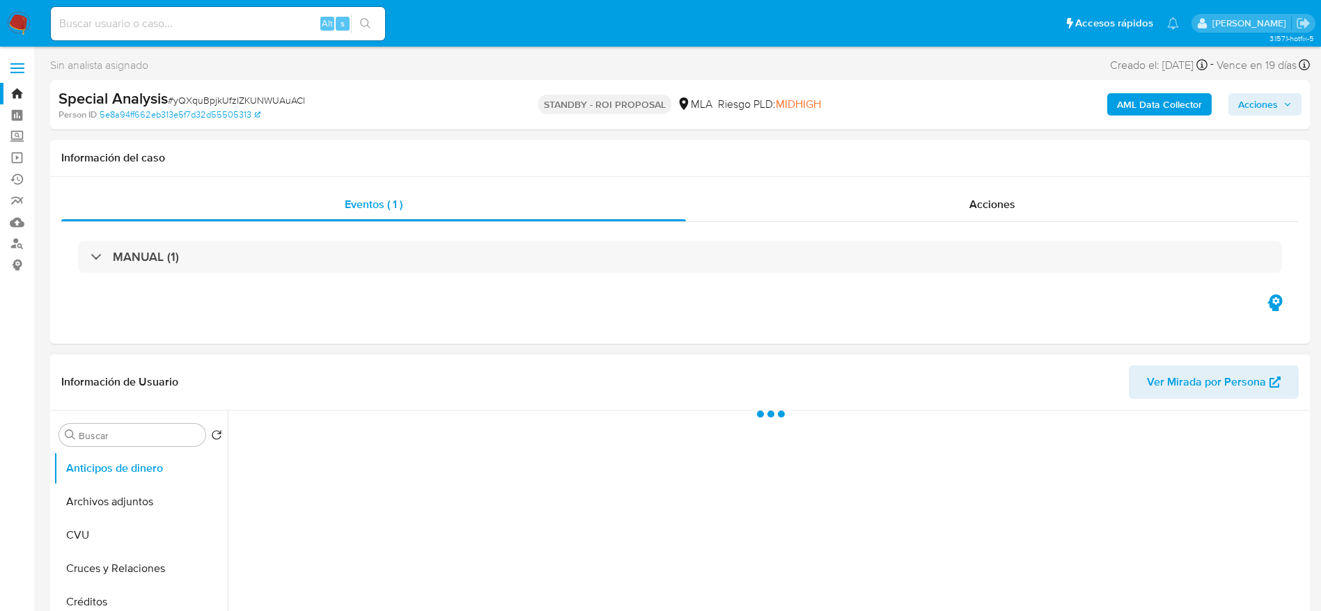
drag, startPoint x: 84, startPoint y: 505, endPoint x: 423, endPoint y: 409, distance: 352.4
click at [84, 505] on button "Archivos adjuntos" at bounding box center [141, 501] width 174 height 33
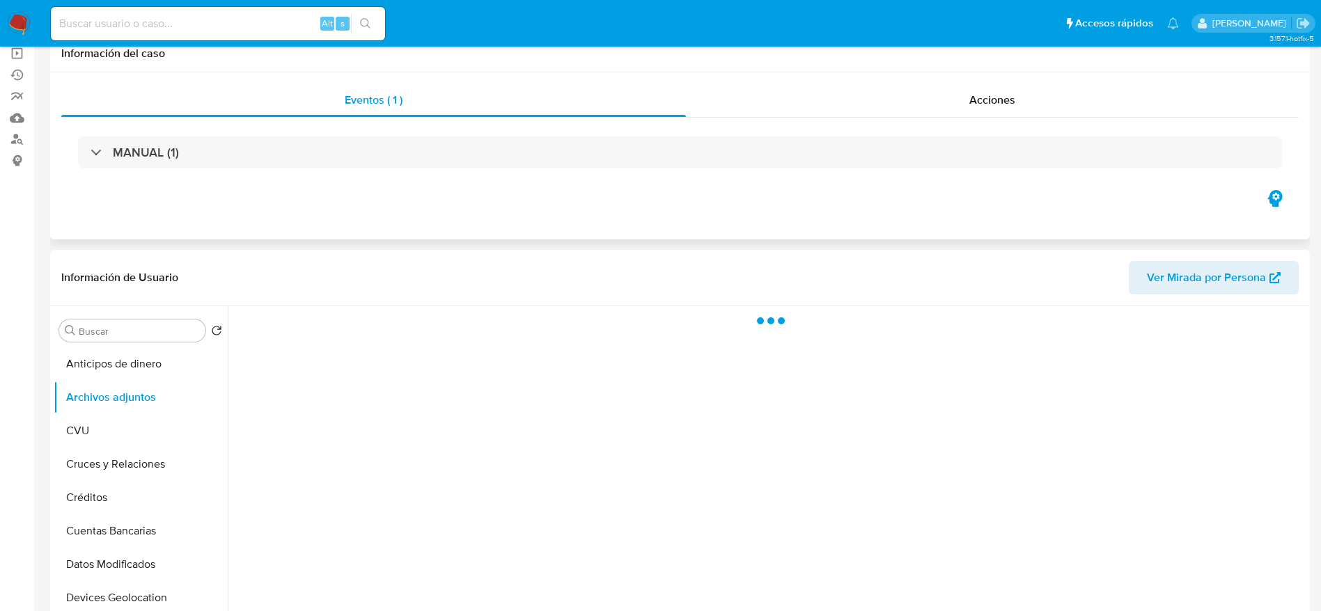
select select "10"
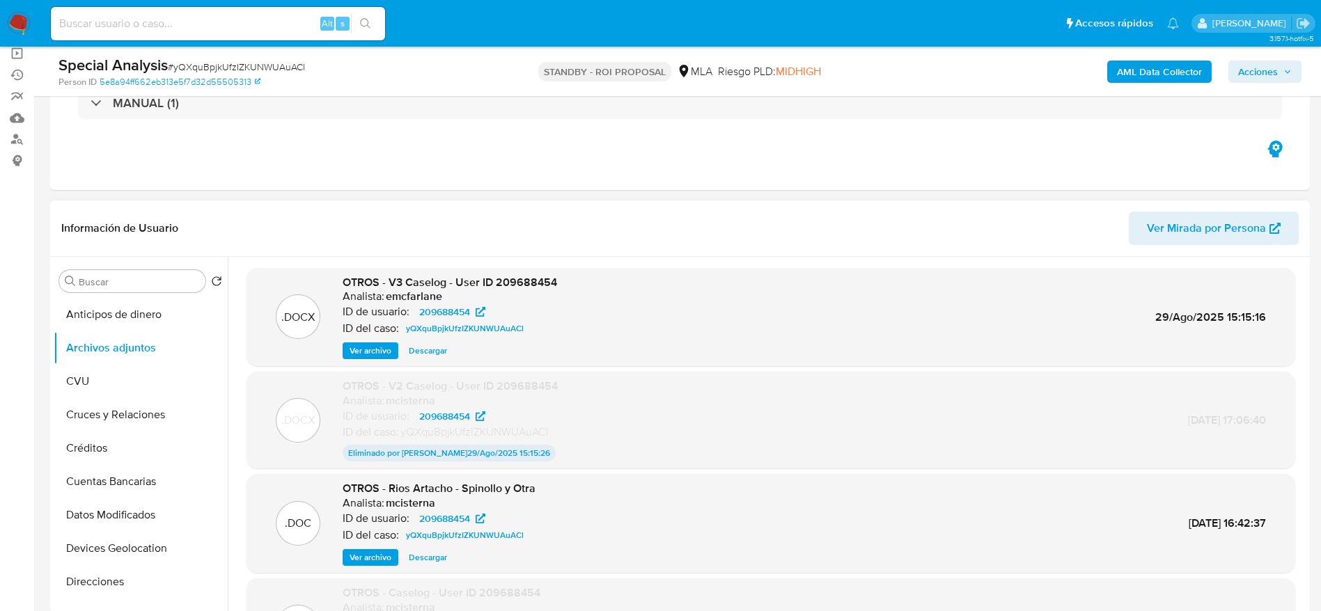
click at [432, 352] on span "Descargar" at bounding box center [428, 351] width 38 height 14
click at [270, 9] on div "Alt s" at bounding box center [218, 23] width 334 height 33
click at [259, 19] on input at bounding box center [218, 24] width 334 height 18
paste input "0il4eMgTAHMmEIVvGVIyZWfW"
type input "0il4eMgTAHMmEIVvGVIyZWfW"
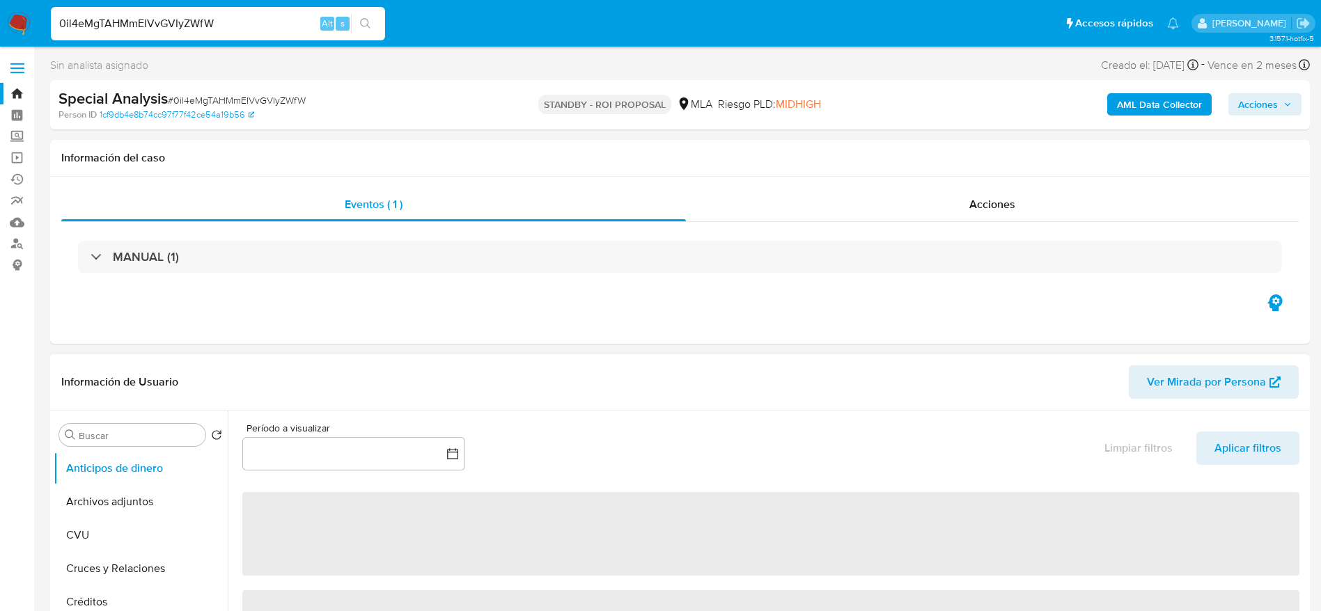
select select "10"
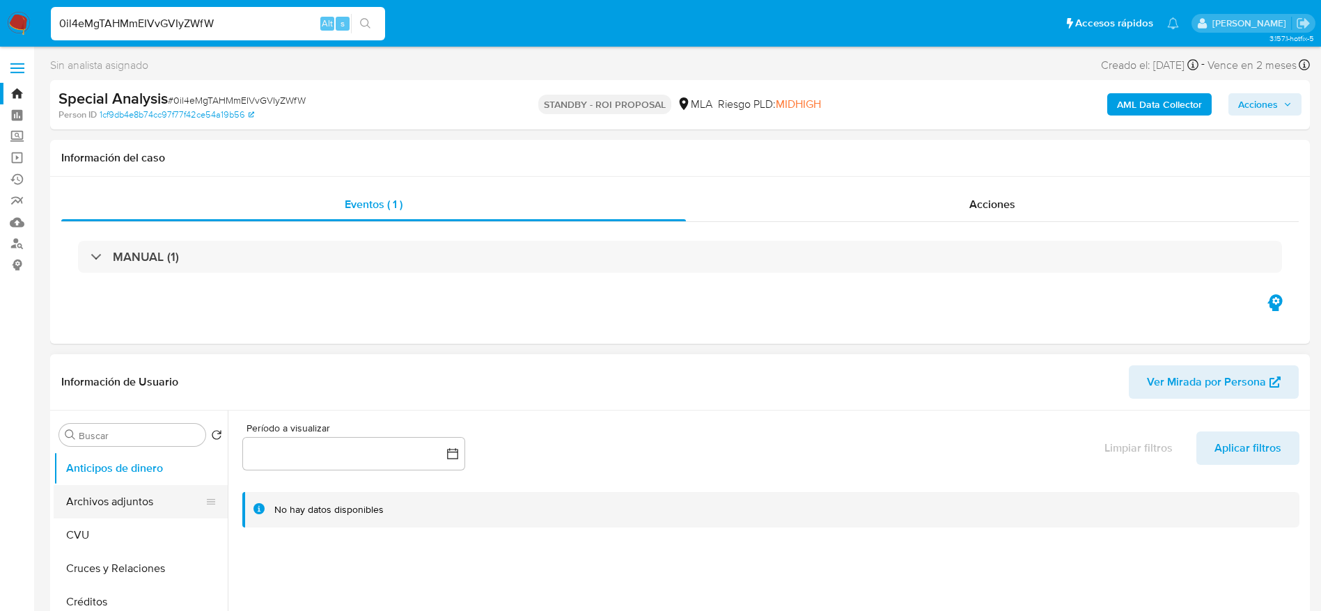
drag, startPoint x: 92, startPoint y: 505, endPoint x: 655, endPoint y: 266, distance: 611.7
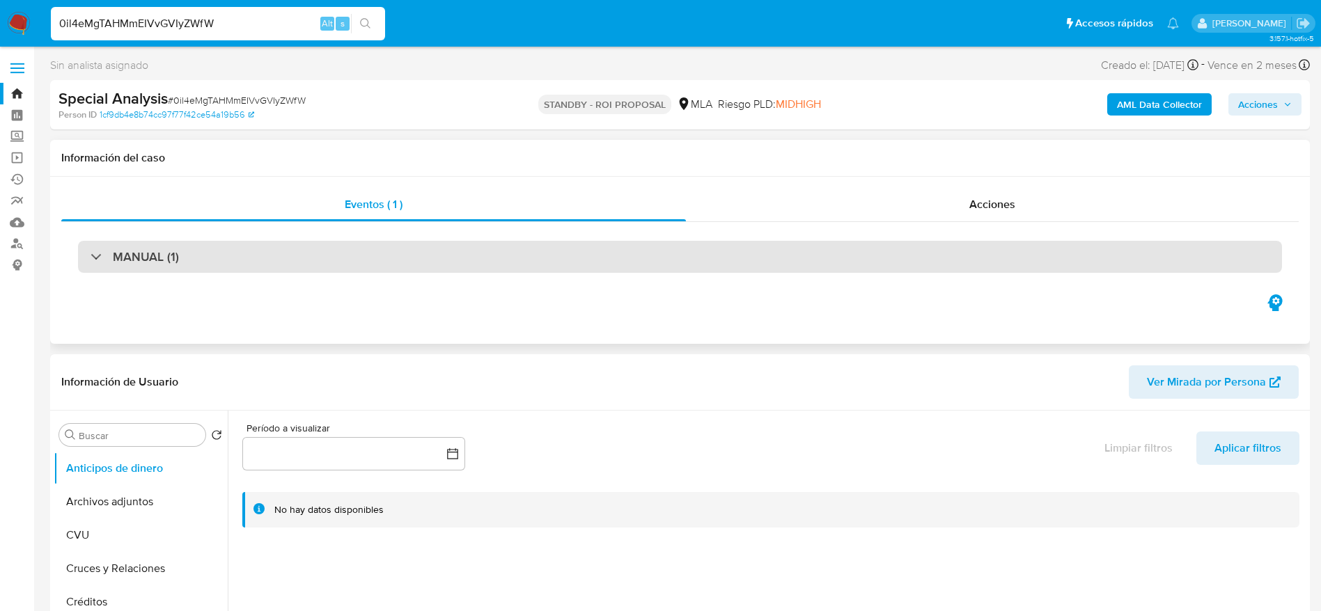
click at [92, 506] on button "Archivos adjuntos" at bounding box center [141, 501] width 174 height 33
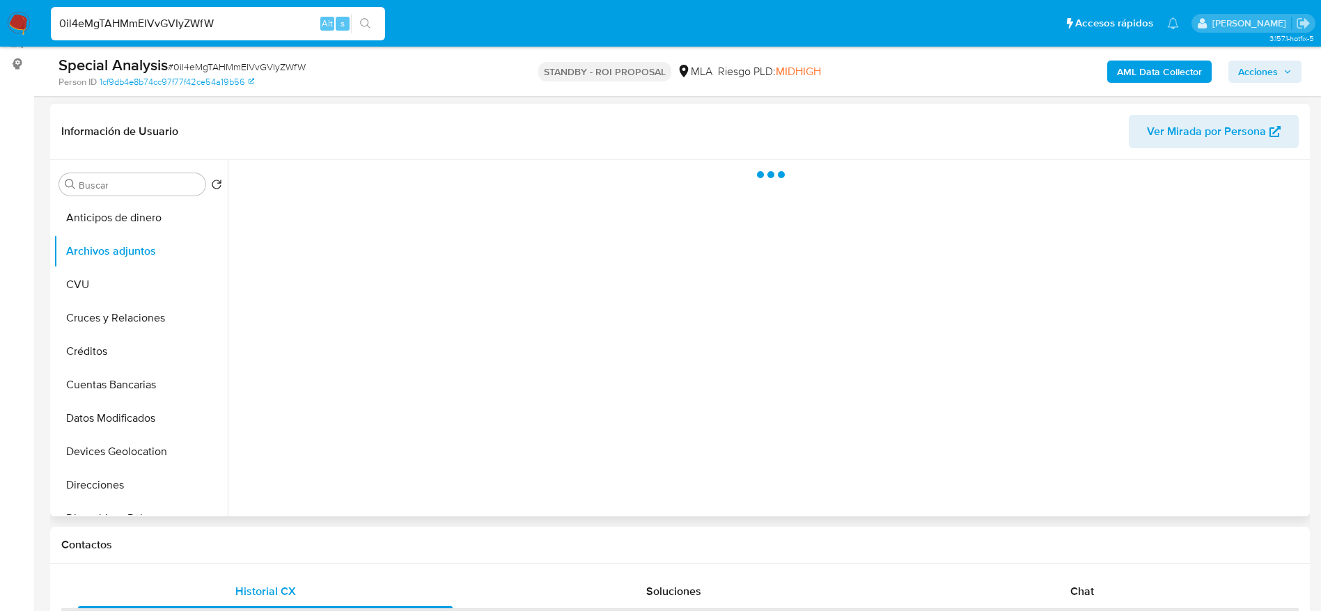
scroll to position [209, 0]
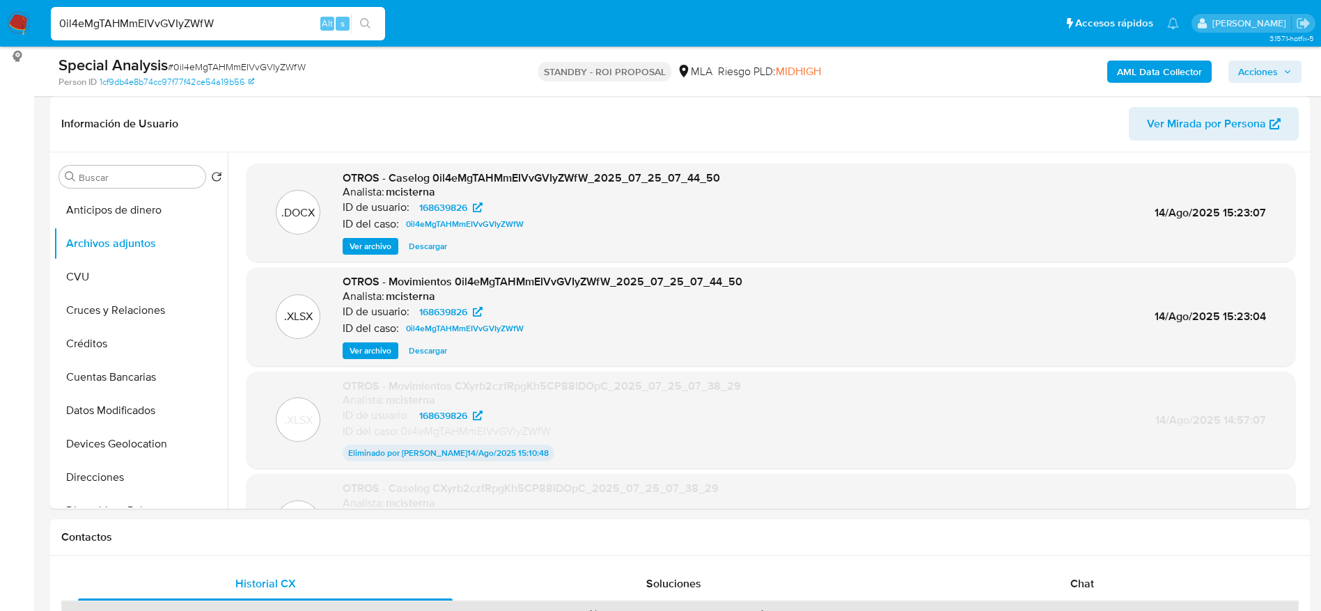
click at [414, 243] on span "Descargar" at bounding box center [428, 246] width 38 height 14
click at [253, 22] on input "0il4eMgTAHMmEIVvGVIyZWfW" at bounding box center [218, 24] width 334 height 18
paste input "HuW26MFDAE1bxB71ZrmN2QqG"
type input "HuW26MFDAE1bxB71ZrmN2QqG"
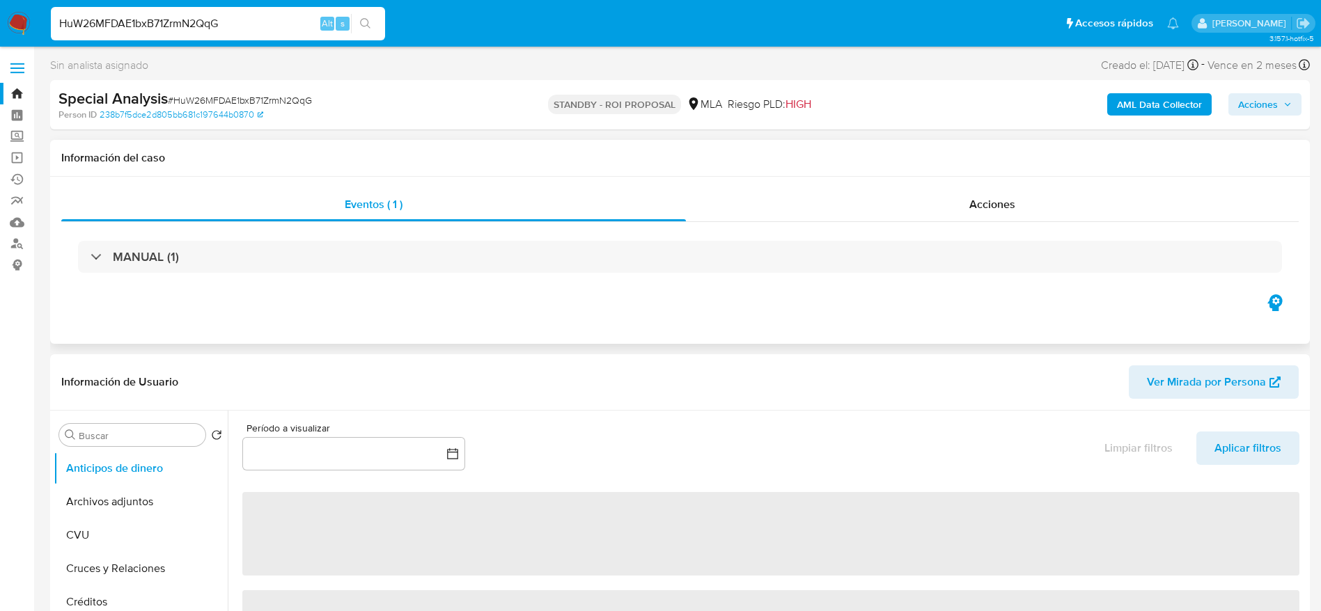
select select "10"
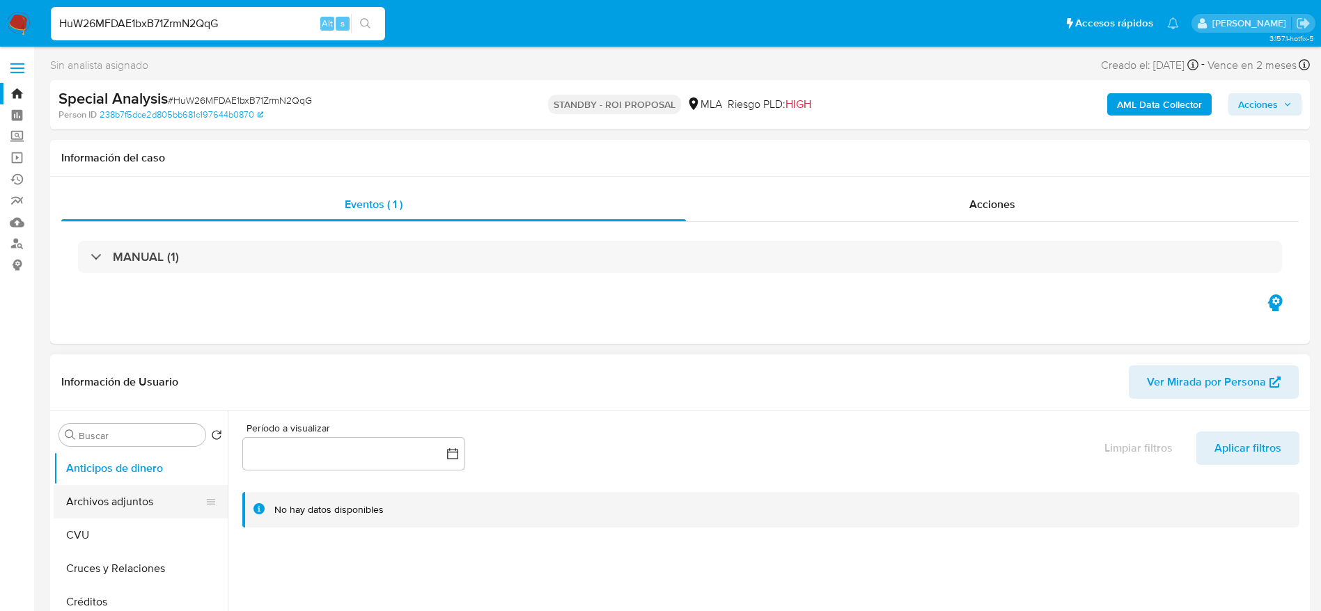
click at [127, 506] on button "Archivos adjuntos" at bounding box center [135, 501] width 163 height 33
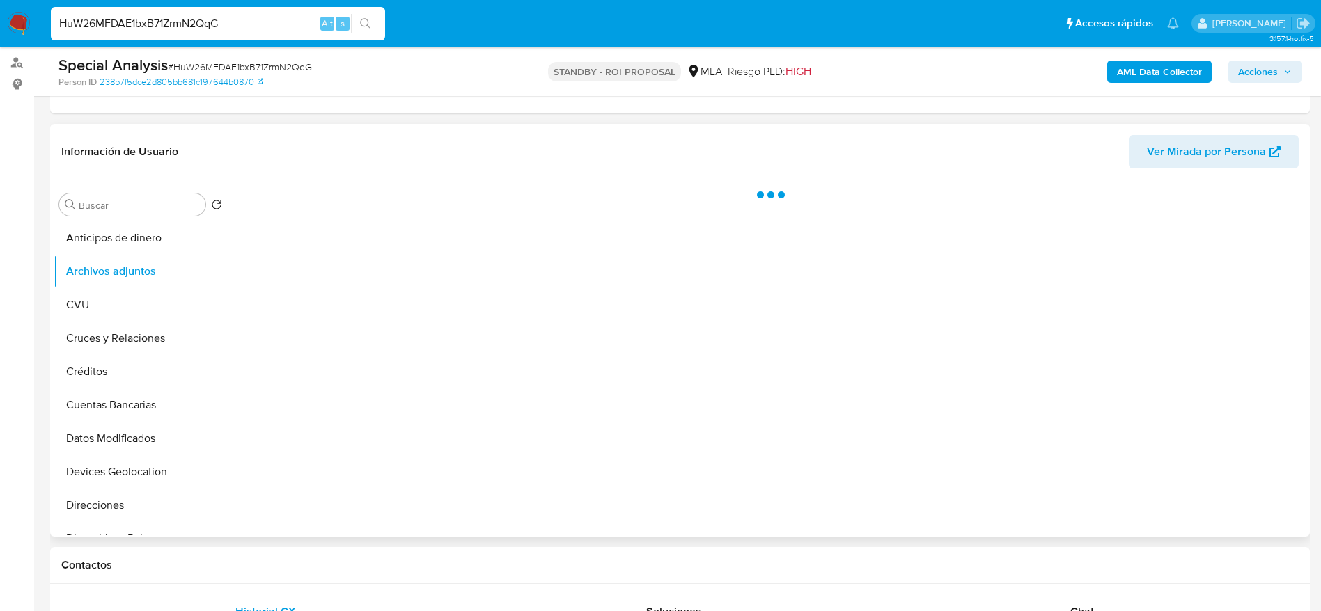
scroll to position [209, 0]
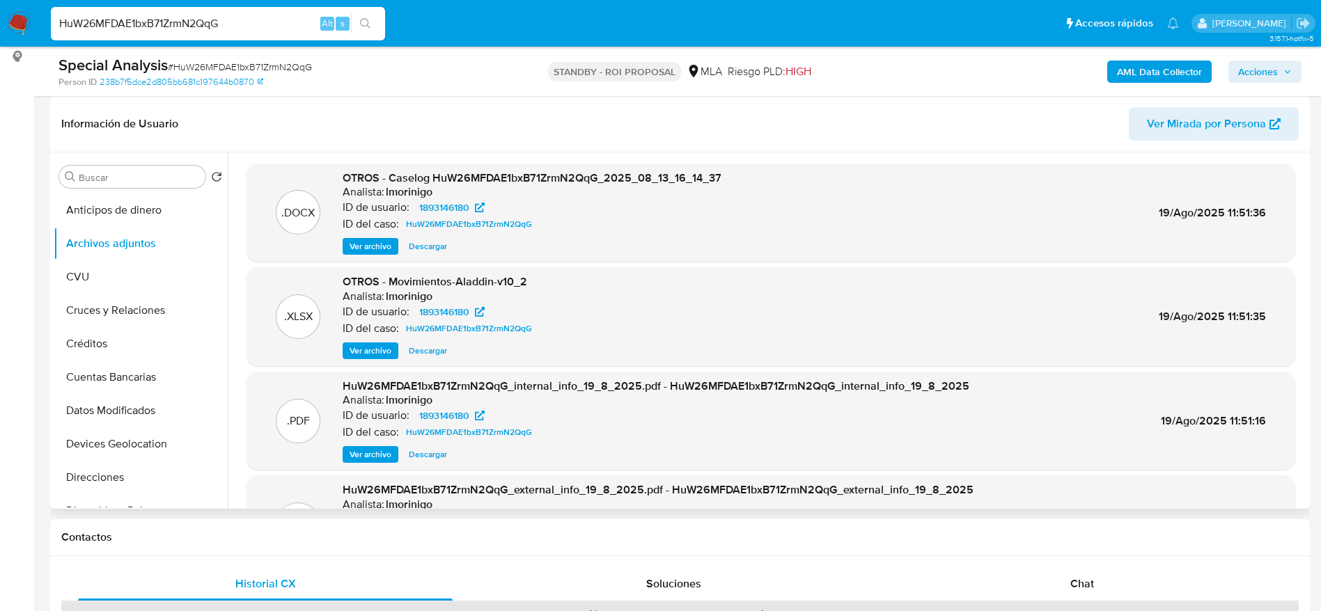
click at [427, 245] on span "Descargar" at bounding box center [428, 246] width 38 height 14
click at [246, 20] on input "HuW26MFDAE1bxB71ZrmN2QqG" at bounding box center [218, 24] width 334 height 18
click at [246, 19] on input "HuW26MFDAE1bxB71ZrmN2QqG" at bounding box center [218, 24] width 334 height 18
paste input "C7WnldcgvVrUBWkpHsSP7zWl"
type input "C7WnldcgvVrUBWkpHsSP7zWl"
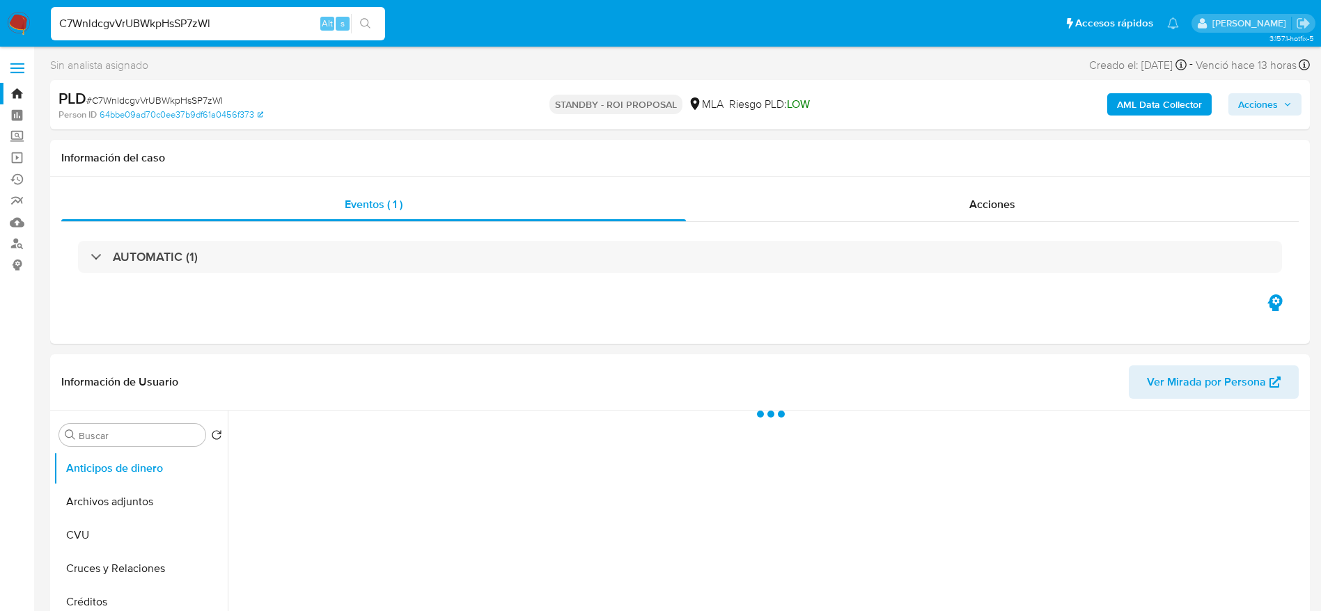
select select "10"
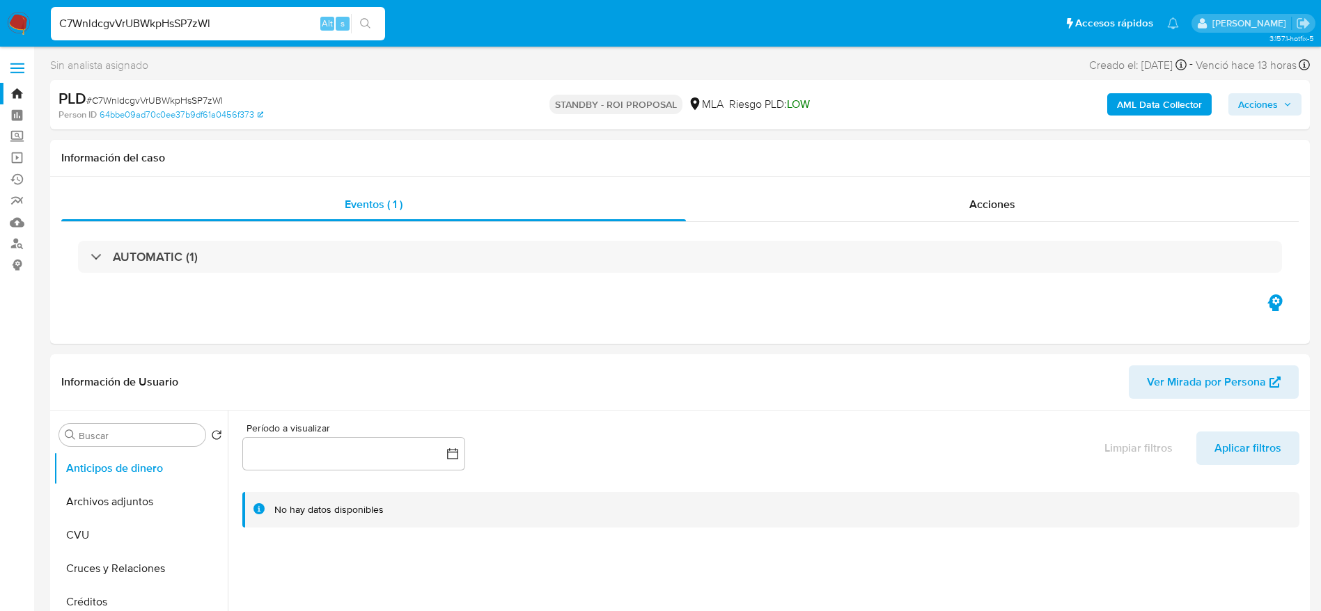
drag, startPoint x: 139, startPoint y: 507, endPoint x: 643, endPoint y: 345, distance: 528.6
click at [141, 507] on button "Archivos adjuntos" at bounding box center [141, 501] width 174 height 33
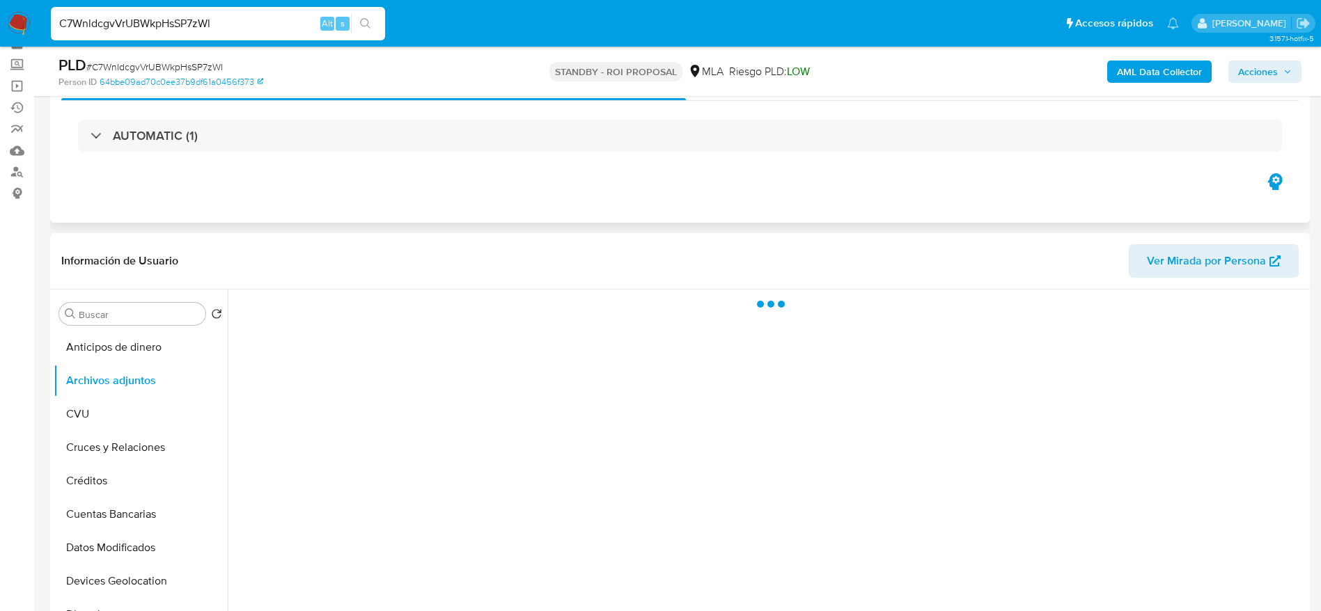
scroll to position [104, 0]
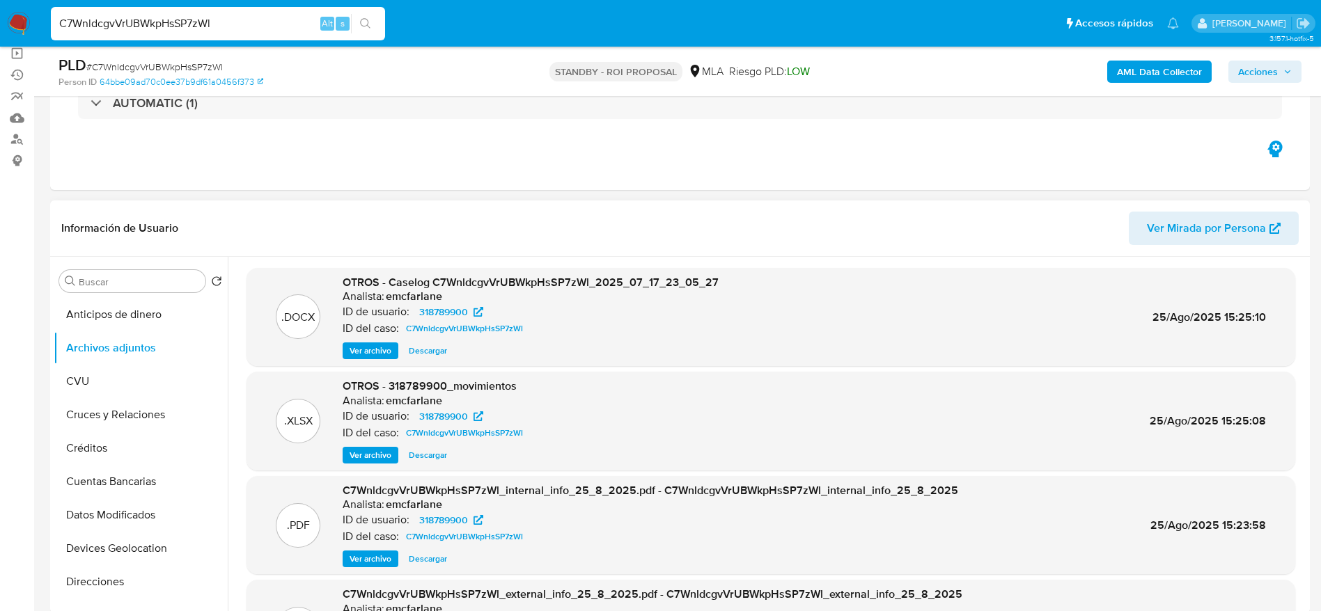
click at [430, 355] on span "Descargar" at bounding box center [428, 351] width 38 height 14
click at [258, 15] on input "C7WnldcgvVrUBWkpHsSP7zWl" at bounding box center [218, 24] width 334 height 18
paste input "7kReDnllmb0J6g5hDMPW8VcL"
type input "7kReDnllmb0J6g5hDMPW8VcL"
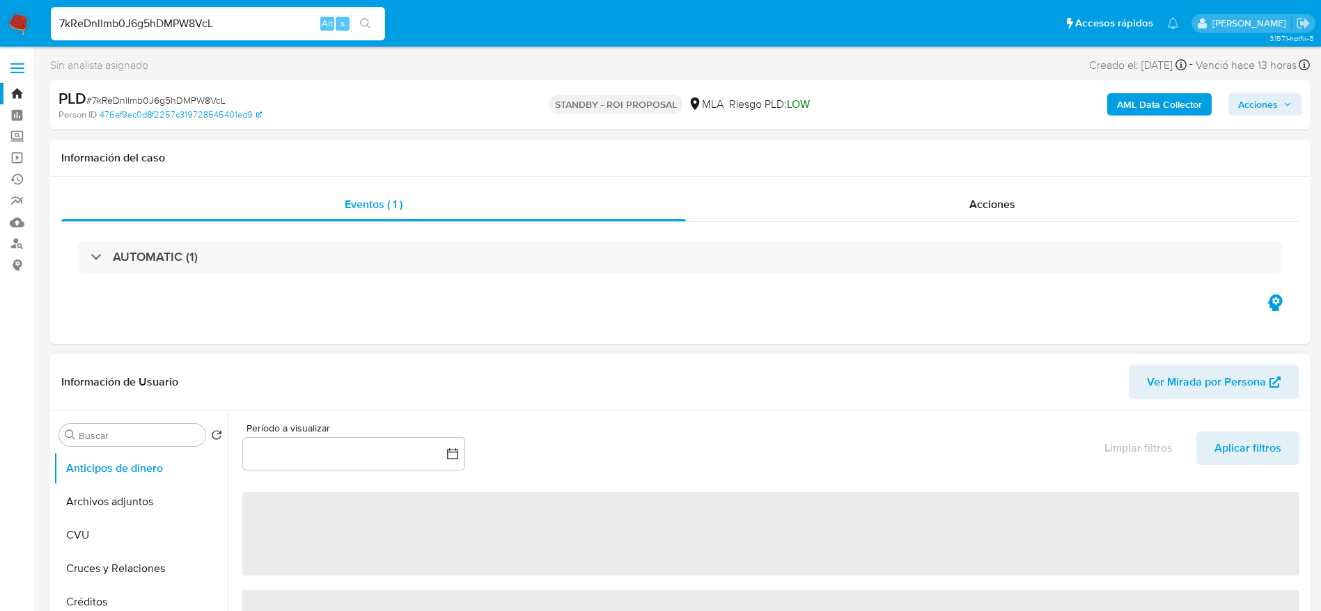
select select "10"
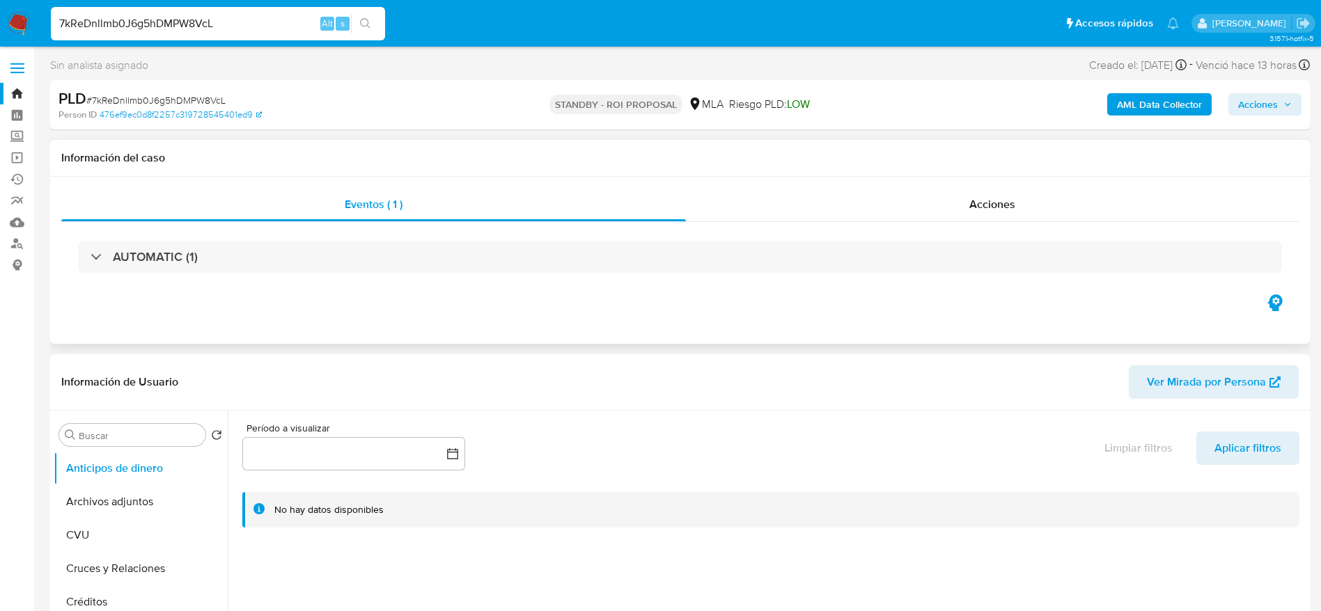
drag, startPoint x: 127, startPoint y: 492, endPoint x: 500, endPoint y: 336, distance: 404.7
click at [129, 494] on button "Archivos adjuntos" at bounding box center [141, 501] width 174 height 33
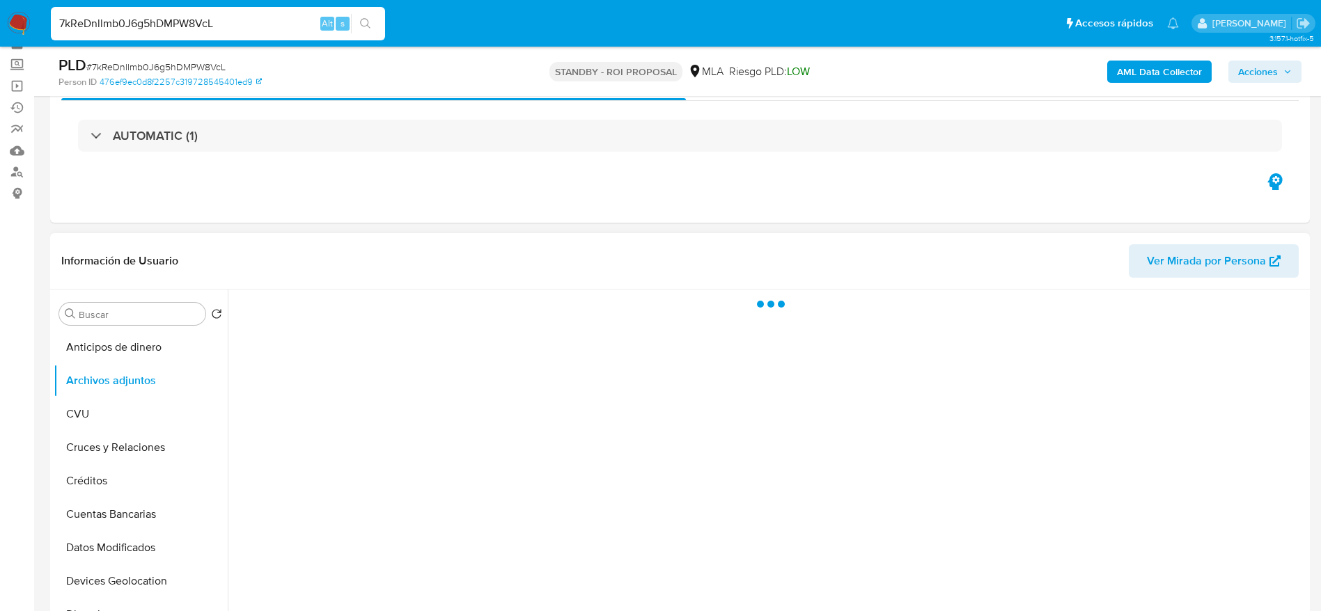
scroll to position [104, 0]
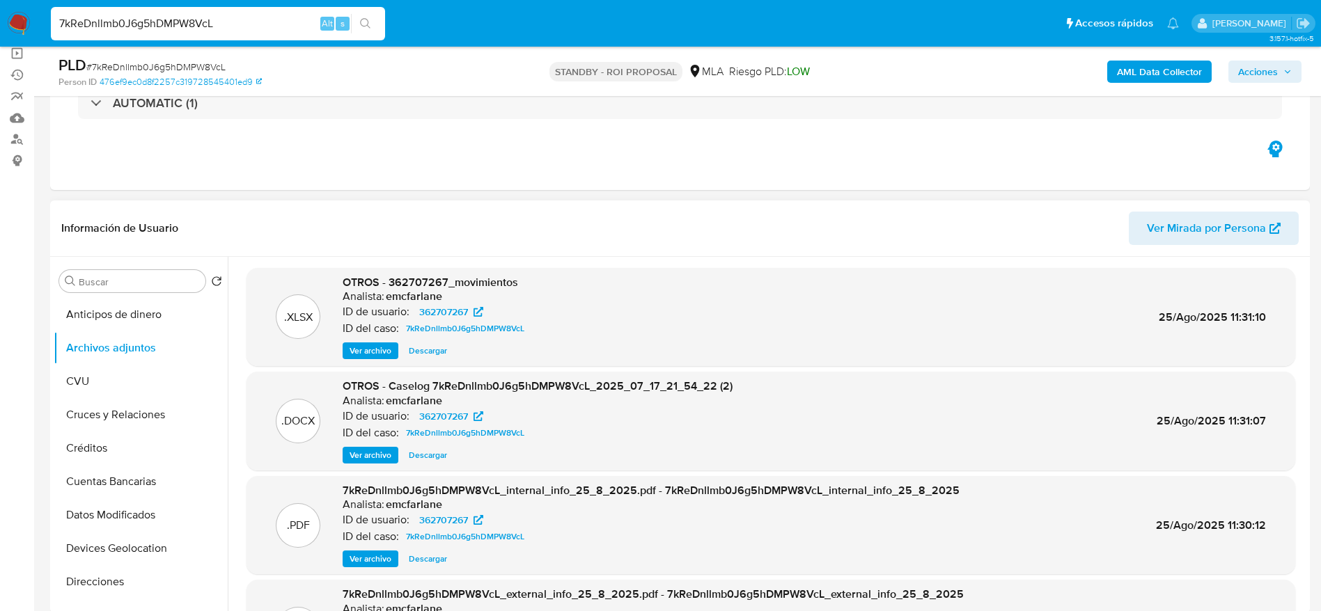
click at [434, 458] on span "Descargar" at bounding box center [428, 455] width 38 height 14
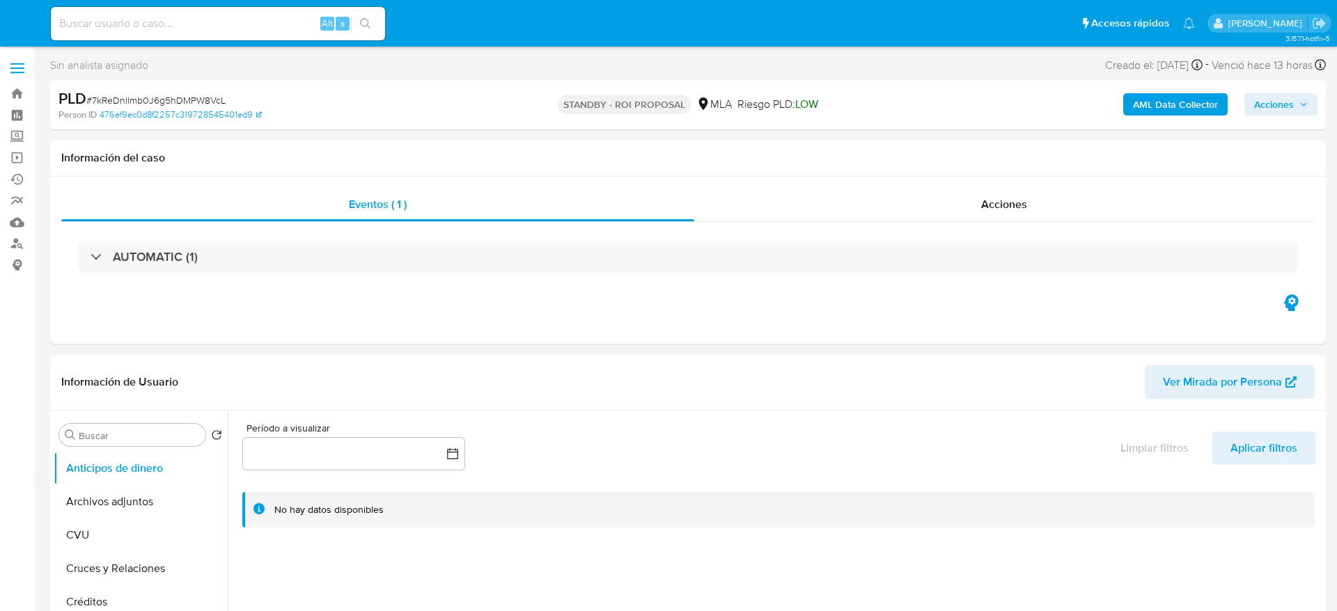
select select "10"
click at [21, 246] on link "Buscador de personas" at bounding box center [83, 244] width 166 height 22
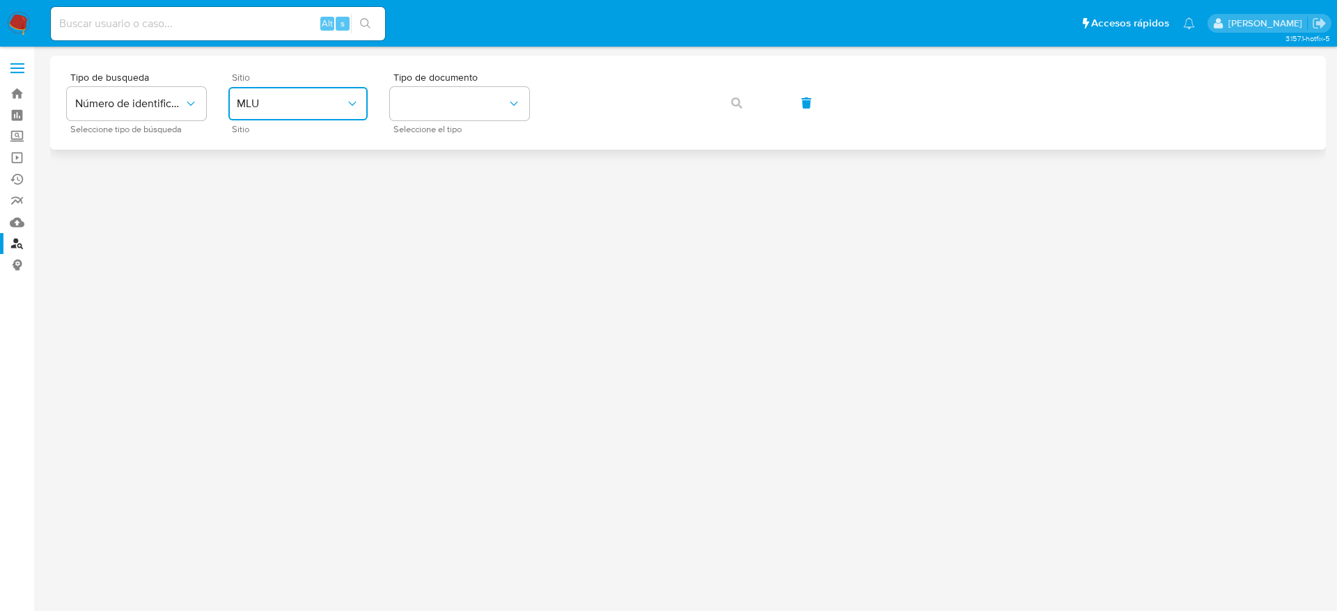
click at [323, 103] on span "MLU" at bounding box center [291, 104] width 109 height 14
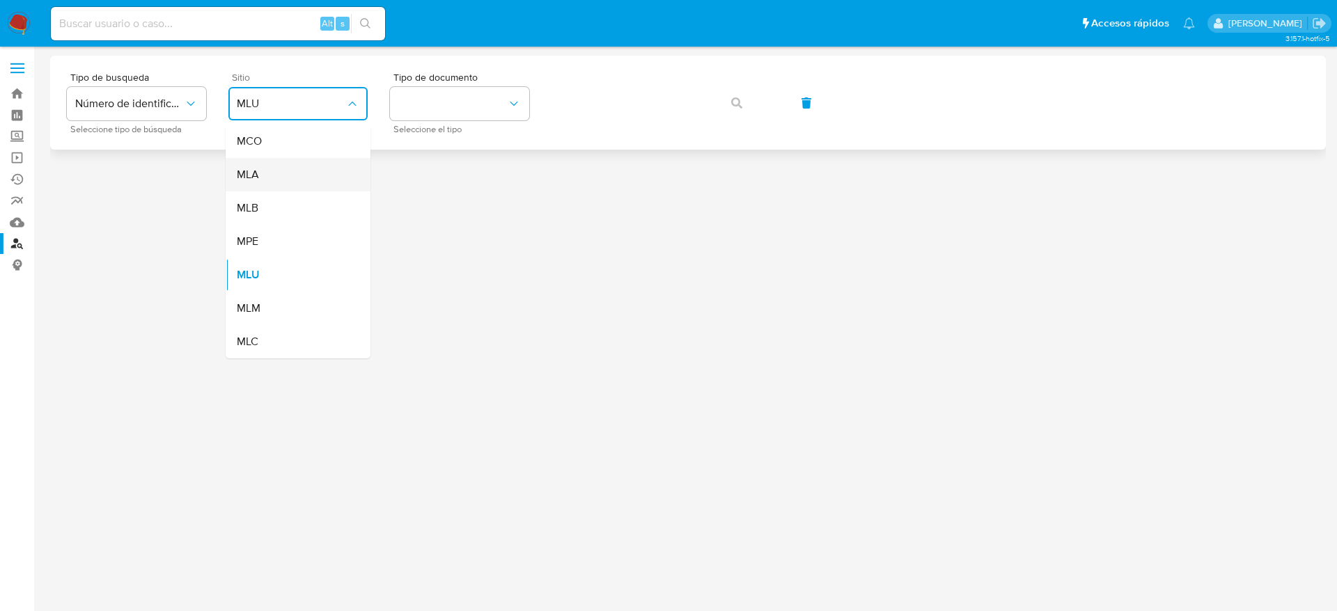
click at [252, 172] on span "MLA" at bounding box center [248, 175] width 22 height 14
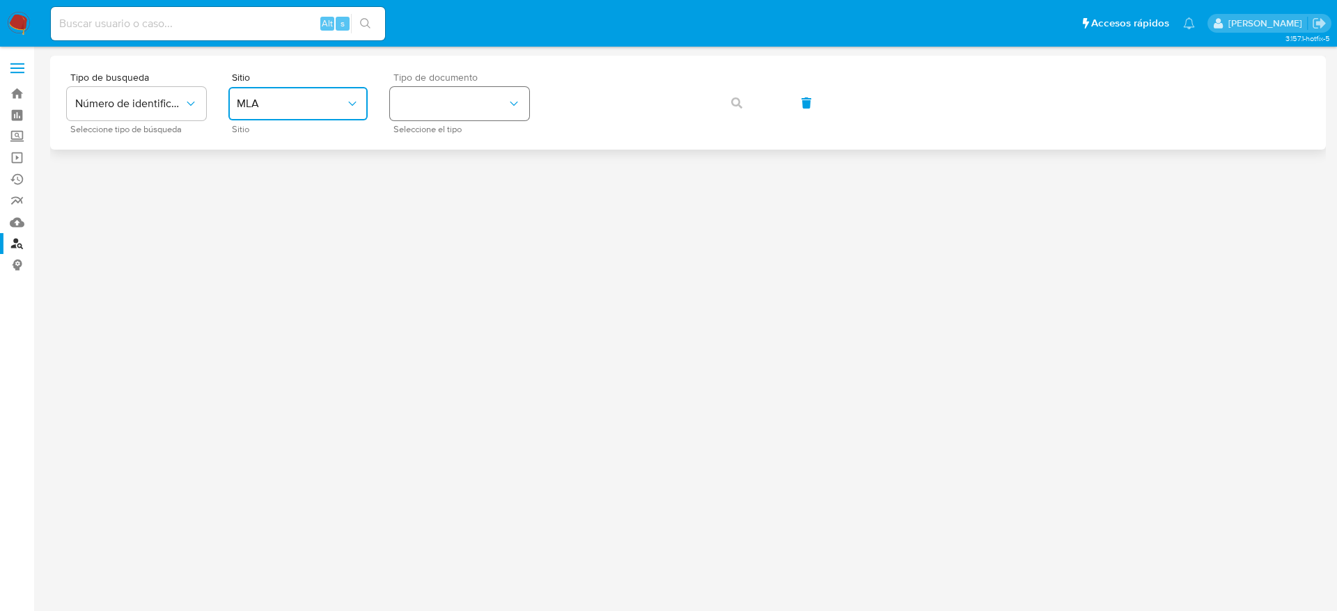
click at [511, 104] on icon "identificationType" at bounding box center [514, 104] width 14 height 14
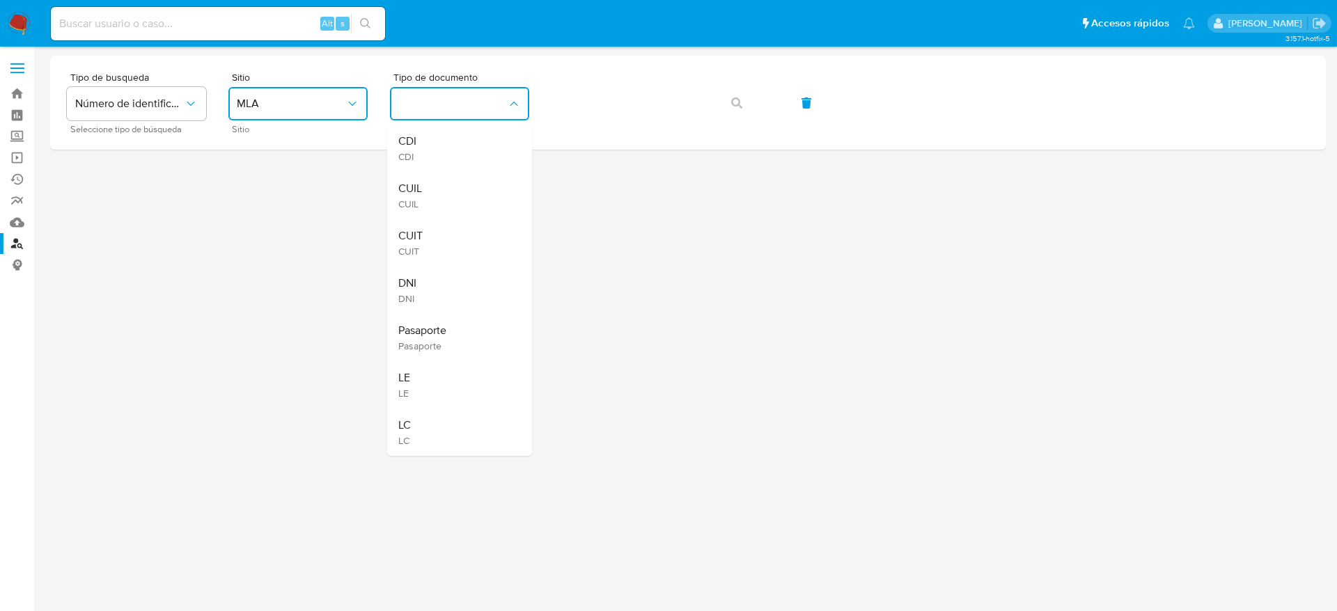
drag, startPoint x: 473, startPoint y: 231, endPoint x: 505, endPoint y: 201, distance: 44.3
click at [473, 231] on div "CUIT CUIT" at bounding box center [455, 242] width 114 height 47
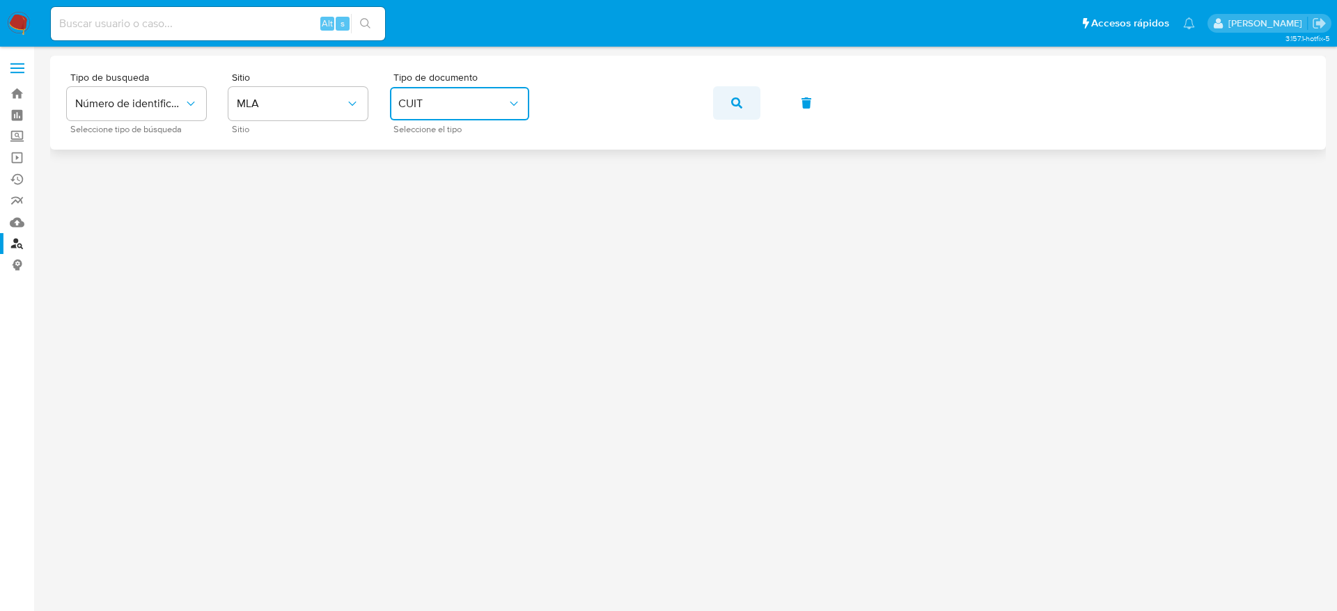
click at [744, 88] on button "button" at bounding box center [736, 102] width 47 height 33
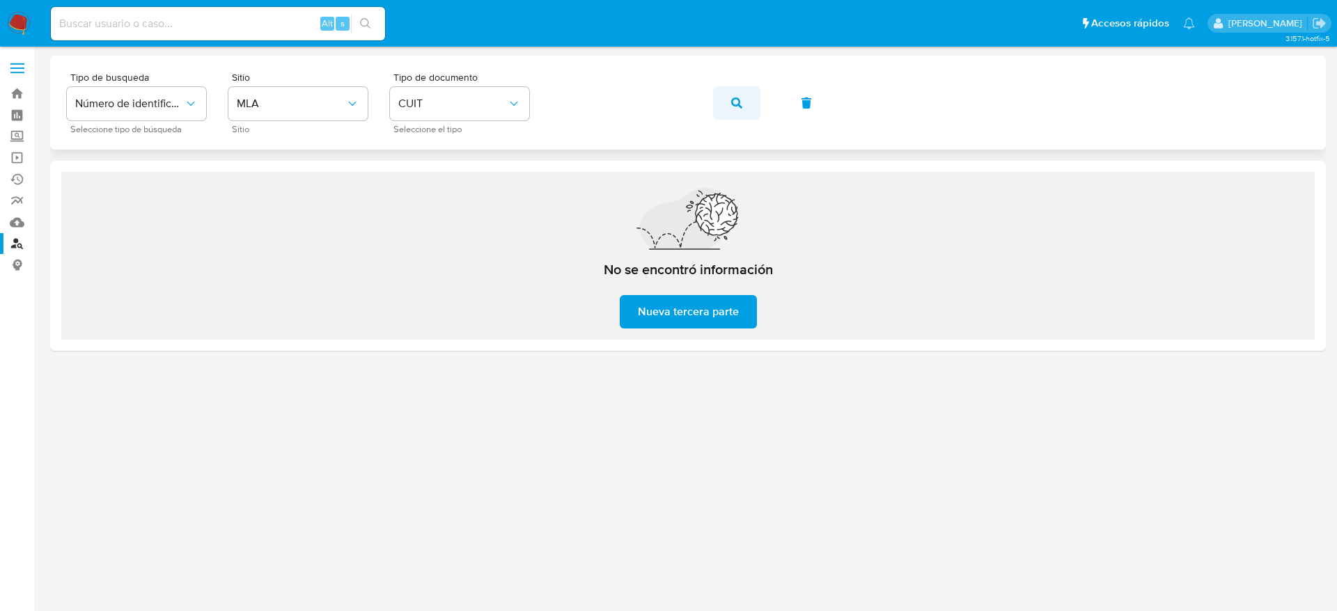
click at [727, 106] on button "button" at bounding box center [736, 102] width 47 height 33
click at [501, 113] on div "Tipo de busqueda Número de identificación Seleccione tipo de búsqueda Sitio MLA…" at bounding box center [688, 102] width 1242 height 61
click at [724, 111] on button "button" at bounding box center [736, 102] width 47 height 33
